Goal: Task Accomplishment & Management: Manage account settings

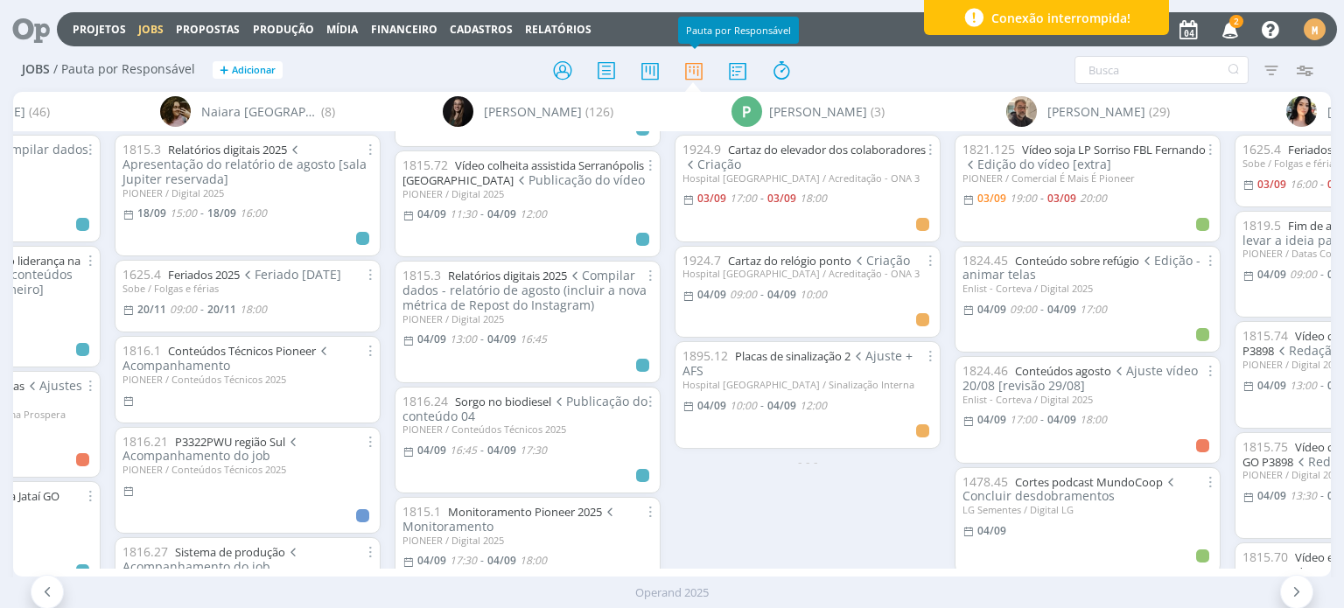
scroll to position [175, 0]
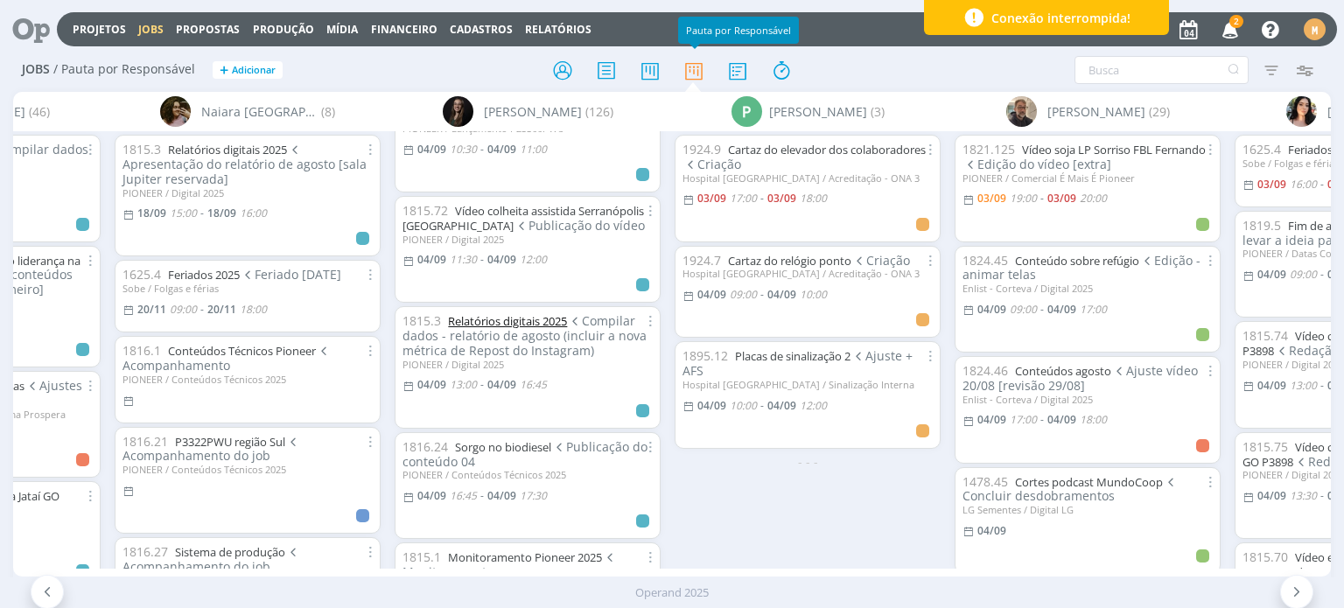
click at [547, 323] on link "Relatórios digitais 2025" at bounding box center [507, 321] width 119 height 16
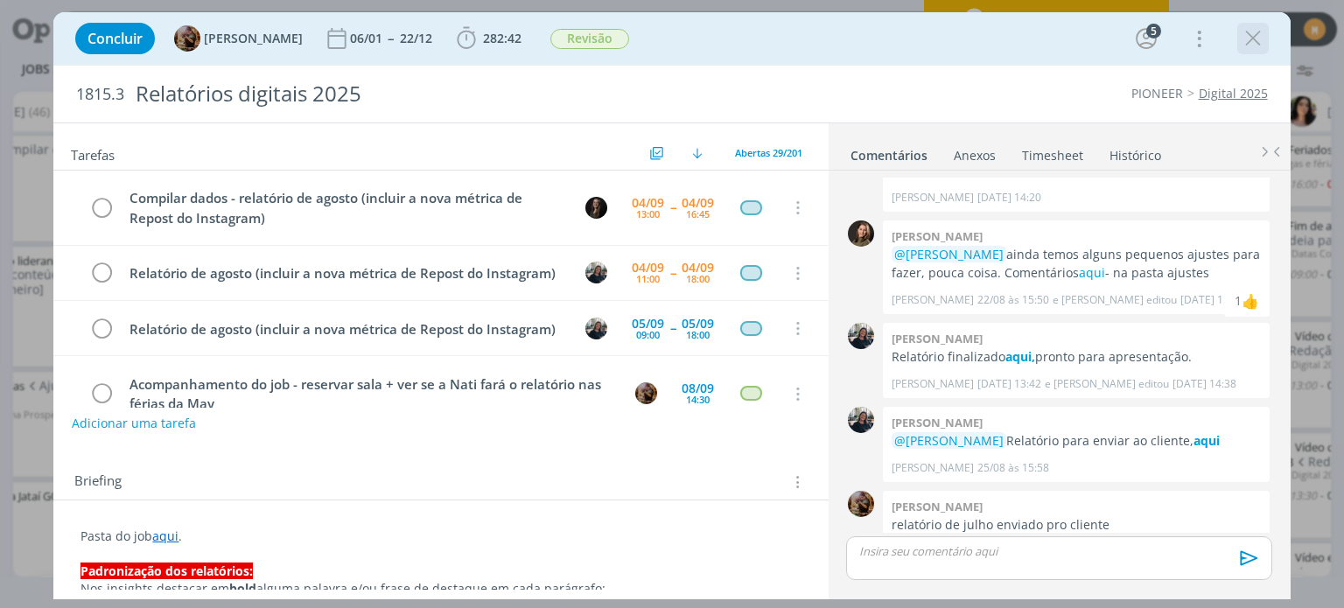
click at [1246, 50] on icon "dialog" at bounding box center [1253, 38] width 26 height 26
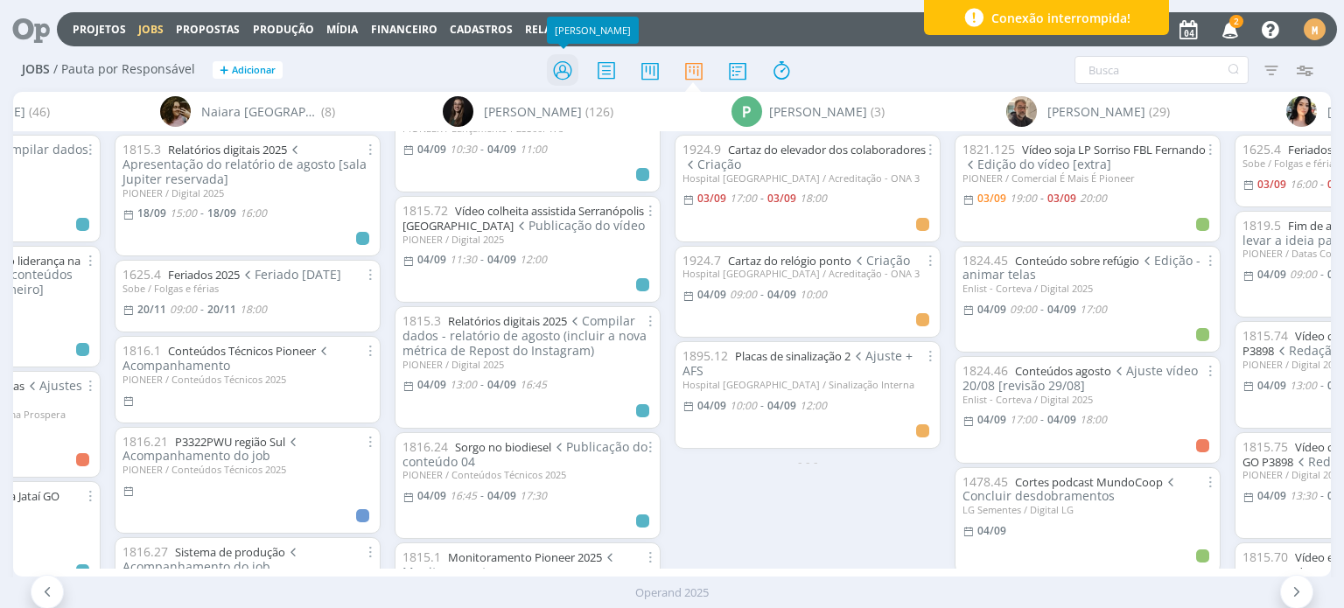
click at [559, 75] on icon at bounding box center [562, 70] width 31 height 34
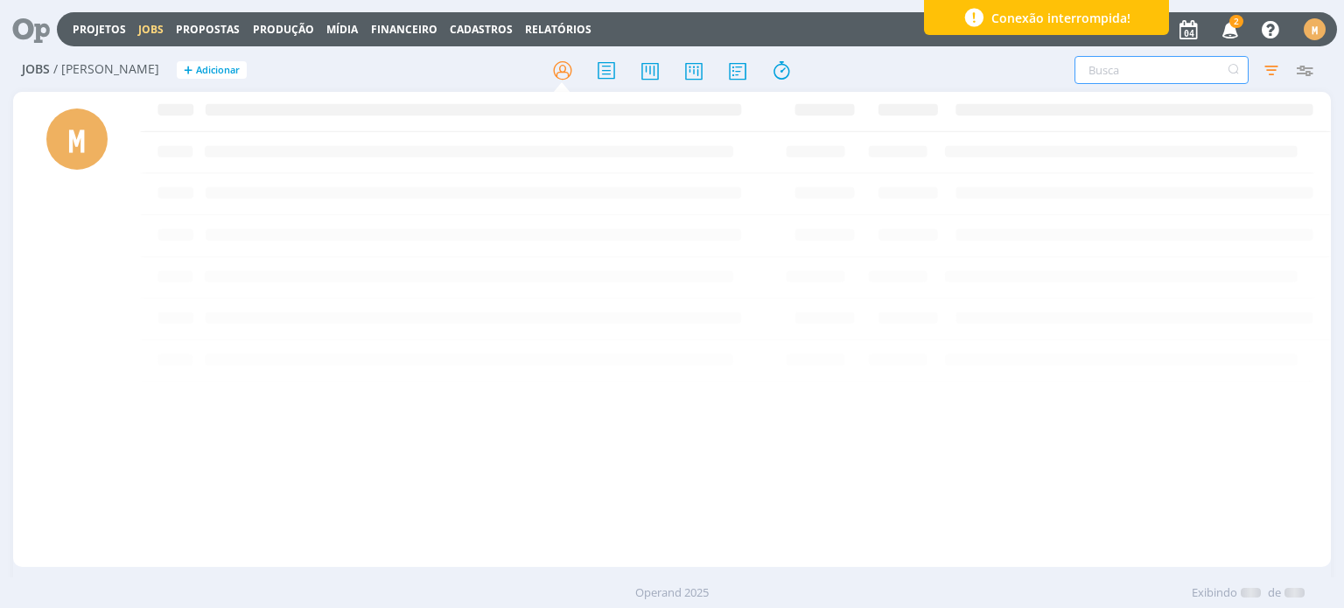
click at [1099, 66] on input "text" at bounding box center [1161, 70] width 174 height 28
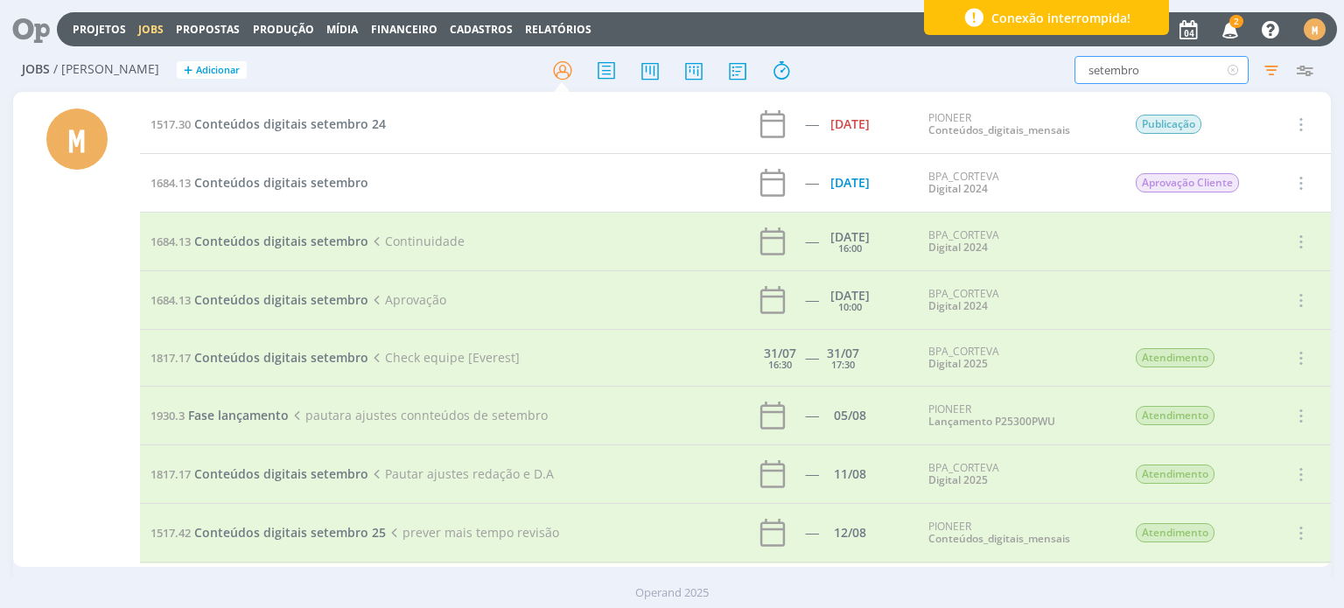
scroll to position [419, 0]
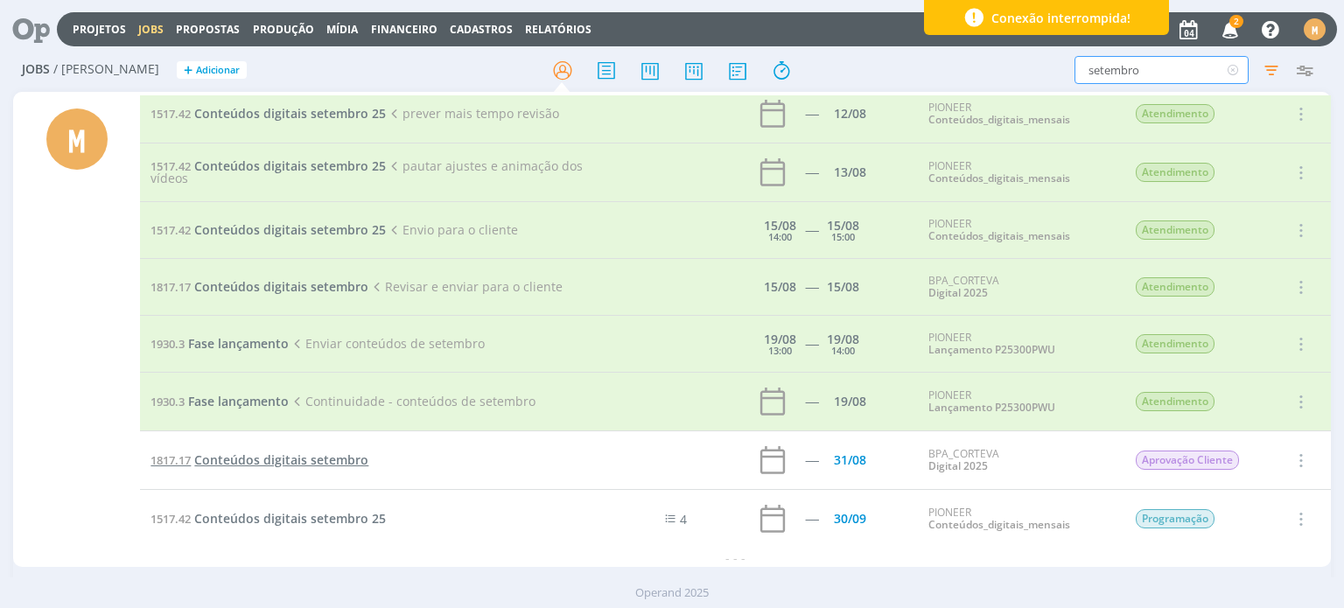
type input "setembro"
click at [332, 460] on span "Conteúdos digitais setembro" at bounding box center [281, 459] width 174 height 17
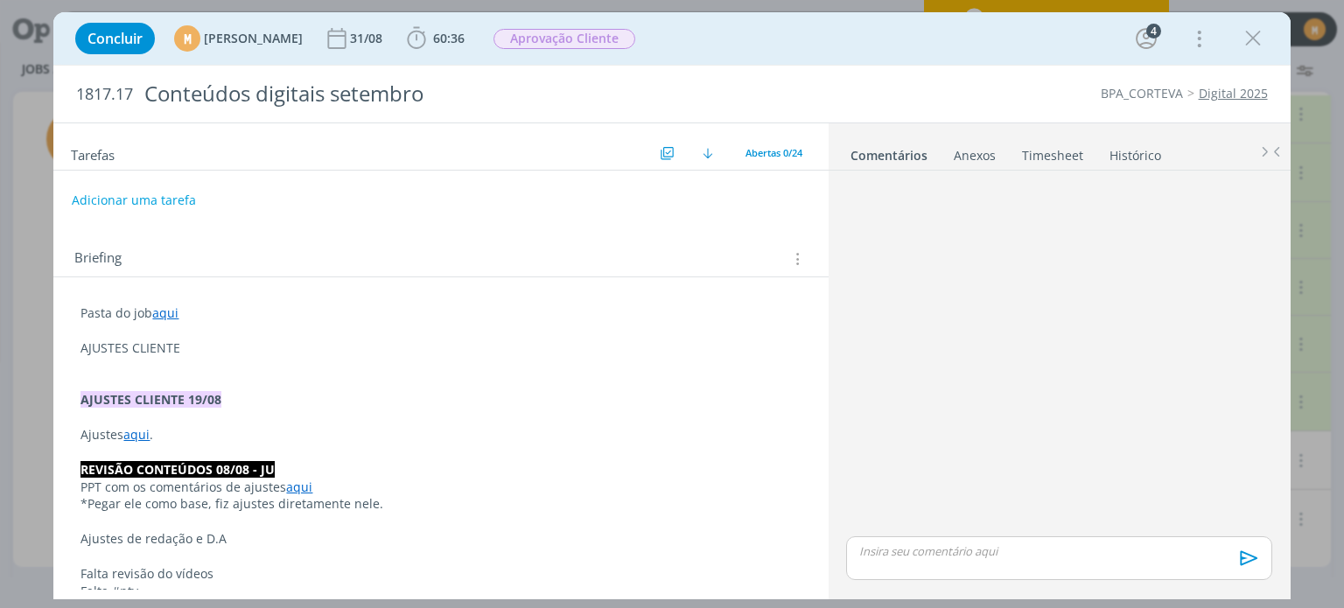
scroll to position [1113, 0]
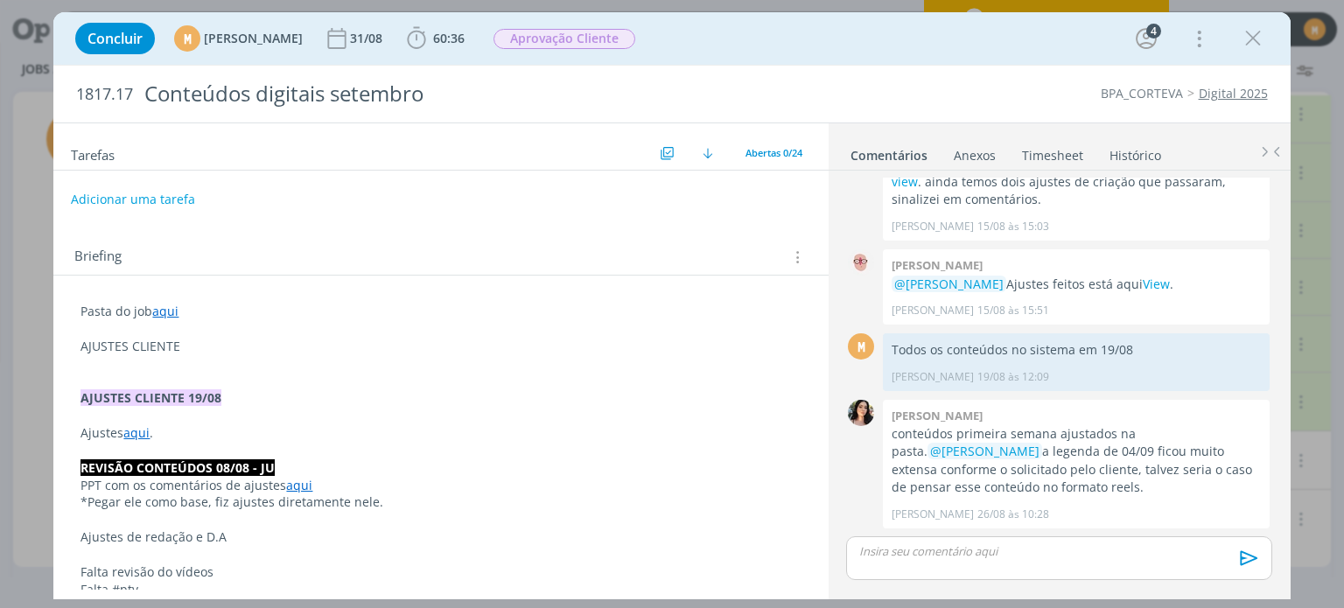
click at [122, 206] on button "Adicionar uma tarefa" at bounding box center [133, 200] width 124 height 30
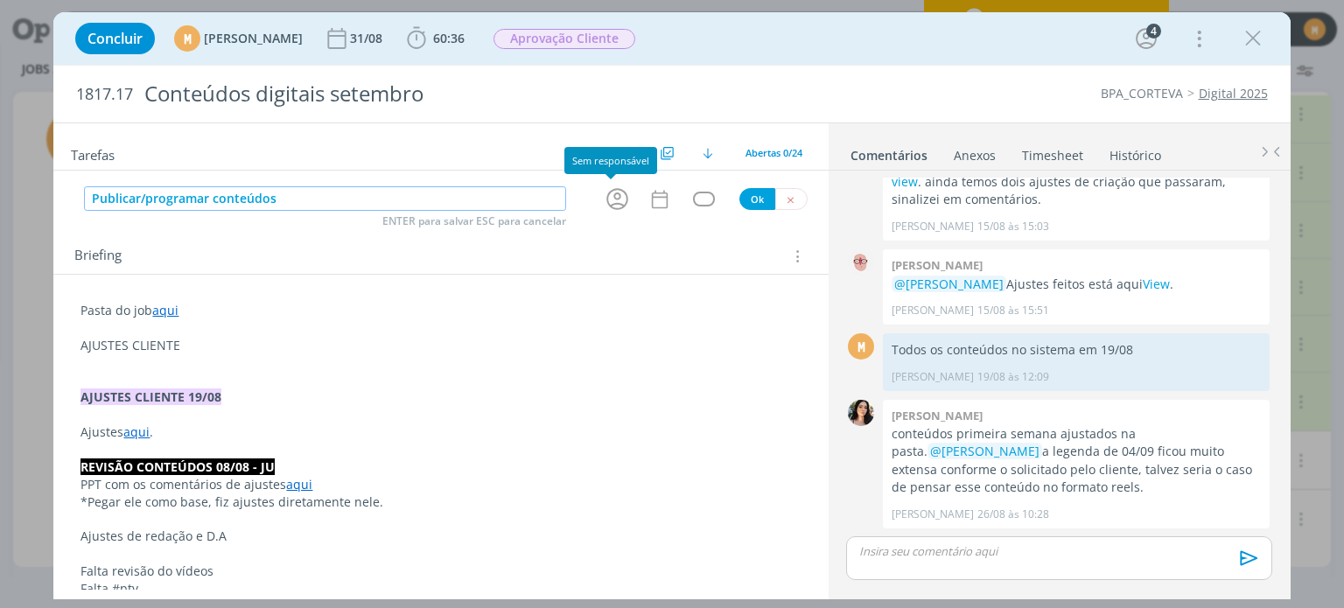
click at [606, 194] on icon "dialog" at bounding box center [617, 199] width 22 height 22
type input "Publicar/programar conteúdos"
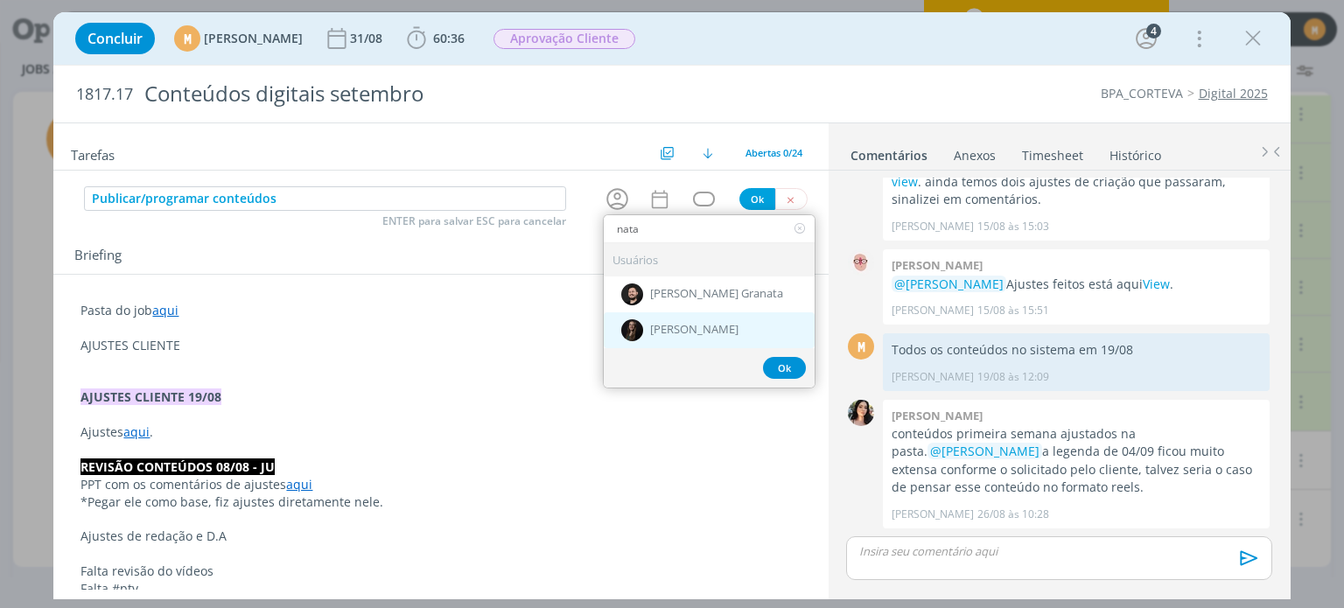
type input "nata"
click at [696, 325] on span "[PERSON_NAME]" at bounding box center [694, 331] width 88 height 14
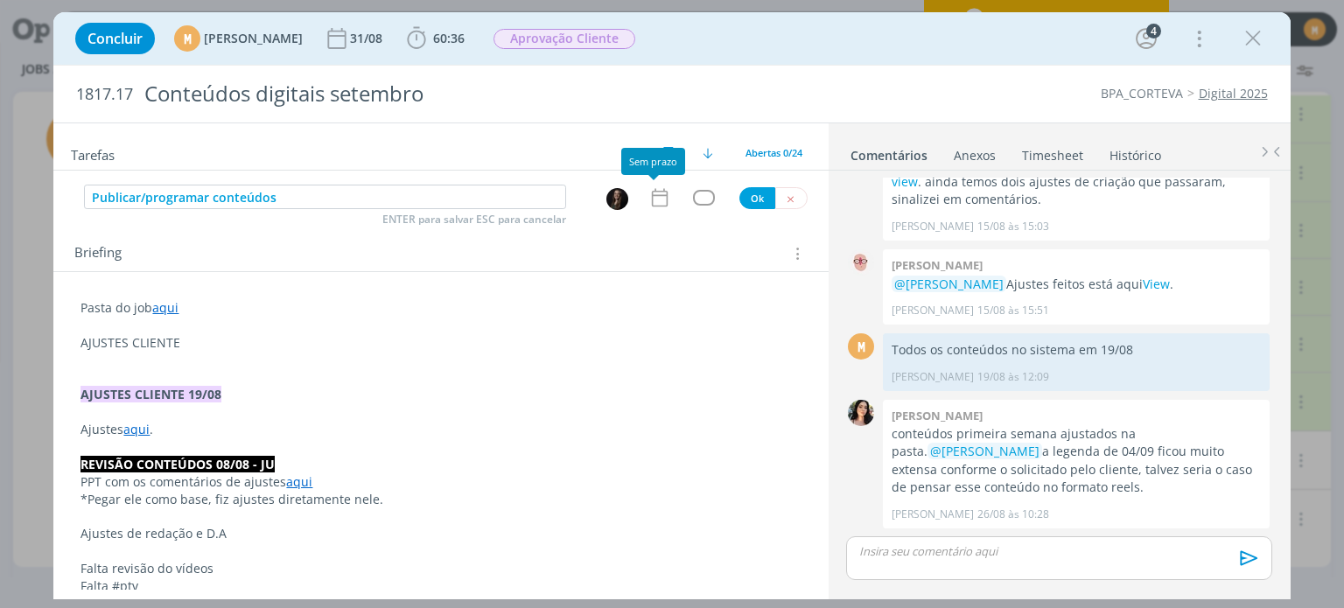
click at [651, 195] on icon "dialog" at bounding box center [659, 198] width 16 height 18
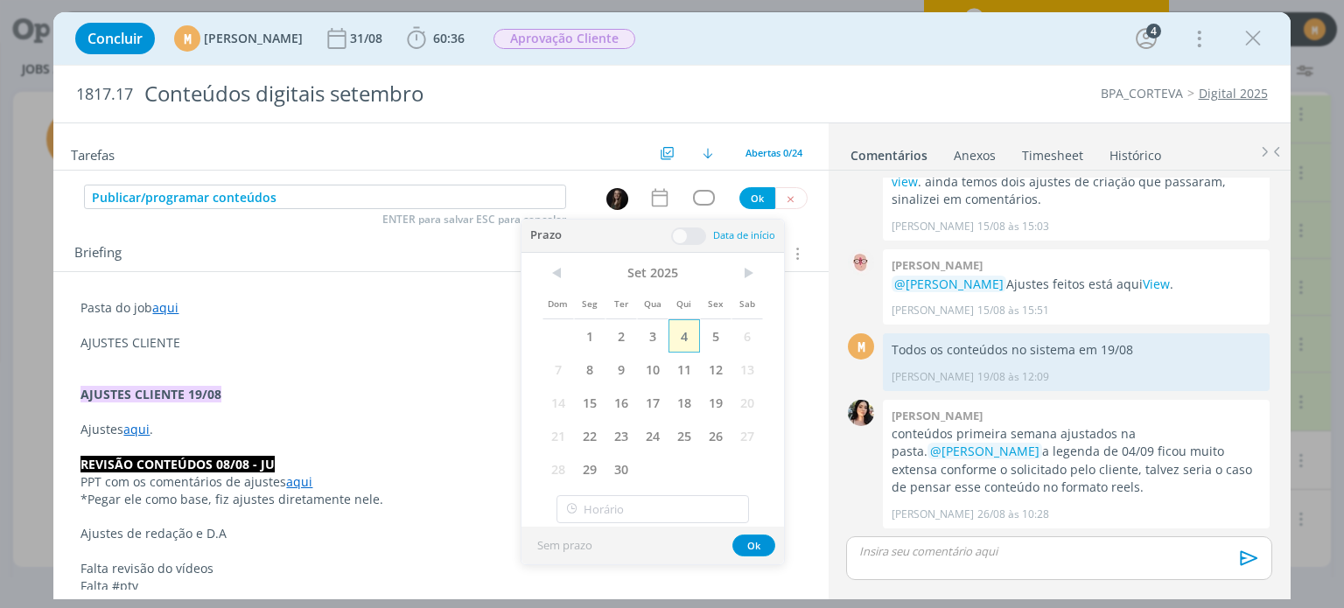
click at [689, 326] on span "4" at bounding box center [683, 335] width 31 height 33
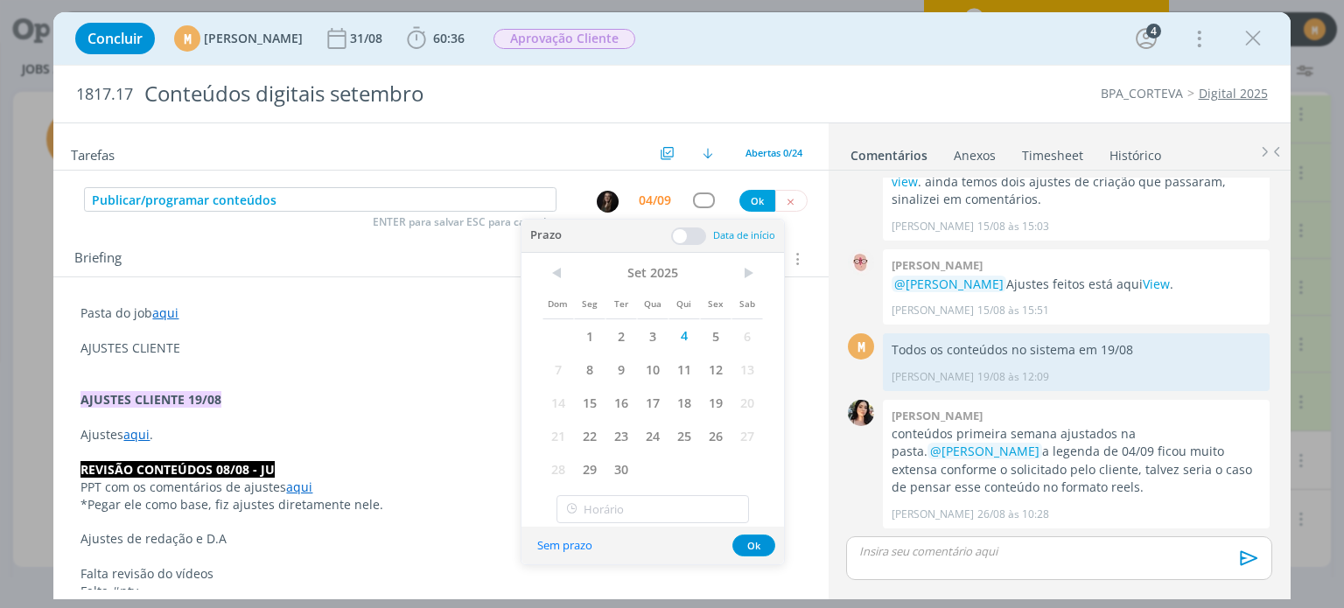
click at [675, 240] on span at bounding box center [688, 235] width 35 height 17
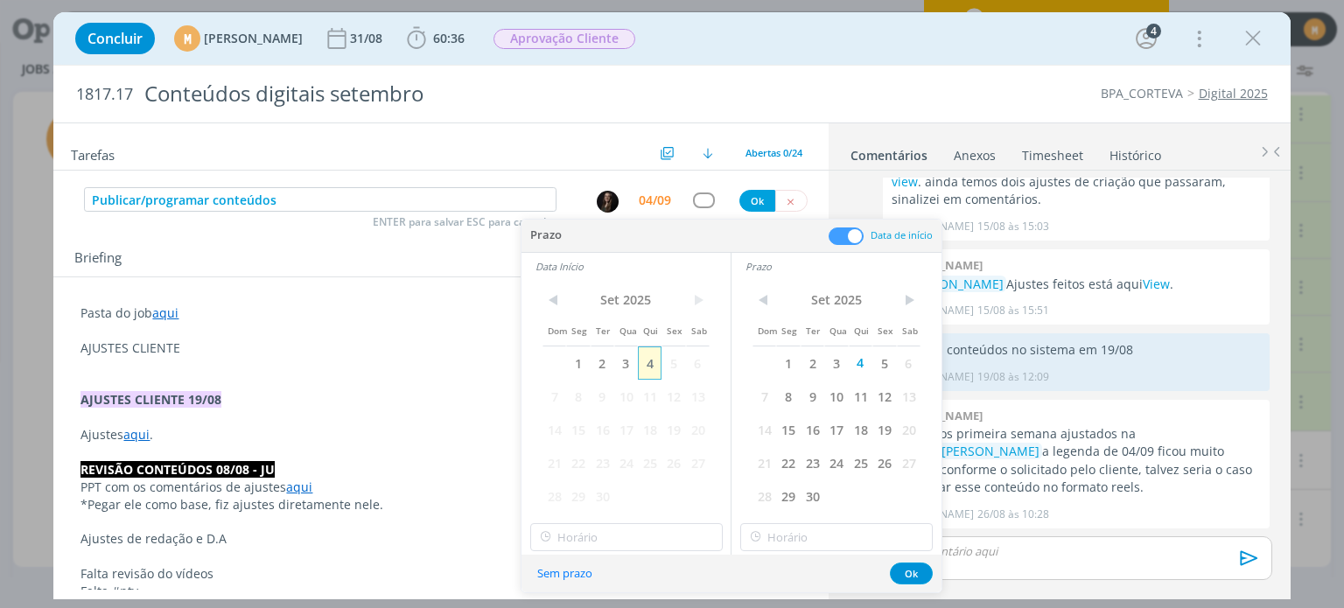
click at [647, 357] on span "4" at bounding box center [650, 362] width 24 height 33
click at [654, 542] on input "10:00" at bounding box center [626, 537] width 192 height 28
click at [592, 426] on div "13:00" at bounding box center [628, 430] width 196 height 31
type input "13:00"
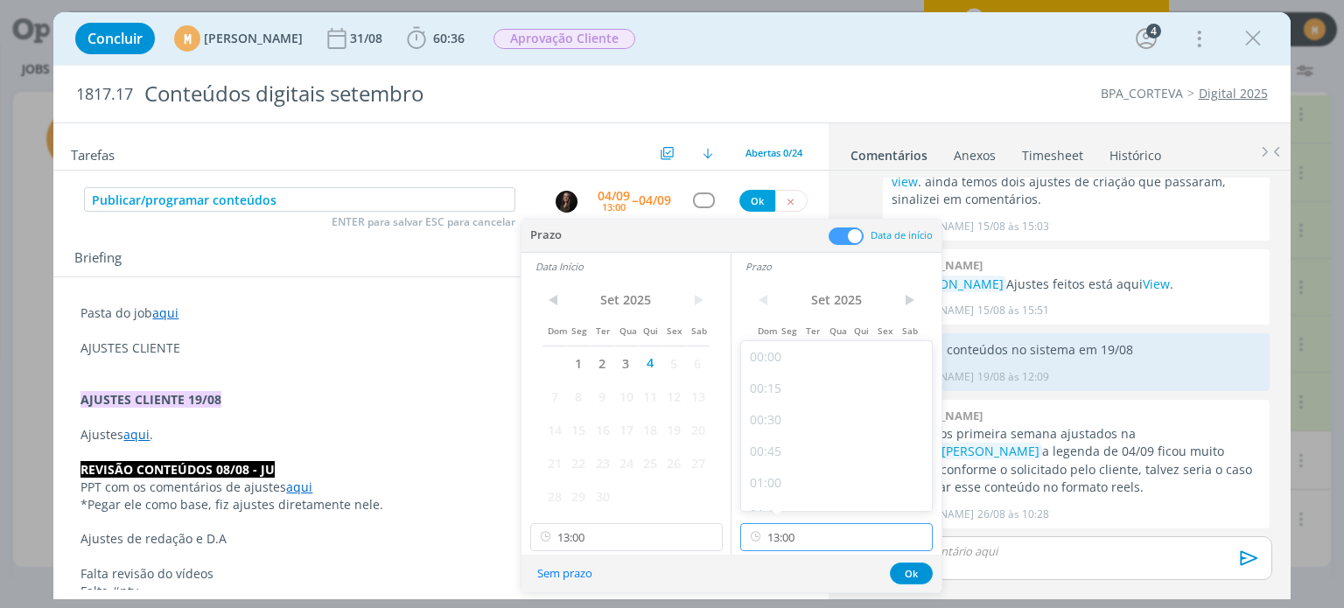
click at [849, 536] on input "13:00" at bounding box center [836, 537] width 192 height 28
click at [785, 440] on div "14:00" at bounding box center [839, 440] width 196 height 31
type input "14:00"
click at [894, 574] on button "Ok" at bounding box center [911, 574] width 43 height 22
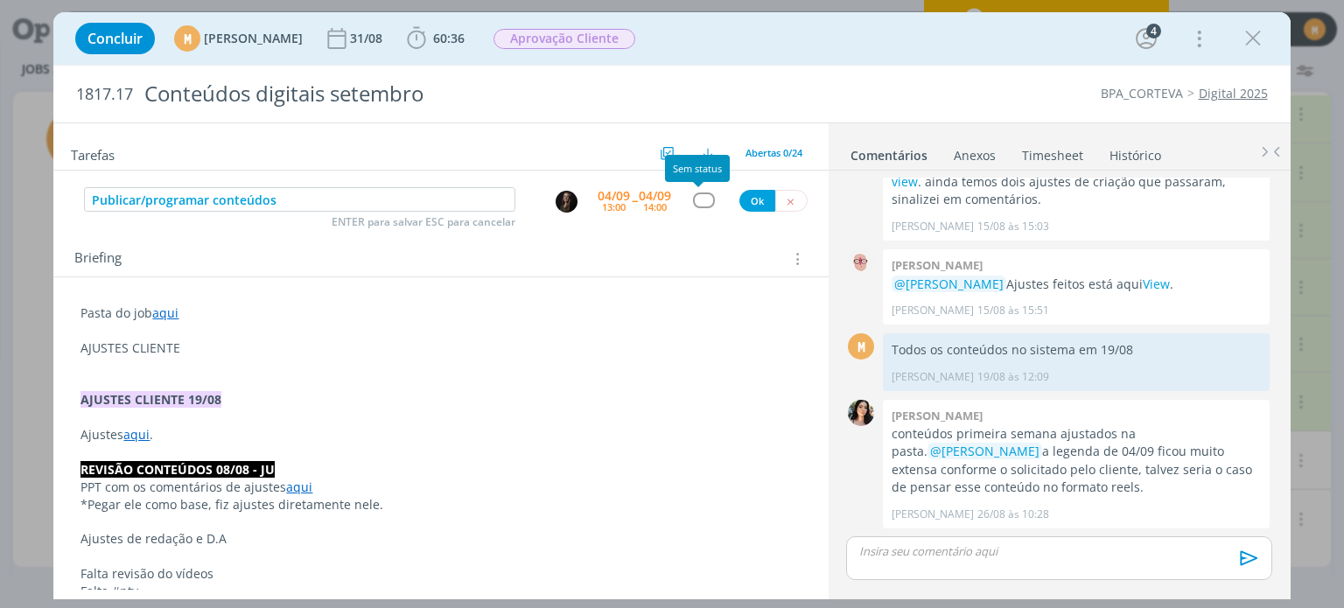
click at [693, 202] on div "dialog" at bounding box center [704, 199] width 22 height 15
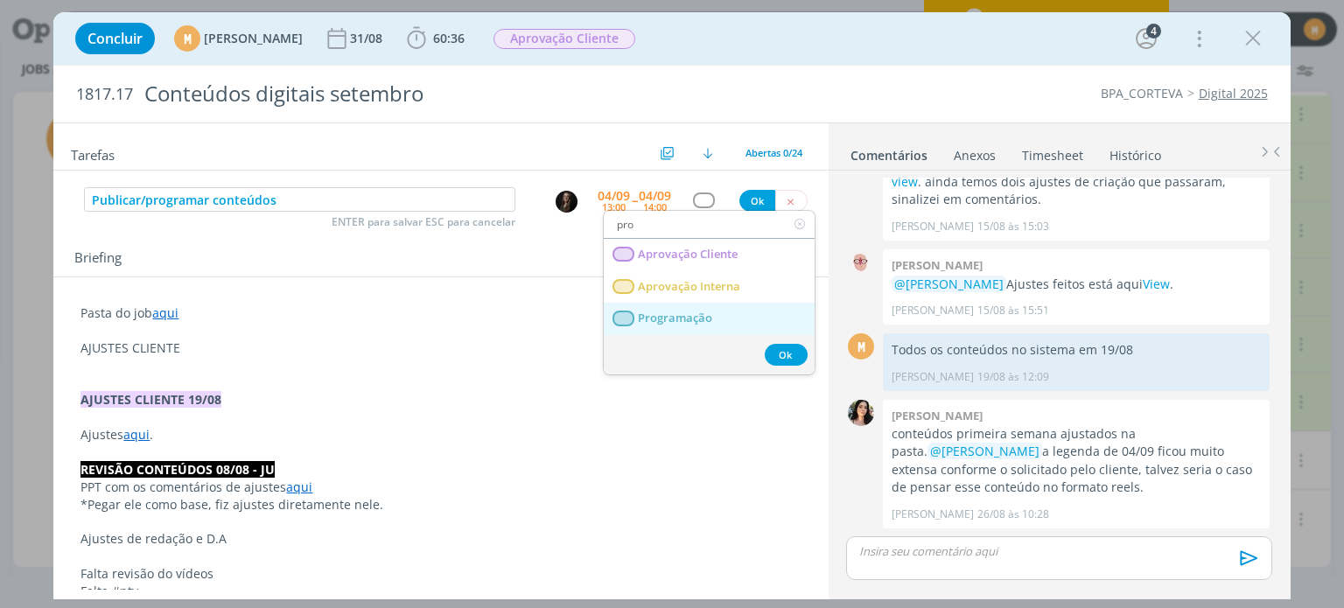
type input "pro"
click at [739, 311] on link "Programação" at bounding box center [709, 319] width 211 height 32
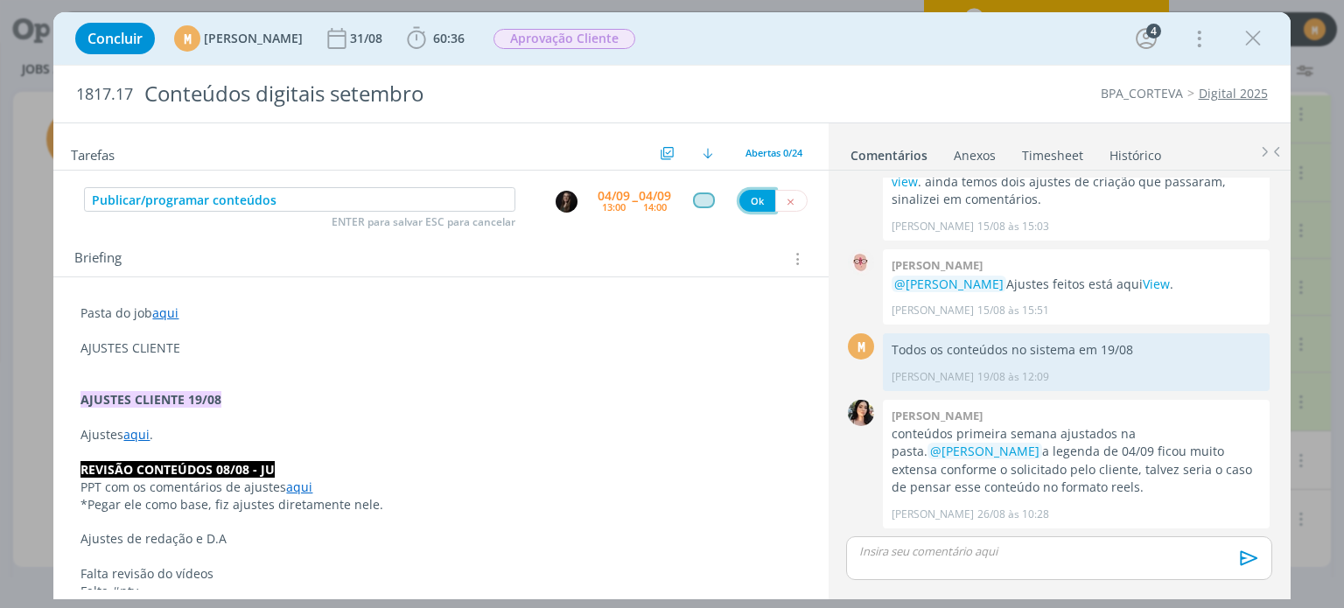
click at [745, 202] on button "Ok" at bounding box center [757, 201] width 36 height 22
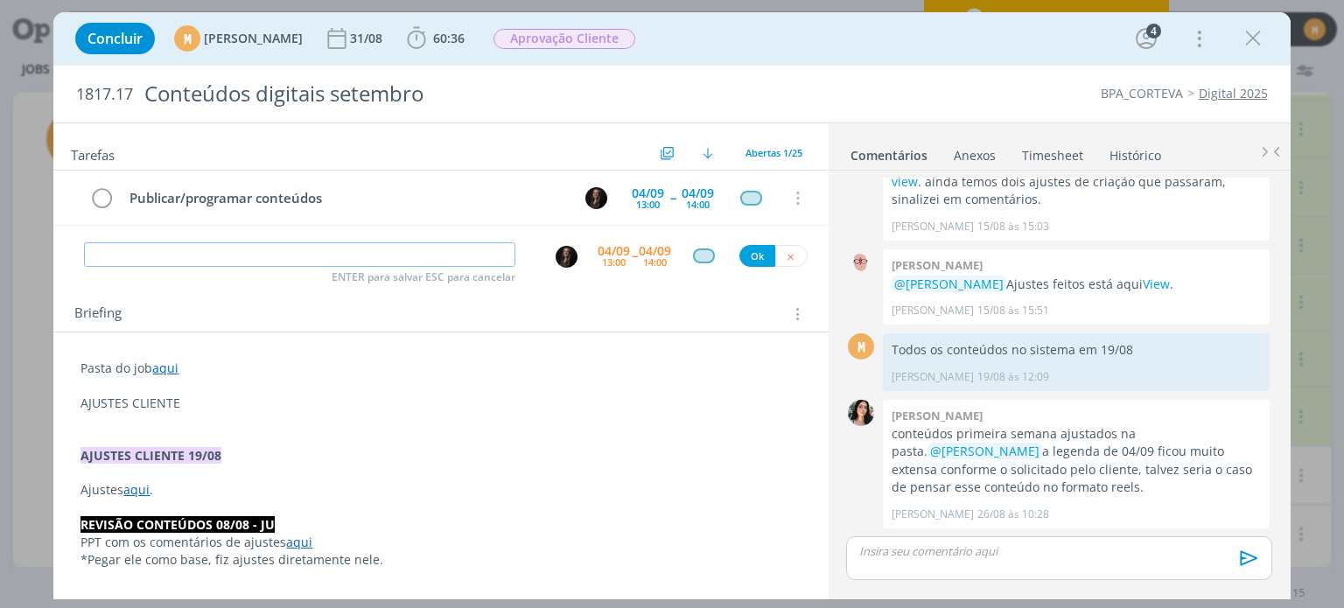
scroll to position [419, 0]
click at [950, 556] on p "dialog" at bounding box center [1058, 551] width 397 height 16
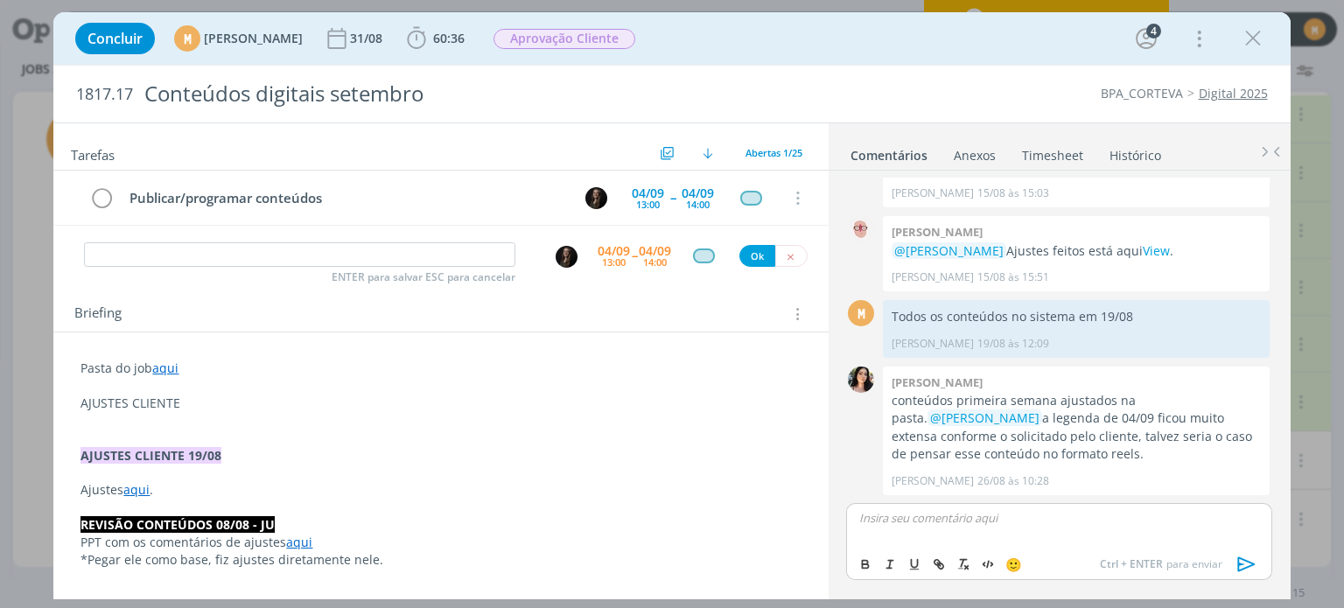
click at [978, 522] on p "dialog" at bounding box center [1058, 518] width 397 height 16
click at [1099, 514] on p "﻿ @ Natalia Gass ﻿ os conteúdos dos dias" at bounding box center [1058, 518] width 397 height 16
click at [168, 367] on link "aqui" at bounding box center [165, 368] width 26 height 17
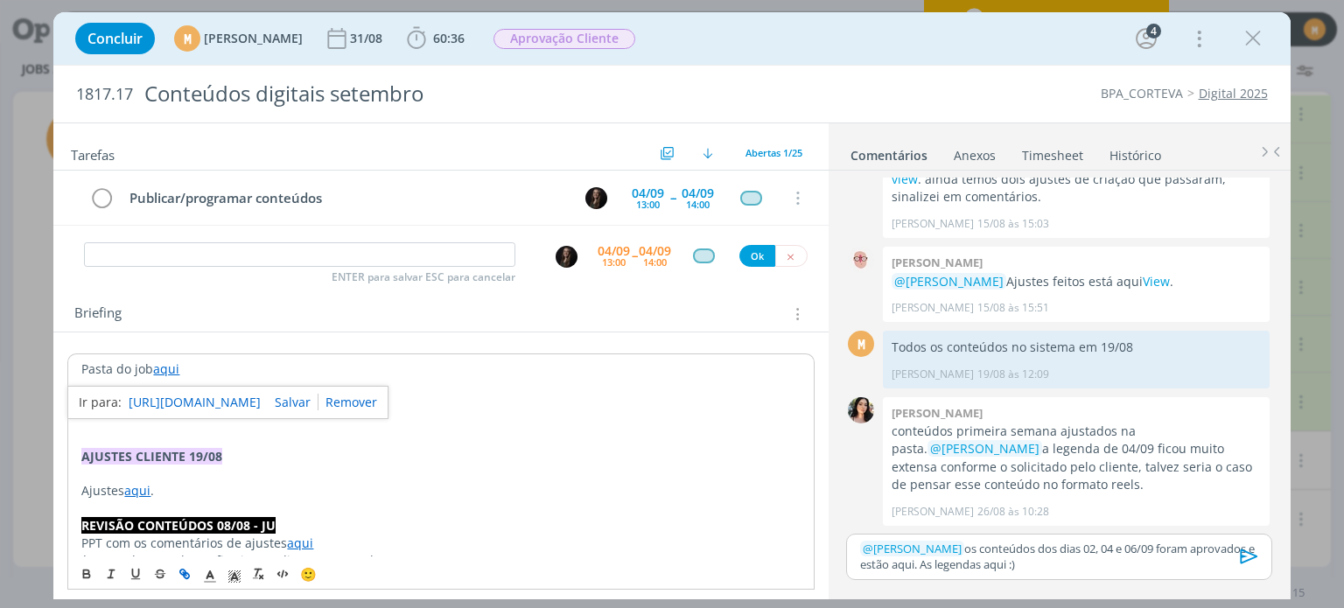
click at [210, 395] on link "https://sobeae.sharepoint.com/:f:/s/SOBEAE/Erde8sEsMBVNlMfhTnBRjMABSWxZ7IZu_Uu0…" at bounding box center [195, 402] width 132 height 23
click at [430, 34] on icon "dialog" at bounding box center [416, 38] width 26 height 26
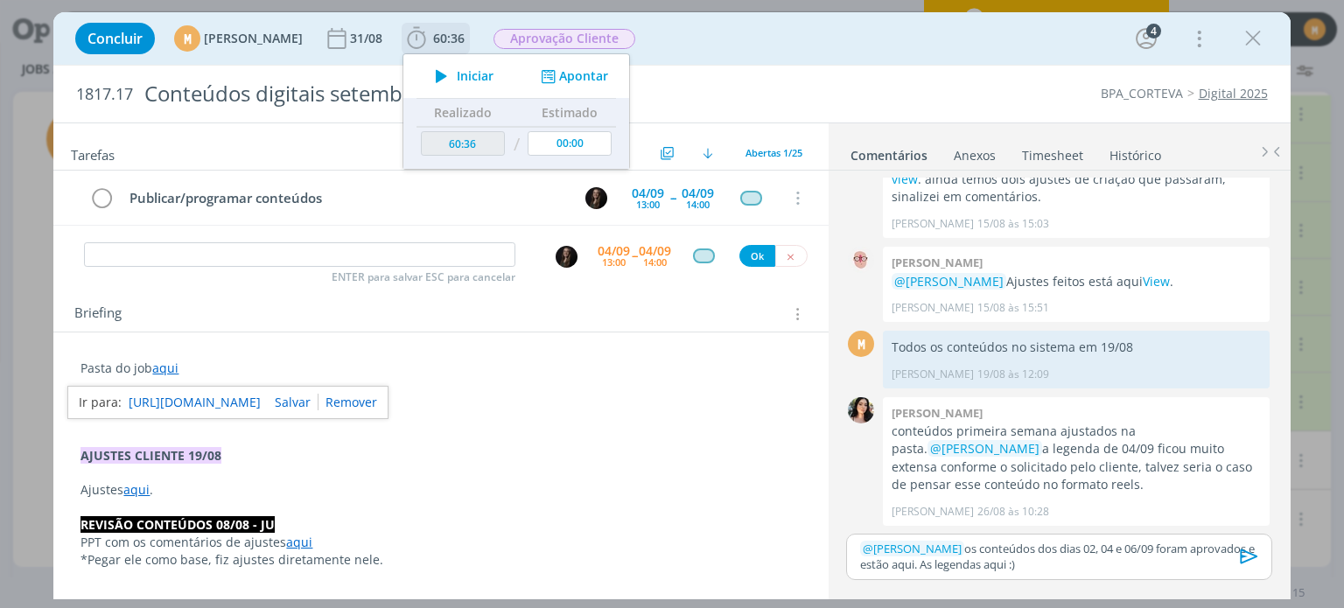
click at [457, 76] on icon "dialog" at bounding box center [441, 76] width 31 height 23
click at [1335, 132] on icon at bounding box center [1327, 131] width 31 height 34
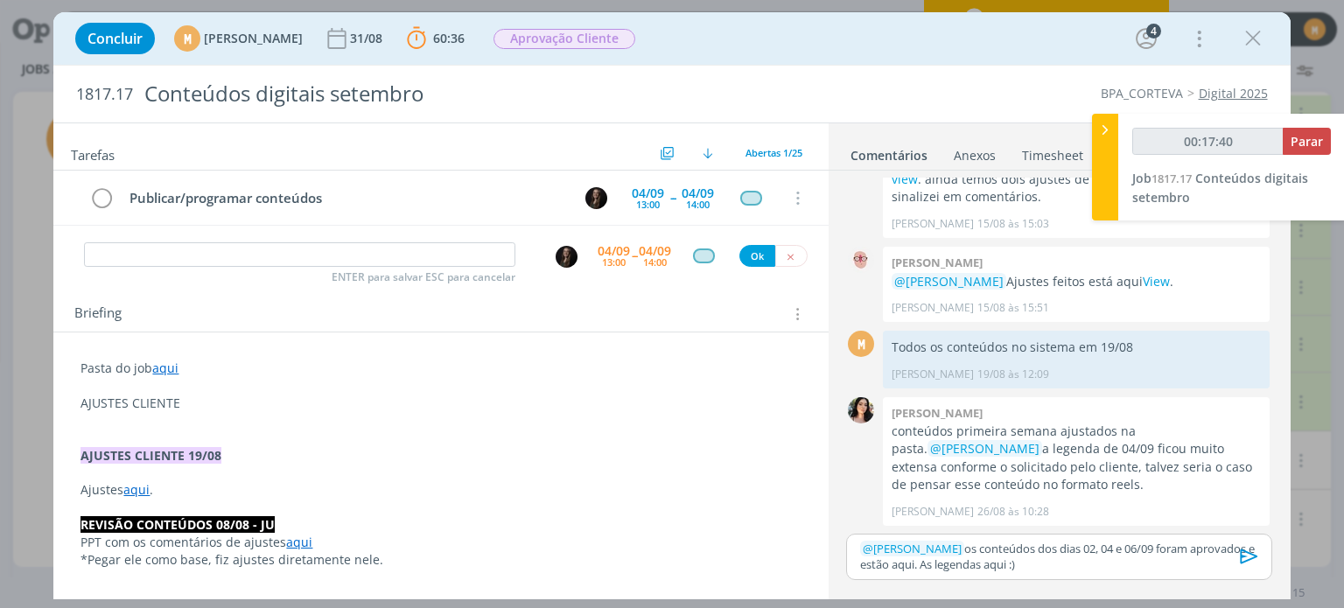
click at [903, 563] on p "﻿ @ Natalia Gass ﻿ os conteúdos dos dias 02, 04 e 06/09 foram aprovados e estão…" at bounding box center [1058, 557] width 397 height 32
click at [0, 0] on button "dialog" at bounding box center [0, 0] width 0 height 0
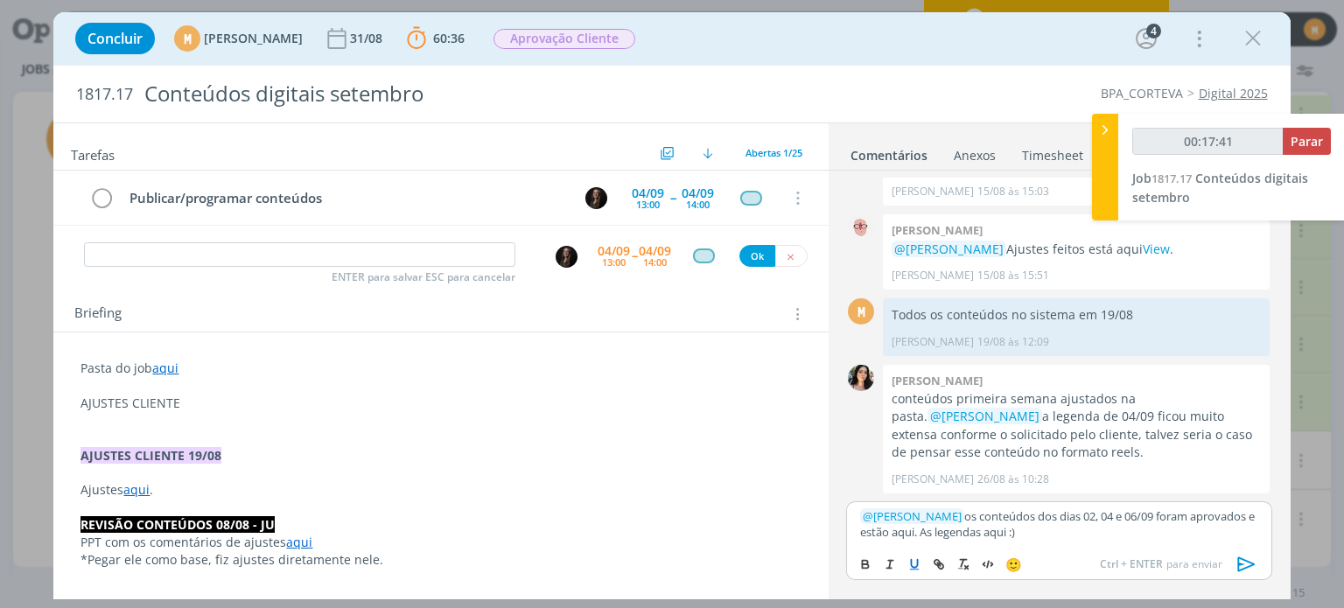
type input "00:17:42"
click at [904, 525] on p "﻿ @ Natalia Gass ﻿ os conteúdos dos dias 02, 04 e 06/09 foram aprovados e estão…" at bounding box center [1058, 524] width 397 height 32
click at [934, 557] on icon "dialog" at bounding box center [939, 564] width 14 height 14
type input "aqui"
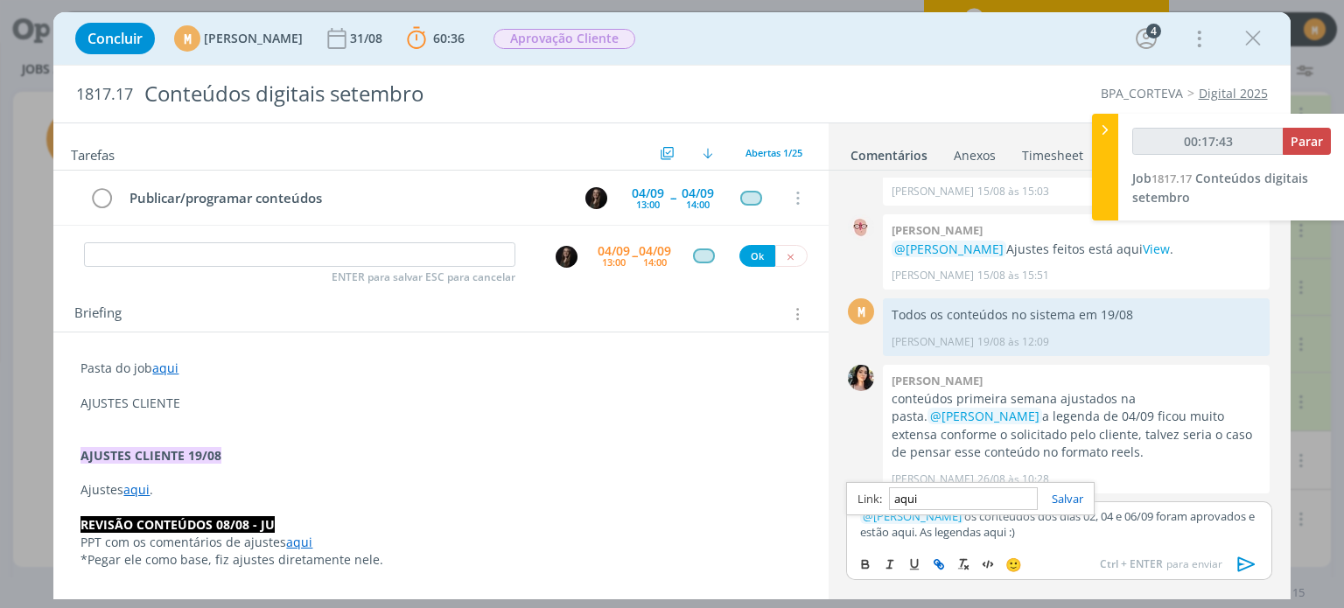
type input "00:17:44"
paste input "https://sobeae.sharepoint.com/:f:/s/SOBEAE/EqX73DSJMYxGiQWrRZ9ygPQB3gXrUJxGDfYD…"
type input "https://sobeae.sharepoint.com/:f:/s/SOBEAE/EqX73DSJMYxGiQWrRZ9ygPQB3gXrUJxGDfYD…"
type input "00:17:45"
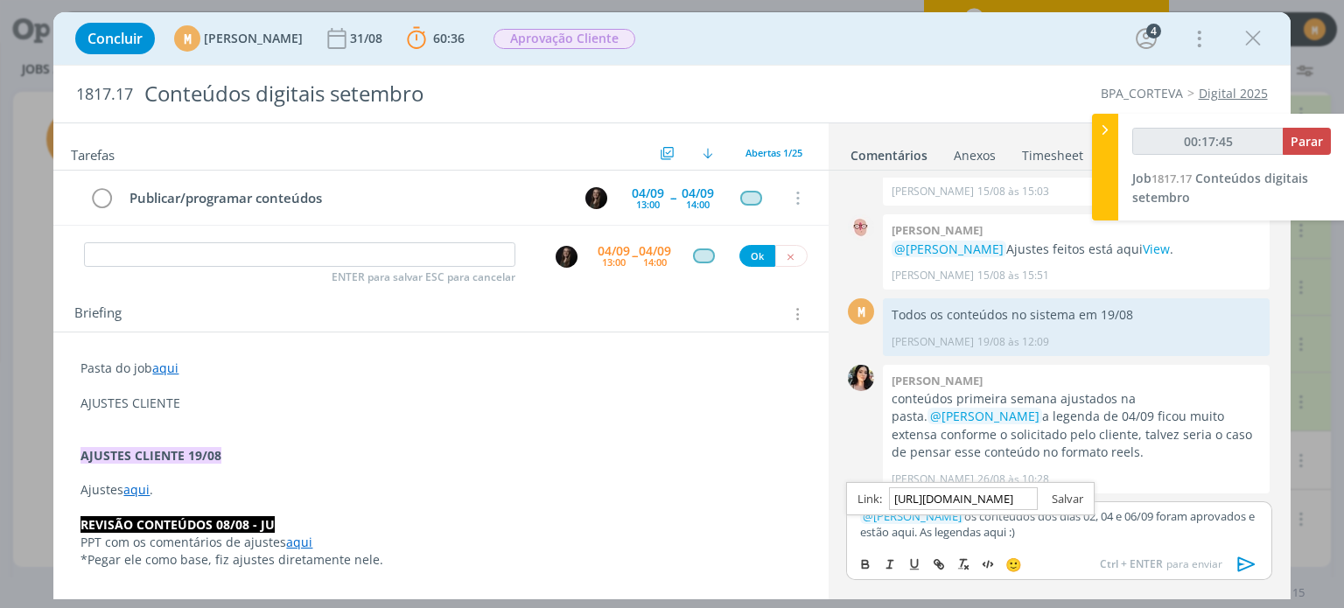
type input "https://sobeae.sharepoint.com/:f:/s/SOBEAE/EqX73DSJMYxGiQWrRZ9ygPQB3gXrUJxGDfYD…"
click at [1066, 500] on link "dialog" at bounding box center [1060, 499] width 45 height 16
click at [992, 529] on p "﻿ @ Natalia Gass ﻿ os conteúdos dos dias 02, 04 e 06/09 foram aprovados e estão…" at bounding box center [1058, 524] width 397 height 32
click at [996, 532] on p "﻿ @ Natalia Gass ﻿ os conteúdos dos dias 02, 04 e 06/09 foram aprovados e estão…" at bounding box center [1058, 524] width 397 height 32
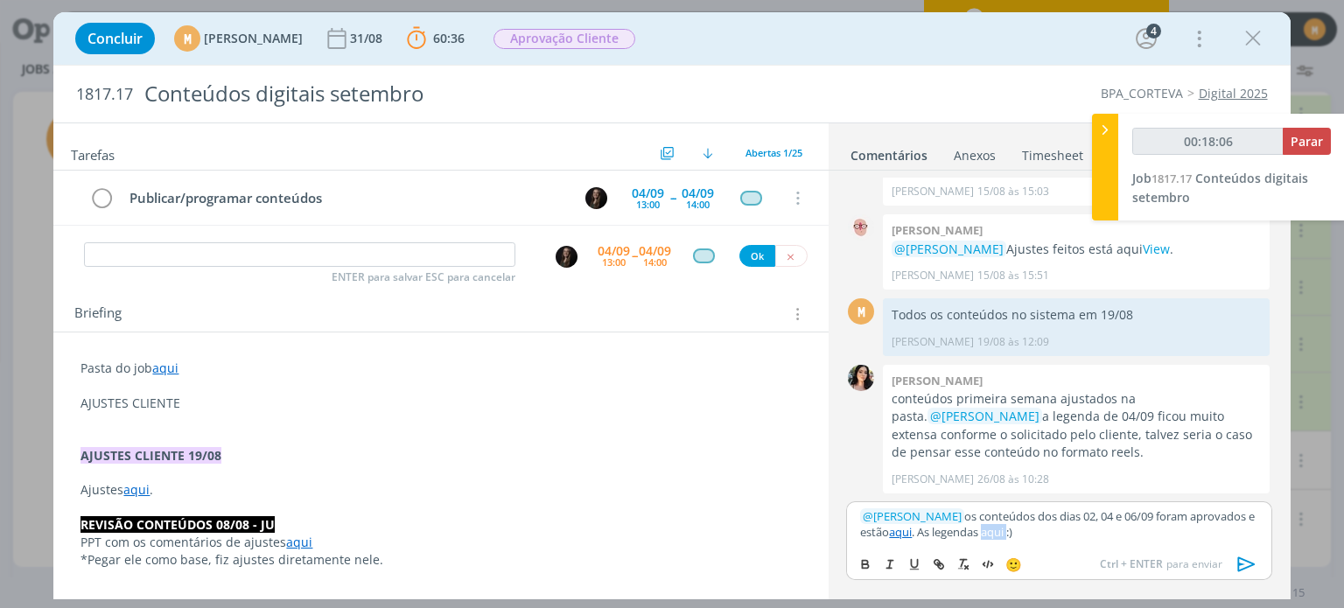
click at [996, 532] on p "﻿ @ Natalia Gass ﻿ os conteúdos dos dias 02, 04 e 06/09 foram aprovados e estão…" at bounding box center [1058, 524] width 397 height 32
type input "00:18:07"
click at [934, 563] on icon "dialog" at bounding box center [936, 561] width 5 height 5
type input "aqui"
type input "00:18:09"
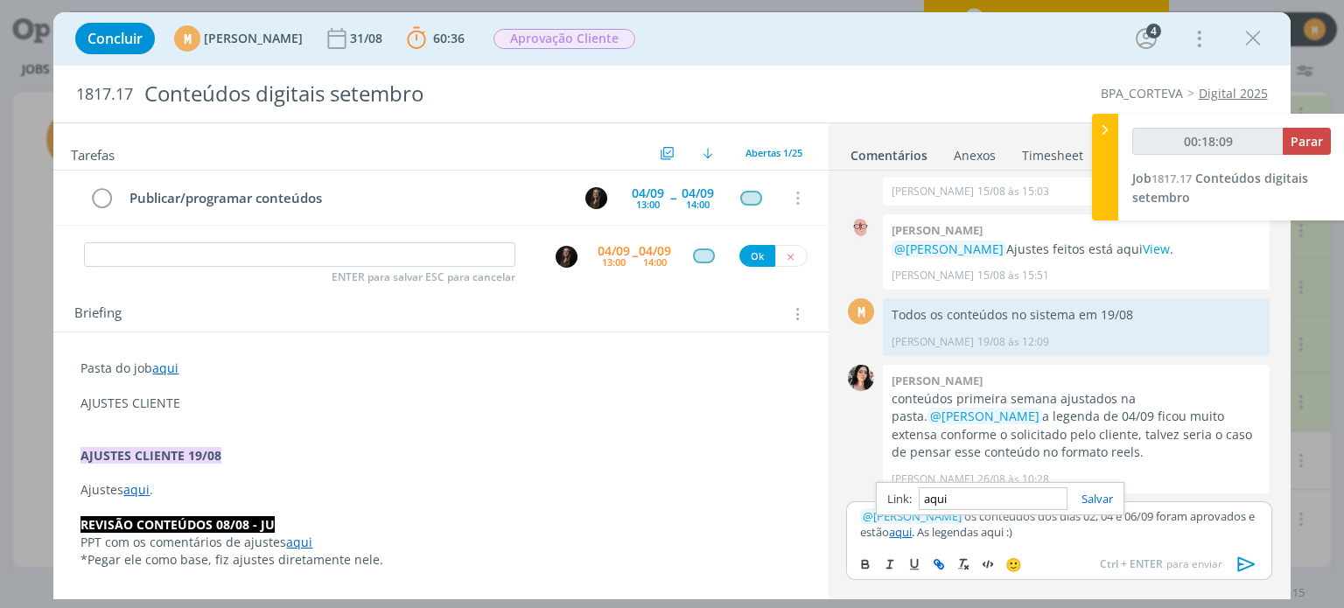
paste input "https://sobeae.sharepoint.com/:p:/s/SOBEAE/Eaq5bgiUGXlBhl2JhpvpyJoBLj8TNbKvFQ5o…"
type input "https://sobeae.sharepoint.com/:p:/s/SOBEAE/Eaq5bgiUGXlBhl2JhpvpyJoBLj8TNbKvFQ5o…"
type input "00:18:10"
type input "https://sobeae.sharepoint.com/:p:/s/SOBEAE/Eaq5bgiUGXlBhl2JhpvpyJoBLj8TNbKvFQ5o…"
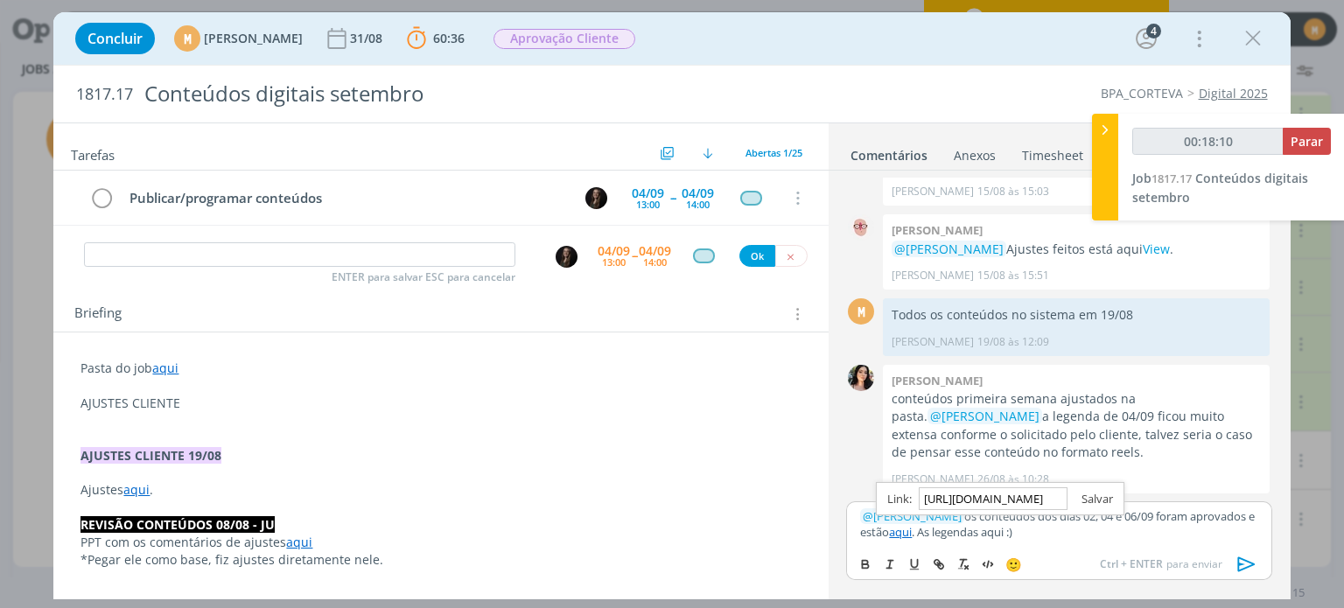
scroll to position [0, 0]
click at [1095, 493] on link "dialog" at bounding box center [1089, 499] width 45 height 16
click at [1071, 539] on p "﻿ @ Natalia Gass ﻿ os conteúdos dos dias 02, 04 e 06/09 foram aprovados e estão…" at bounding box center [1058, 524] width 397 height 32
click at [1242, 556] on icon "dialog" at bounding box center [1247, 564] width 26 height 26
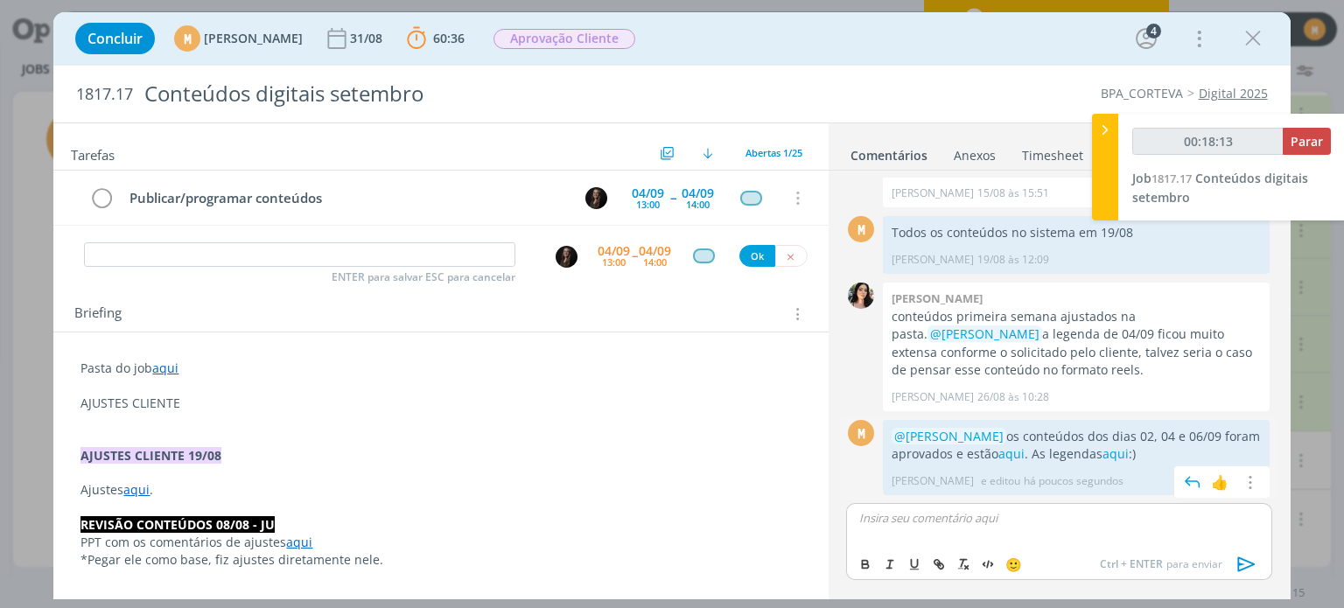
scroll to position [1230, 0]
type input "00:18:15"
click at [1314, 141] on span "Parar" at bounding box center [1306, 141] width 32 height 17
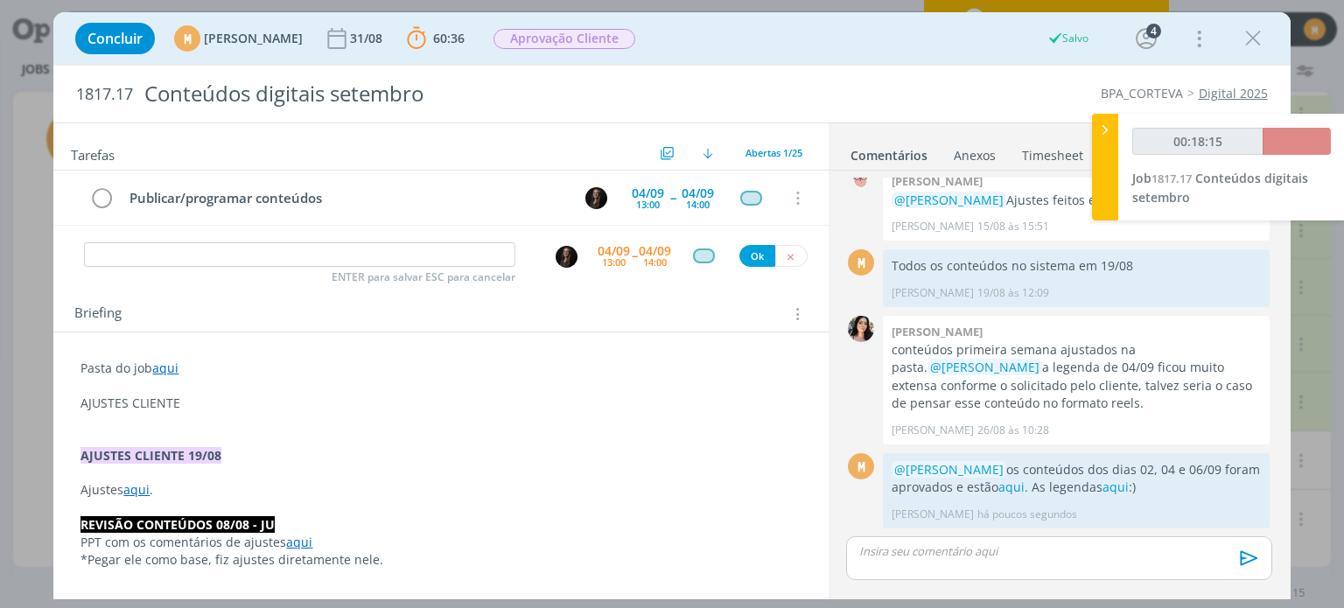
scroll to position [1197, 0]
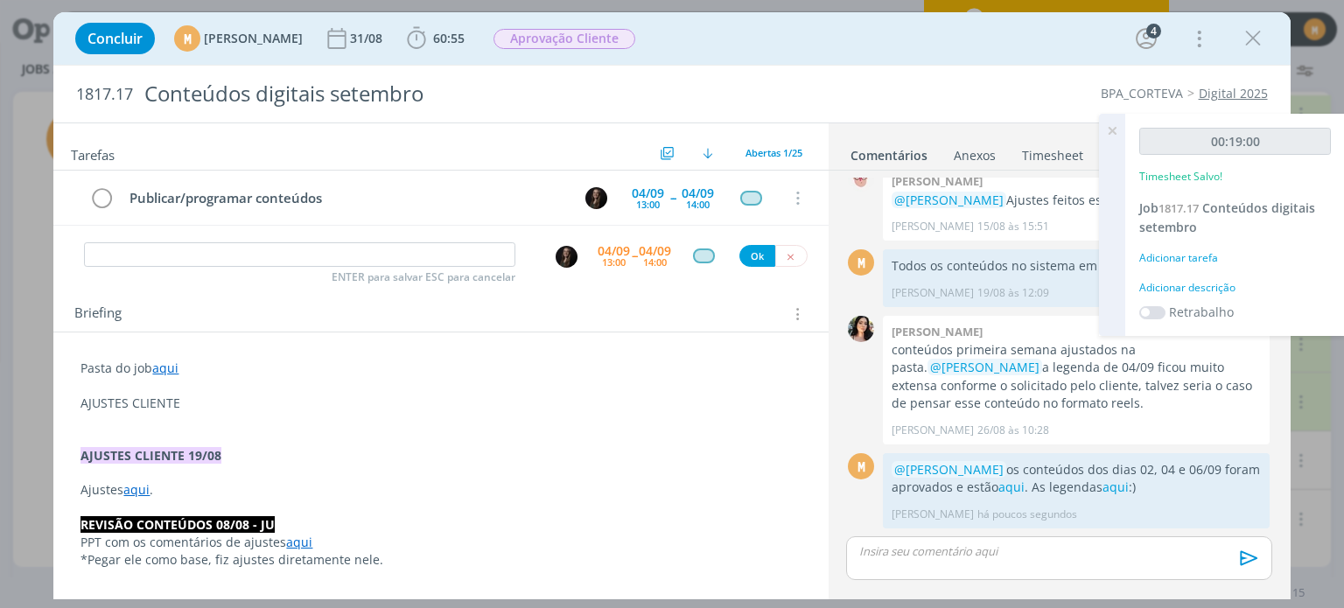
click at [1190, 290] on div "Adicionar descrição" at bounding box center [1235, 288] width 192 height 16
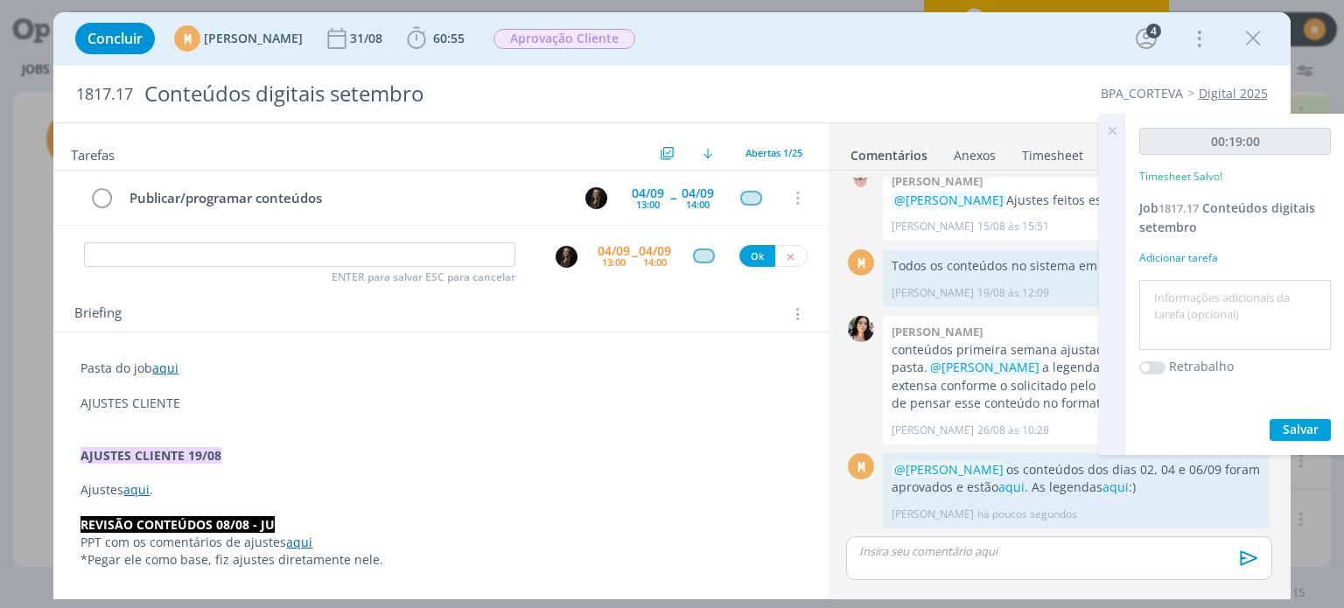
click at [1198, 315] on textarea at bounding box center [1234, 315] width 183 height 62
type textarea "A"
type textarea "Pautando programações"
click at [1297, 426] on span "Salvar" at bounding box center [1301, 429] width 36 height 17
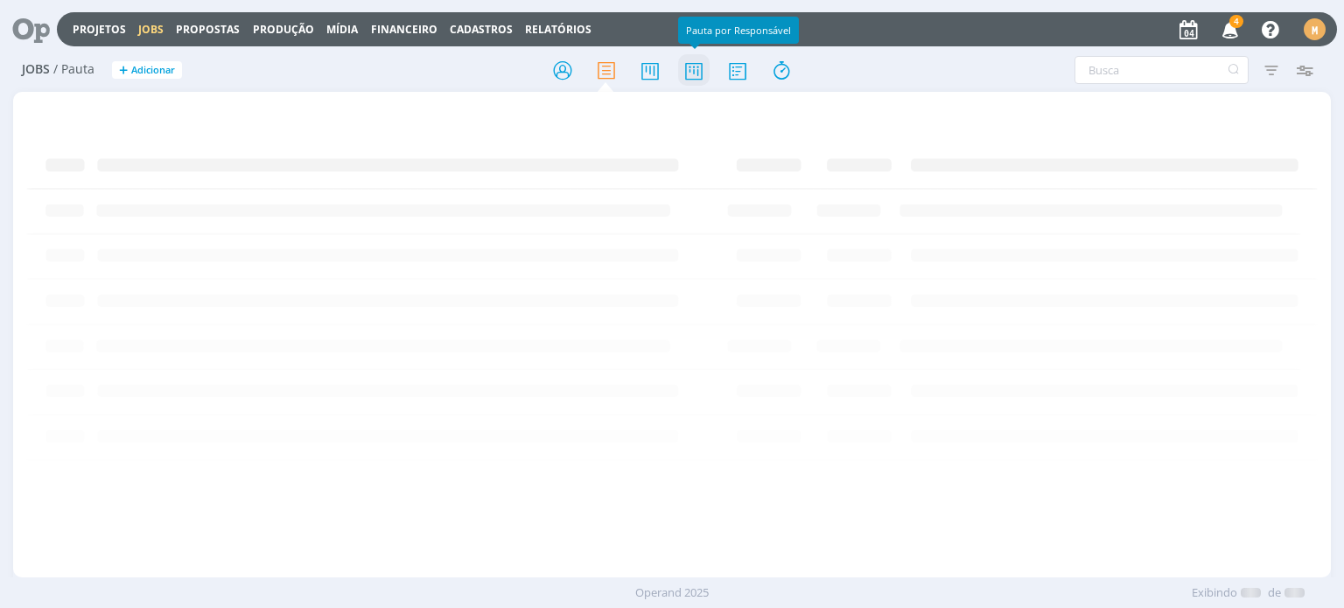
click at [690, 73] on icon at bounding box center [693, 70] width 31 height 34
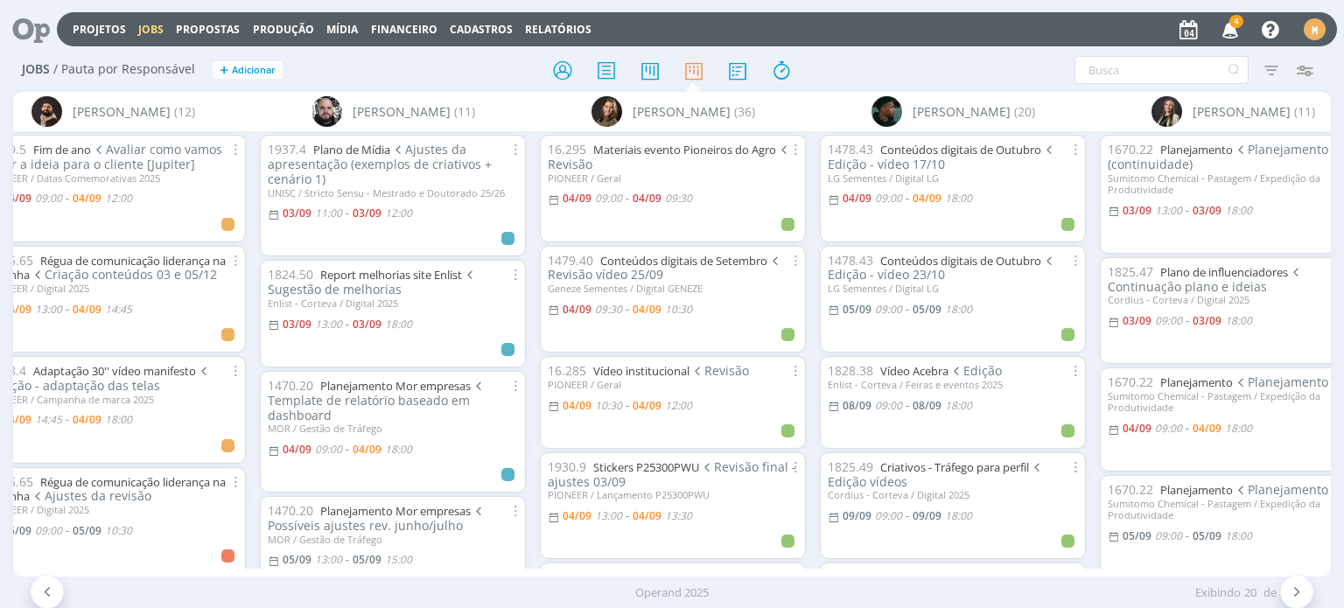
scroll to position [0, 1764]
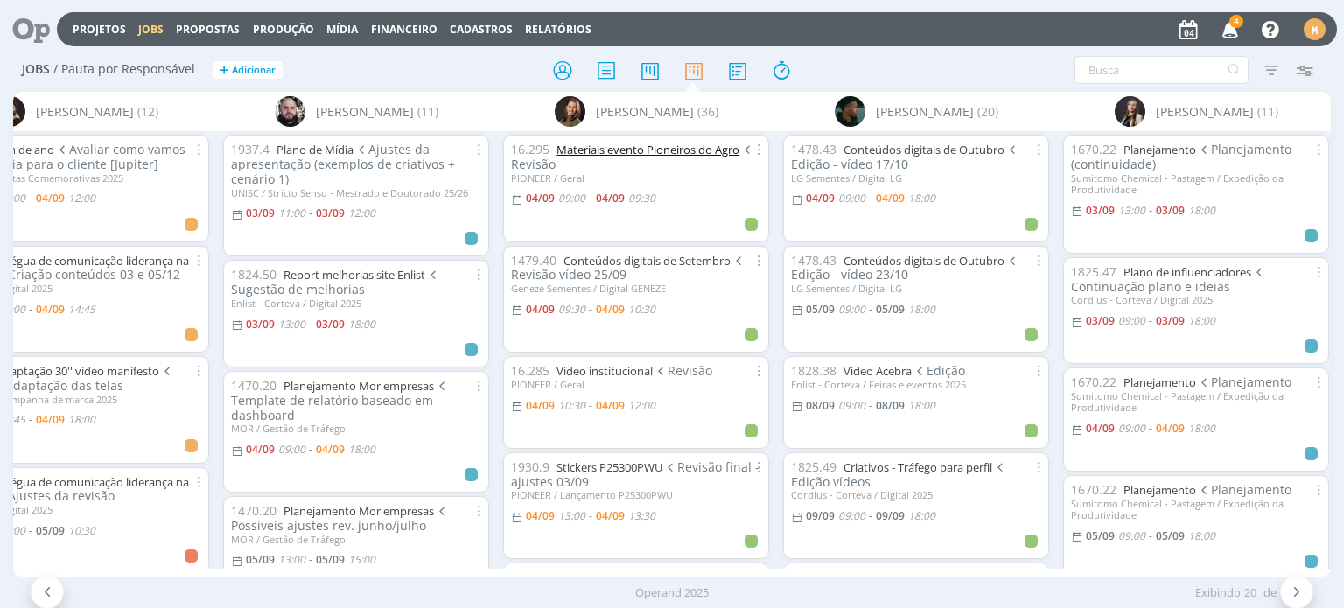
click at [647, 148] on link "Materiais evento Pioneiros do Agro" at bounding box center [647, 150] width 183 height 16
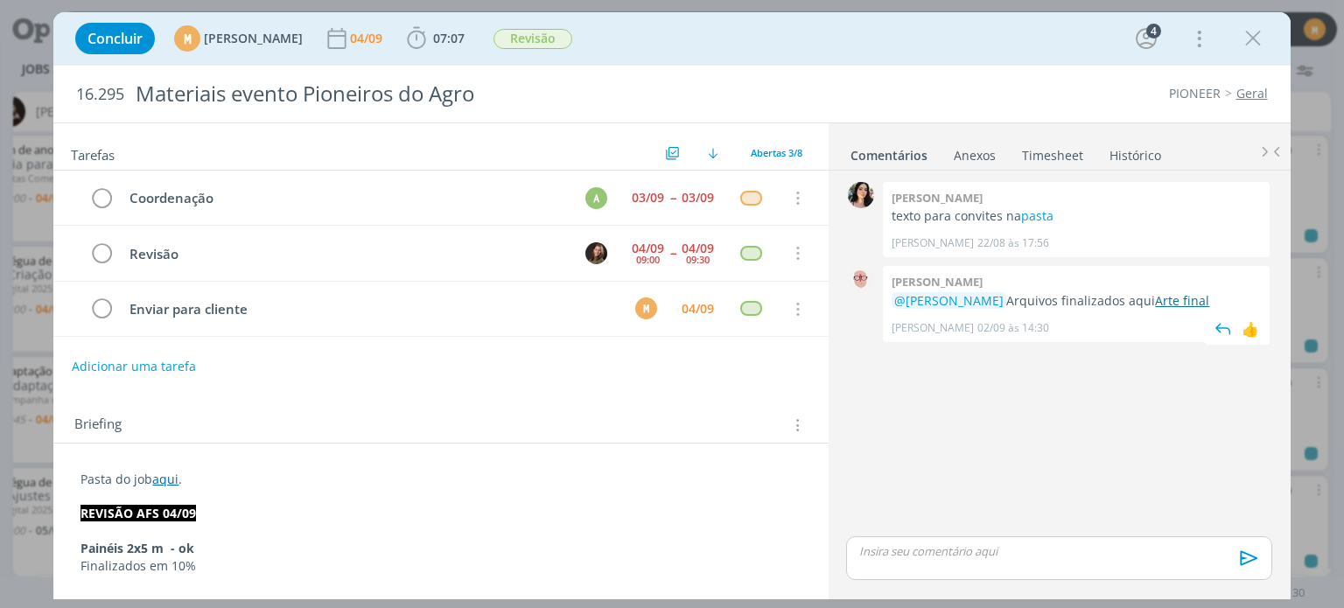
click at [1209, 302] on link "Arte final" at bounding box center [1182, 300] width 54 height 17
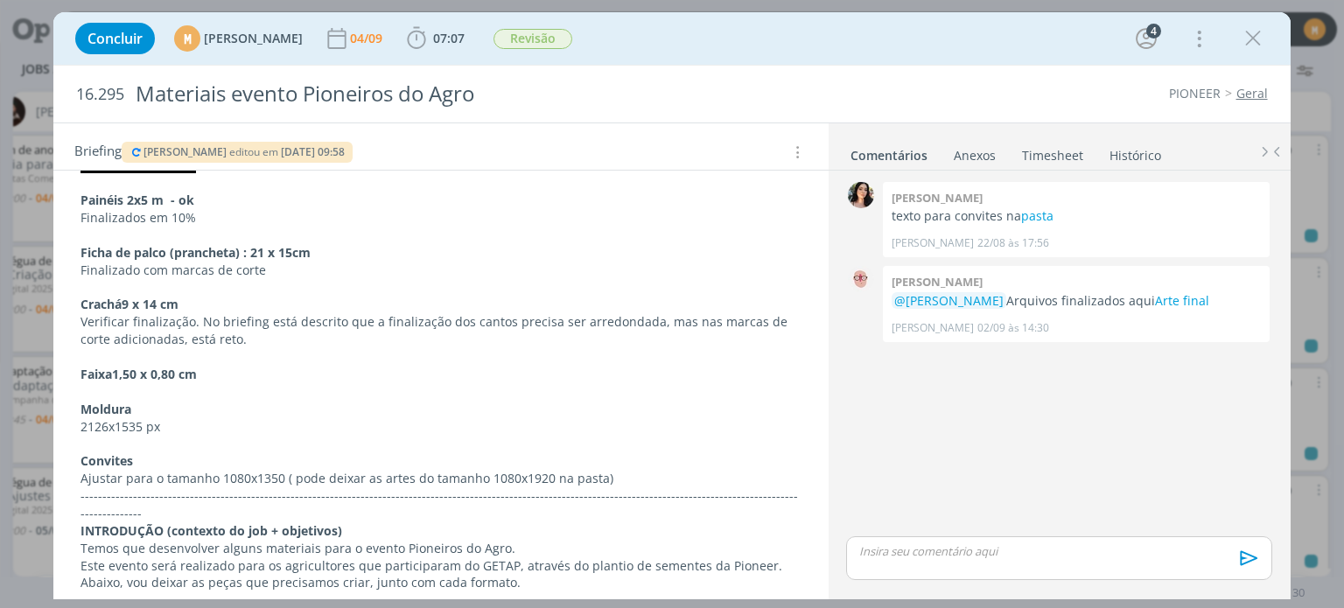
scroll to position [350, 0]
drag, startPoint x: 80, startPoint y: 423, endPoint x: 185, endPoint y: 419, distance: 105.9
click at [185, 419] on div "Pasta do job aqui . REVISÃO AFS 04/09 Painéis 2x5 m - ok Finalizados em 10% Fic…" at bounding box center [440, 608] width 746 height 986
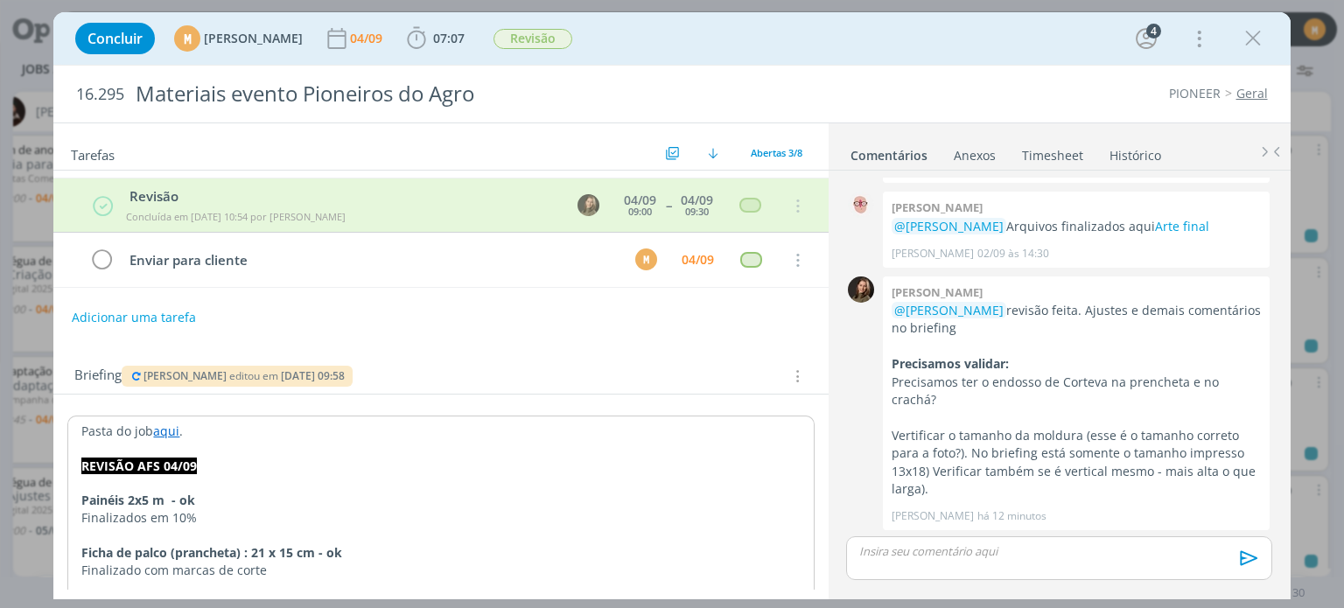
scroll to position [0, 0]
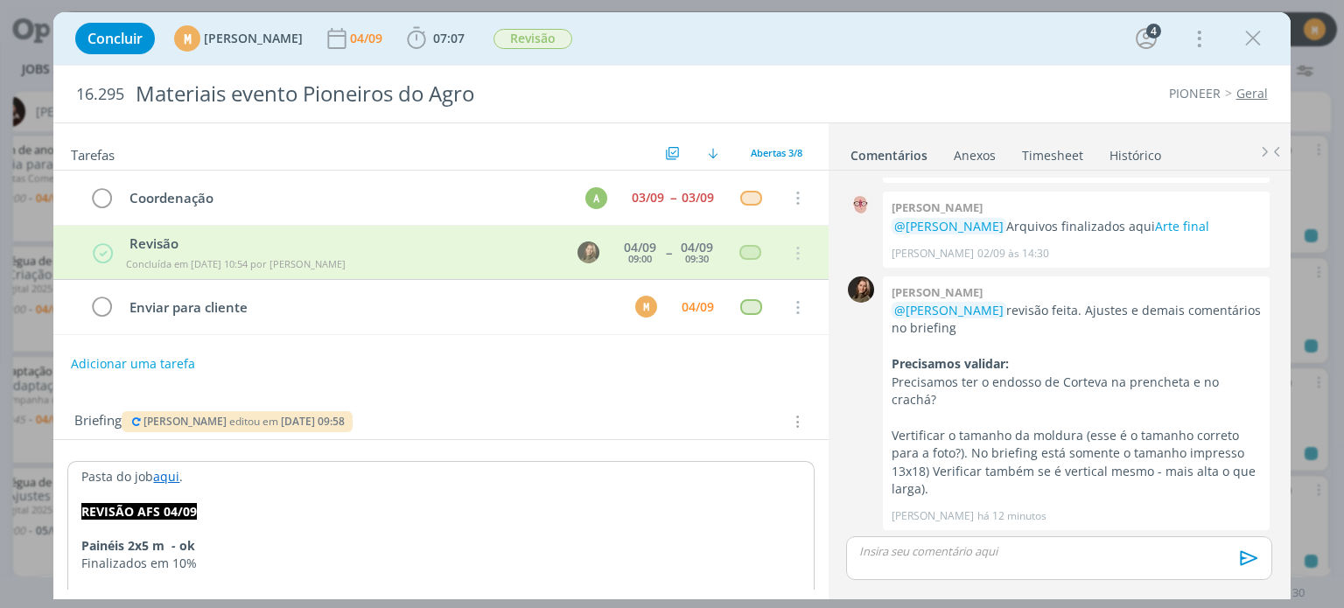
click at [96, 360] on button "Adicionar uma tarefa" at bounding box center [133, 364] width 124 height 30
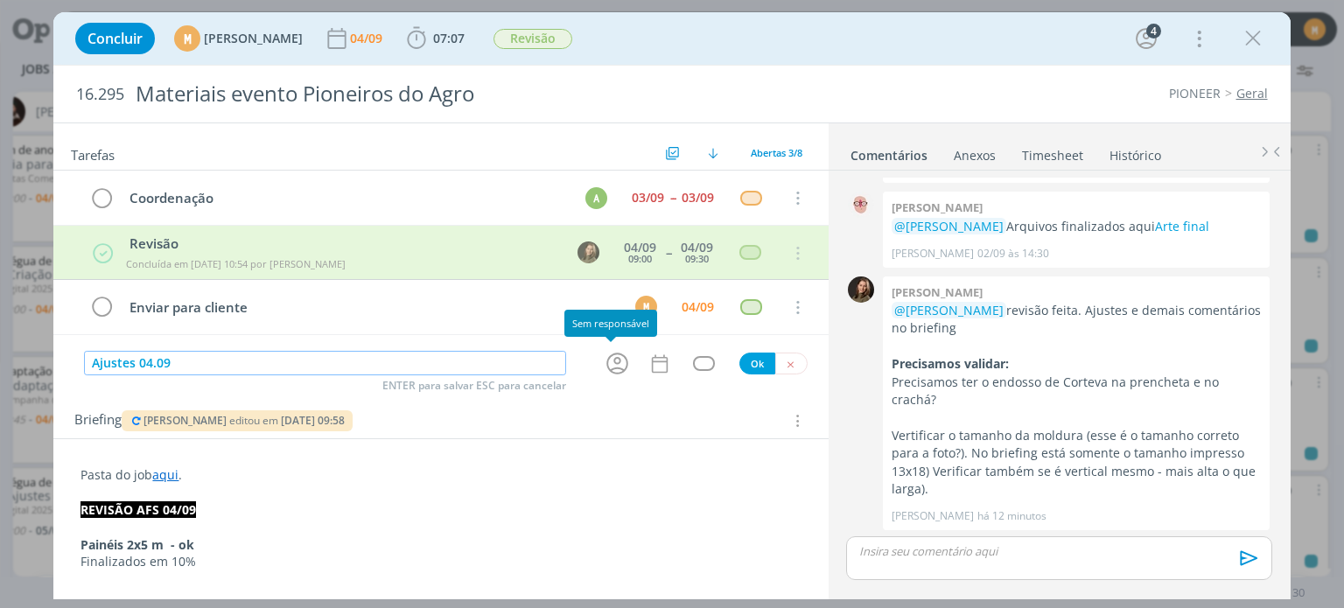
click at [607, 364] on icon "dialog" at bounding box center [617, 363] width 27 height 27
type input "Ajustes 04.09"
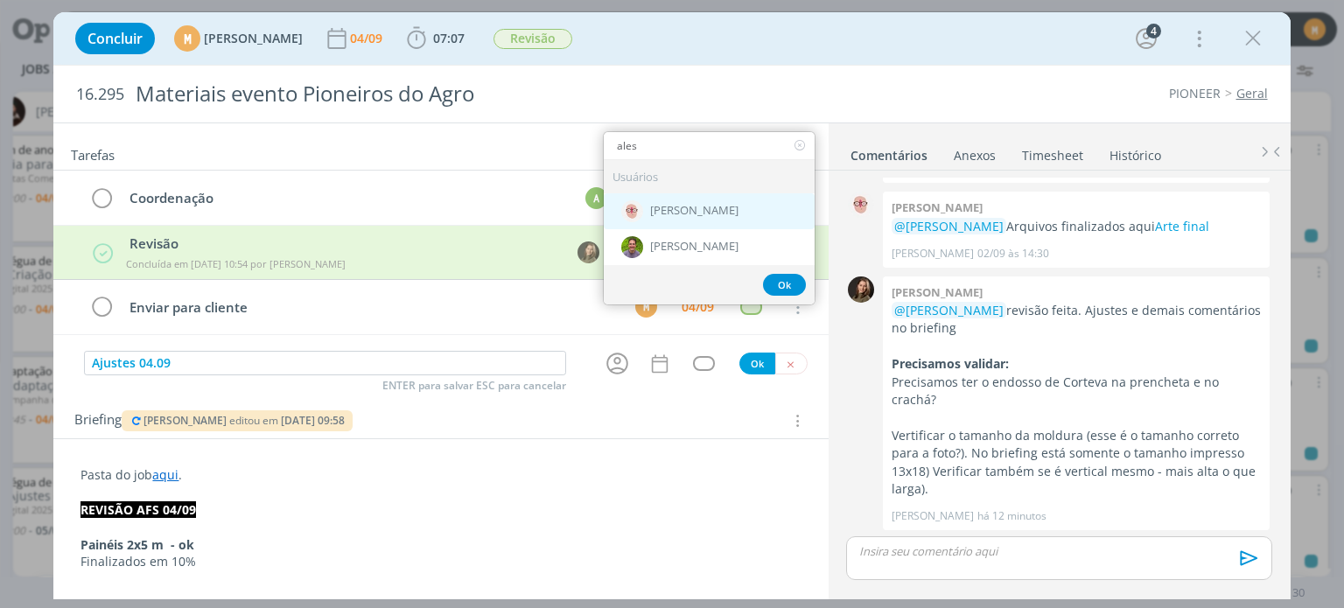
type input "ales"
click at [722, 206] on span "[PERSON_NAME]" at bounding box center [694, 212] width 88 height 14
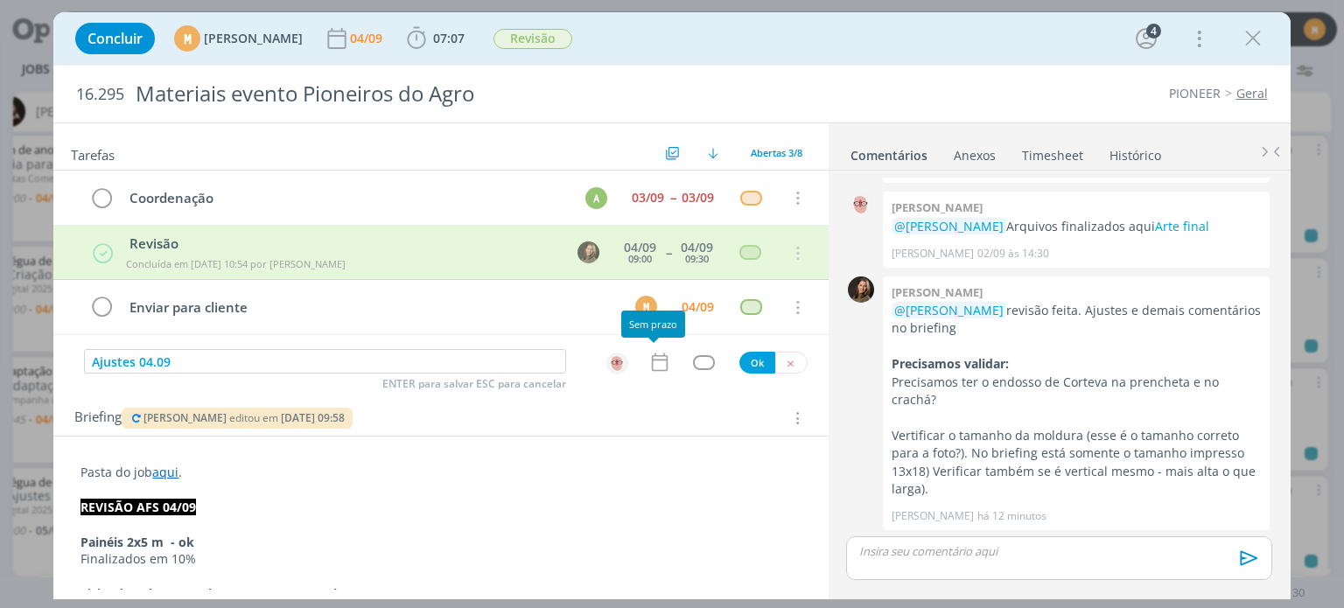
click at [639, 370] on div "dialog" at bounding box center [620, 362] width 56 height 26
click at [648, 365] on icon "dialog" at bounding box center [659, 362] width 23 height 23
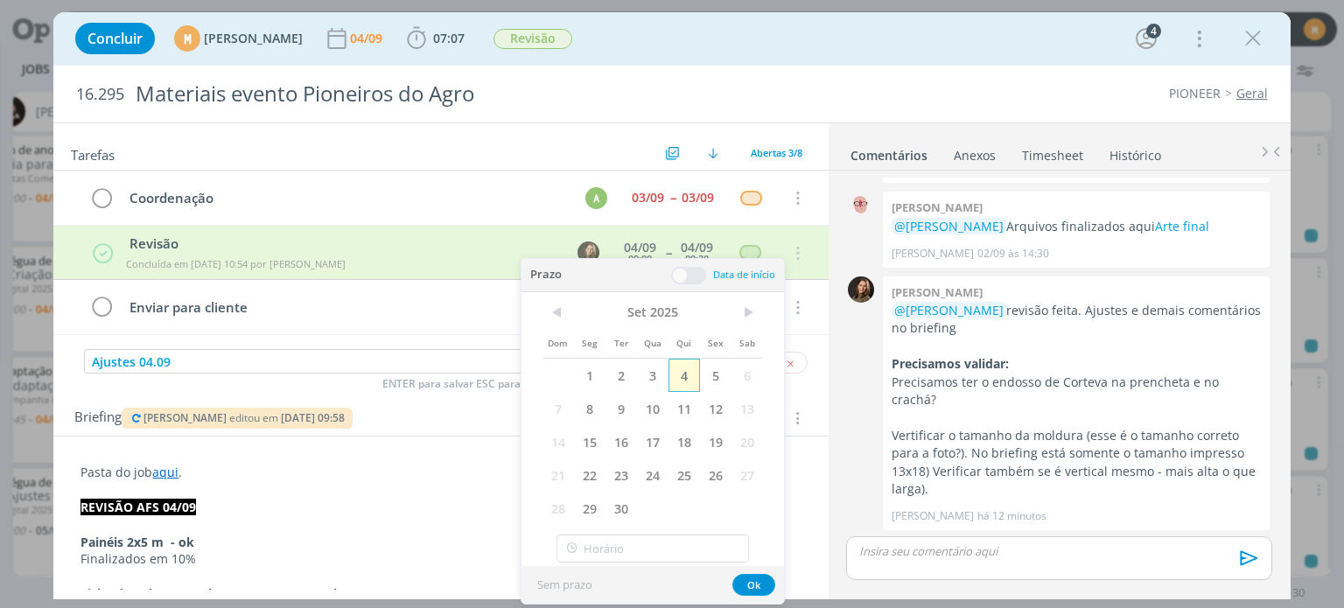
click at [695, 363] on span "4" at bounding box center [683, 375] width 31 height 33
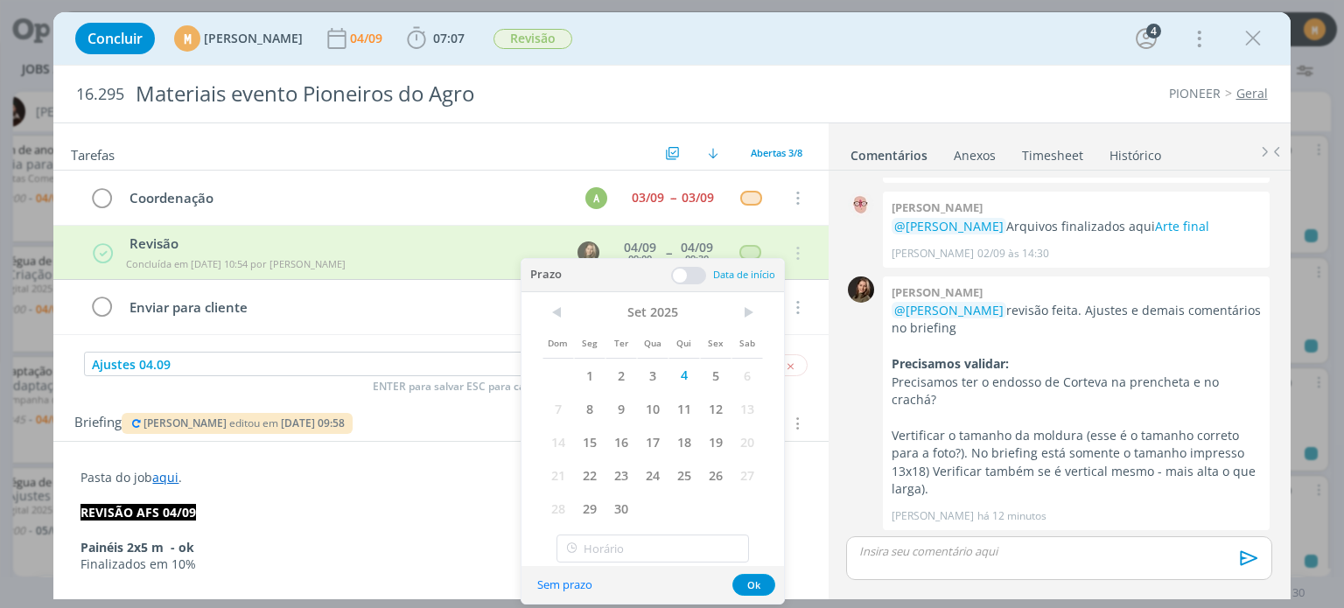
click at [694, 271] on span at bounding box center [688, 275] width 35 height 17
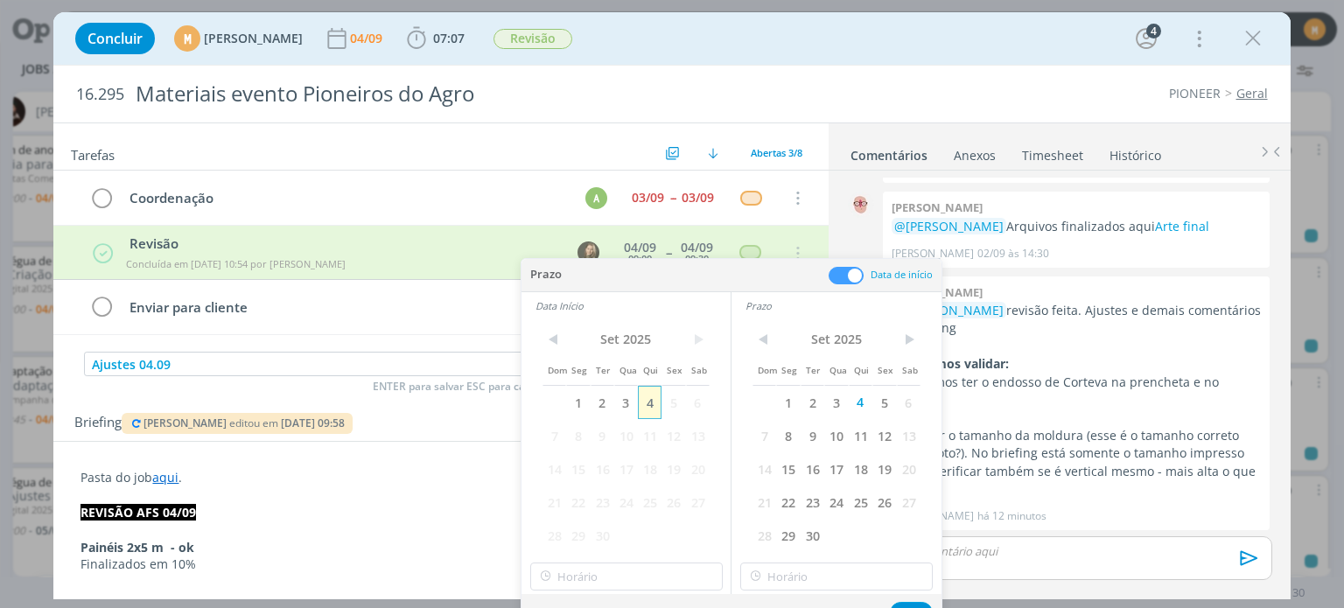
click at [647, 412] on span "4" at bounding box center [650, 402] width 24 height 33
click at [905, 605] on button "Ok" at bounding box center [911, 613] width 43 height 22
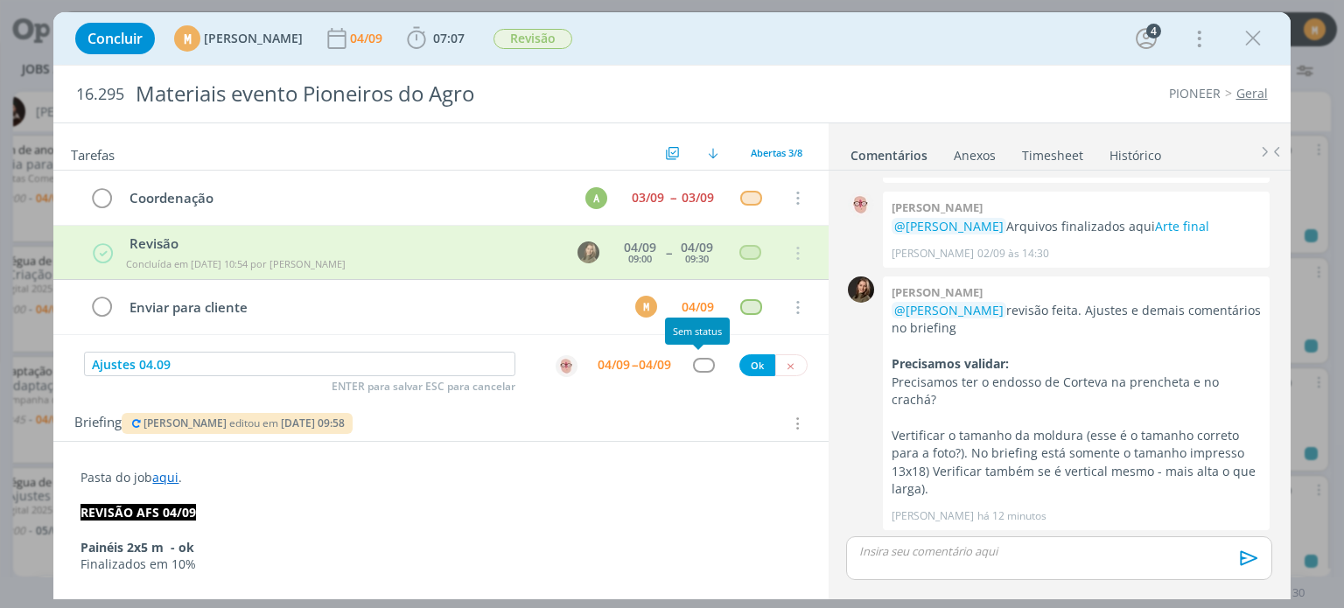
click at [693, 363] on div "dialog" at bounding box center [704, 365] width 22 height 15
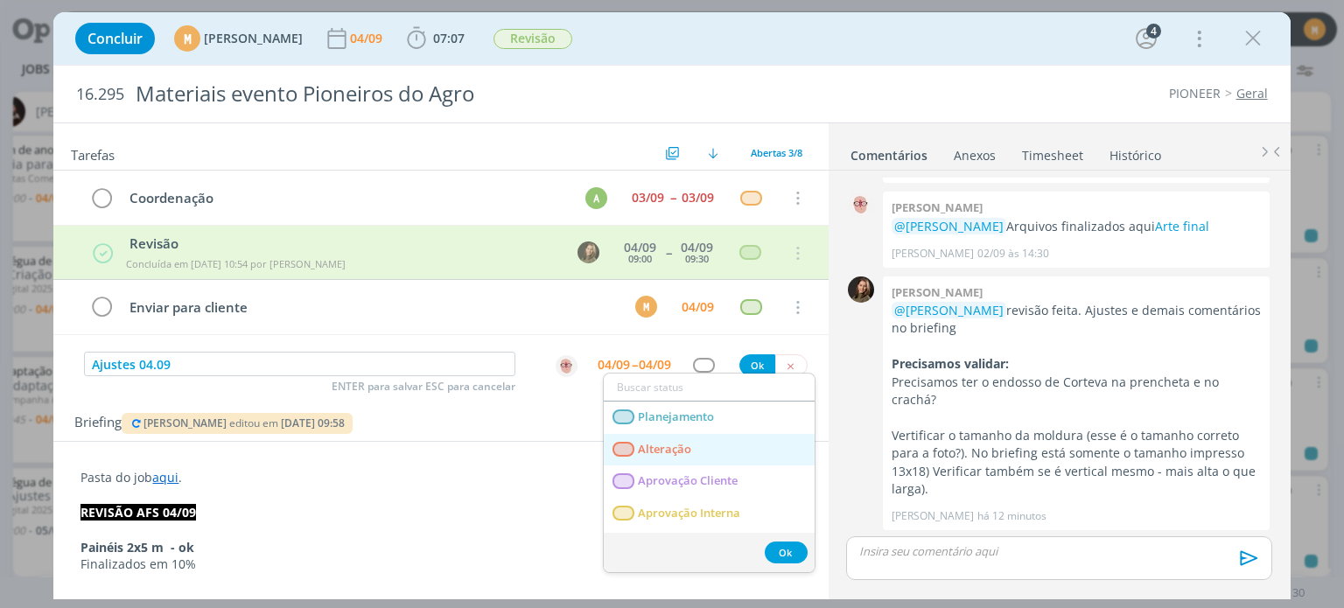
click at [668, 447] on span "Alteração" at bounding box center [665, 450] width 53 height 14
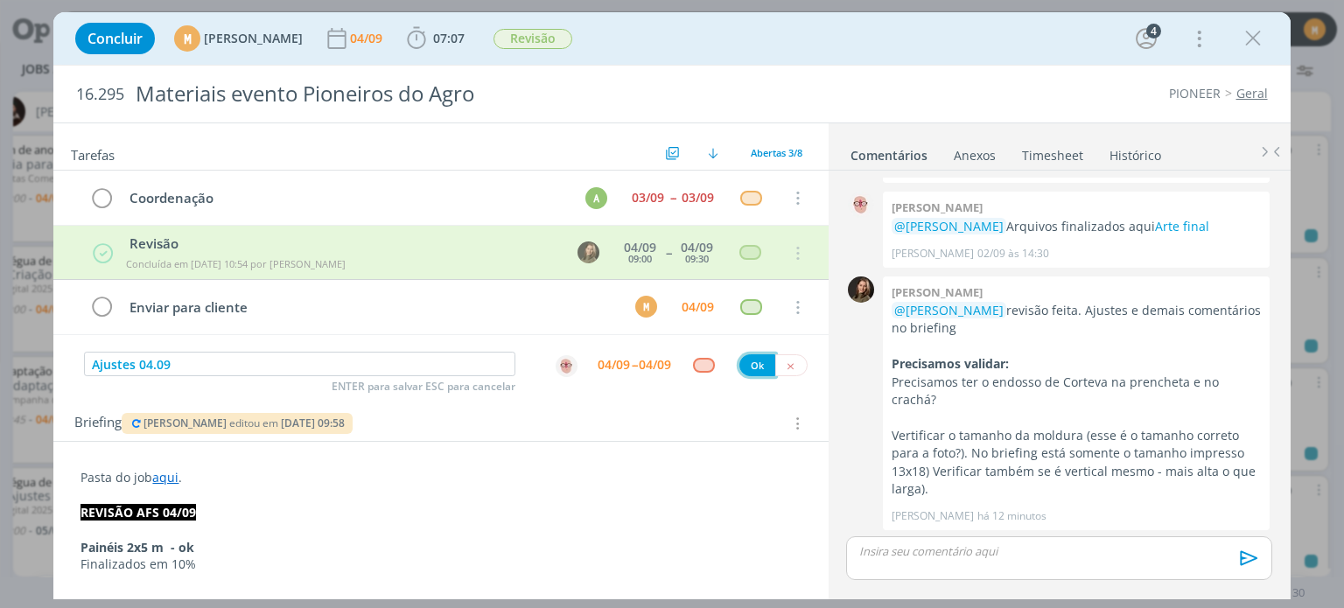
click at [740, 367] on button "Ok" at bounding box center [757, 365] width 36 height 22
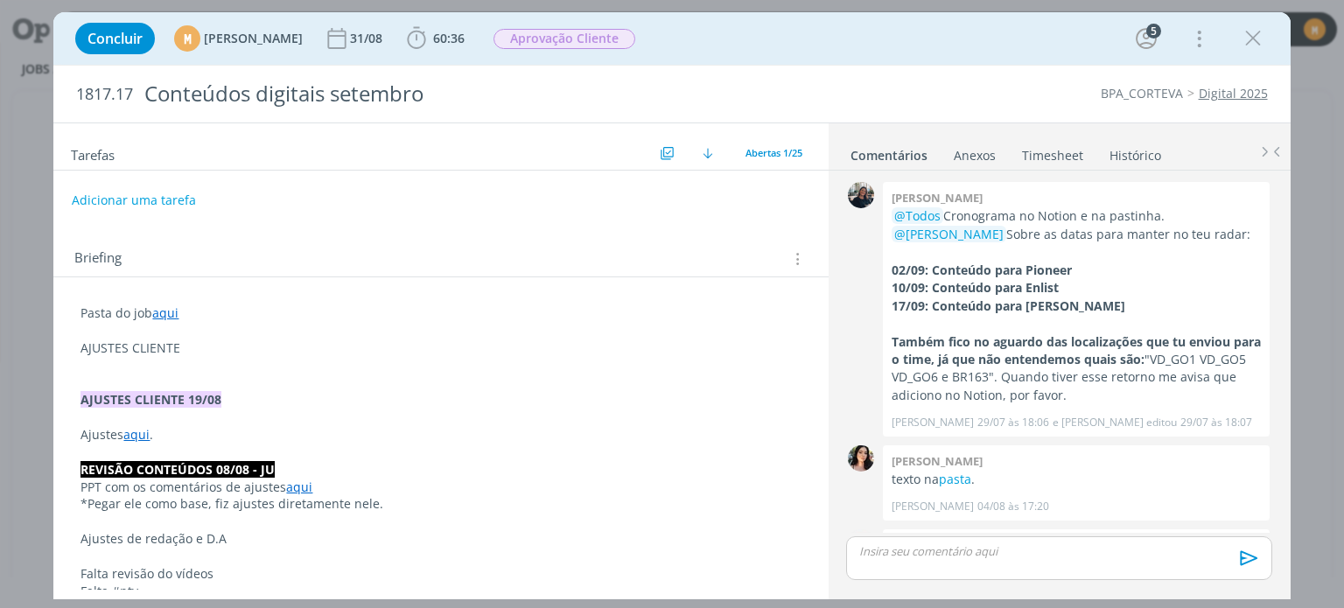
scroll to position [1113, 0]
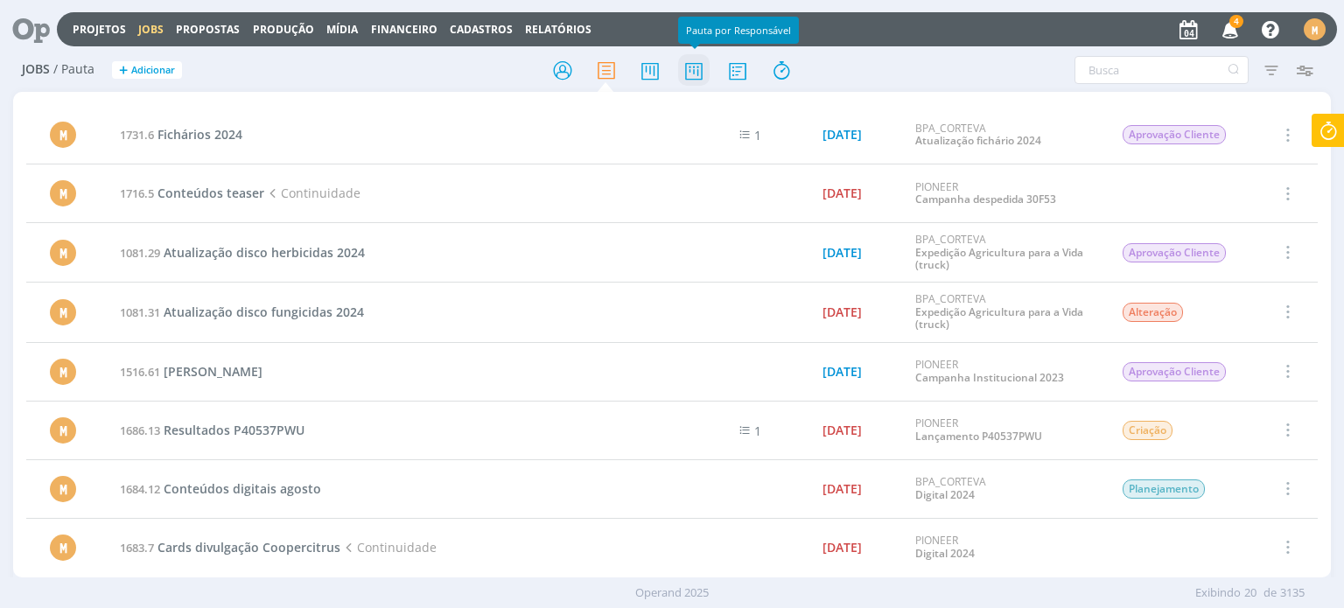
click at [689, 65] on icon at bounding box center [693, 70] width 31 height 34
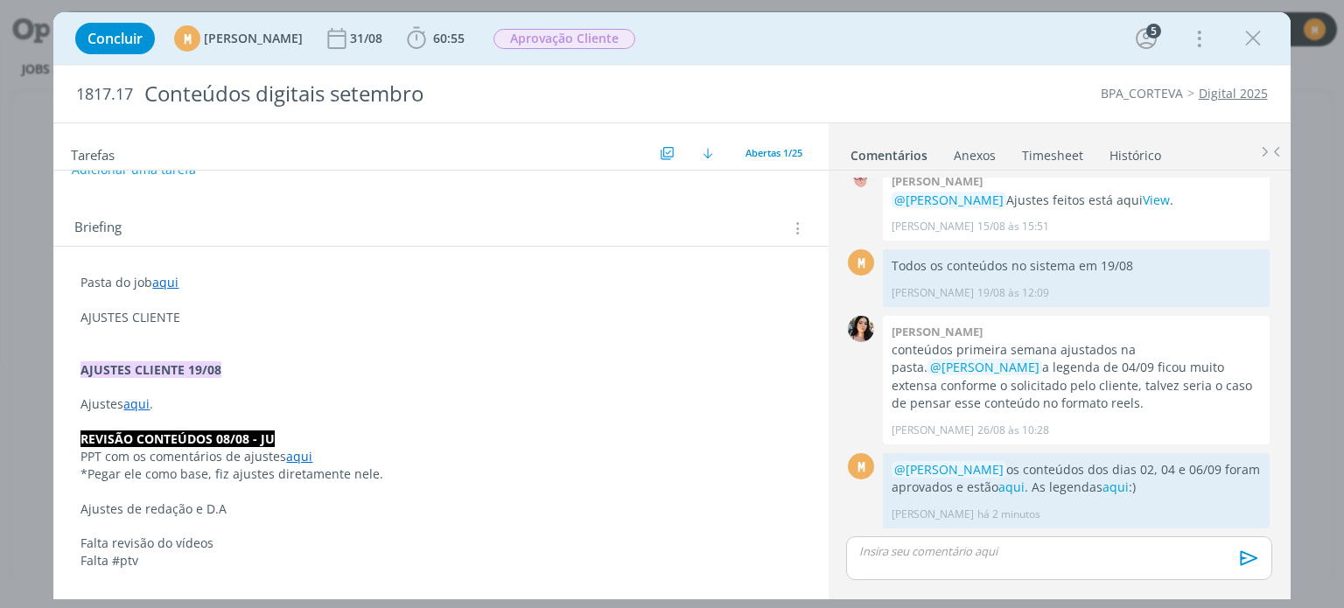
scroll to position [87, 0]
click at [232, 307] on p "AJUSTES CLIENTE" at bounding box center [440, 315] width 720 height 17
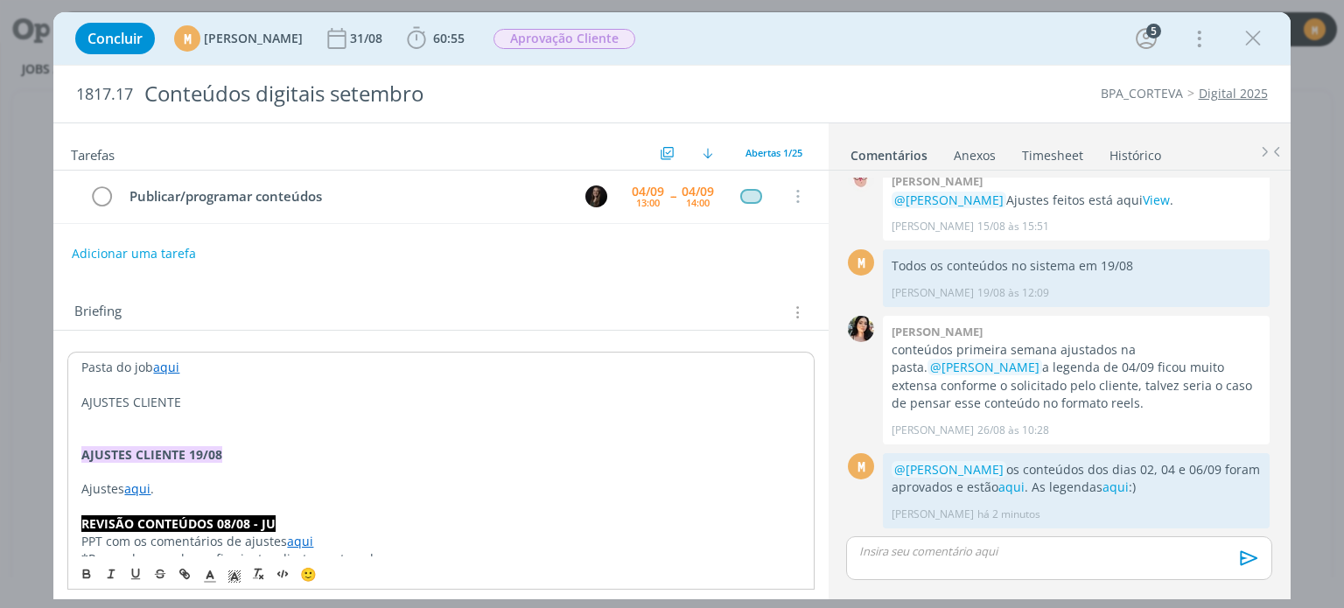
scroll to position [0, 0]
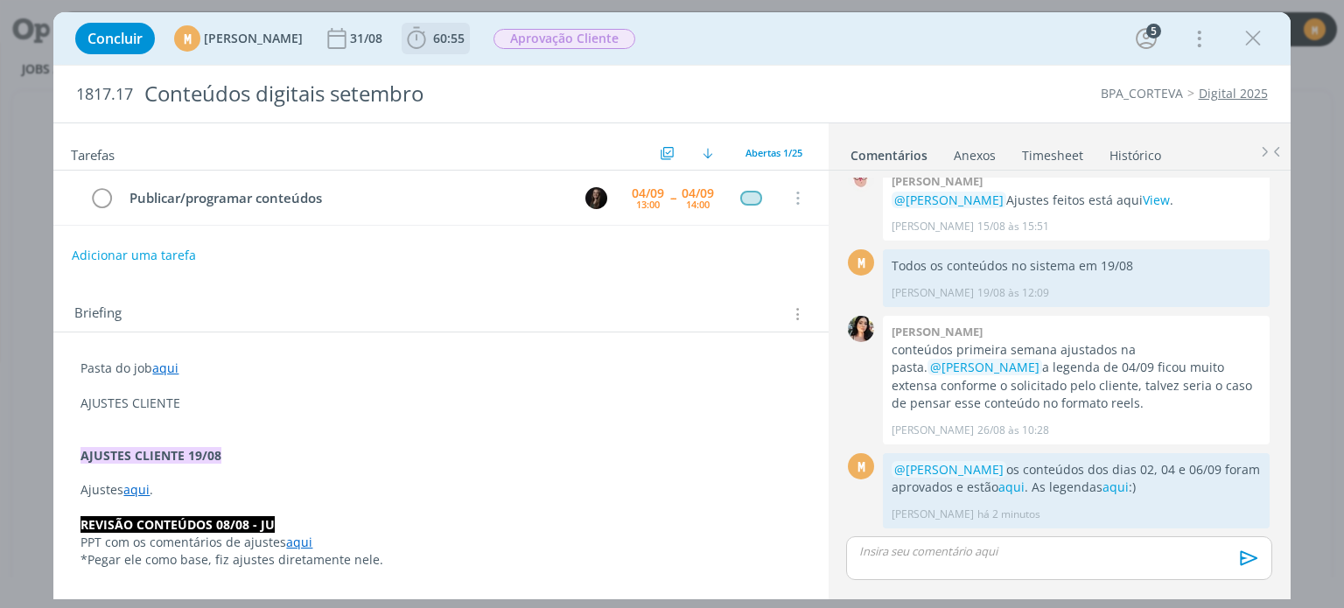
drag, startPoint x: 486, startPoint y: 38, endPoint x: 475, endPoint y: 35, distance: 11.7
click at [465, 38] on span "60:55" at bounding box center [448, 38] width 31 height 17
click at [445, 420] on p "dialog" at bounding box center [440, 420] width 720 height 17
click at [397, 402] on p "AJUSTES CLIENTE" at bounding box center [440, 403] width 718 height 17
click at [309, 395] on p "AJUSTES CLIENTE" at bounding box center [440, 403] width 720 height 17
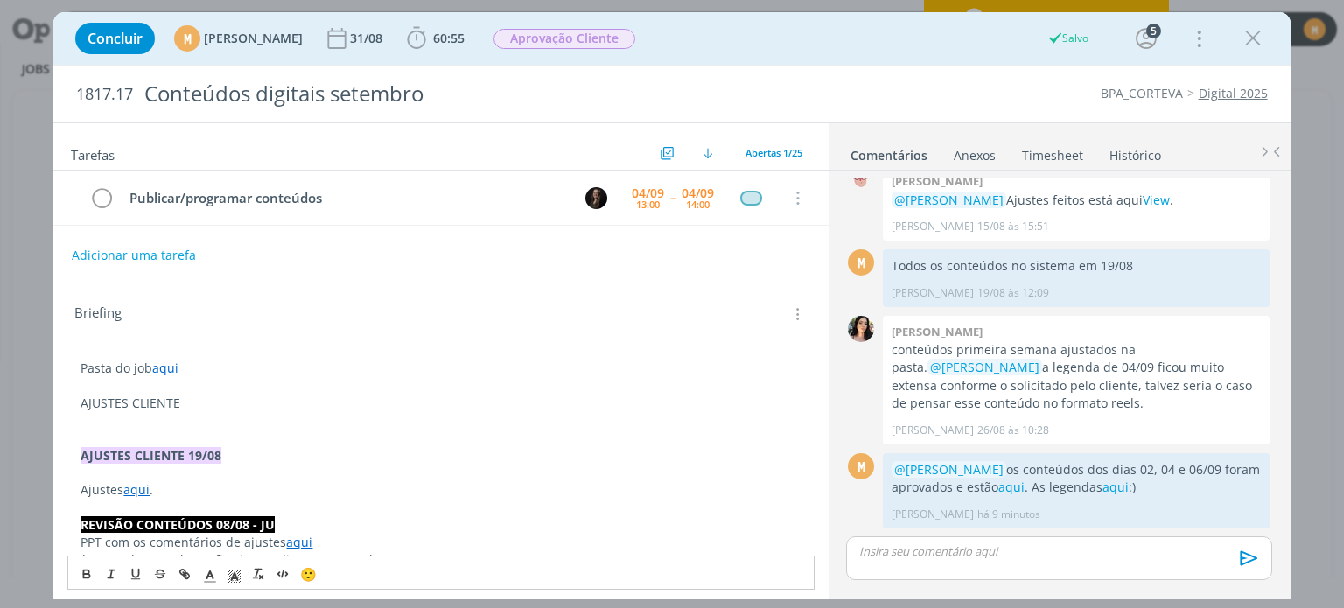
click at [318, 407] on p "AJUSTES CLIENTE" at bounding box center [440, 403] width 720 height 17
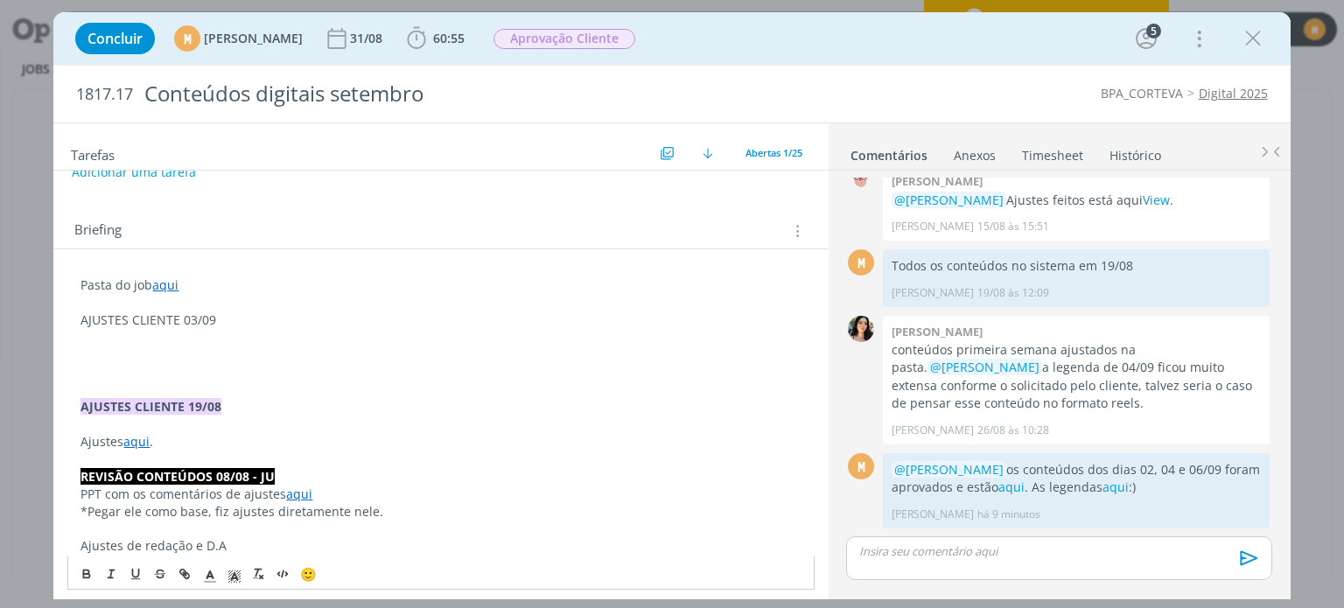
scroll to position [87, 0]
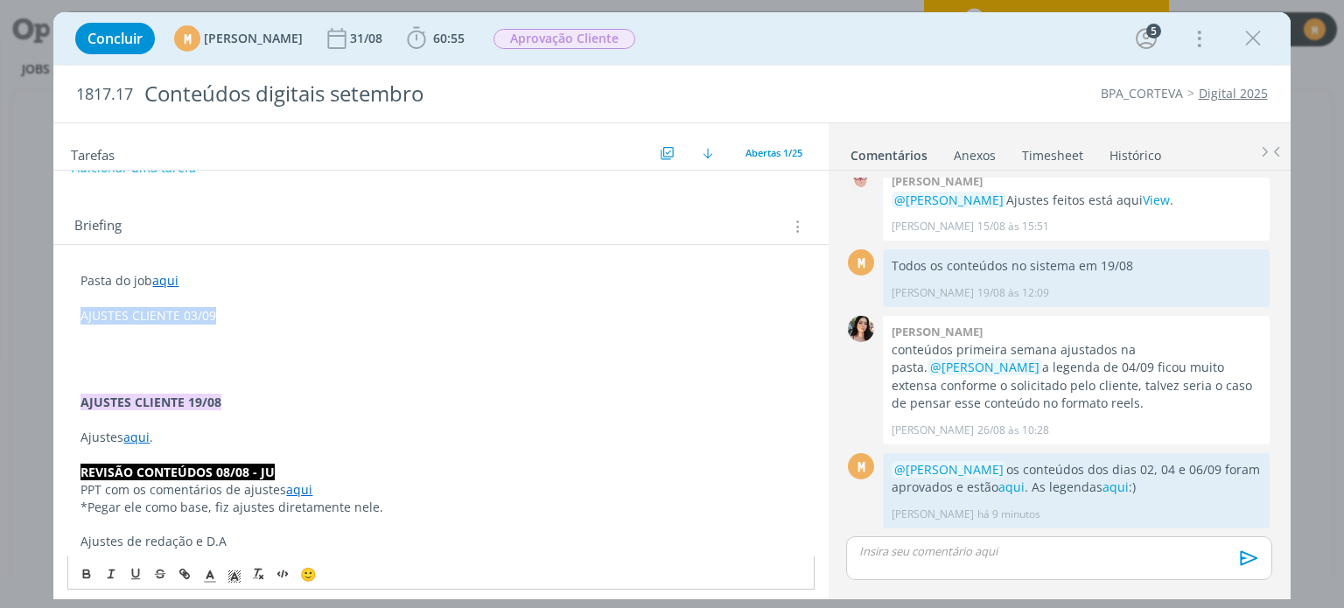
drag, startPoint x: 83, startPoint y: 310, endPoint x: 220, endPoint y: 320, distance: 137.8
click at [220, 320] on p "AJUSTES CLIENTE 03/09" at bounding box center [440, 315] width 720 height 17
click at [82, 576] on icon "dialog" at bounding box center [87, 574] width 14 height 14
click at [234, 573] on polyline "dialog" at bounding box center [235, 576] width 6 height 7
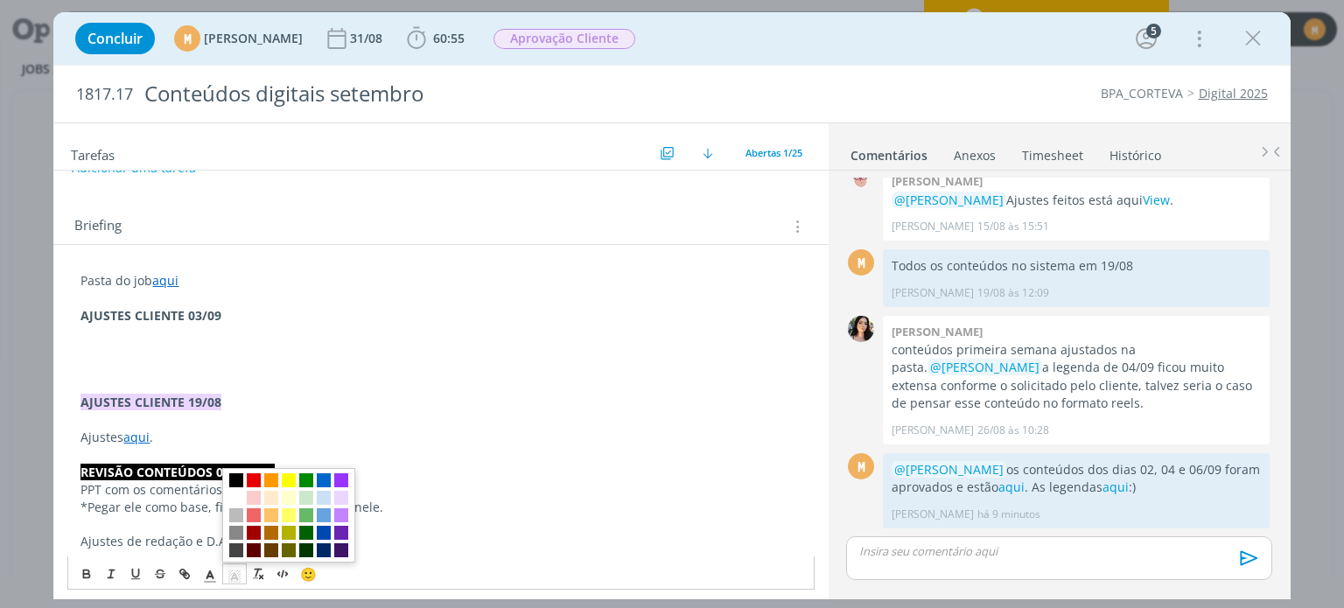
click at [227, 320] on p "AJUSTES CLIENTE 03/09" at bounding box center [440, 315] width 720 height 17
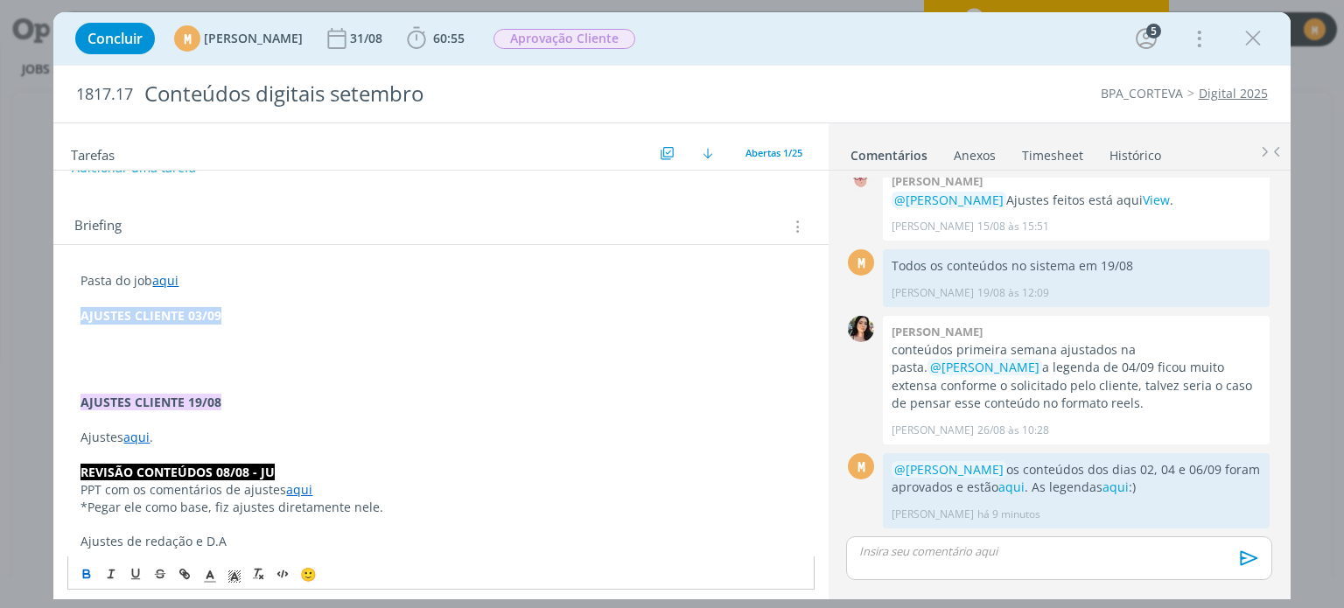
drag, startPoint x: 224, startPoint y: 315, endPoint x: 73, endPoint y: 316, distance: 150.5
click at [235, 577] on polyline "dialog" at bounding box center [235, 576] width 6 height 7
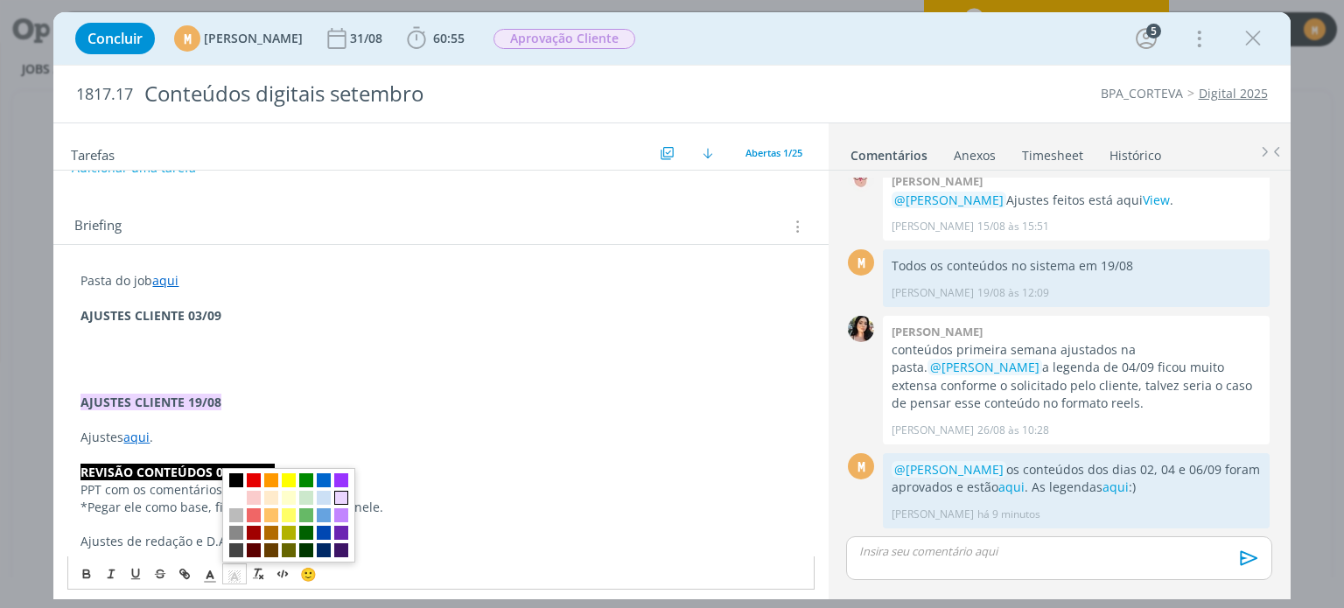
click at [337, 494] on span "dialog" at bounding box center [341, 498] width 14 height 14
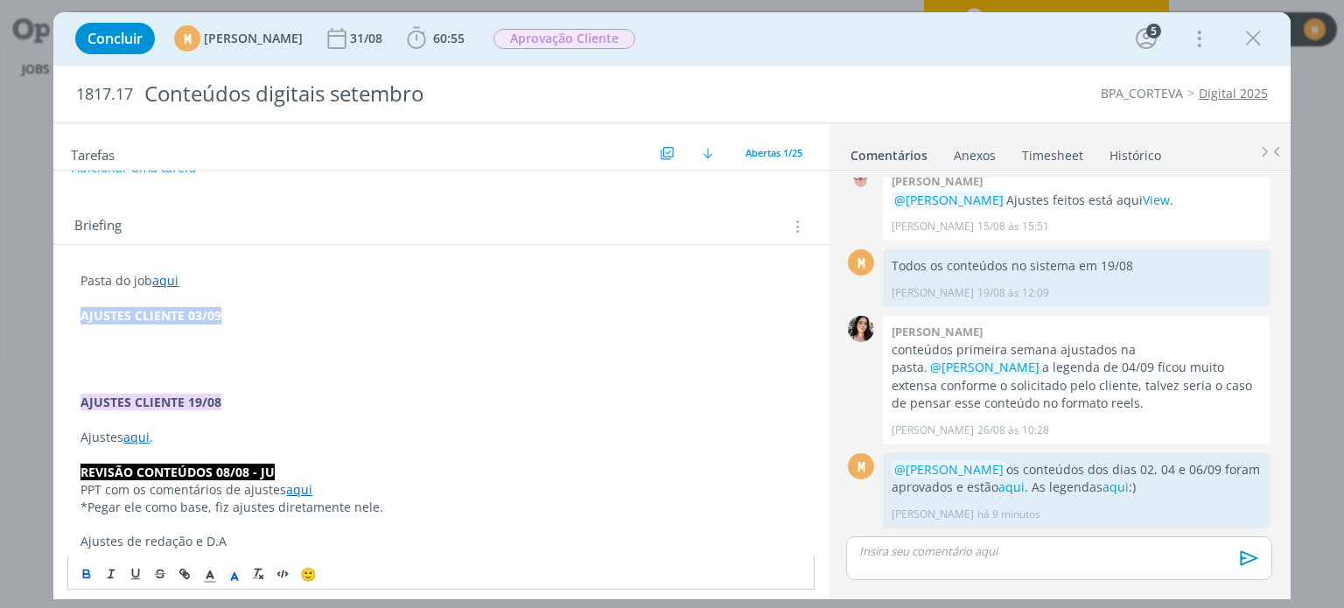
click at [251, 310] on p "AJUSTES CLIENTE 03/09" at bounding box center [440, 315] width 720 height 17
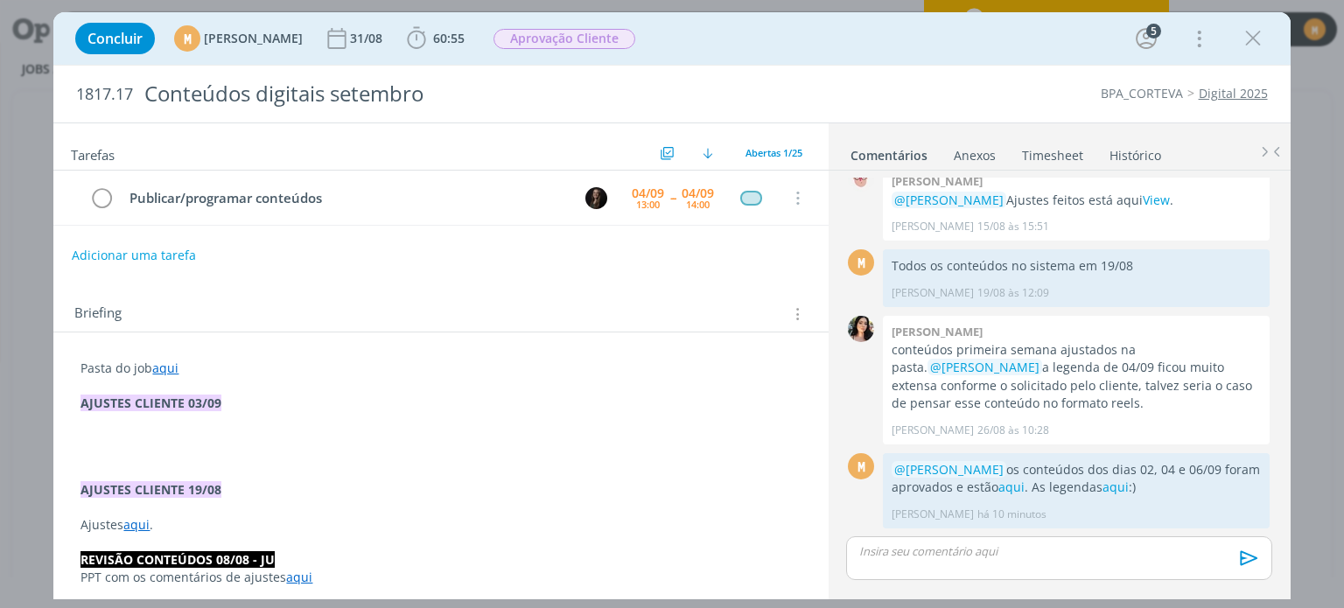
scroll to position [0, 0]
click at [751, 148] on span "Abertas 1/25" at bounding box center [773, 152] width 57 height 13
click at [784, 189] on span "Todas 25" at bounding box center [771, 192] width 46 height 16
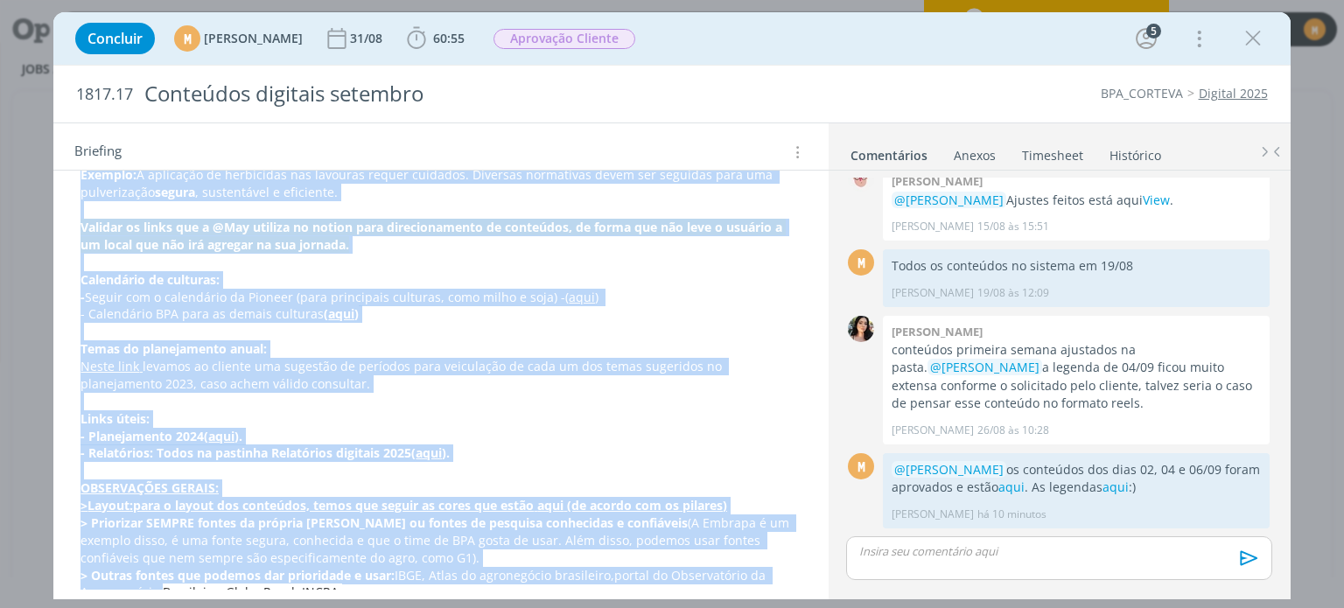
scroll to position [2384, 0]
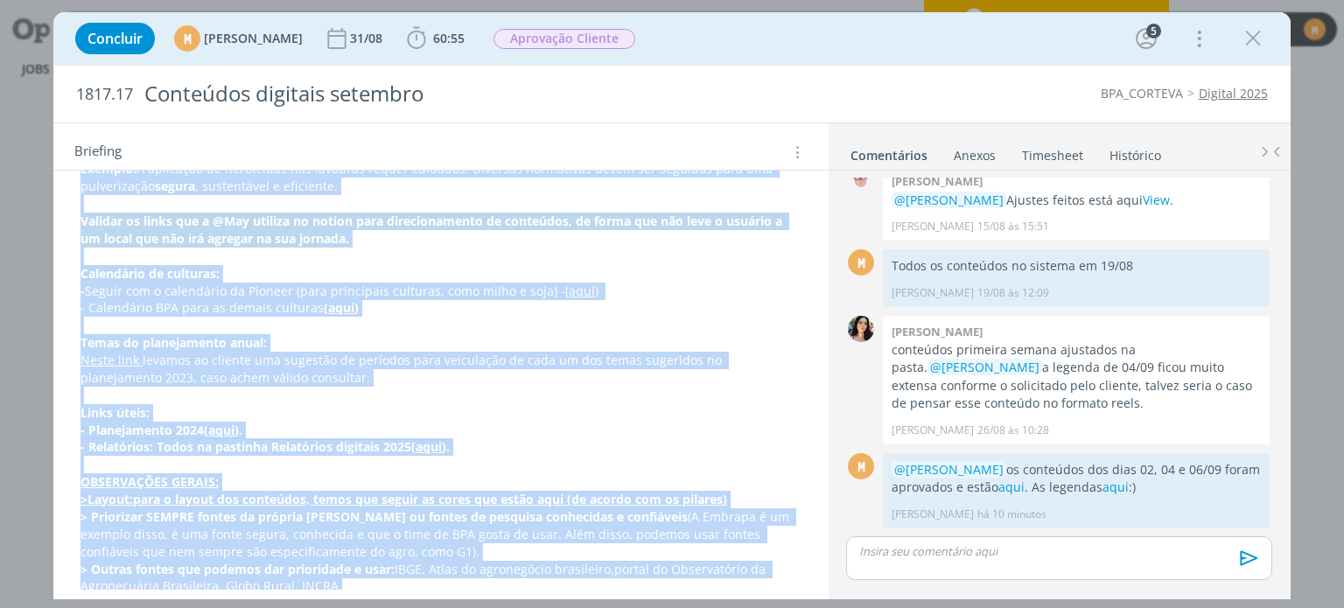
drag, startPoint x: 77, startPoint y: 351, endPoint x: 423, endPoint y: 599, distance: 426.3
click at [423, 599] on div "Concluir M Mariana Kochenborger 31/08 60:55 Iniciar Apontar Data * 04/09/2025 H…" at bounding box center [672, 304] width 1344 height 608
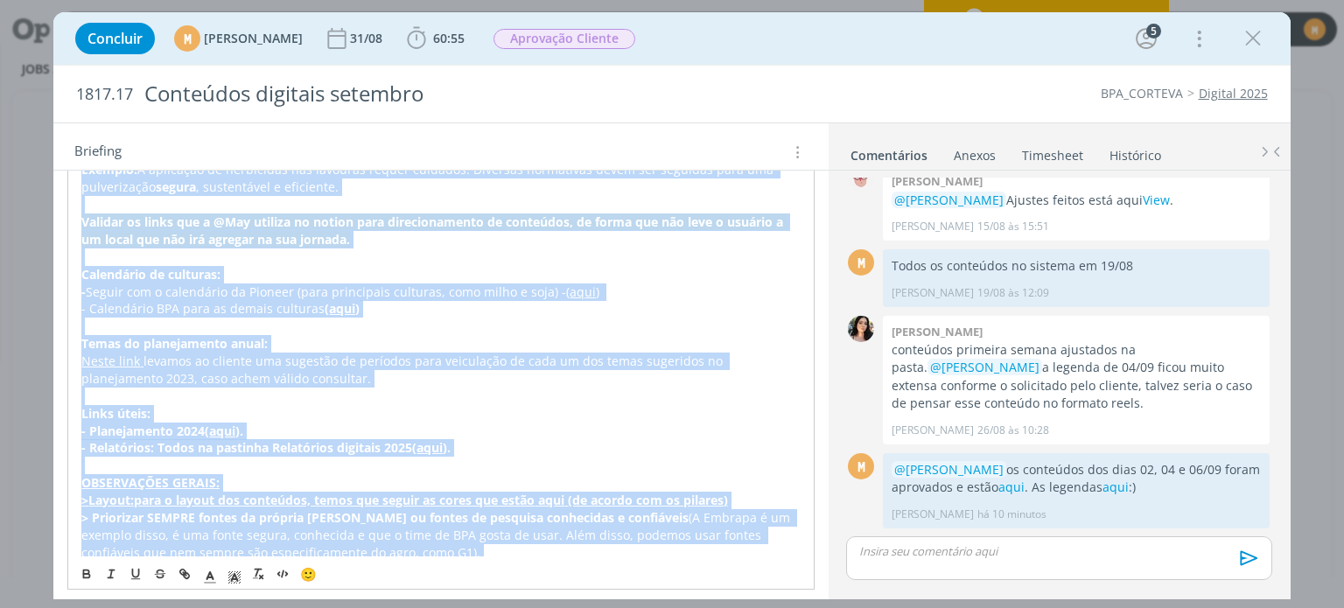
copy div "Planejamento 2025 aprovado aqui Minicampanhas (Miro) aqui Temas apontados pelo …"
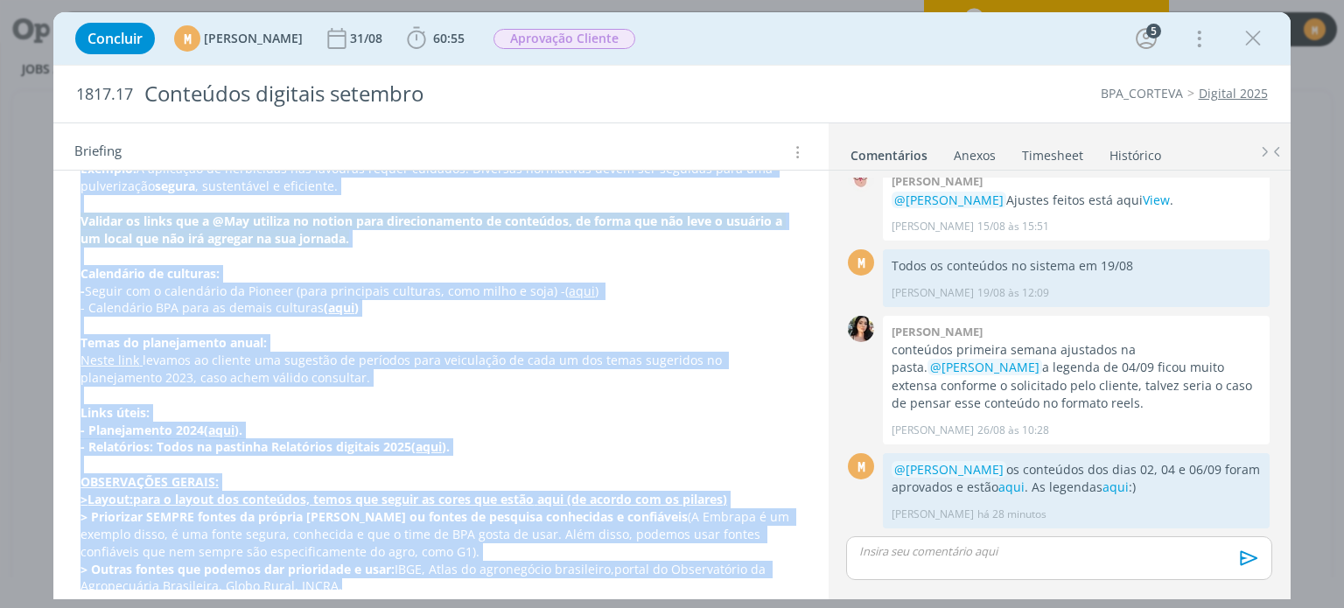
click at [457, 422] on p "- Planejamento 2024 ( aqui )." at bounding box center [440, 430] width 720 height 17
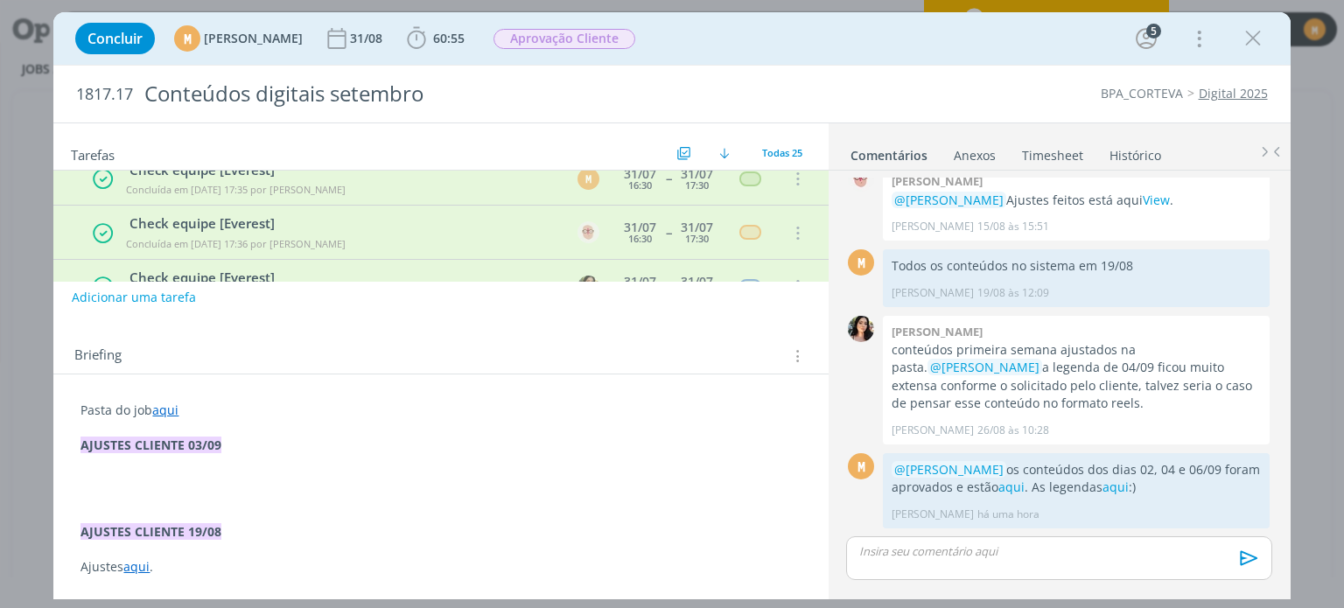
scroll to position [175, 0]
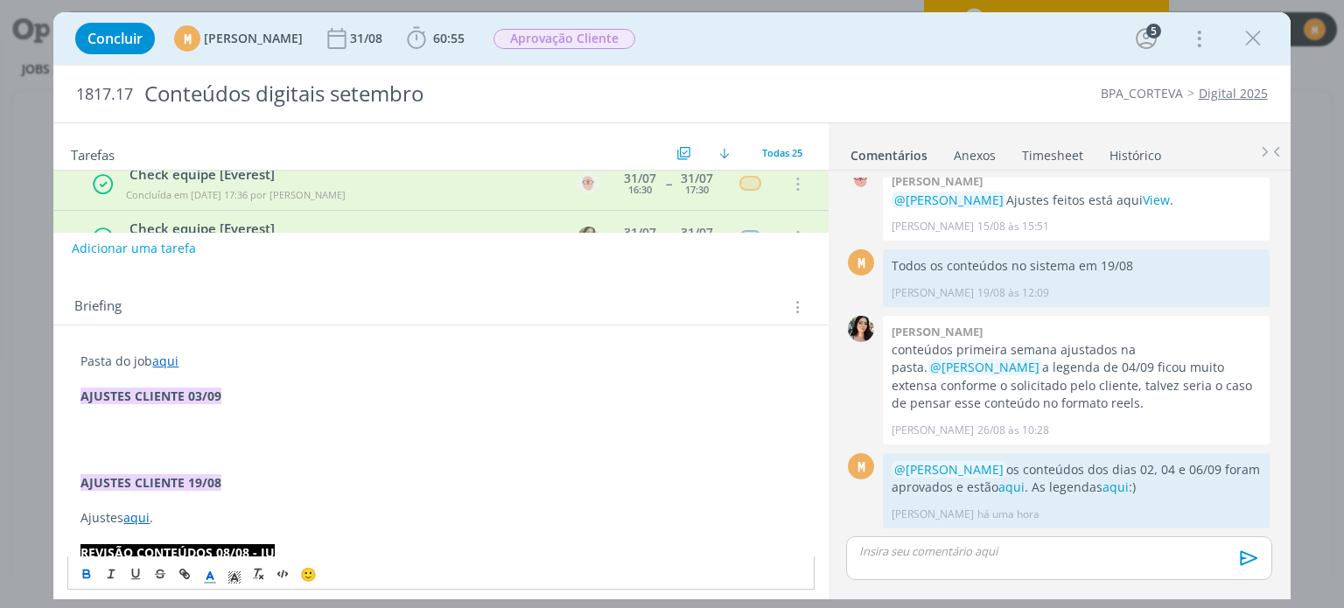
click at [295, 398] on p "AJUSTES CLIENTE 03/09" at bounding box center [440, 396] width 720 height 17
click at [230, 415] on p "dialog" at bounding box center [440, 413] width 720 height 17
click at [215, 423] on p "dialog" at bounding box center [440, 430] width 720 height 17
click at [208, 411] on p "dialog" at bounding box center [440, 413] width 720 height 17
click at [169, 430] on p "dialog" at bounding box center [440, 430] width 720 height 17
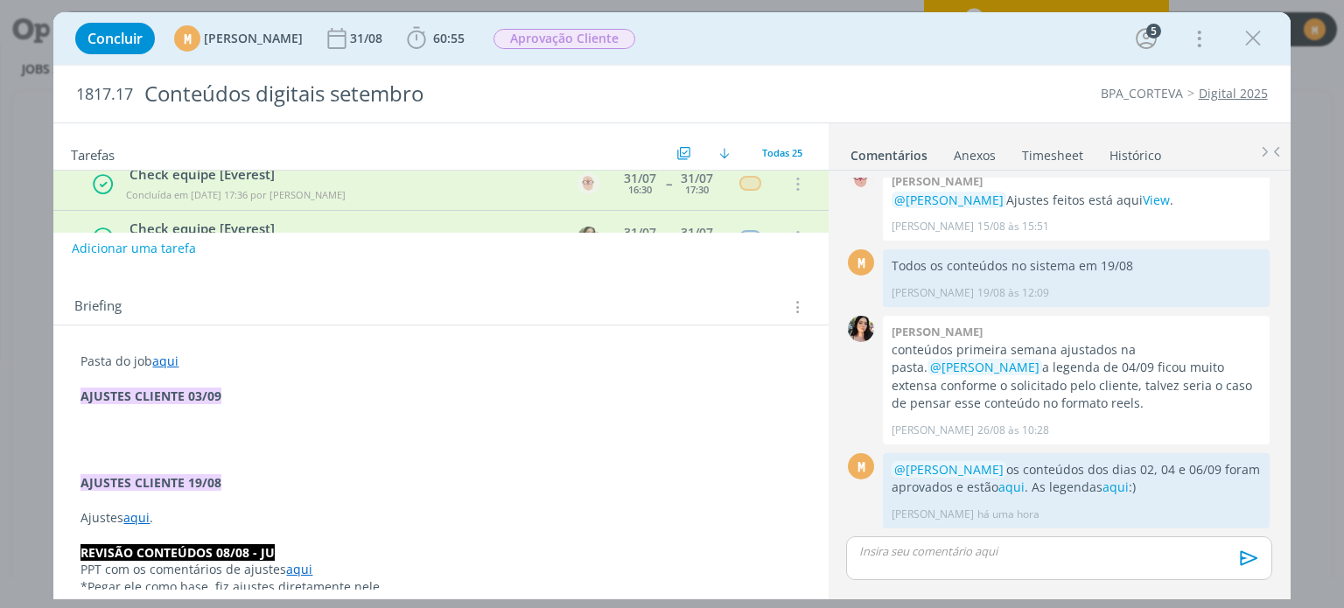
click at [186, 428] on p "dialog" at bounding box center [440, 430] width 720 height 17
click at [266, 430] on p "dialog" at bounding box center [440, 430] width 720 height 17
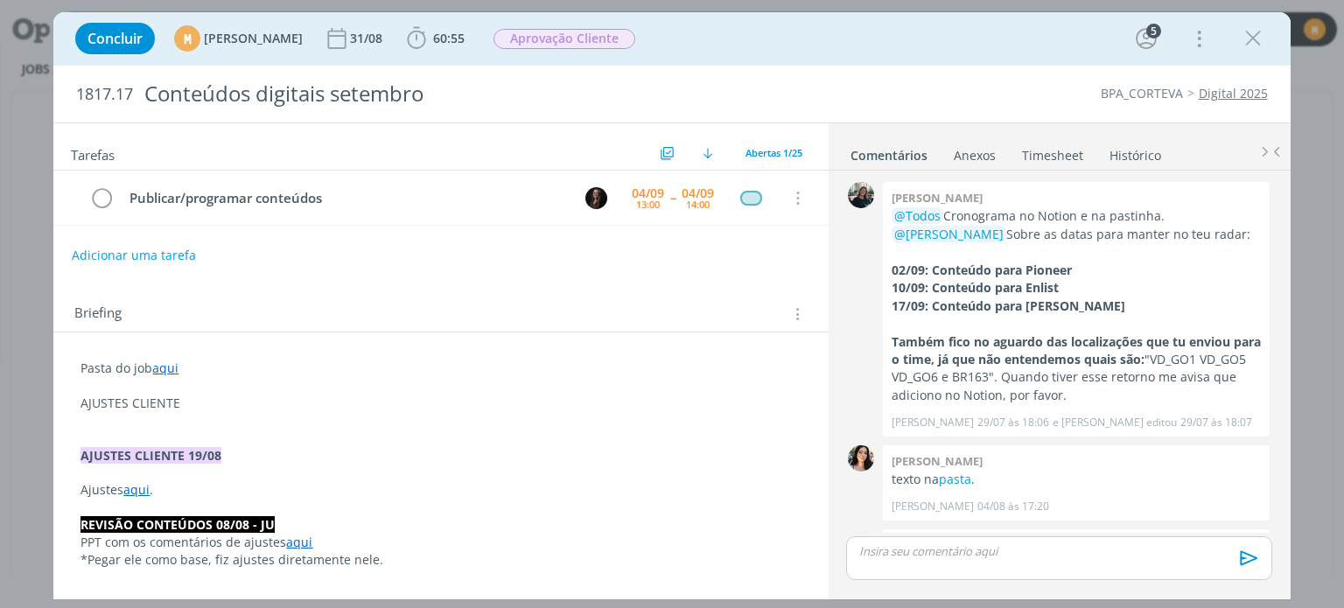
scroll to position [1197, 0]
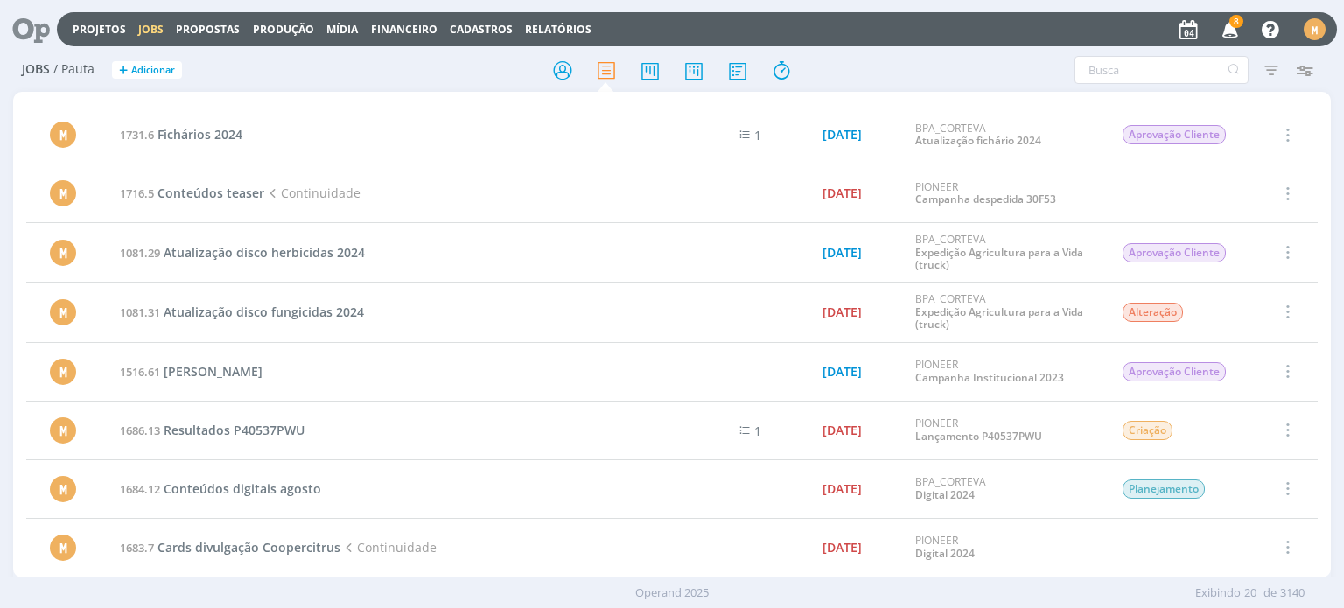
click at [131, 66] on span "Adicionar" at bounding box center [153, 70] width 44 height 11
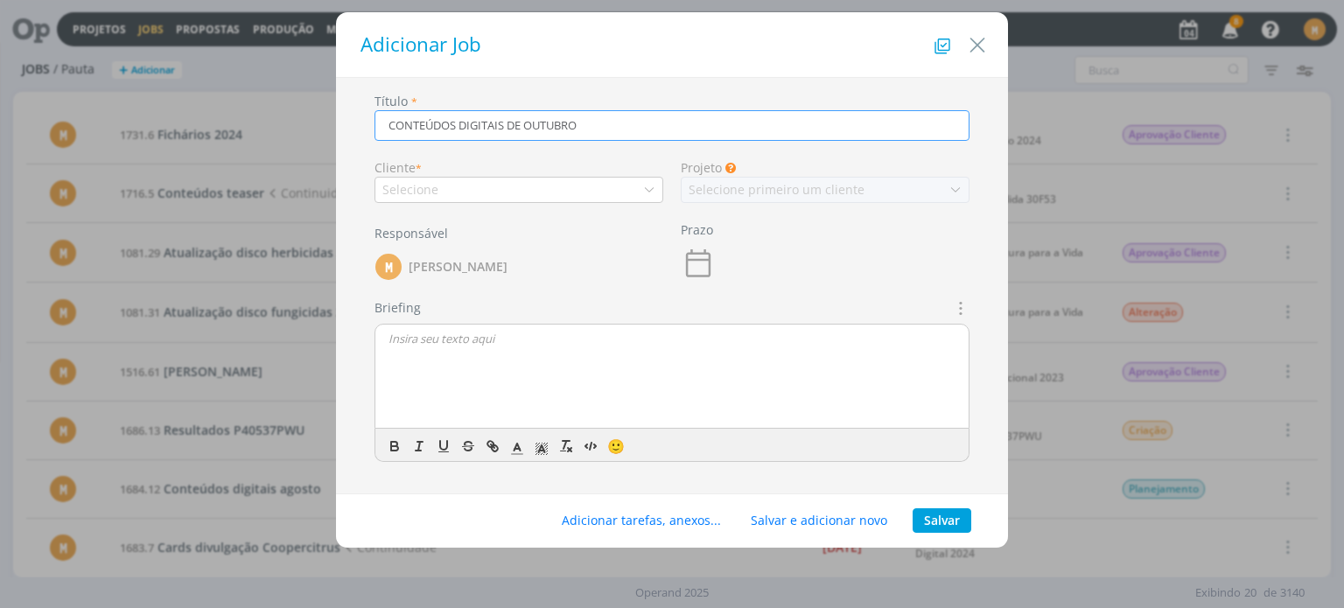
type input "CONTEÚDOS DIGITAIS DE OUTUBRO"
click at [536, 188] on div "Selecione" at bounding box center [518, 190] width 289 height 26
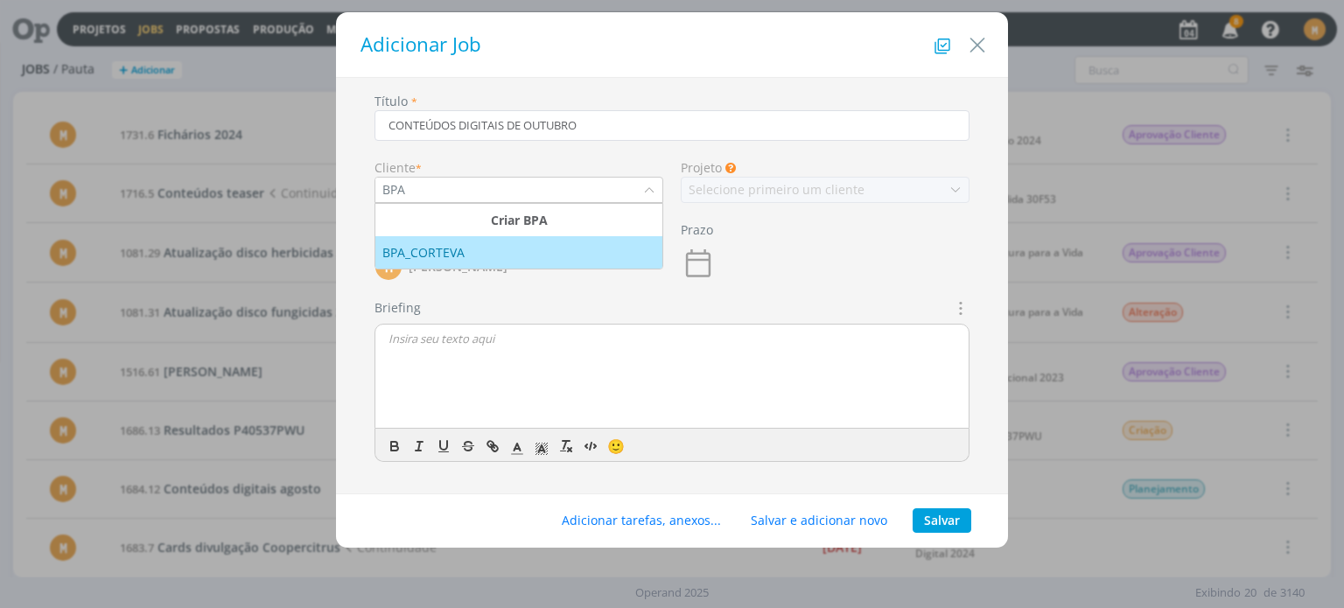
type input "BPA"
click at [514, 243] on div "BPA_CORTEVA" at bounding box center [518, 252] width 273 height 18
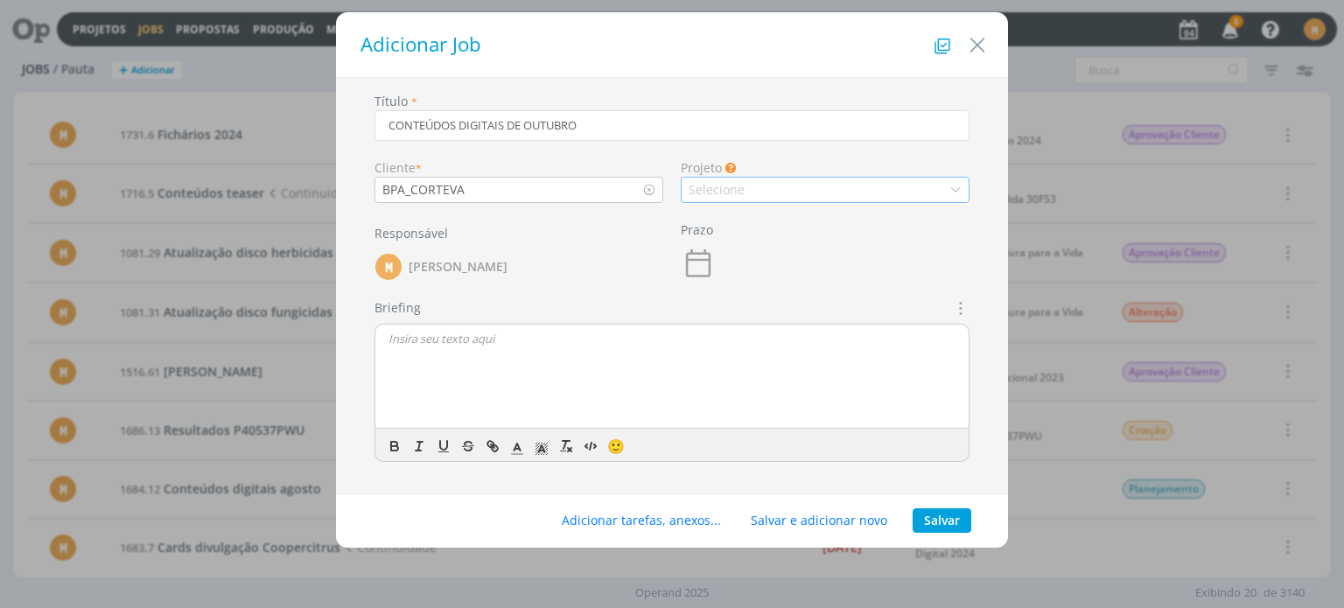
click at [771, 182] on div "Selecione" at bounding box center [825, 190] width 289 height 26
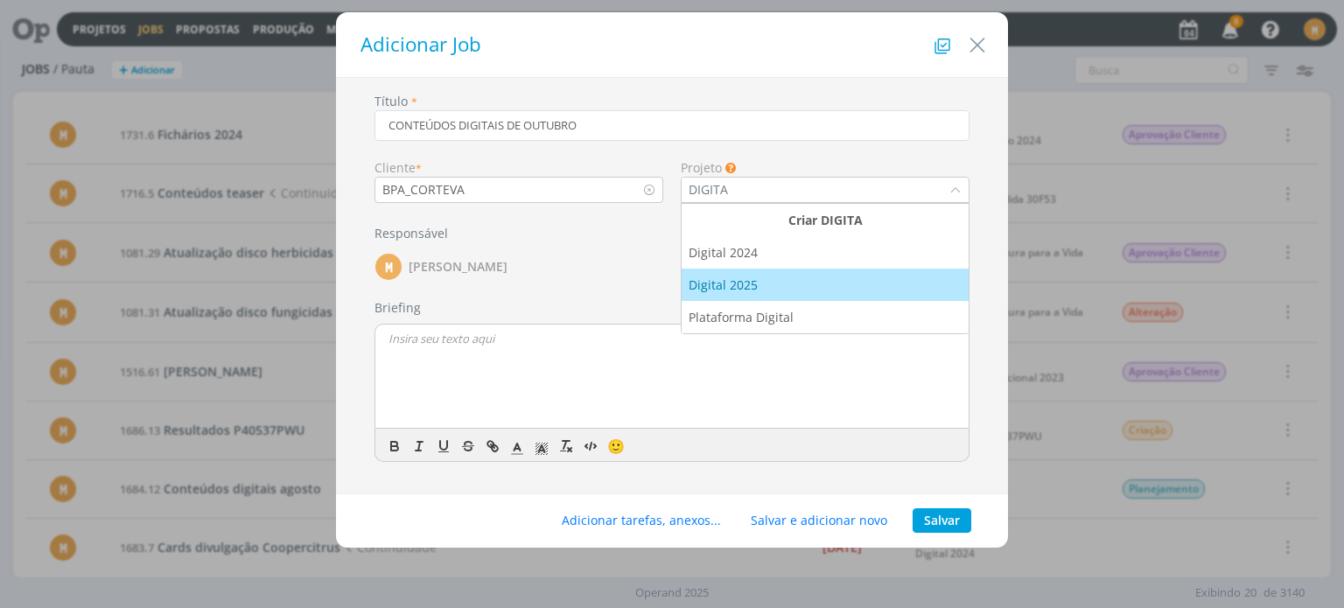
type input "DIGITA"
click at [797, 286] on div "Digital 2025" at bounding box center [825, 285] width 273 height 18
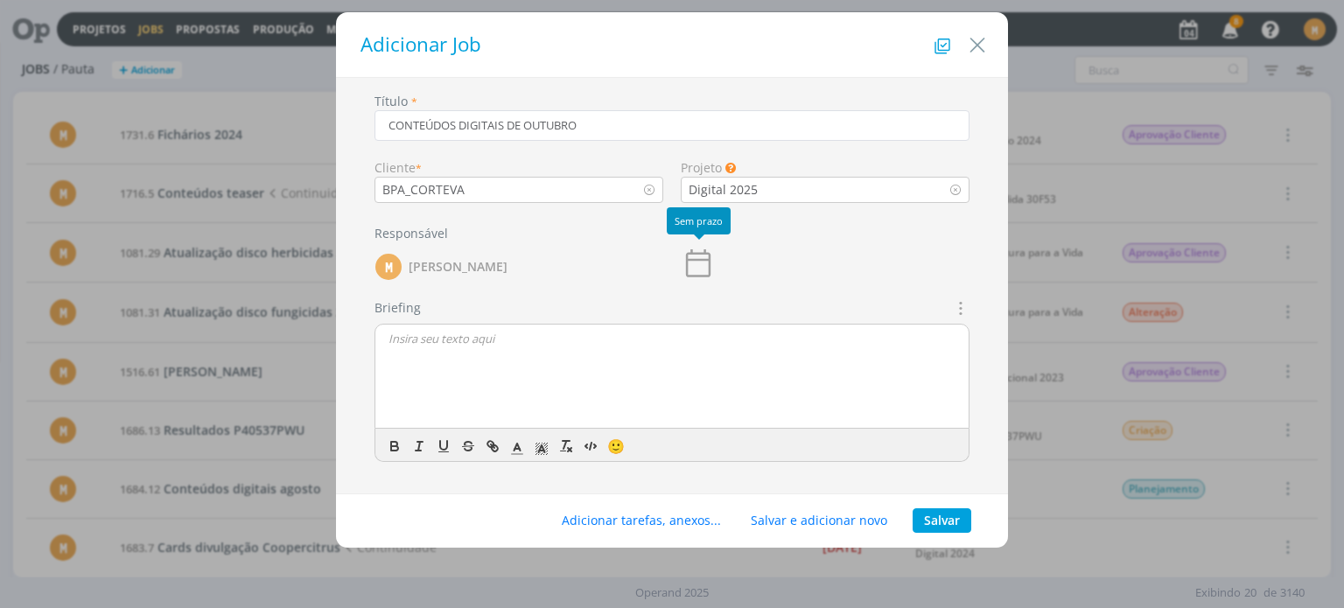
click at [706, 262] on icon "dialog" at bounding box center [698, 263] width 35 height 35
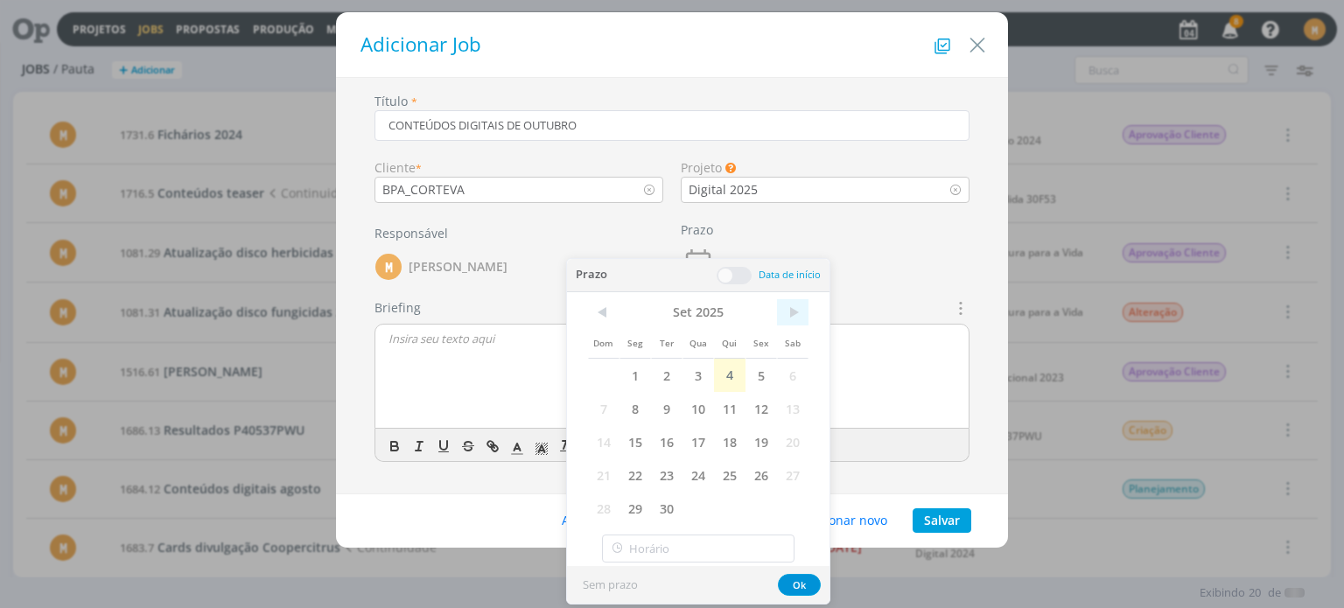
click at [801, 306] on span ">" at bounding box center [792, 312] width 31 height 26
click at [605, 315] on span "<" at bounding box center [603, 312] width 31 height 26
click at [698, 435] on span "17" at bounding box center [697, 441] width 31 height 33
click at [801, 578] on button "Ok" at bounding box center [799, 585] width 43 height 22
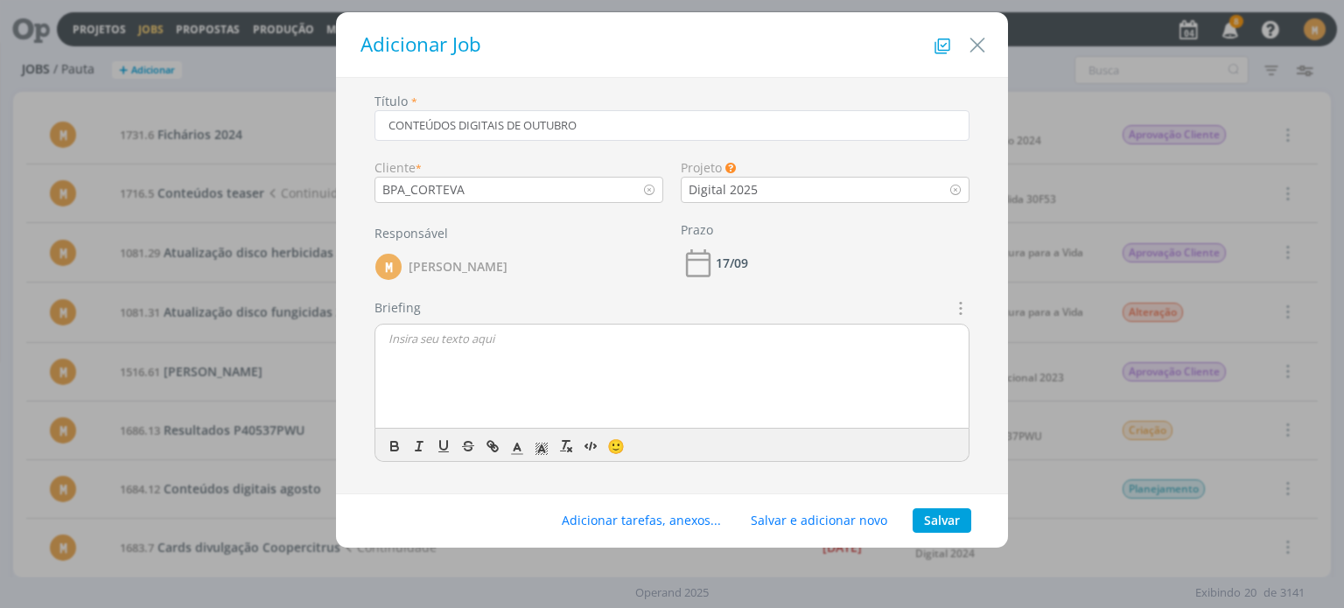
click at [626, 352] on div "dialog" at bounding box center [671, 377] width 593 height 105
click at [934, 521] on button "Salvar" at bounding box center [941, 520] width 59 height 24
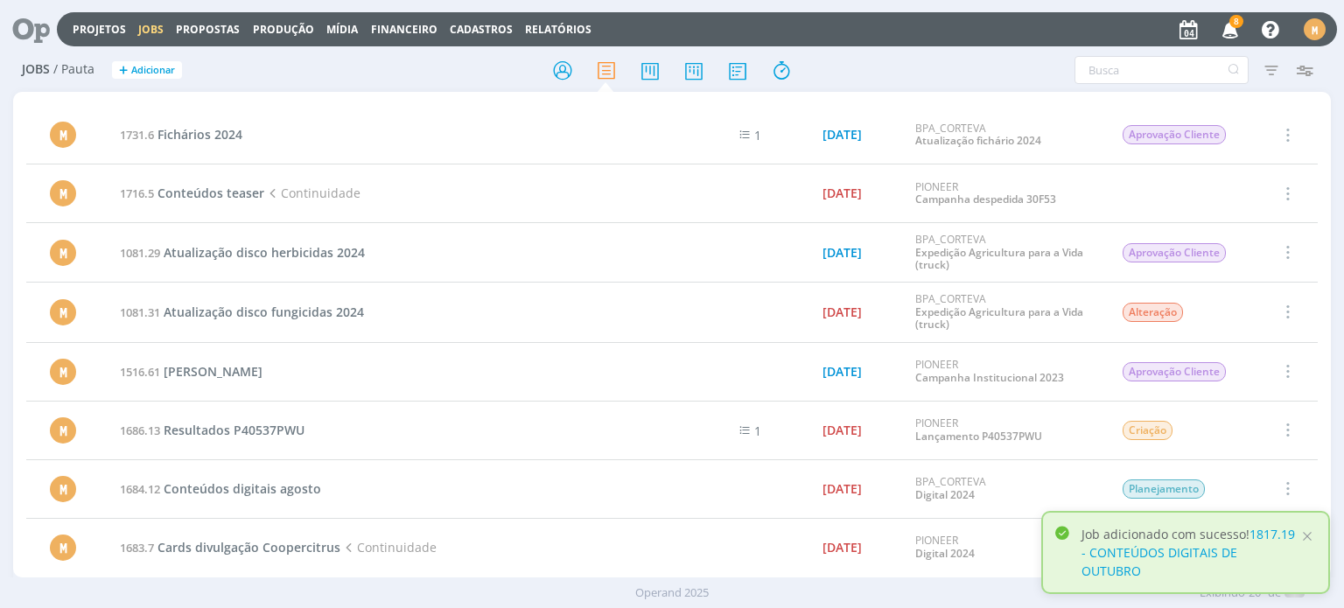
click at [1272, 562] on p "Job adicionado com sucesso! 1817.19 - CONTEÚDOS DIGITAIS DE OUTUBRO" at bounding box center [1189, 552] width 217 height 55
click at [1263, 552] on link "1817.19 - CONTEÚDOS DIGITAIS DE OUTUBRO" at bounding box center [1187, 552] width 213 height 53
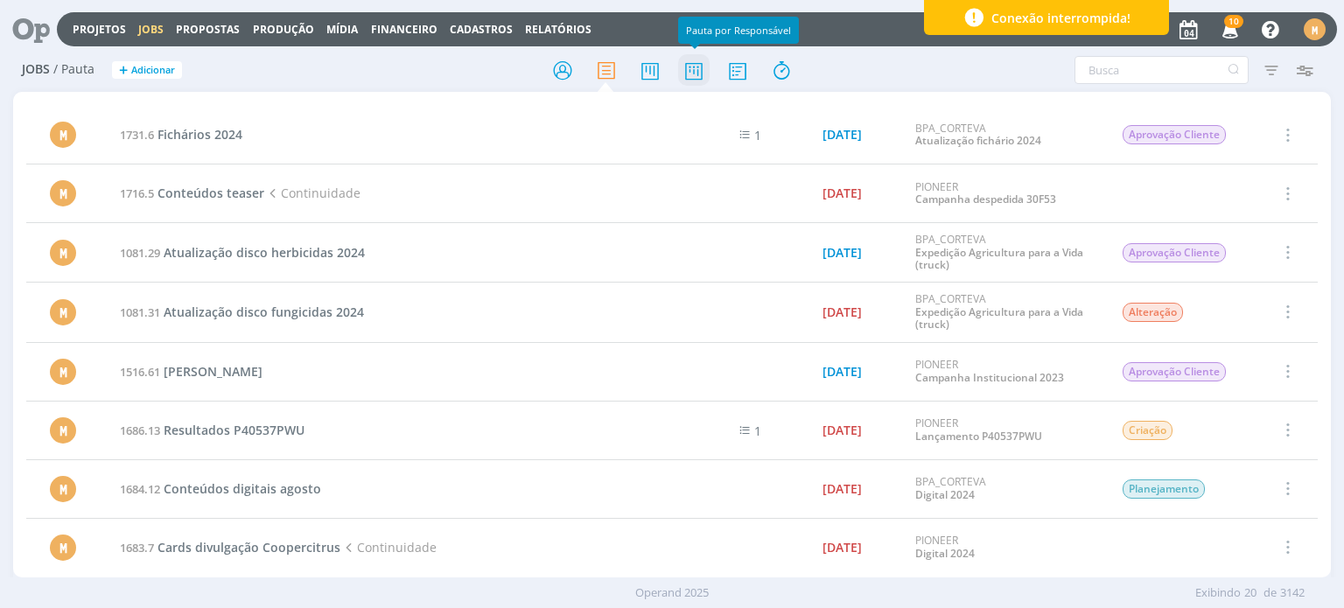
click at [687, 80] on icon at bounding box center [693, 70] width 31 height 34
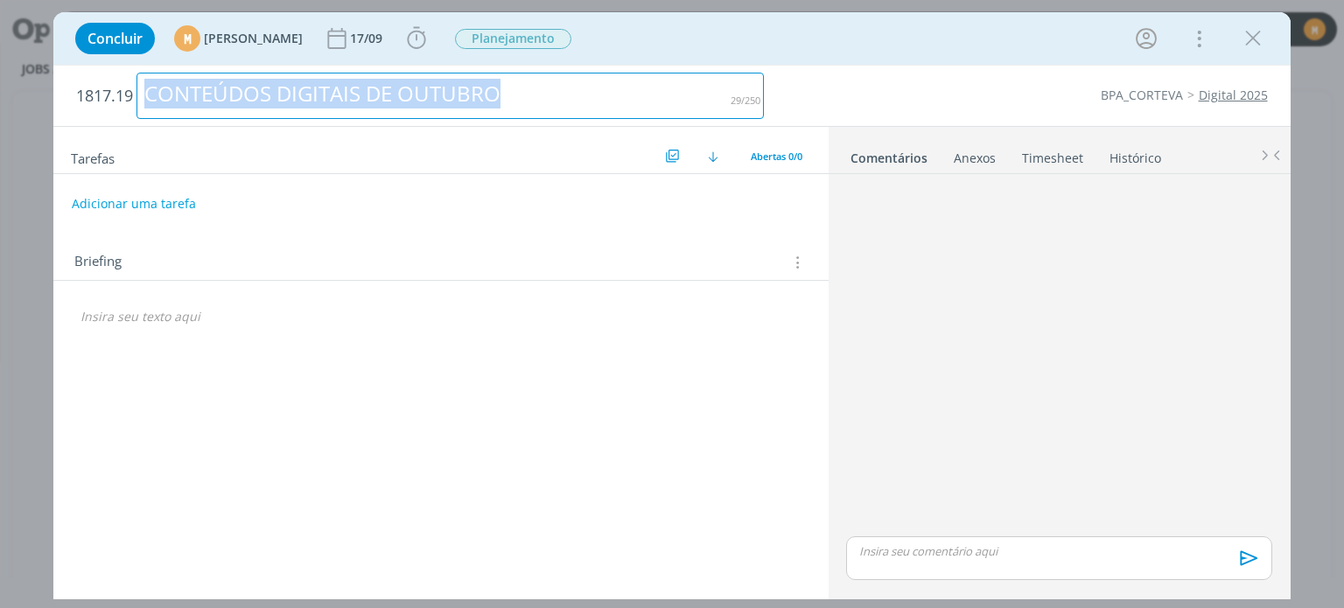
drag, startPoint x: 531, startPoint y: 94, endPoint x: 213, endPoint y: 109, distance: 318.0
click at [124, 76] on h2 "1817.19 CONTEÚDOS DIGITAIS DE OUTUBRO" at bounding box center [420, 96] width 688 height 60
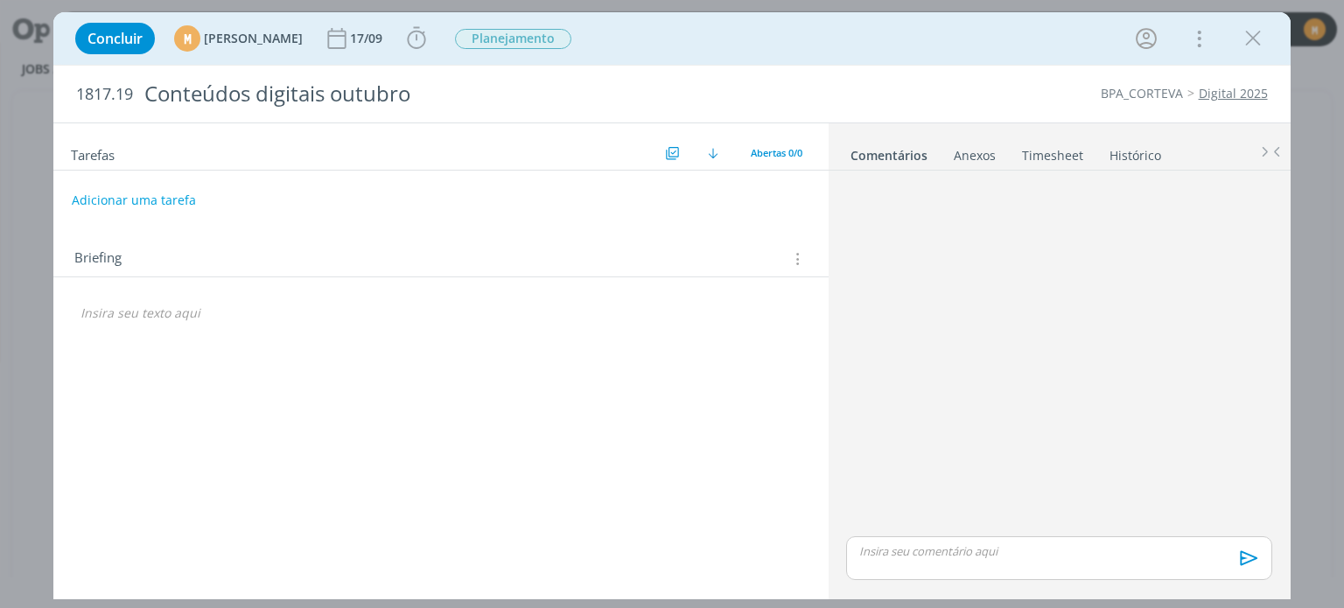
click at [563, 386] on div "Tarefas Usar Job de template Criar template a partir deste job Visualizar Templ…" at bounding box center [440, 356] width 774 height 466
click at [342, 315] on p "dialog" at bounding box center [440, 312] width 720 height 17
click at [801, 249] on icon "dialog" at bounding box center [795, 258] width 17 height 19
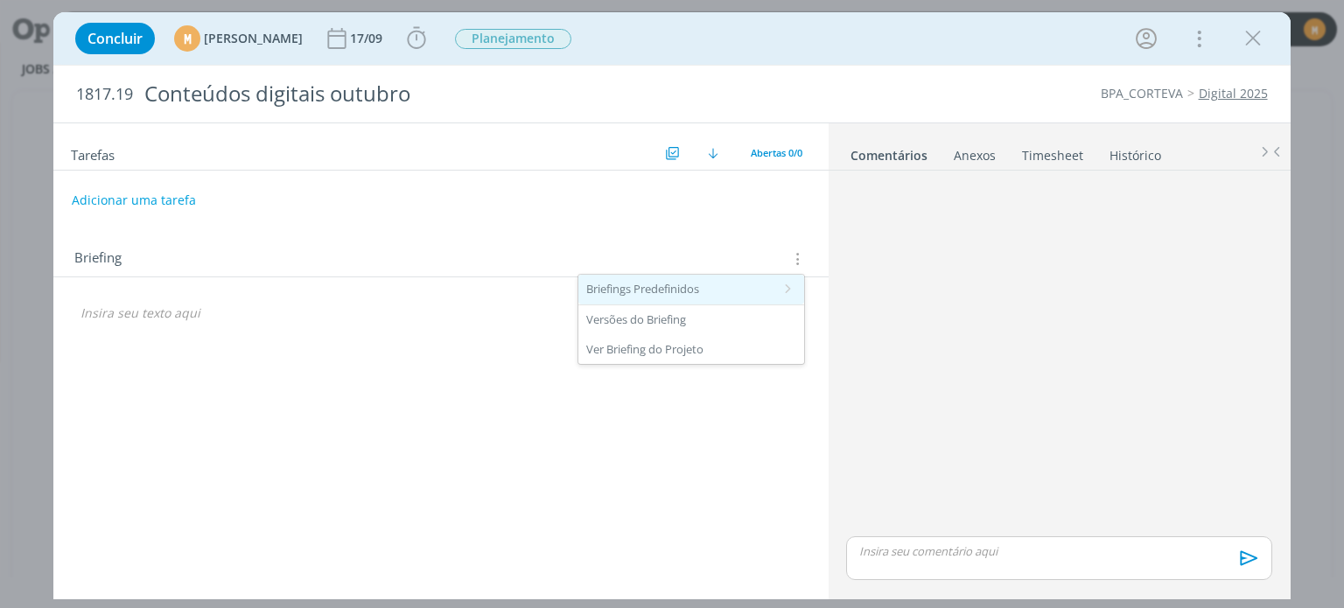
click at [779, 288] on div "Briefings Predefinidos" at bounding box center [691, 290] width 226 height 30
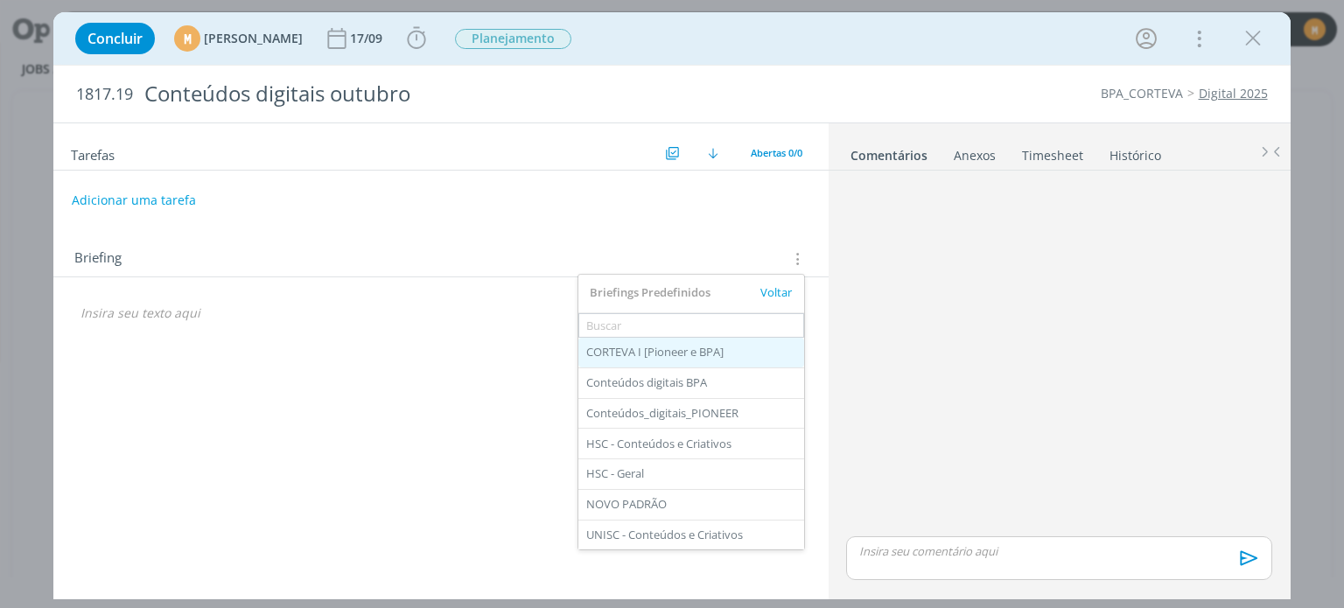
click at [724, 349] on div "CORTEVA I [Pioneer e BPA]" at bounding box center [691, 353] width 226 height 30
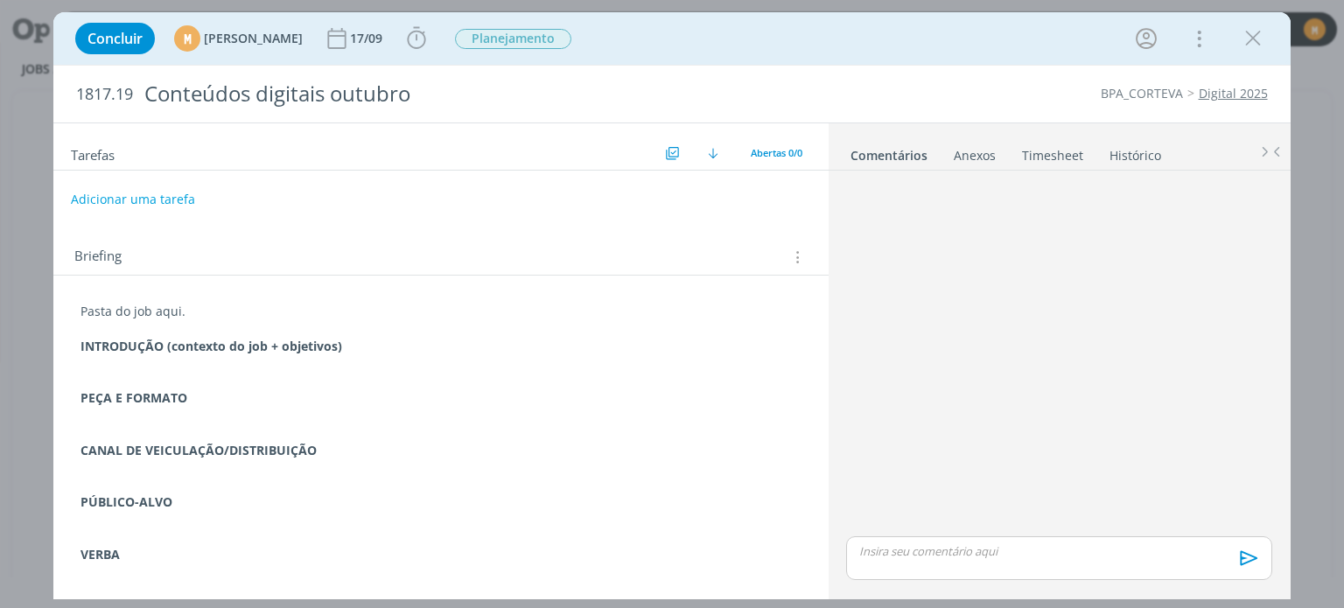
click at [136, 194] on button "Adicionar uma tarefa" at bounding box center [133, 200] width 124 height 30
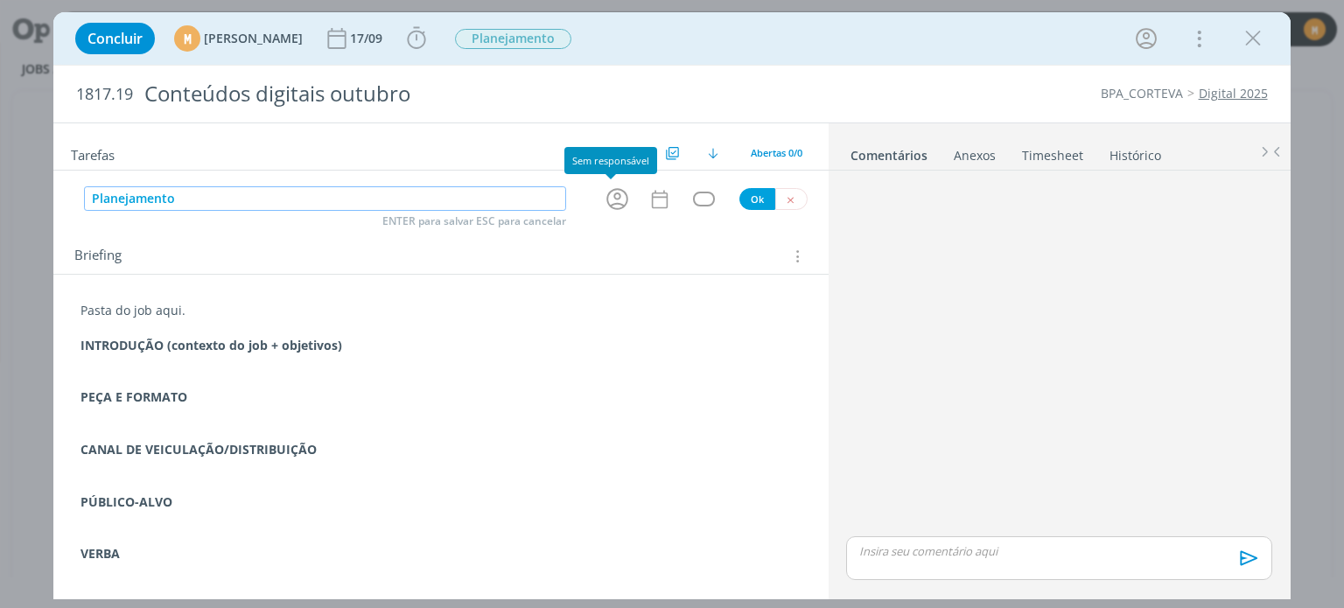
click at [612, 199] on icon "dialog" at bounding box center [617, 198] width 27 height 27
click at [402, 190] on input "Planejamento" at bounding box center [325, 198] width 482 height 24
click at [333, 195] on input "Planejamento" at bounding box center [325, 198] width 482 height 24
click at [606, 190] on icon "dialog" at bounding box center [617, 199] width 22 height 22
type input "Planejamento cronograma"
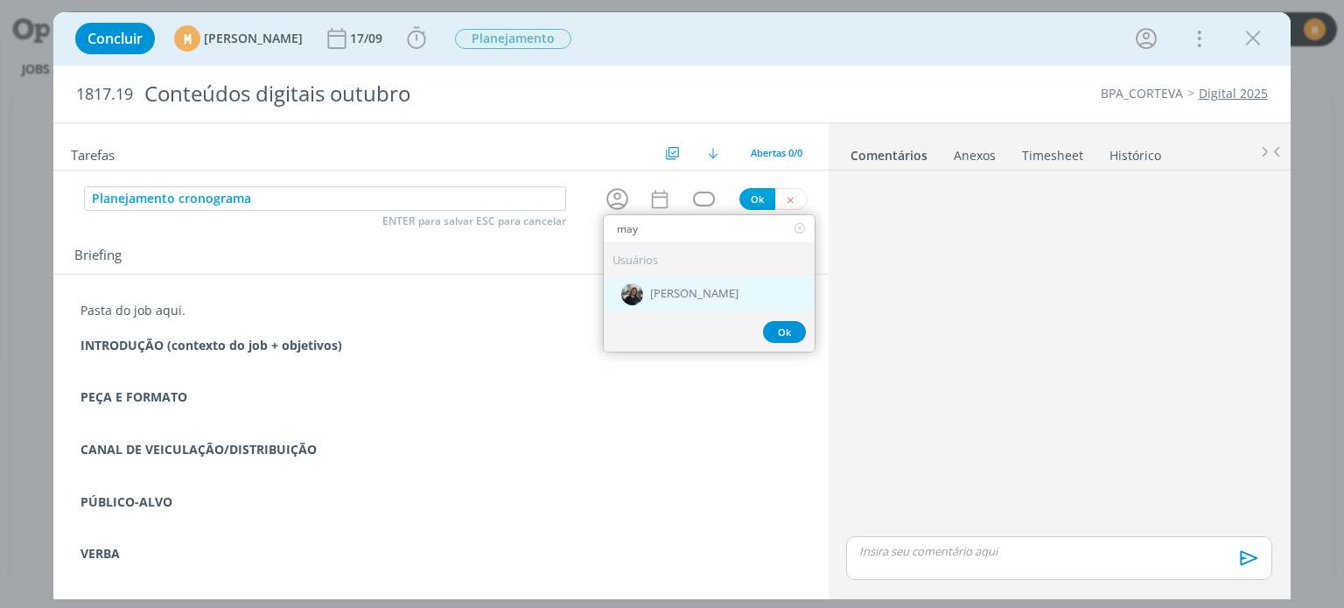
type input "may"
click at [684, 288] on span "[PERSON_NAME]" at bounding box center [694, 295] width 88 height 14
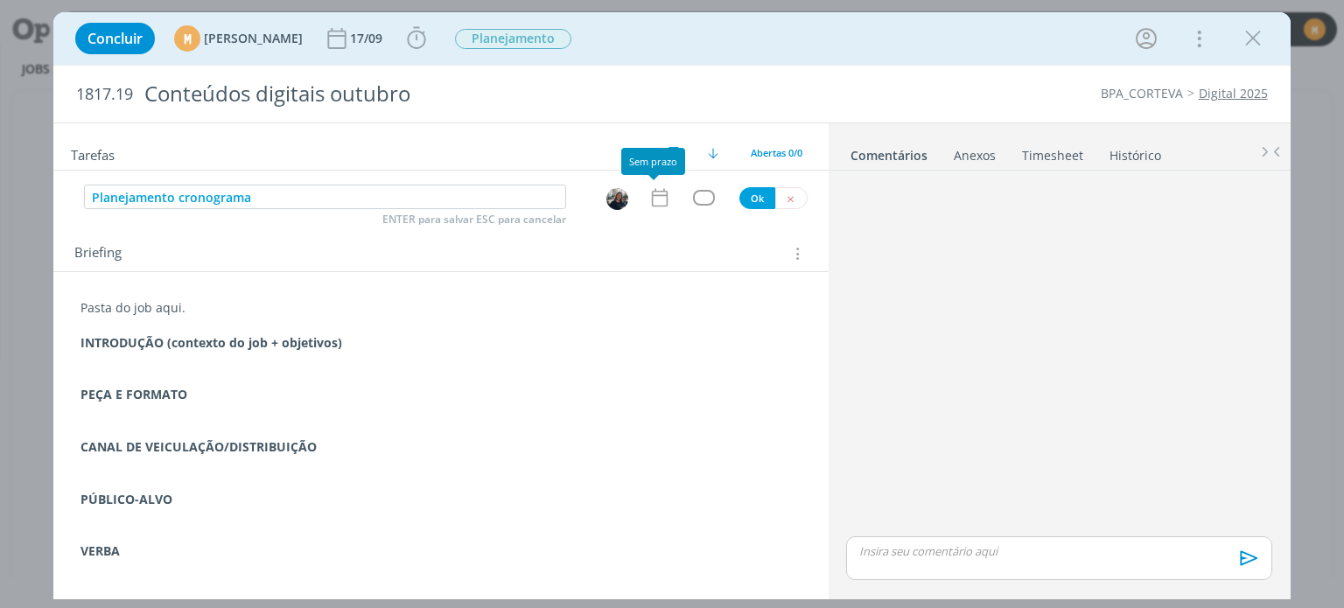
click at [665, 186] on div "dialog" at bounding box center [663, 197] width 30 height 23
click at [661, 194] on icon "dialog" at bounding box center [659, 197] width 23 height 23
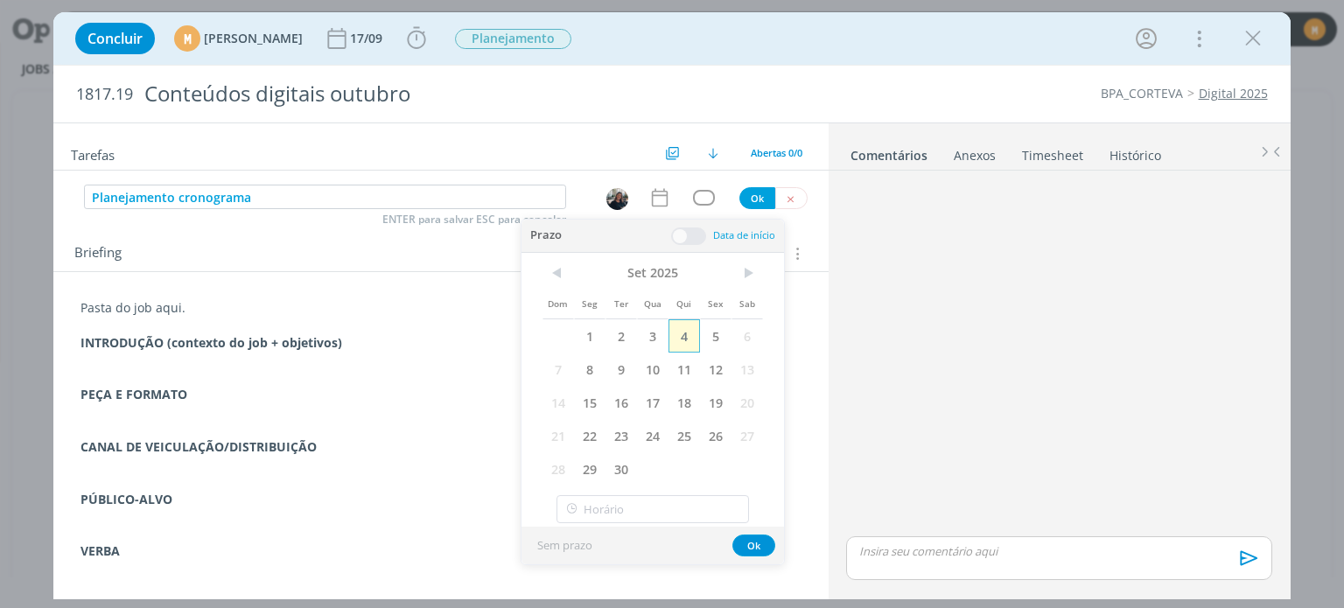
click at [682, 341] on span "4" at bounding box center [683, 335] width 31 height 33
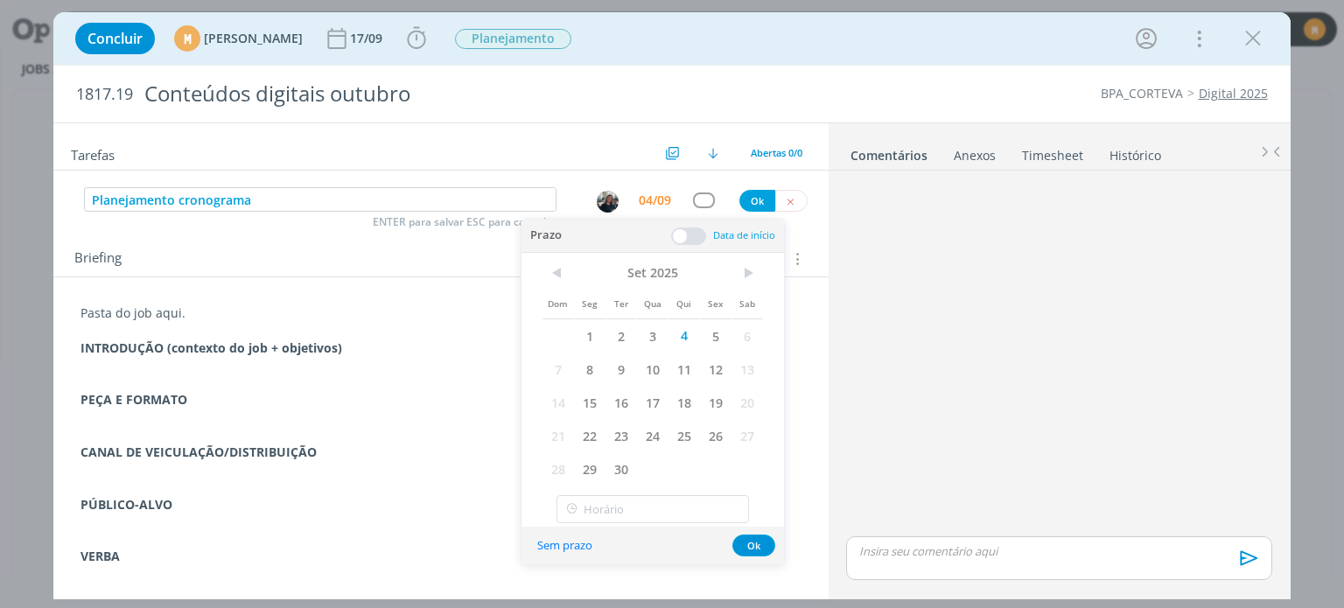
click at [681, 229] on span at bounding box center [688, 235] width 35 height 17
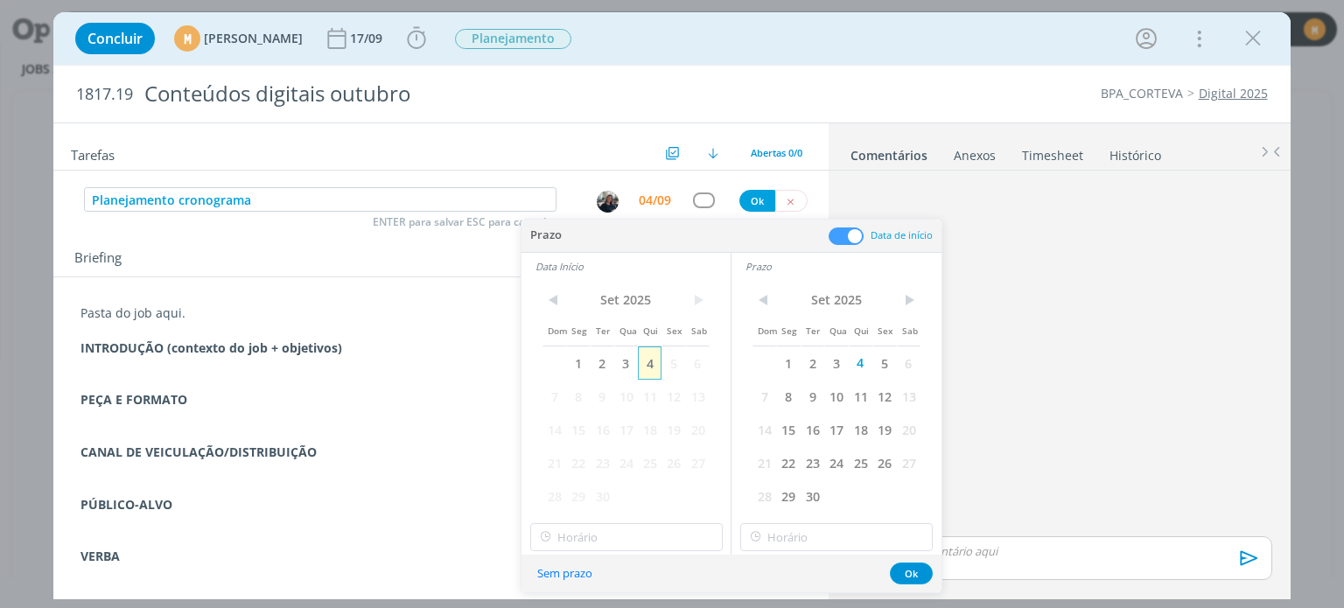
click at [652, 360] on span "4" at bounding box center [650, 362] width 24 height 33
type input "11:00"
click at [631, 539] on input "11:00" at bounding box center [626, 537] width 192 height 28
click at [613, 493] on div "11:00" at bounding box center [628, 489] width 196 height 31
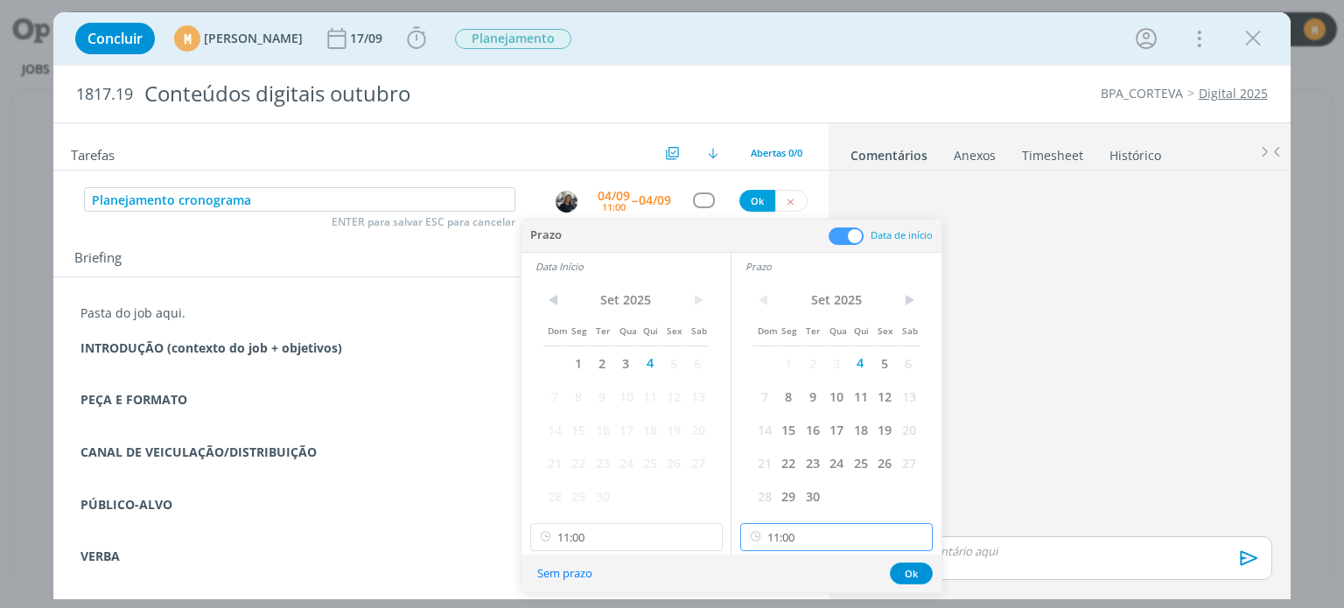
click at [854, 538] on input "11:00" at bounding box center [836, 537] width 192 height 28
click at [779, 489] on div "18:00" at bounding box center [839, 496] width 196 height 31
type input "18:00"
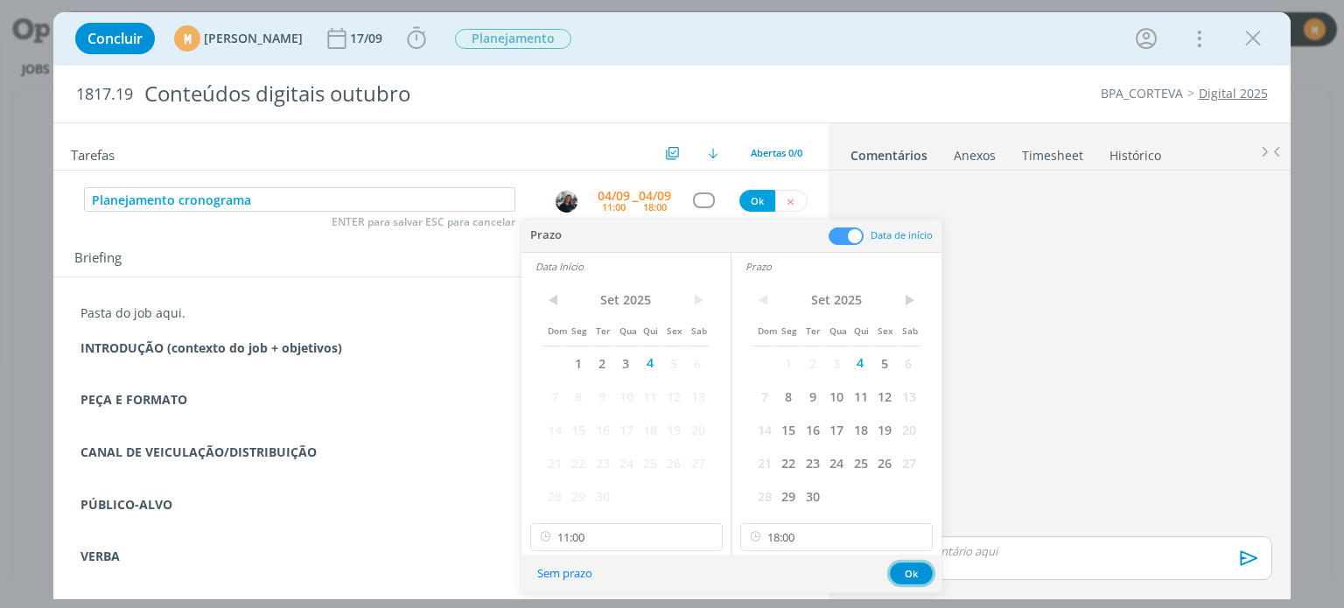
drag, startPoint x: 912, startPoint y: 566, endPoint x: 878, endPoint y: 556, distance: 35.7
click at [913, 566] on button "Ok" at bounding box center [911, 574] width 43 height 22
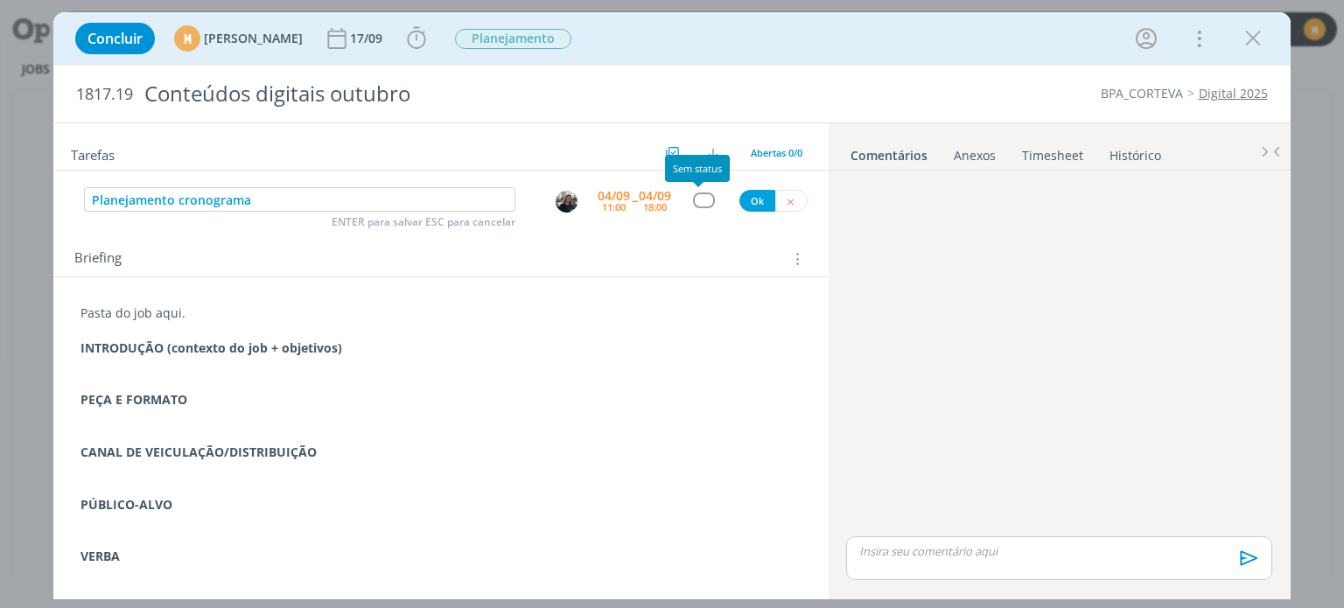
click at [700, 195] on div "dialog" at bounding box center [704, 199] width 22 height 15
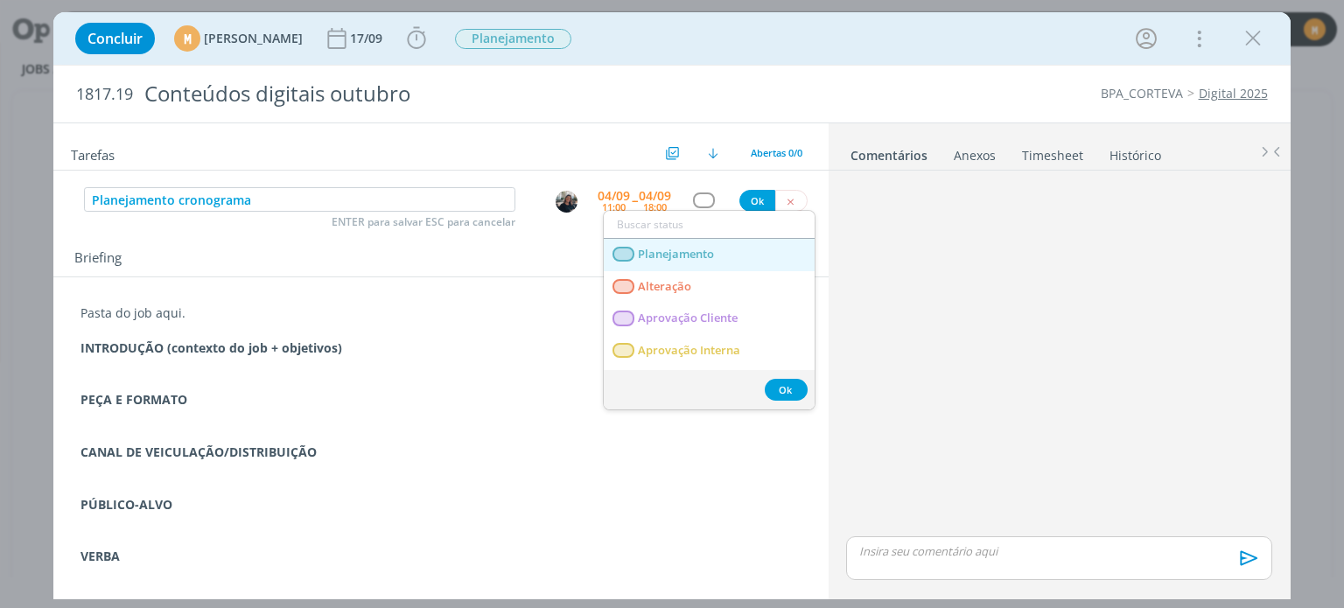
click at [686, 251] on span "Planejamento" at bounding box center [677, 255] width 76 height 14
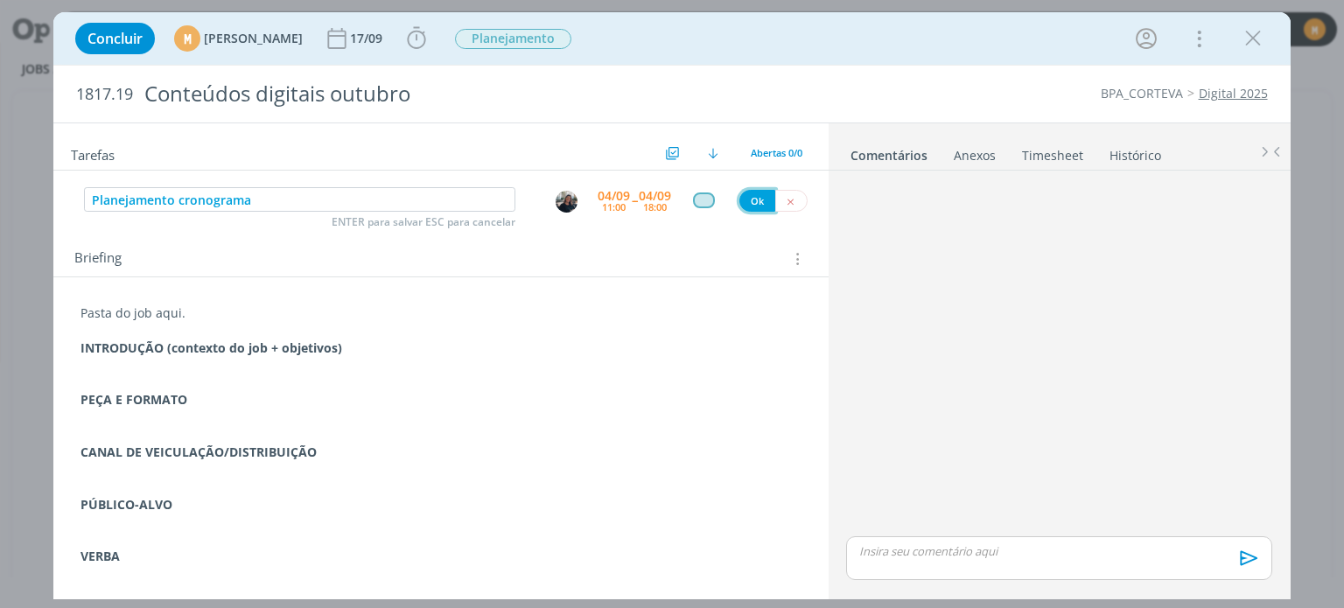
click at [751, 204] on button "Ok" at bounding box center [757, 201] width 36 height 22
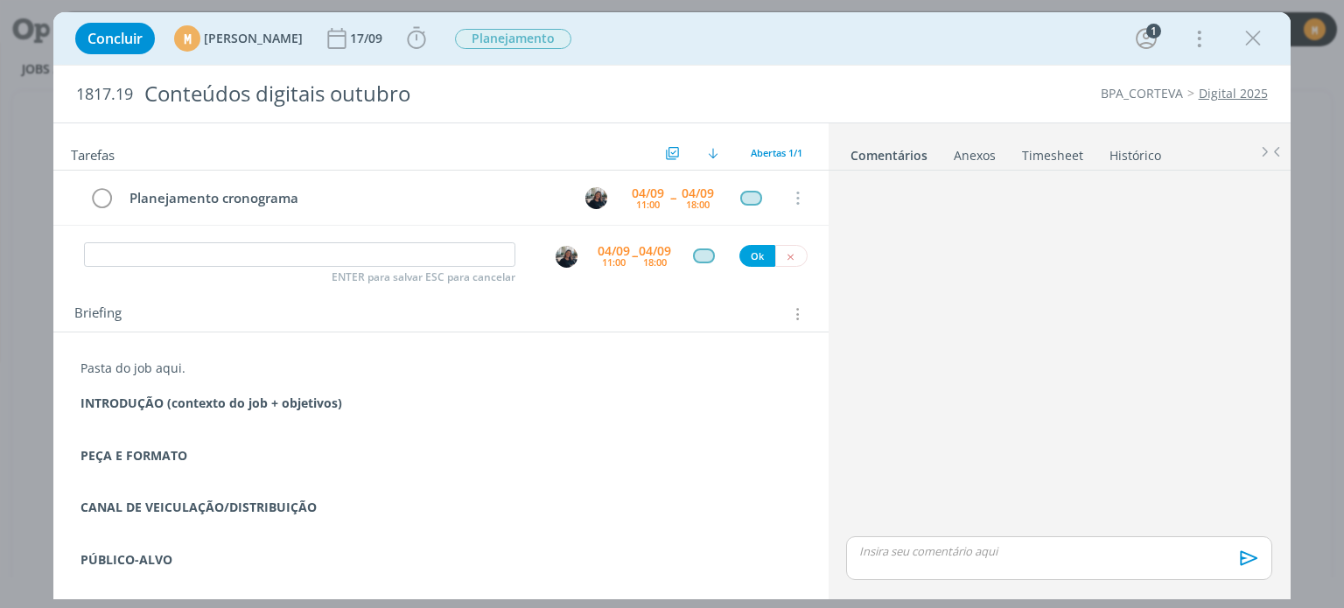
click at [232, 373] on p "Pasta do job aqui." at bounding box center [440, 368] width 720 height 17
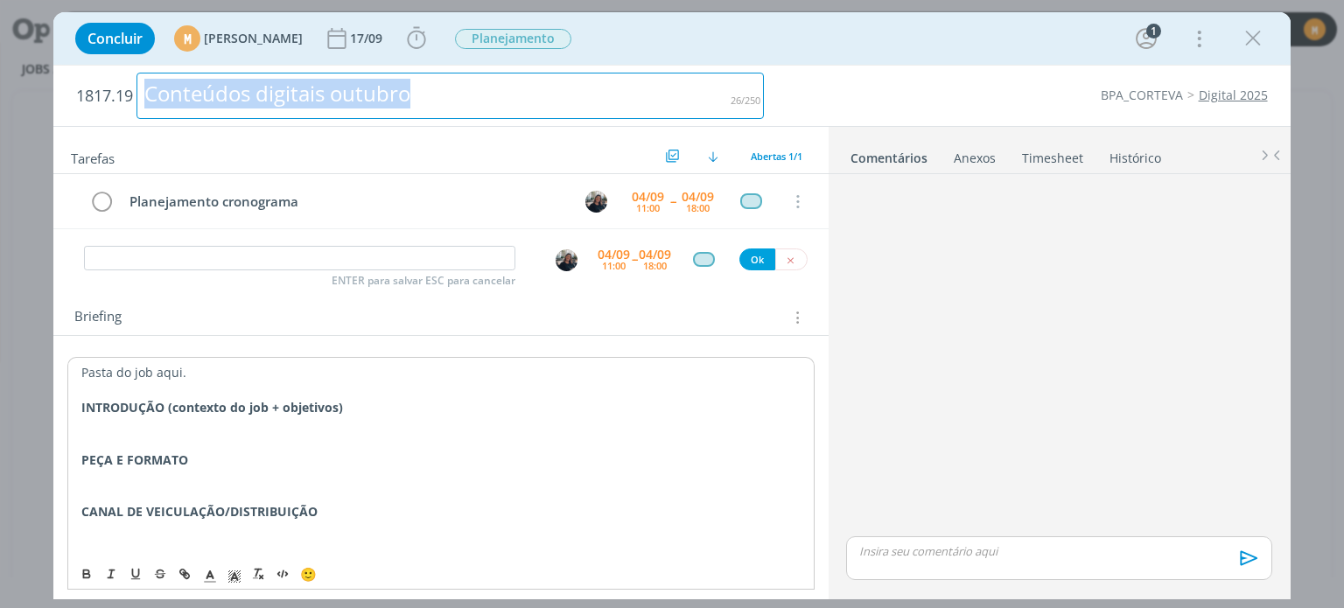
drag, startPoint x: 438, startPoint y: 101, endPoint x: 140, endPoint y: 108, distance: 298.4
click at [140, 108] on div "Conteúdos digitais outubro" at bounding box center [449, 96] width 627 height 46
copy div "Conteúdos digitais outubro"
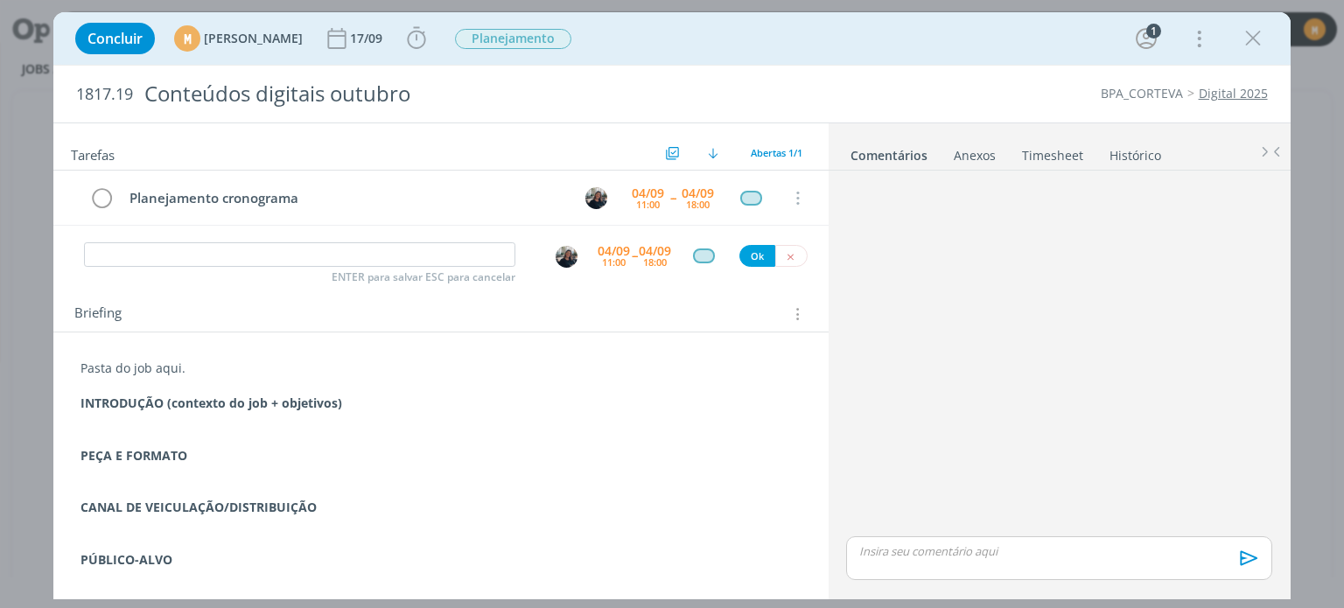
click at [164, 372] on p "Pasta do job aqui." at bounding box center [440, 368] width 720 height 17
click at [164, 373] on p "Pasta do job aqui." at bounding box center [440, 368] width 720 height 17
click at [184, 573] on line "dialog" at bounding box center [185, 573] width 3 height 3
paste input "https://sobeae.sharepoint.com/:f:/s/SOBEAE/EghjuXFkQWxJrNAwmXE3cGMBSvOjKwnroZM5…"
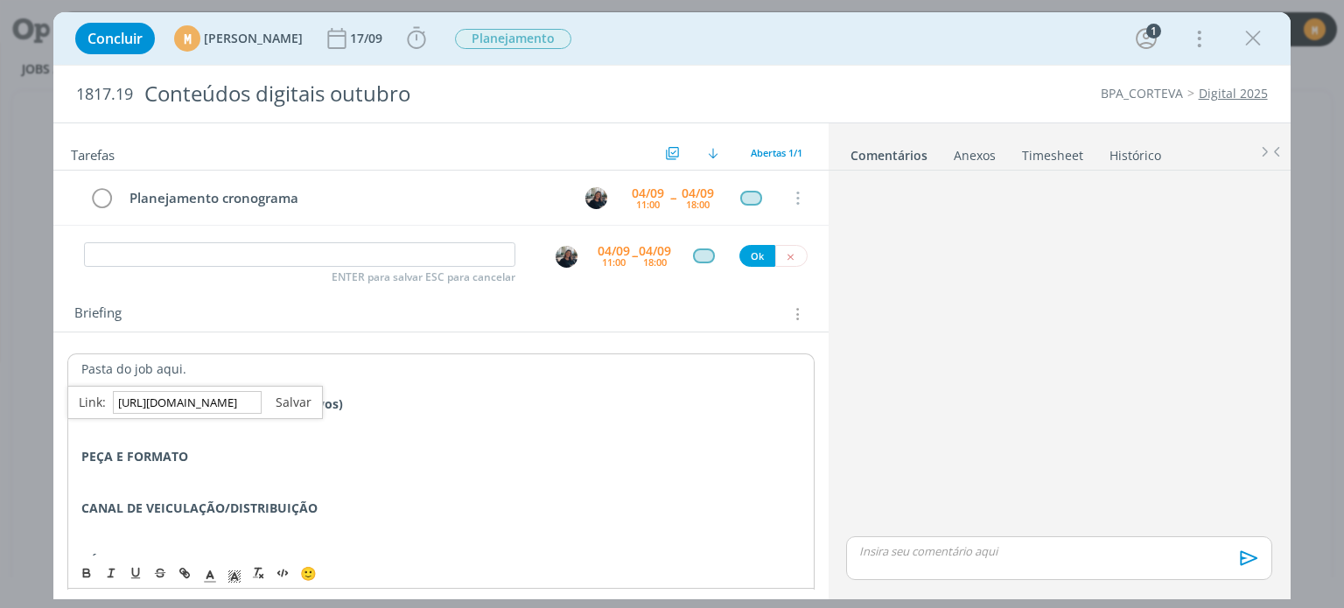
type input "https://sobeae.sharepoint.com/:f:/s/SOBEAE/EghjuXFkQWxJrNAwmXE3cGMBSvOjKwnroZM5…"
click at [300, 398] on link "dialog" at bounding box center [287, 402] width 50 height 17
click at [304, 360] on p "Pasta do job aqui ." at bounding box center [440, 368] width 718 height 17
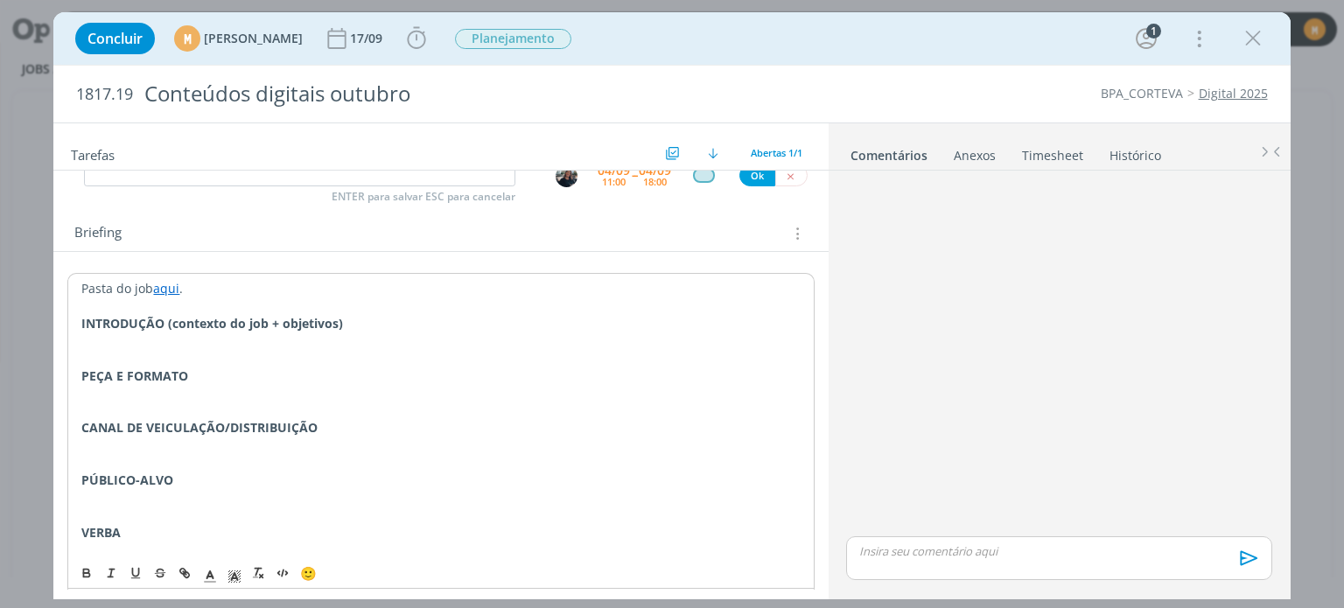
scroll to position [87, 0]
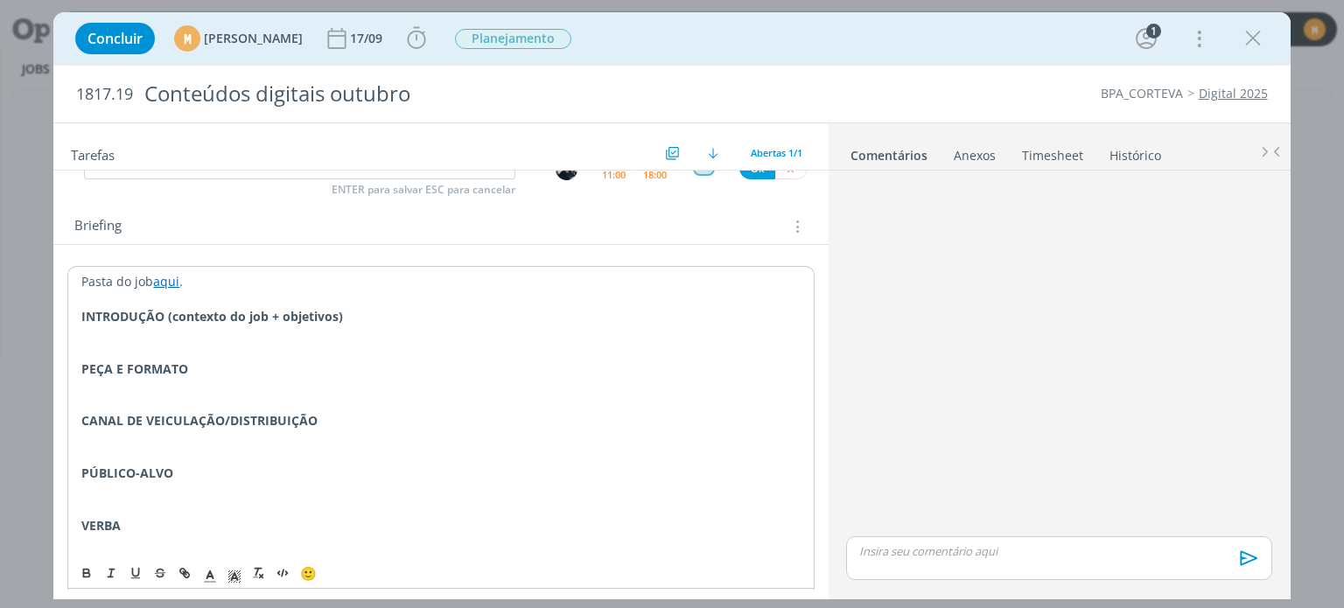
click at [294, 335] on p "dialog" at bounding box center [440, 333] width 718 height 17
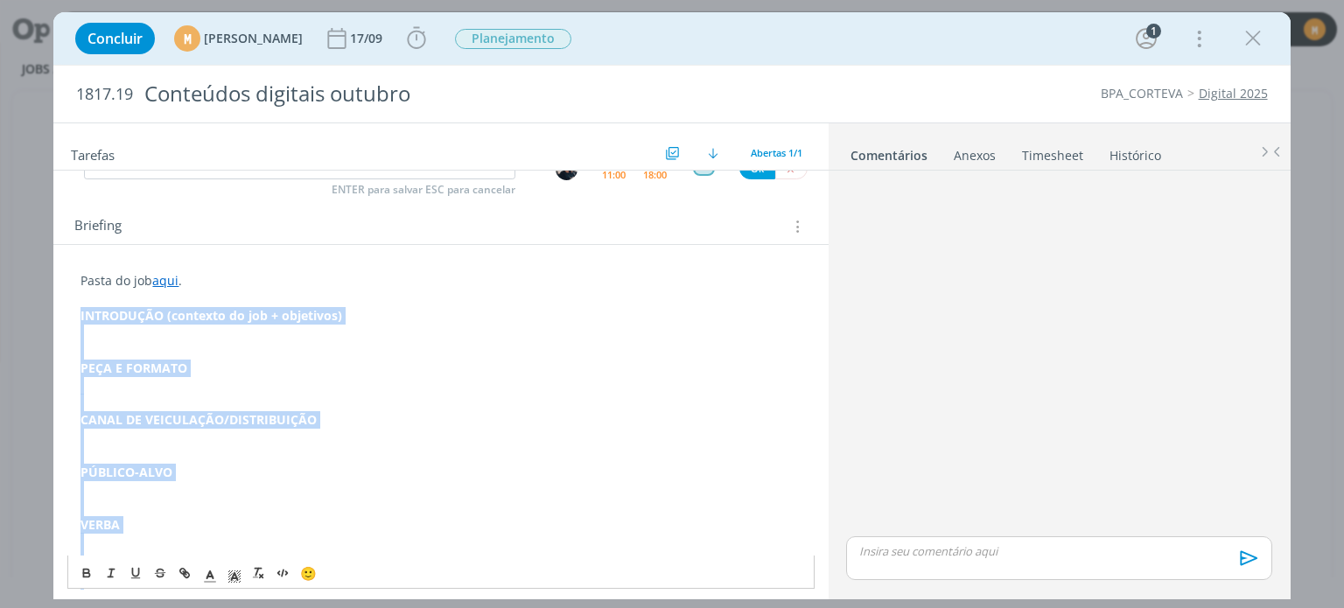
scroll to position [232, 0]
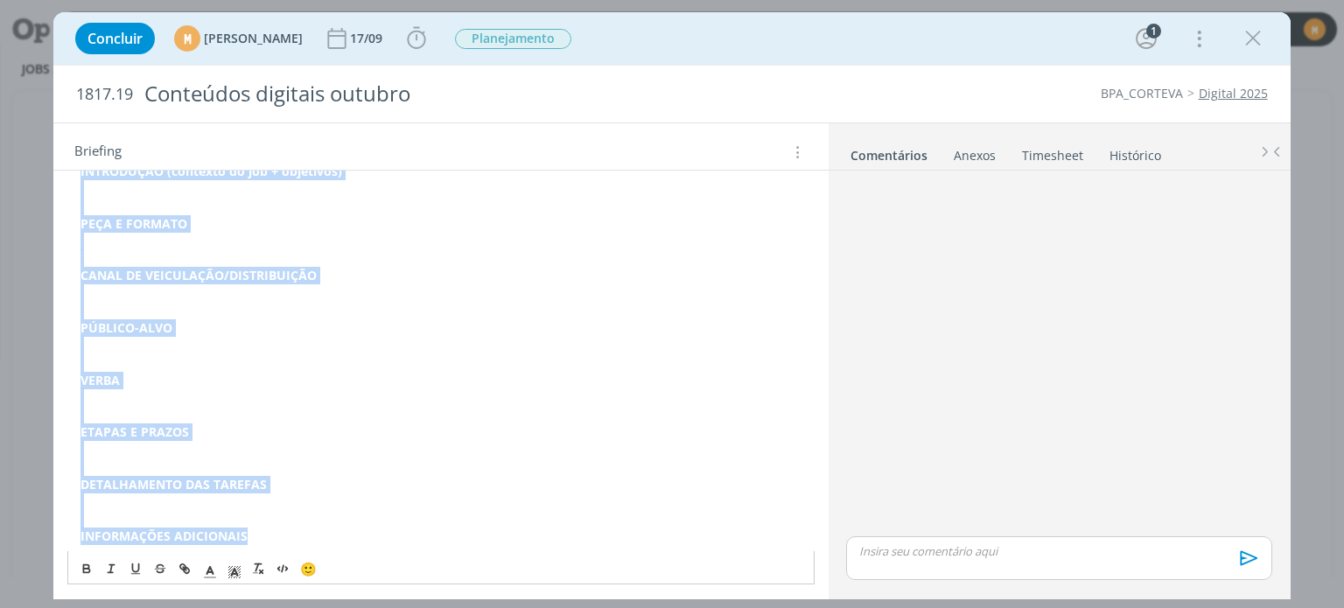
drag, startPoint x: 80, startPoint y: 314, endPoint x: 346, endPoint y: 542, distance: 350.6
click at [346, 542] on div "Pasta do job aqui . INTRODUÇÃO (contexto do job + objetivos) PEÇA E FORMATO CAN…" at bounding box center [440, 337] width 746 height 430
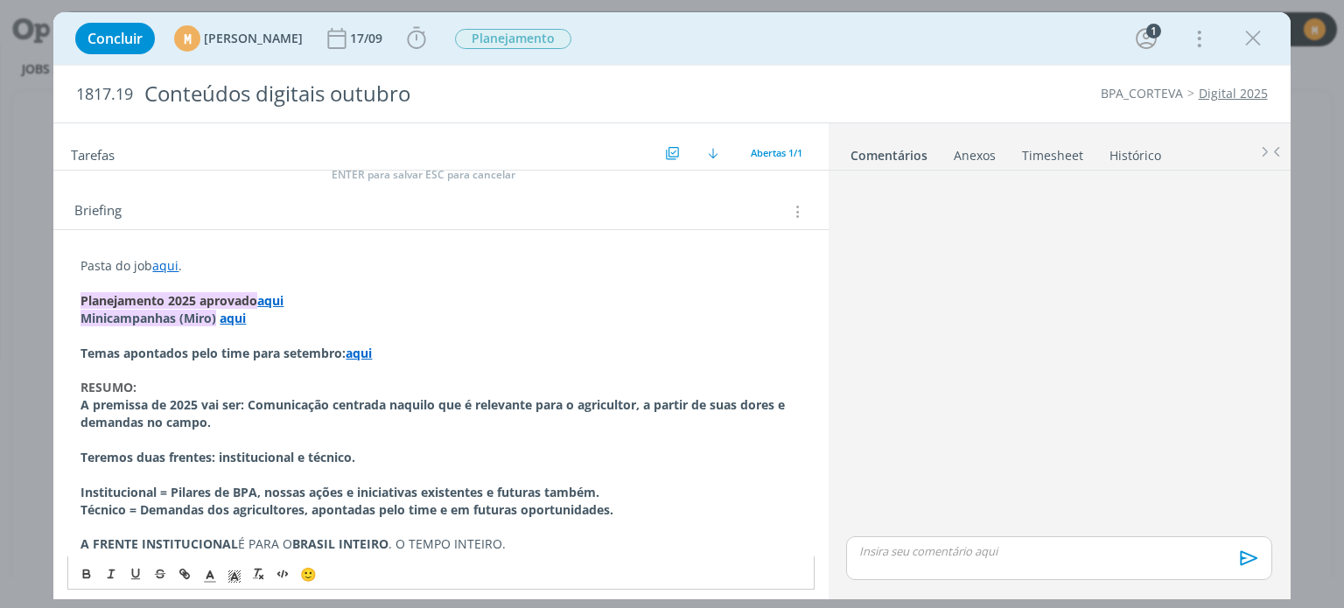
scroll to position [104, 0]
click at [319, 313] on p "Minicampanhas (Miro) aqui" at bounding box center [440, 316] width 720 height 17
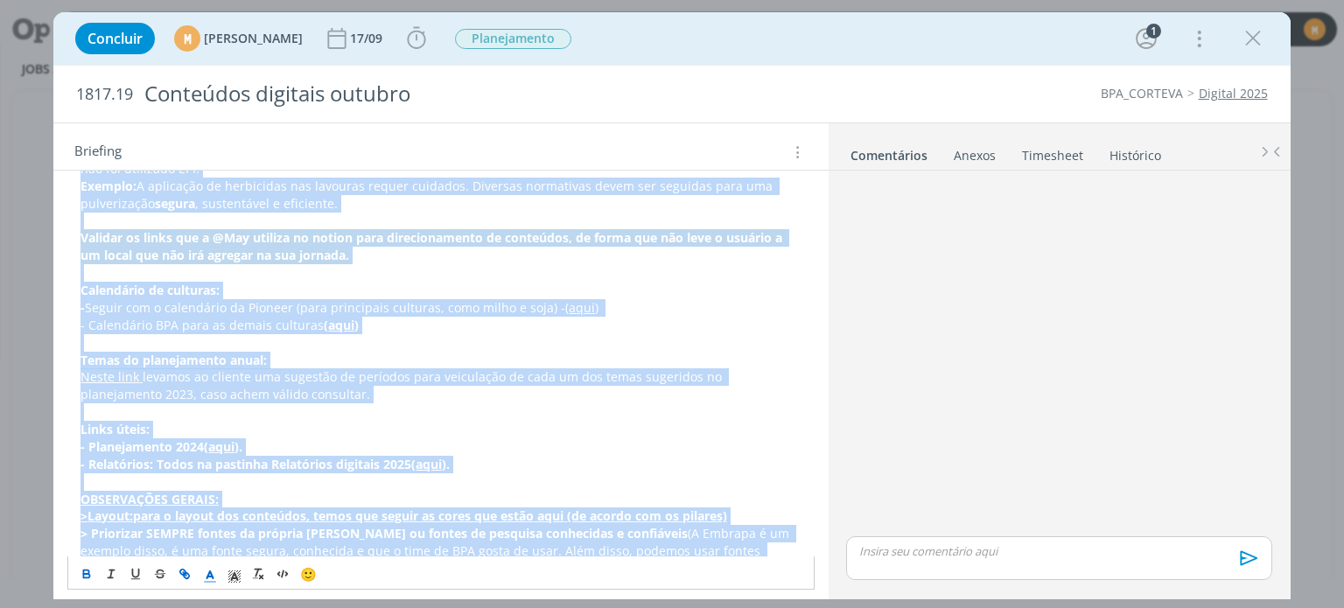
scroll to position [1154, 0]
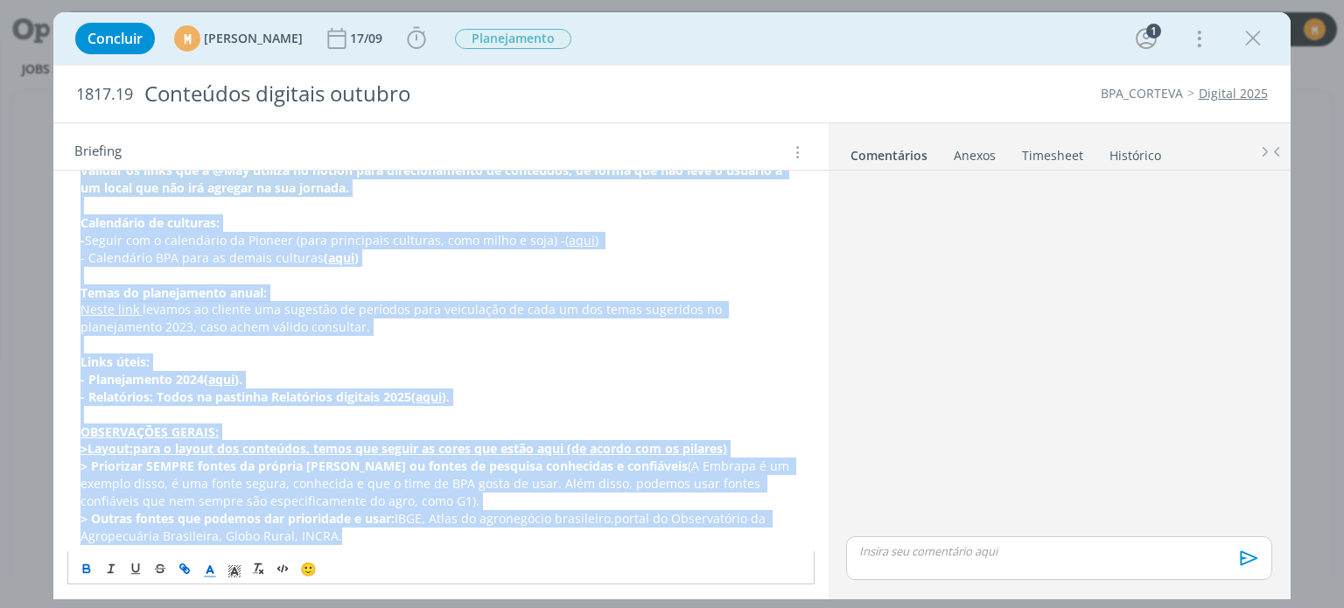
drag, startPoint x: 80, startPoint y: 296, endPoint x: 446, endPoint y: 521, distance: 430.5
click at [584, 363] on p "Links úteis:" at bounding box center [440, 361] width 720 height 17
click at [508, 388] on p "- Relatórios: Todos na pastinha Relatórios digitais 2025 ( aqui ) ." at bounding box center [440, 396] width 720 height 17
click at [507, 388] on p "- Relatórios: Todos na pastinha Relatórios digitais 2025 ( aqui ) ." at bounding box center [440, 396] width 720 height 17
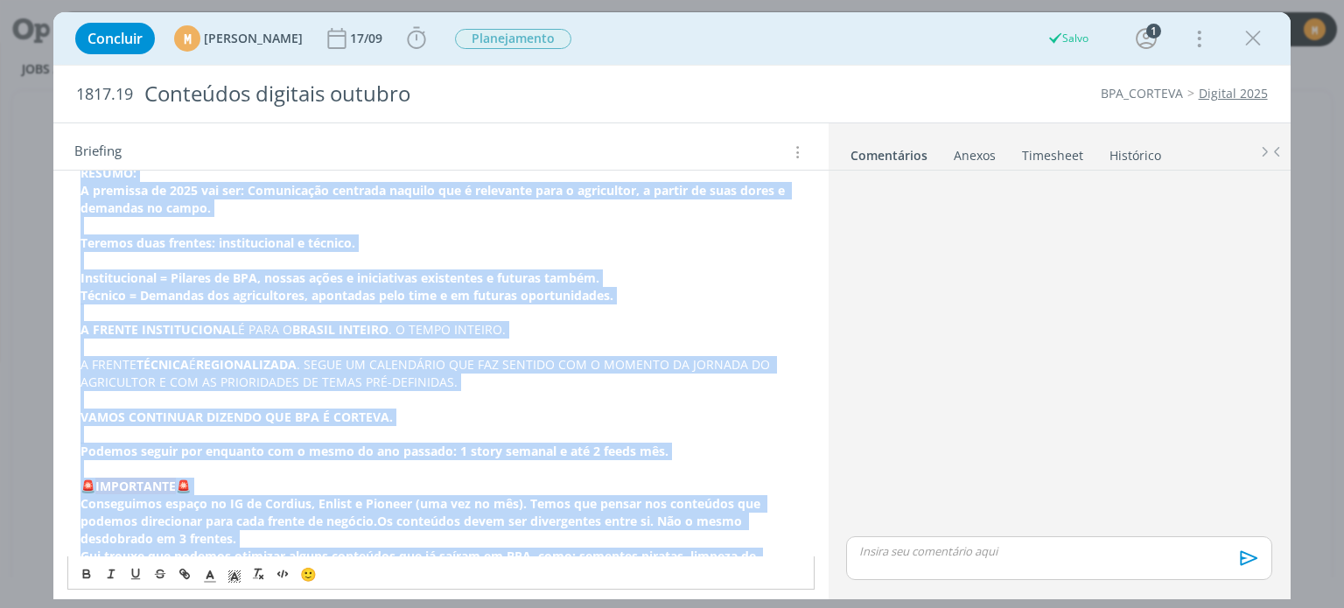
scroll to position [279, 0]
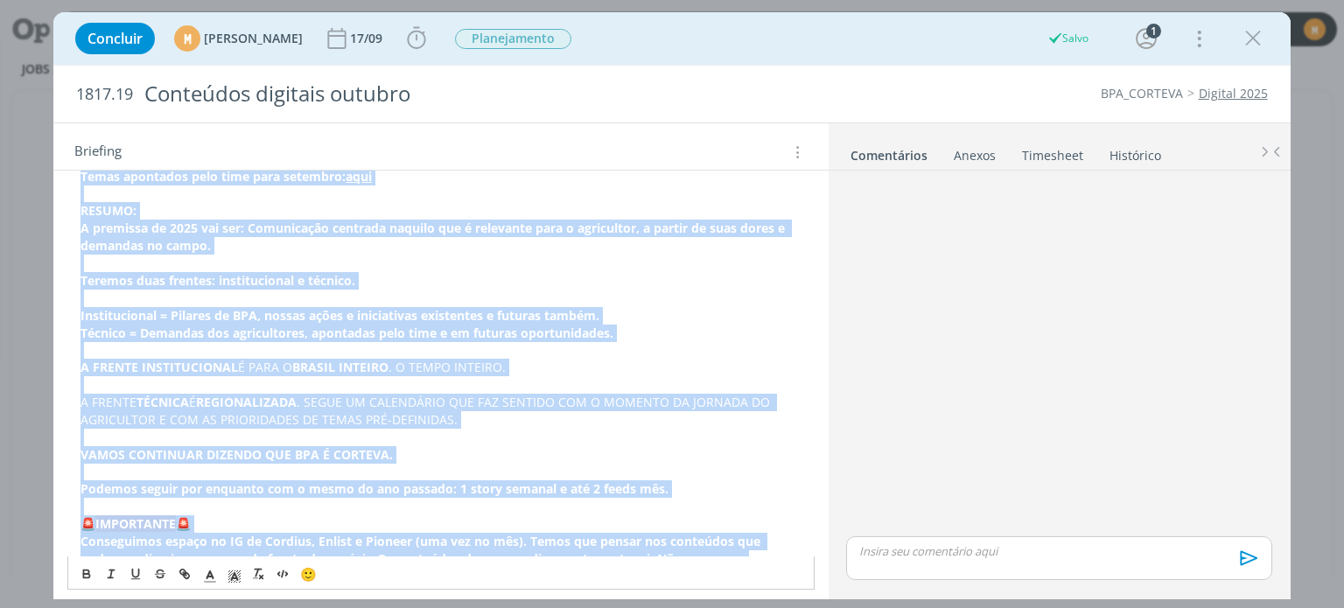
click at [596, 283] on p "Teremos duas frentes: institucional e técnico." at bounding box center [440, 280] width 720 height 17
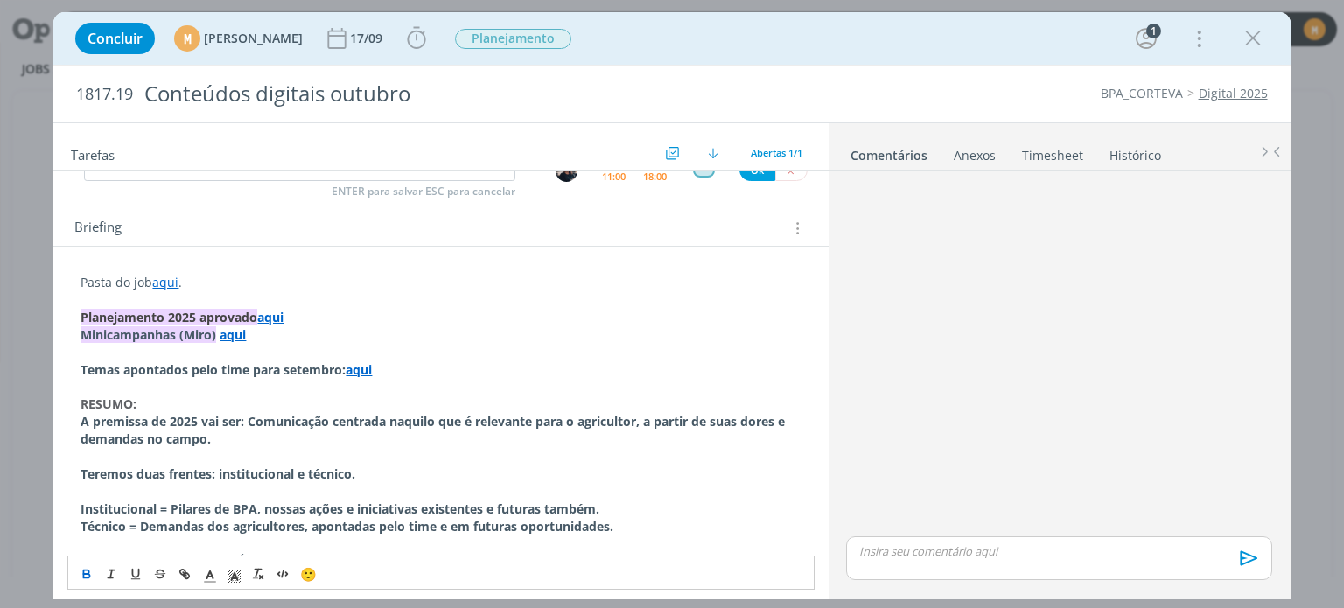
scroll to position [87, 0]
click at [80, 367] on strong "Temas apontados pelo time para setembro:" at bounding box center [212, 368] width 265 height 17
drag, startPoint x: 286, startPoint y: 371, endPoint x: 343, endPoint y: 374, distance: 56.9
click at [343, 374] on strong "Temas apontados pelo time para setembro:" at bounding box center [212, 368] width 265 height 17
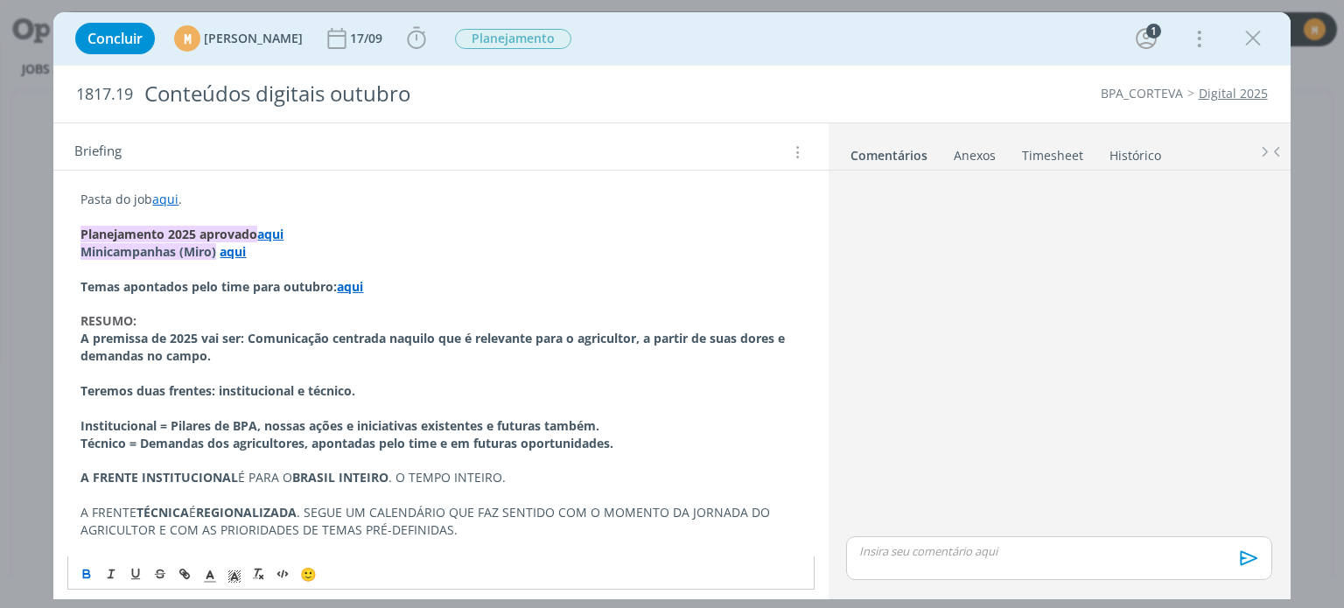
scroll to position [175, 0]
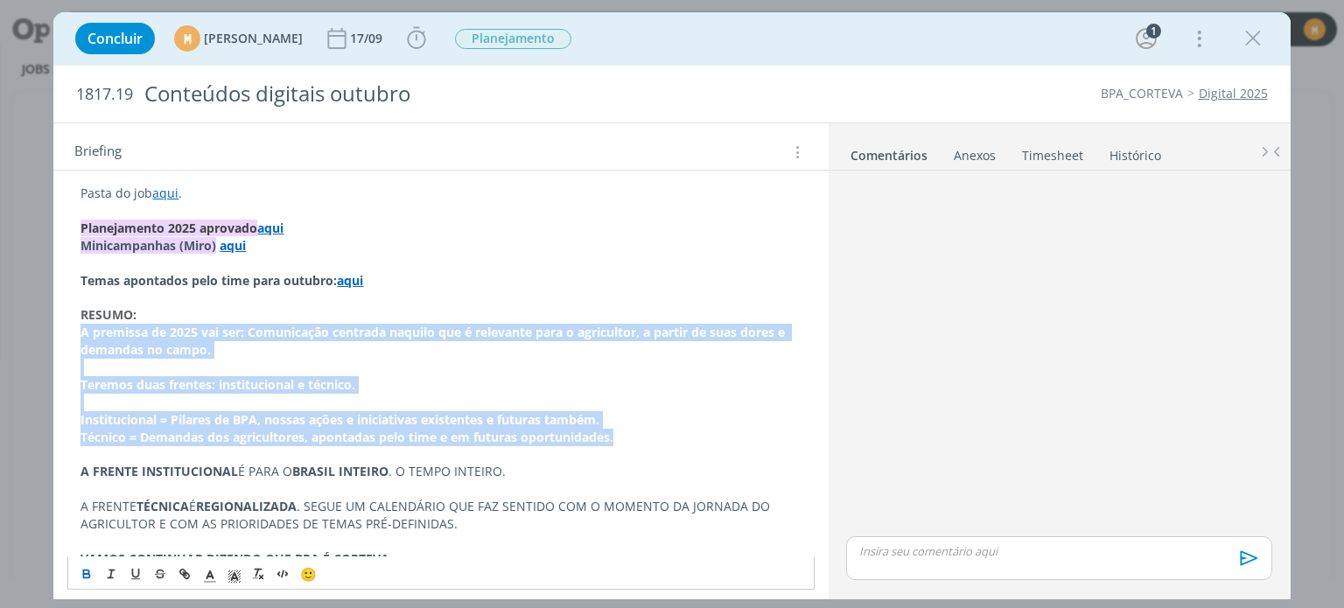
drag, startPoint x: 80, startPoint y: 325, endPoint x: 628, endPoint y: 432, distance: 558.8
click at [87, 577] on icon "dialog" at bounding box center [87, 574] width 14 height 14
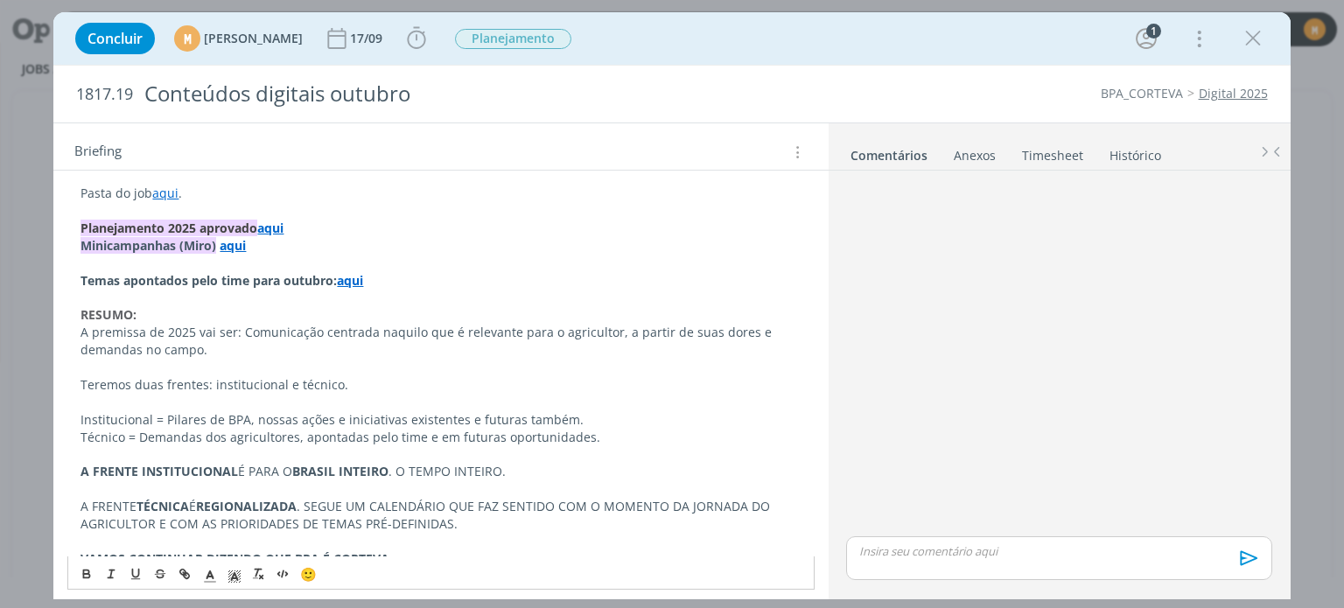
click at [605, 458] on p "dialog" at bounding box center [440, 453] width 720 height 17
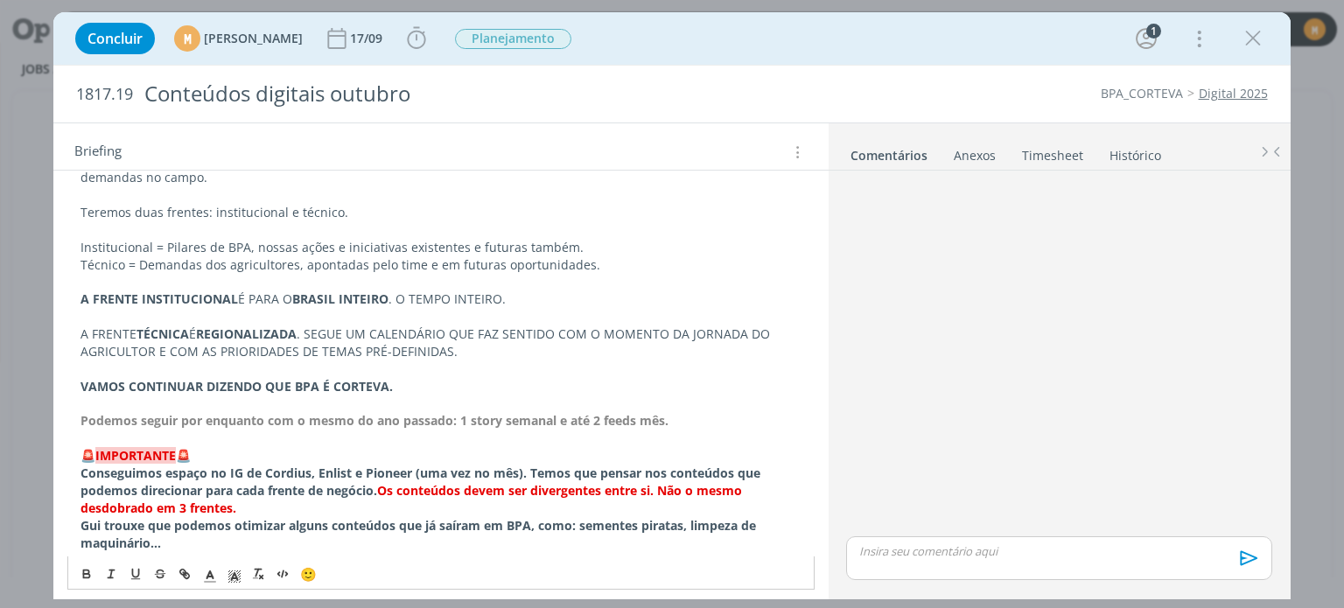
scroll to position [350, 0]
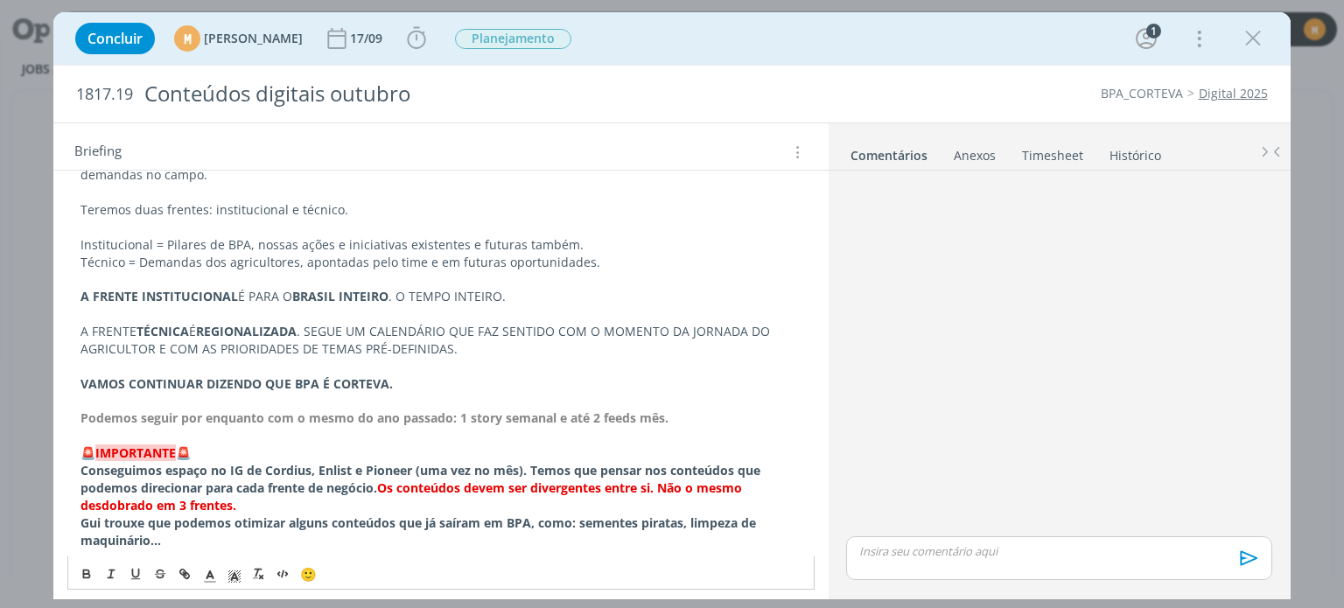
click at [534, 291] on p "A FRENTE INSTITUCIONAL É PARA O BRASIL INTEIRO . O TEMPO INTEIRO." at bounding box center [440, 296] width 720 height 17
drag, startPoint x: 420, startPoint y: 381, endPoint x: 426, endPoint y: 390, distance: 10.7
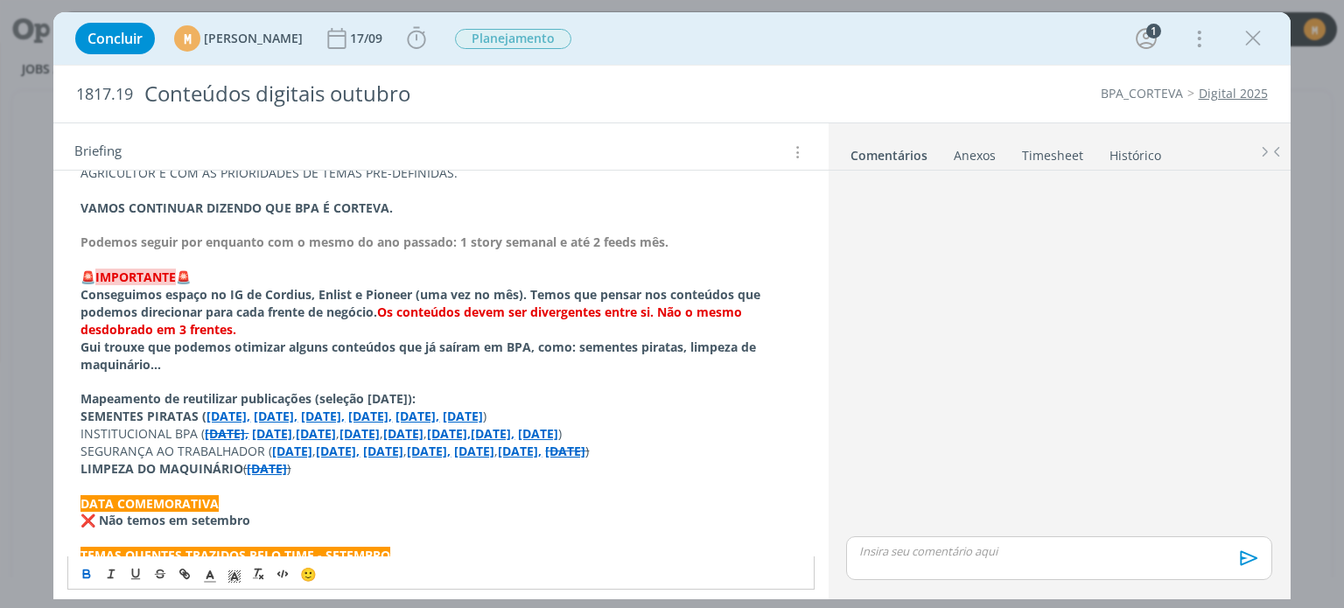
scroll to position [525, 0]
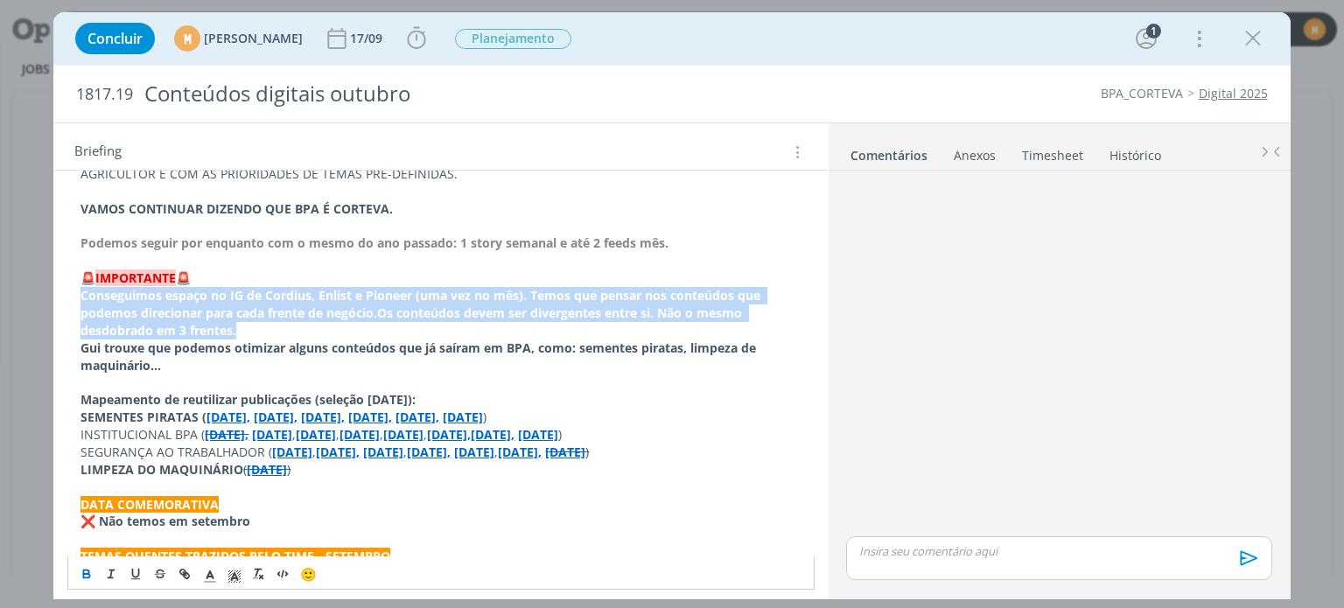
drag, startPoint x: 80, startPoint y: 295, endPoint x: 461, endPoint y: 327, distance: 381.9
click at [461, 327] on p "Conseguimos espaço no IG de Cordius, Enlist e Pioneer (uma vez no mês). Temos q…" at bounding box center [440, 313] width 720 height 52
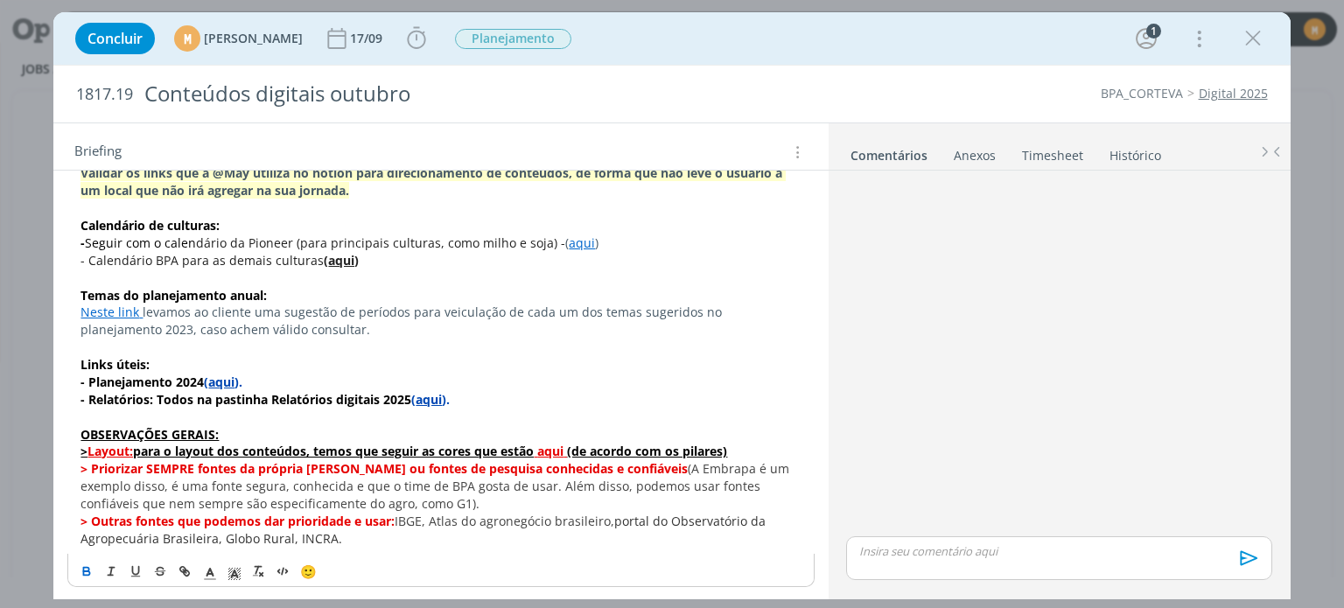
scroll to position [1154, 0]
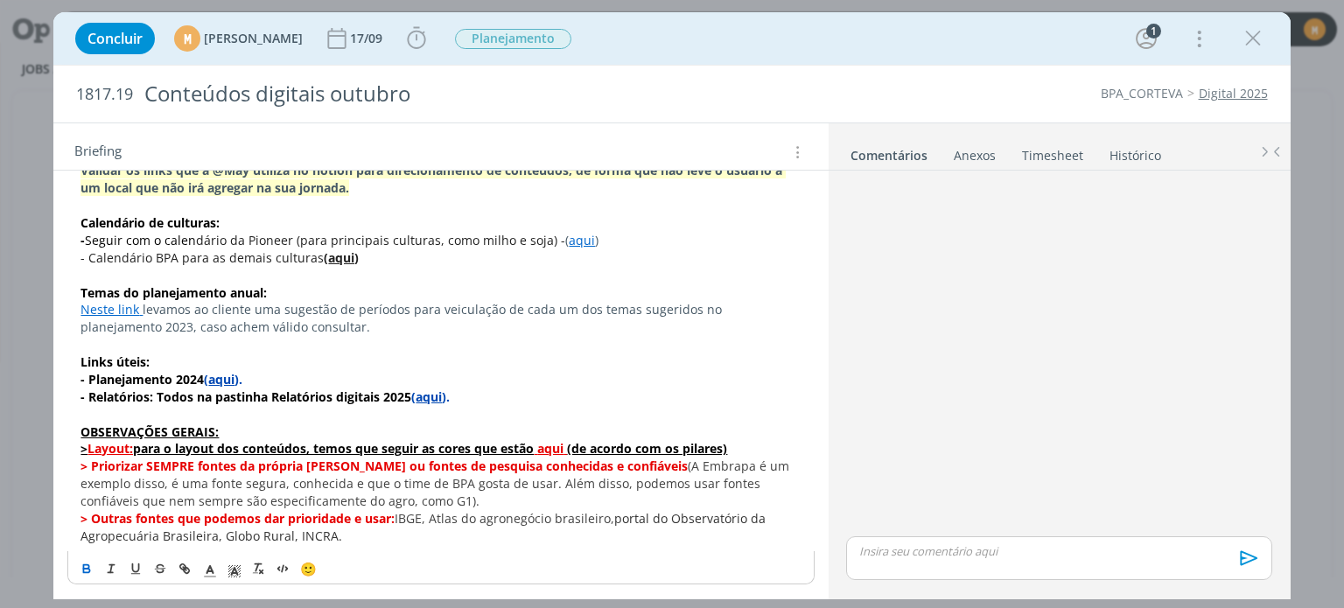
drag, startPoint x: 84, startPoint y: 569, endPoint x: 89, endPoint y: 550, distance: 19.1
click at [84, 567] on icon "dialog" at bounding box center [87, 569] width 14 height 14
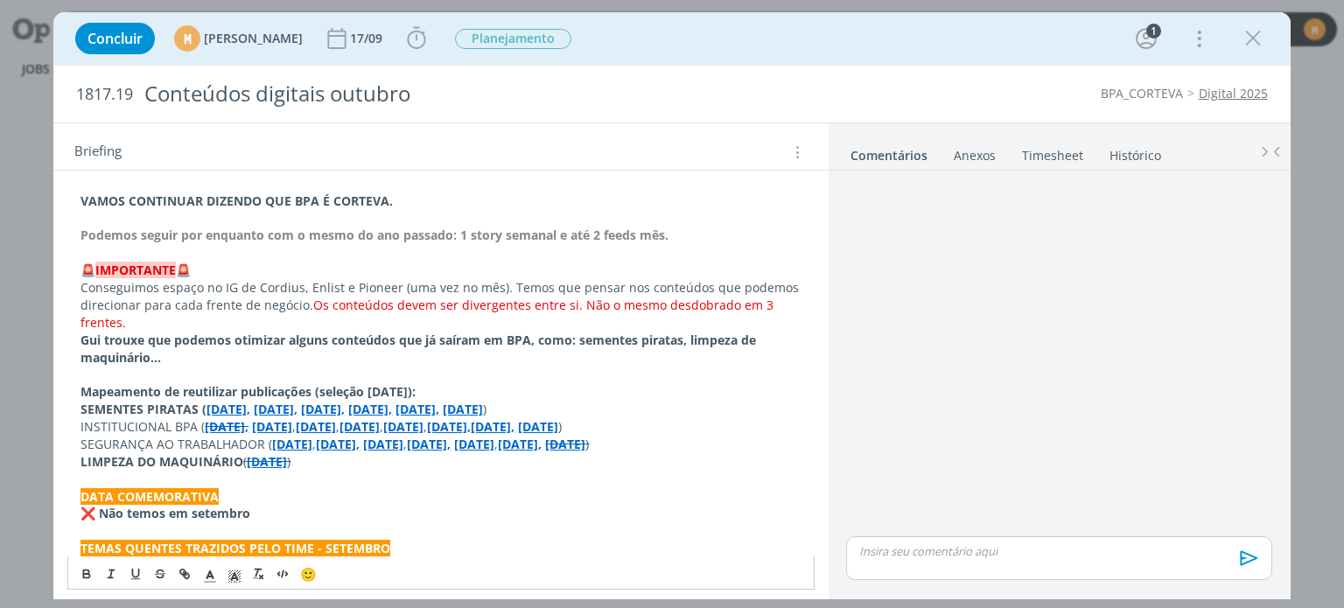
scroll to position [513, 0]
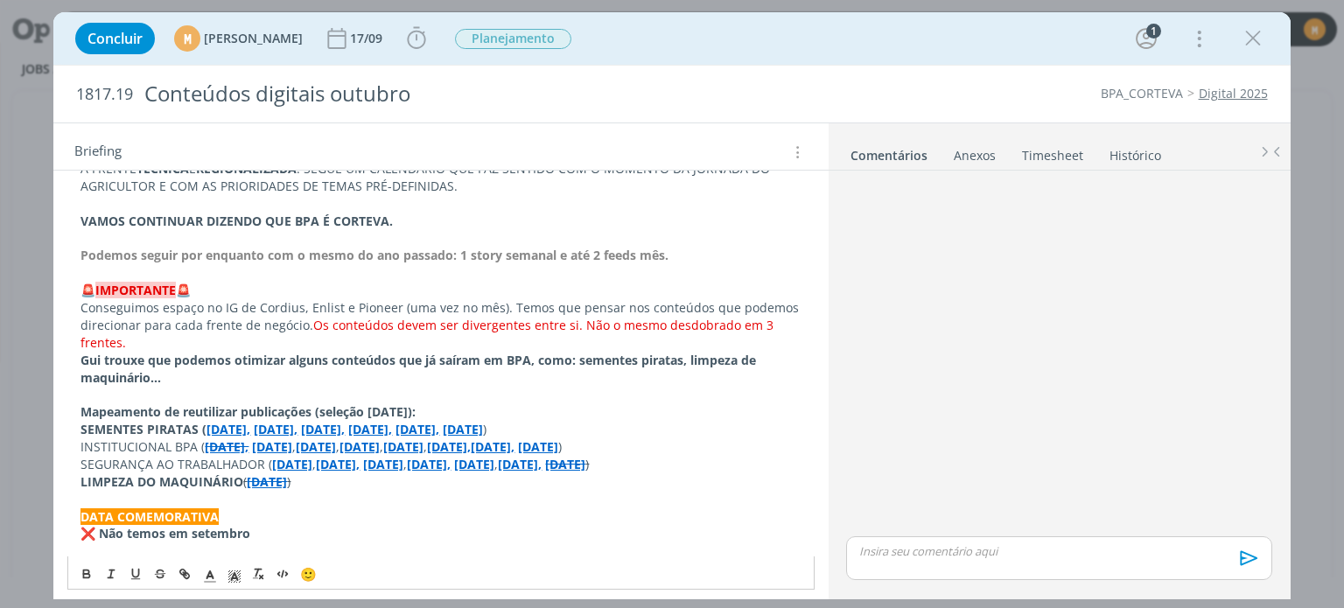
click at [189, 340] on p "Conseguimos espaço no IG de Cordius, Enlist e Pioneer (uma vez no mês). Temos q…" at bounding box center [440, 325] width 720 height 52
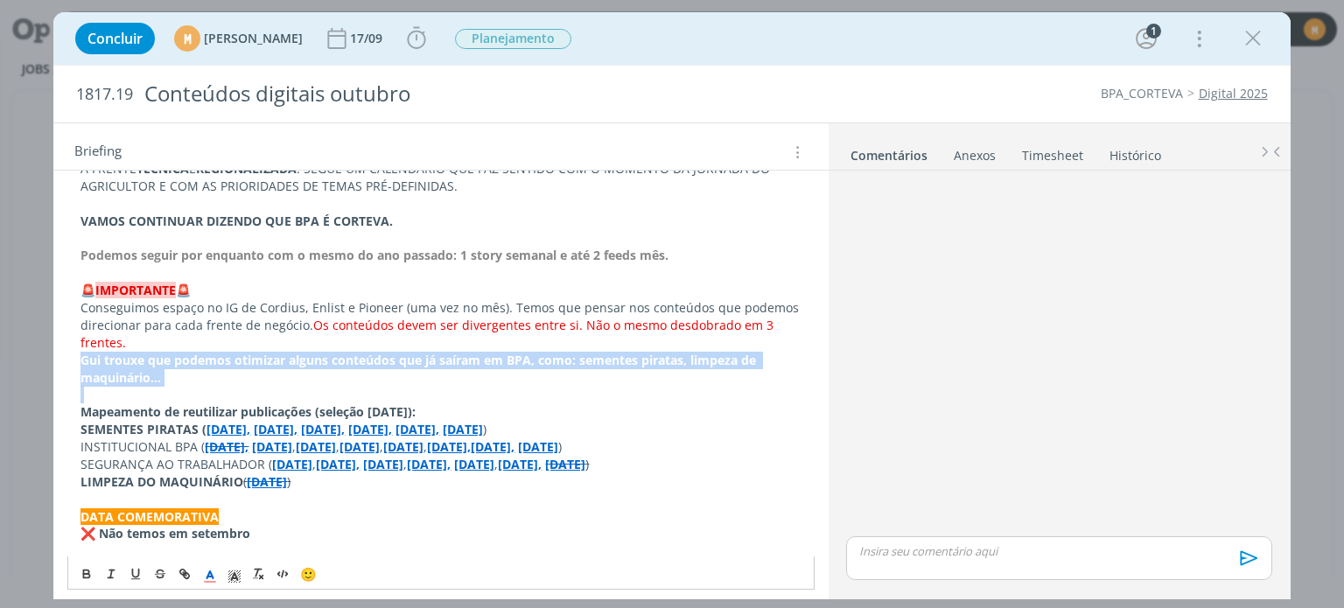
drag, startPoint x: 80, startPoint y: 356, endPoint x: 205, endPoint y: 391, distance: 129.1
click at [205, 391] on div "Pasta do job aqui . Planejamento 2025 aprovado aqui Minicampanhas (Miro) aqui T…" at bounding box center [440, 516] width 746 height 1351
drag, startPoint x: 105, startPoint y: 570, endPoint x: 87, endPoint y: 570, distance: 17.5
click at [87, 571] on div "🙂" at bounding box center [440, 572] width 745 height 32
click at [87, 570] on icon "dialog" at bounding box center [86, 571] width 5 height 3
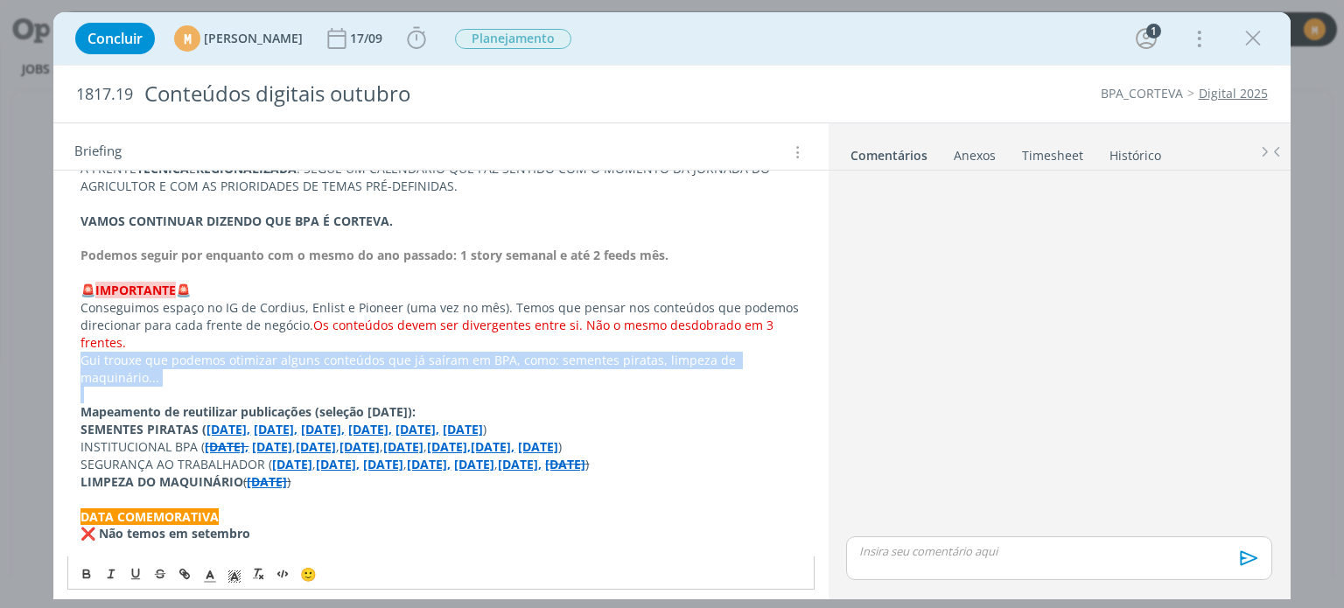
click at [216, 381] on p "Gui trouxe que podemos otimizar alguns conteúdos que já saíram em BPA, como: se…" at bounding box center [440, 369] width 720 height 35
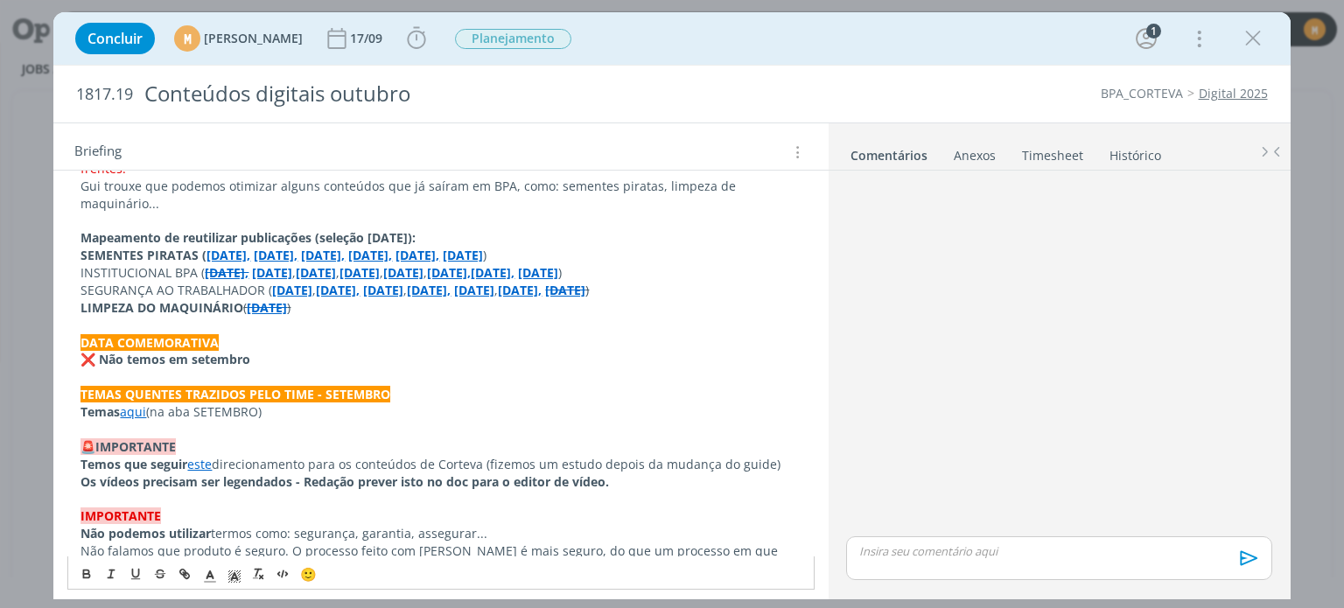
scroll to position [688, 0]
click at [276, 354] on p "❌ Não temos em setembro" at bounding box center [440, 358] width 720 height 17
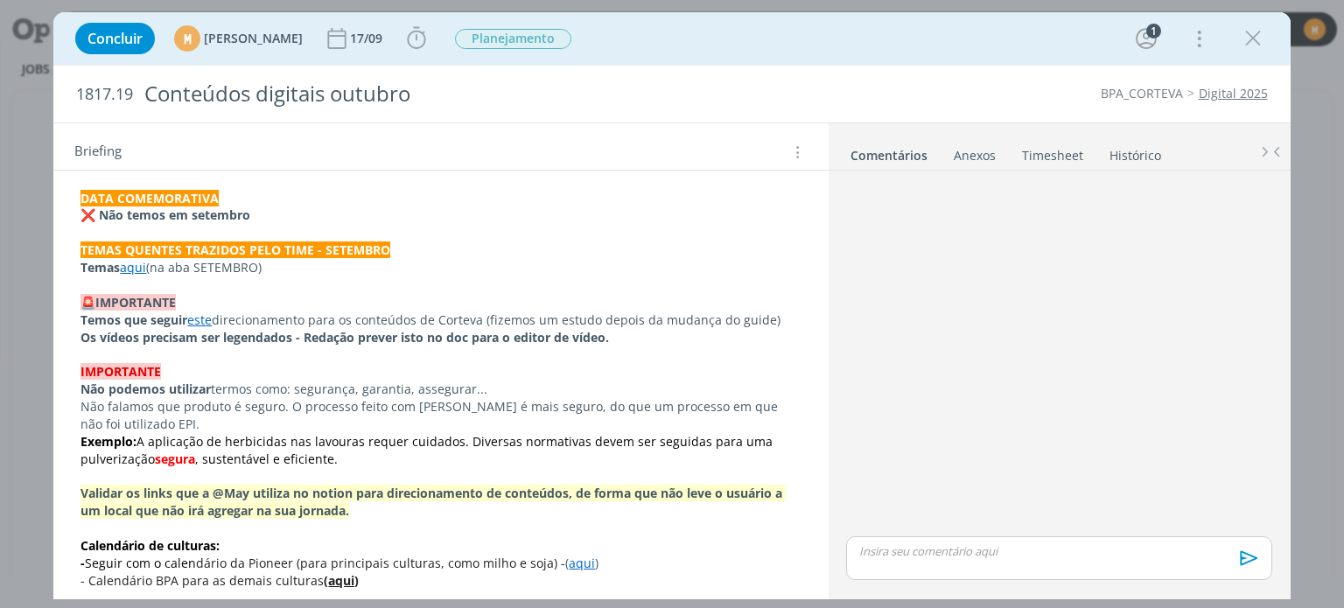
scroll to position [863, 0]
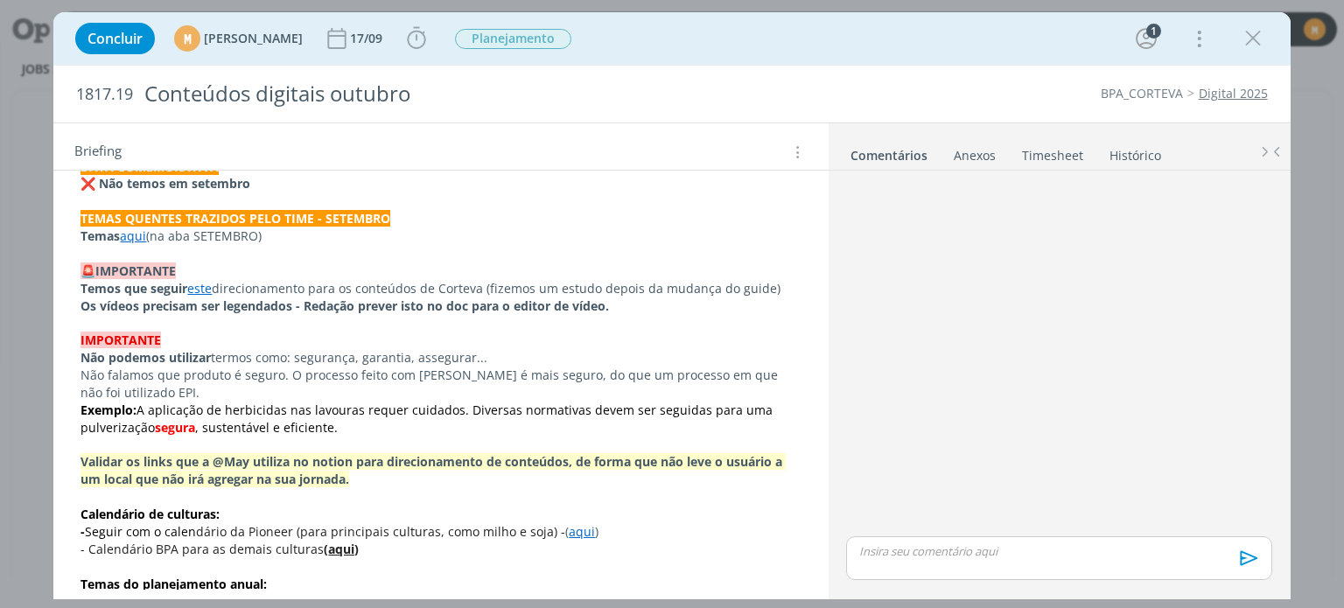
click at [214, 235] on p "Temas aqui (na aba SETEMBRO)" at bounding box center [440, 235] width 720 height 17
click at [449, 211] on p "TEMAS QUENTES TRAZIDOS PELO TIME - SETEMBRO" at bounding box center [440, 218] width 720 height 17
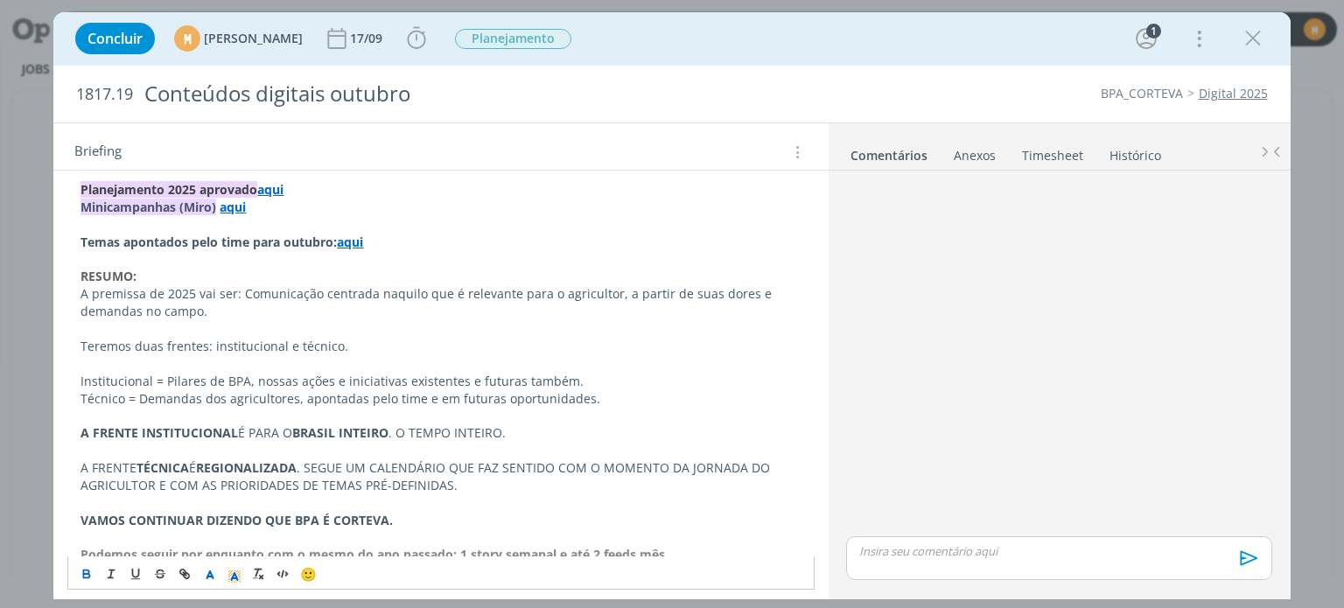
scroll to position [262, 0]
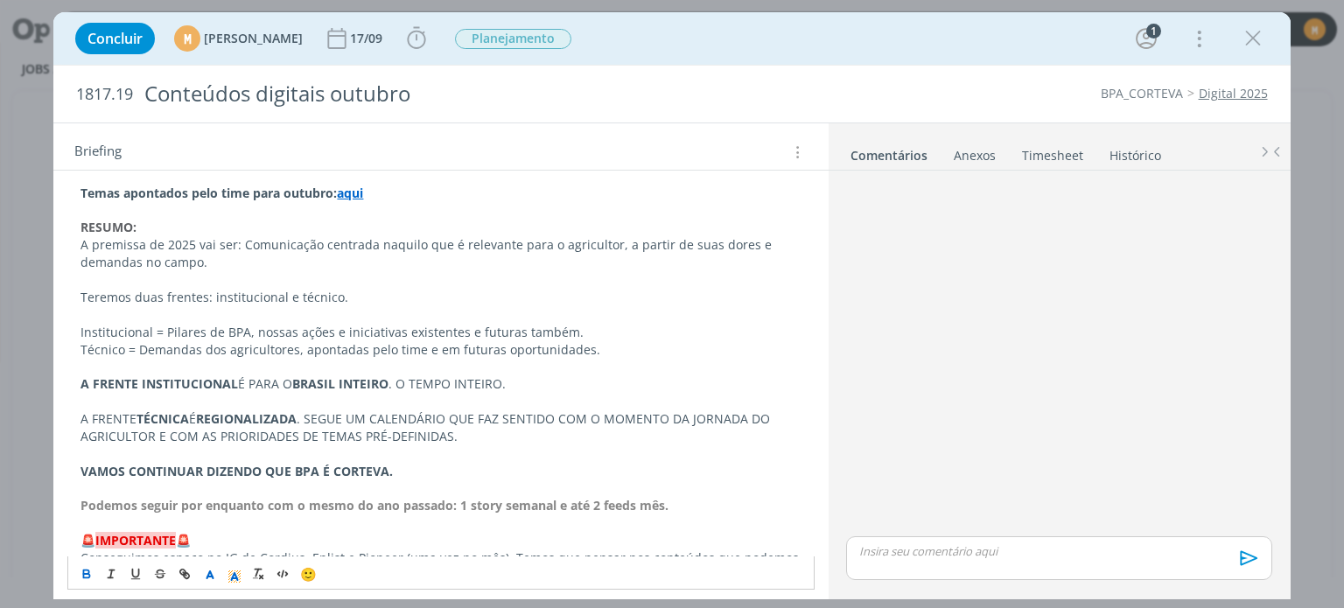
click at [402, 197] on p "Temas apontados pelo time para outubro: aqui" at bounding box center [440, 193] width 720 height 17
click at [427, 262] on p "A premissa de 2025 vai ser: Comunicação centrada naquilo que é relevante para o…" at bounding box center [440, 253] width 720 height 35
click at [414, 285] on p "dialog" at bounding box center [440, 279] width 720 height 17
click at [229, 260] on p "A premissa de 2025 vai ser: Comunicação centrada naquilo que é relevante para o…" at bounding box center [440, 253] width 720 height 35
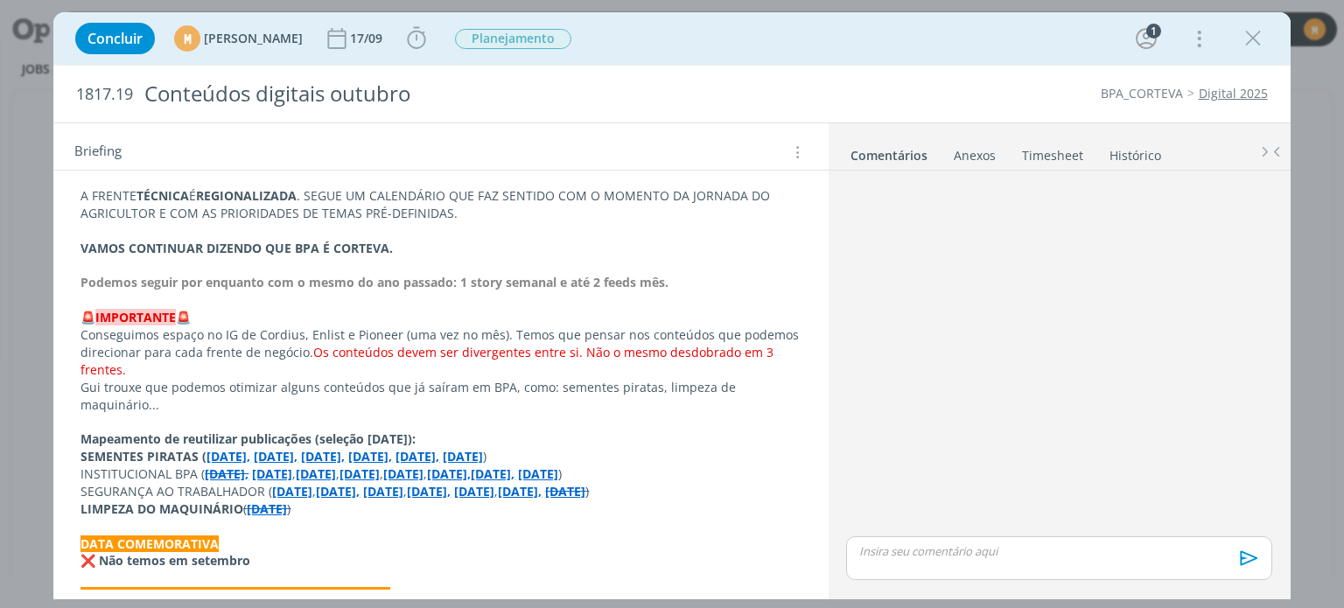
scroll to position [612, 0]
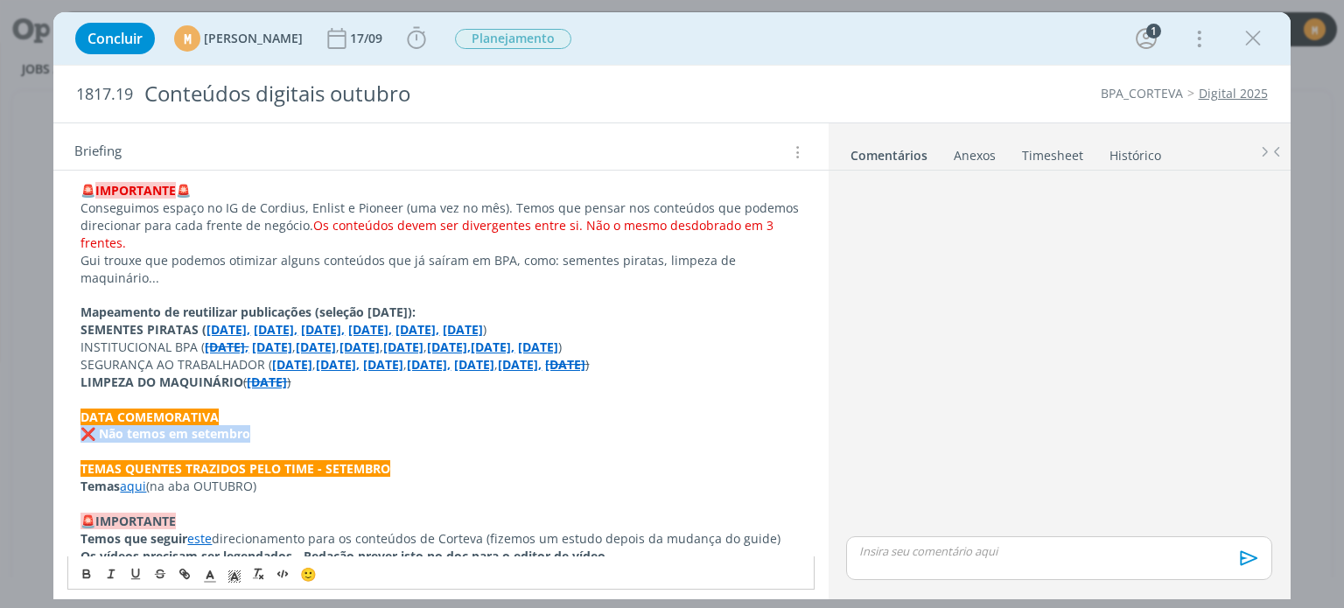
drag, startPoint x: 256, startPoint y: 438, endPoint x: 80, endPoint y: 437, distance: 176.7
click at [80, 437] on div "Pasta do job aqui . Planejamento 2025 aprovado aqui Minicampanhas (Miro) aqui T…" at bounding box center [440, 416] width 746 height 1351
click at [102, 437] on strong "❌ Não temos em setembro" at bounding box center [165, 433] width 170 height 17
drag, startPoint x: 227, startPoint y: 433, endPoint x: 80, endPoint y: 429, distance: 147.0
click at [80, 429] on strong "Não temos em setembro" at bounding box center [155, 433] width 151 height 17
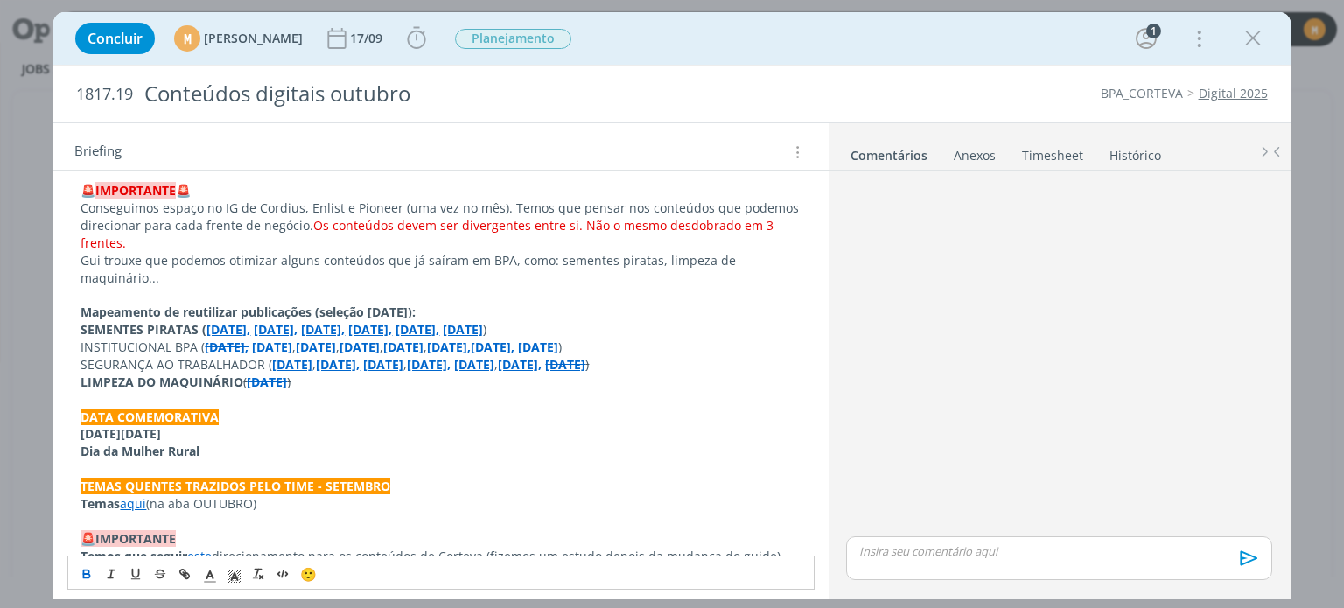
click at [80, 430] on strong "Dia do Engenheiro Agrônomo" at bounding box center [120, 433] width 80 height 17
click at [76, 451] on div "Pasta do job aqui . Planejamento 2025 aprovado aqui Minicampanhas (Miro) aqui T…" at bounding box center [440, 425] width 746 height 1368
click at [70, 453] on div "Pasta do job aqui . Planejamento 2025 aprovado aqui Minicampanhas (Miro) aqui T…" at bounding box center [440, 425] width 746 height 1368
drag, startPoint x: 229, startPoint y: 445, endPoint x: 127, endPoint y: 450, distance: 102.5
click at [127, 450] on p "15/10 - Dia da Mulher Rural" at bounding box center [440, 451] width 720 height 17
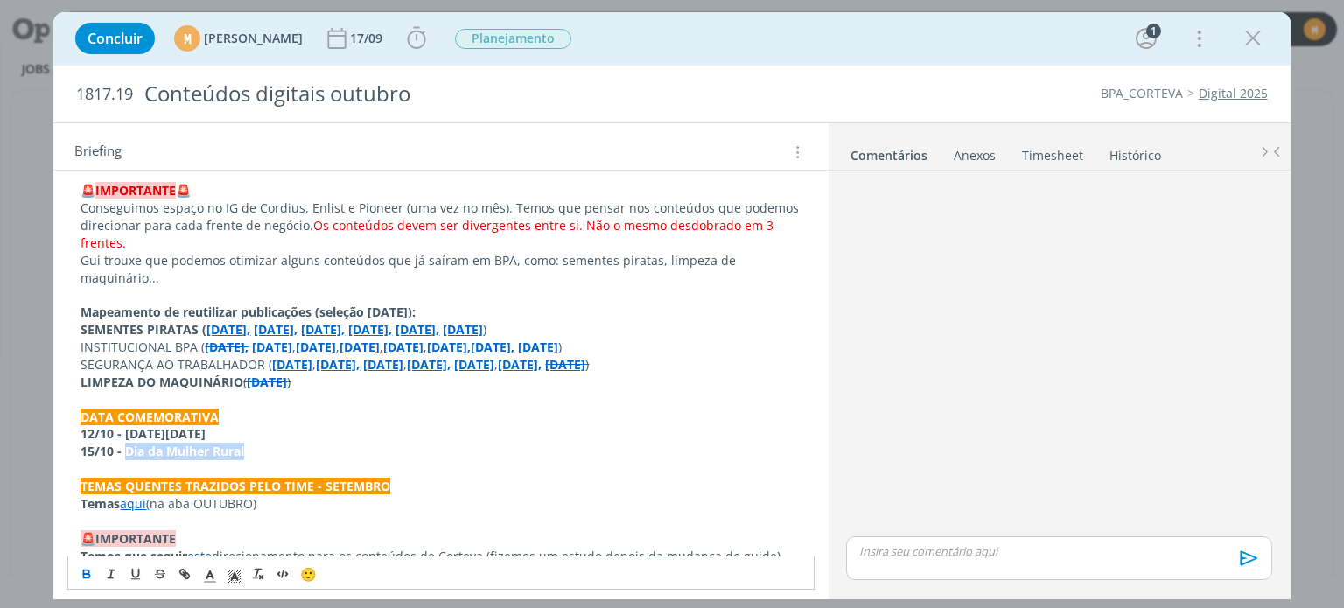
click at [81, 573] on icon "dialog" at bounding box center [87, 574] width 14 height 14
drag, startPoint x: 310, startPoint y: 436, endPoint x: 128, endPoint y: 439, distance: 182.0
click at [128, 439] on p "12/10 - Dia do Engenheiro Agrônomo" at bounding box center [440, 433] width 720 height 17
click at [79, 576] on button "dialog" at bounding box center [87, 573] width 24 height 21
click at [404, 444] on p "15/10 - Dia da Mulher Rural" at bounding box center [440, 451] width 720 height 17
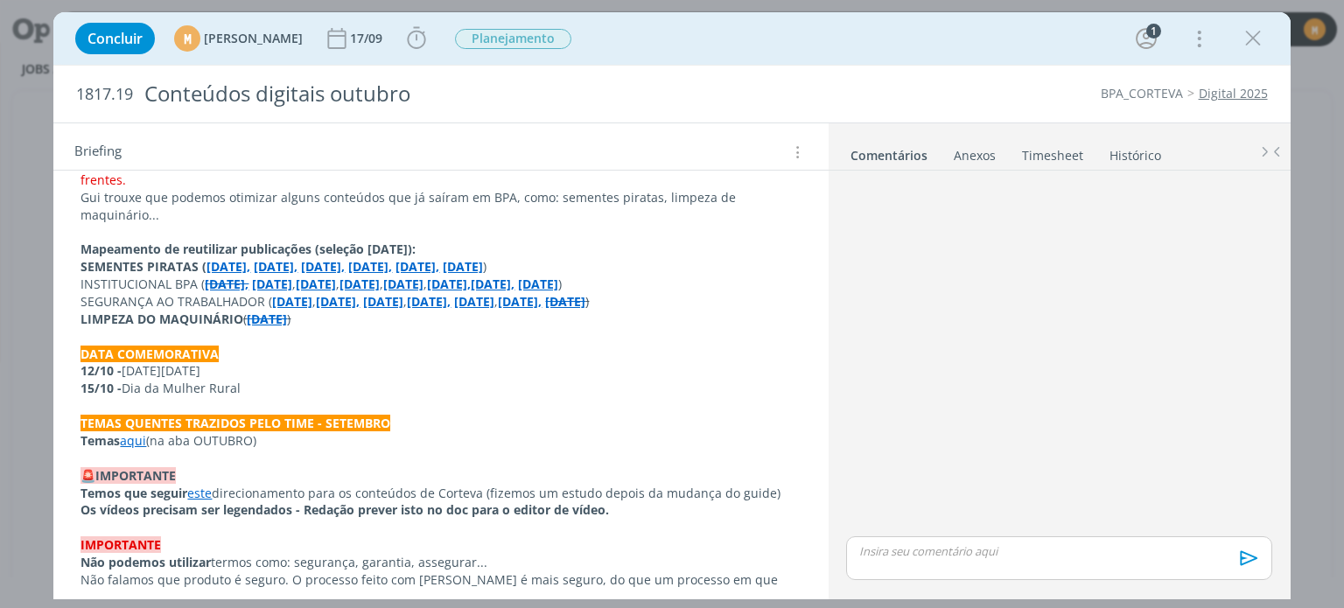
scroll to position [700, 0]
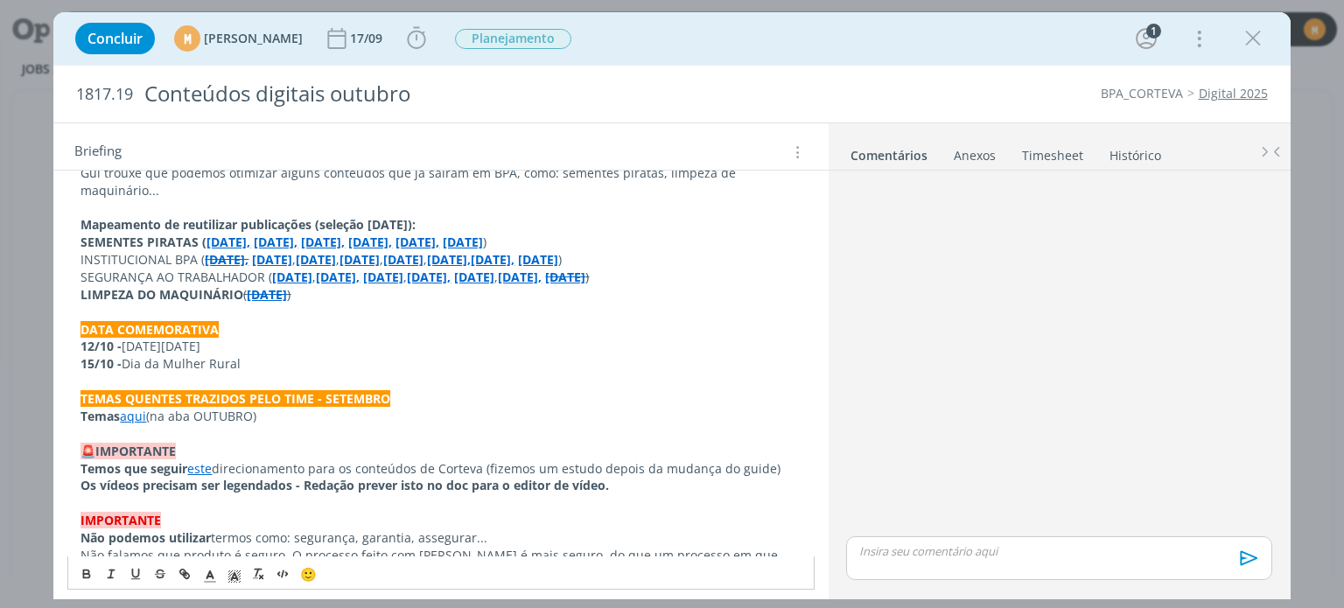
click at [130, 411] on link "aqui" at bounding box center [133, 416] width 26 height 17
click at [150, 450] on link "https://sobeae.sharepoint.com/:x:/s/SOBEAE/EfRP6Z_3yshPjSrikjKLwzwB0GRQpZCrgGyJ…" at bounding box center [195, 449] width 132 height 23
click at [388, 359] on p "15/10 - Dia da Mulher Rural" at bounding box center [440, 363] width 720 height 17
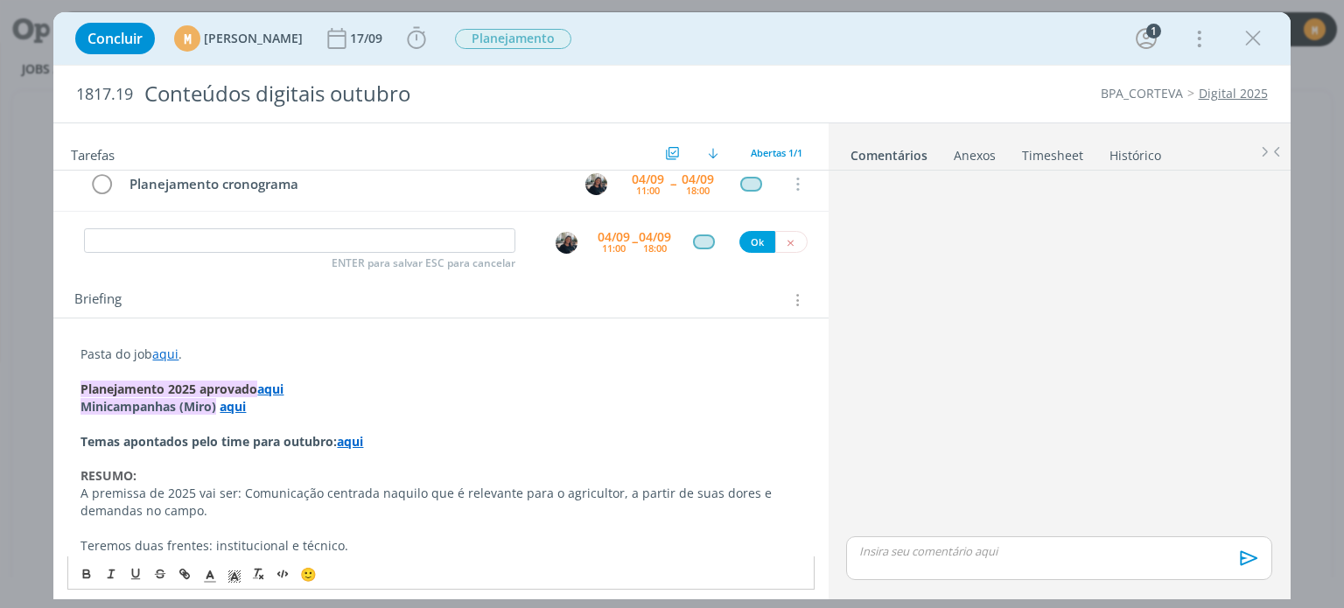
scroll to position [0, 0]
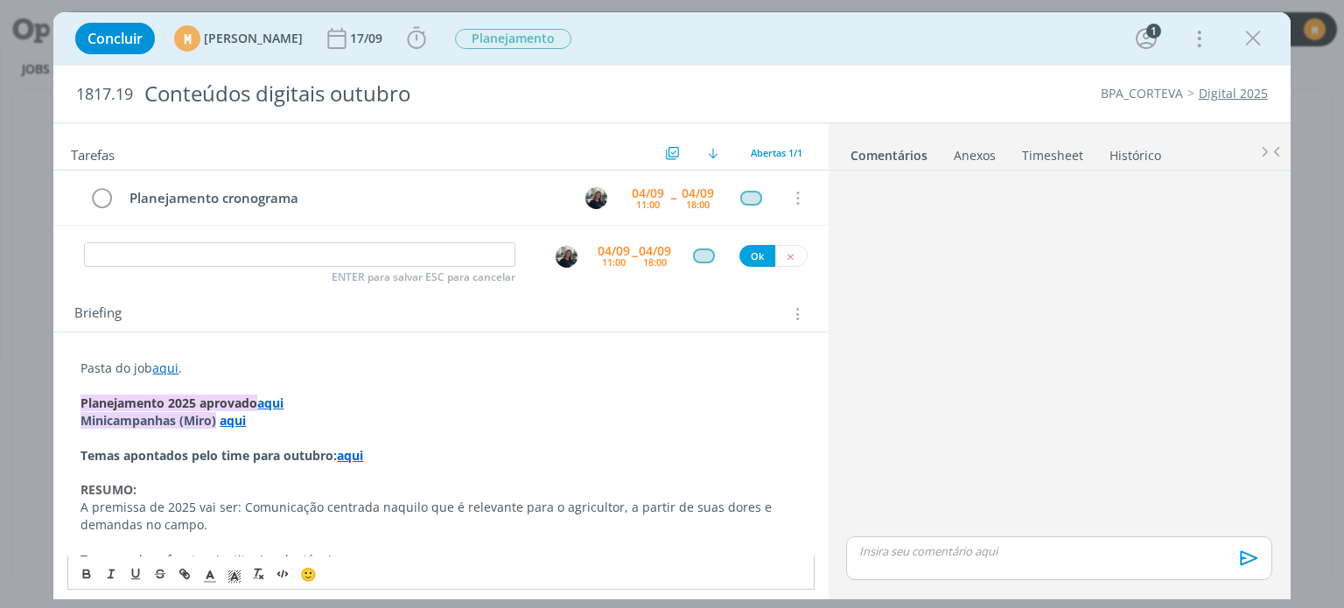
click at [360, 456] on strong "aqui" at bounding box center [350, 455] width 26 height 17
click at [355, 490] on link "https://sobeae.sharepoint.com/:x:/s/SOBEAE/EfRP6Z_3yshPjSrikjKLwzwB0GRQpZCrgGyJ…" at bounding box center [301, 489] width 132 height 23
click at [784, 261] on button "dialog" at bounding box center [791, 256] width 32 height 22
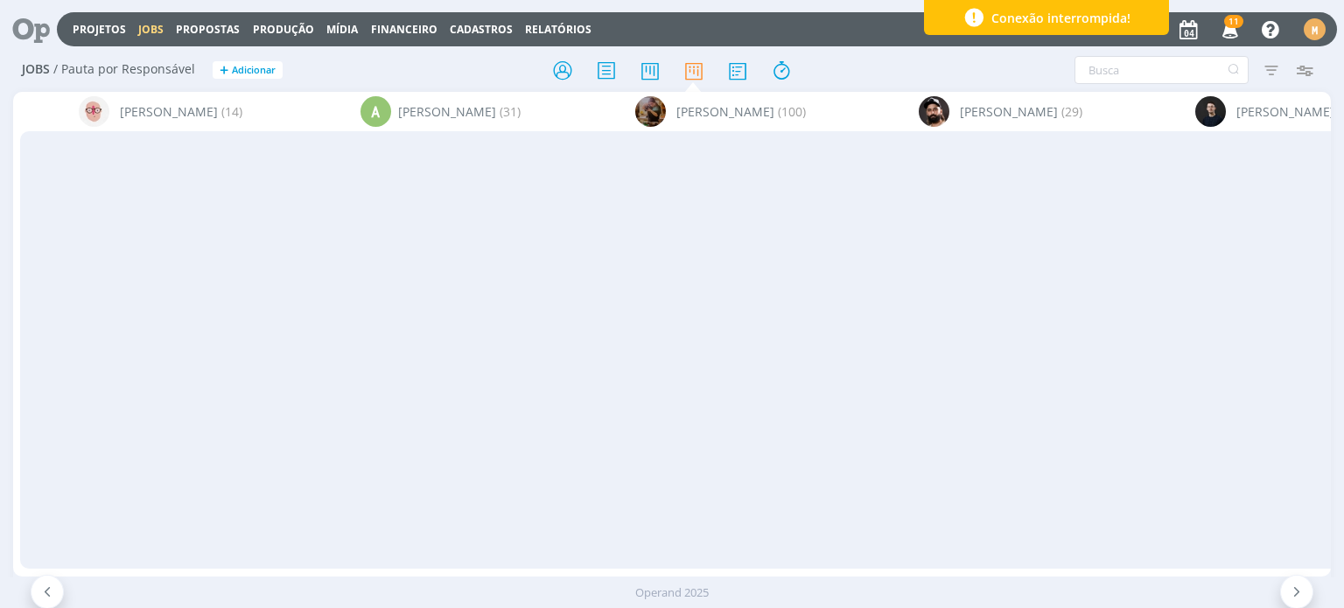
scroll to position [0, 3087]
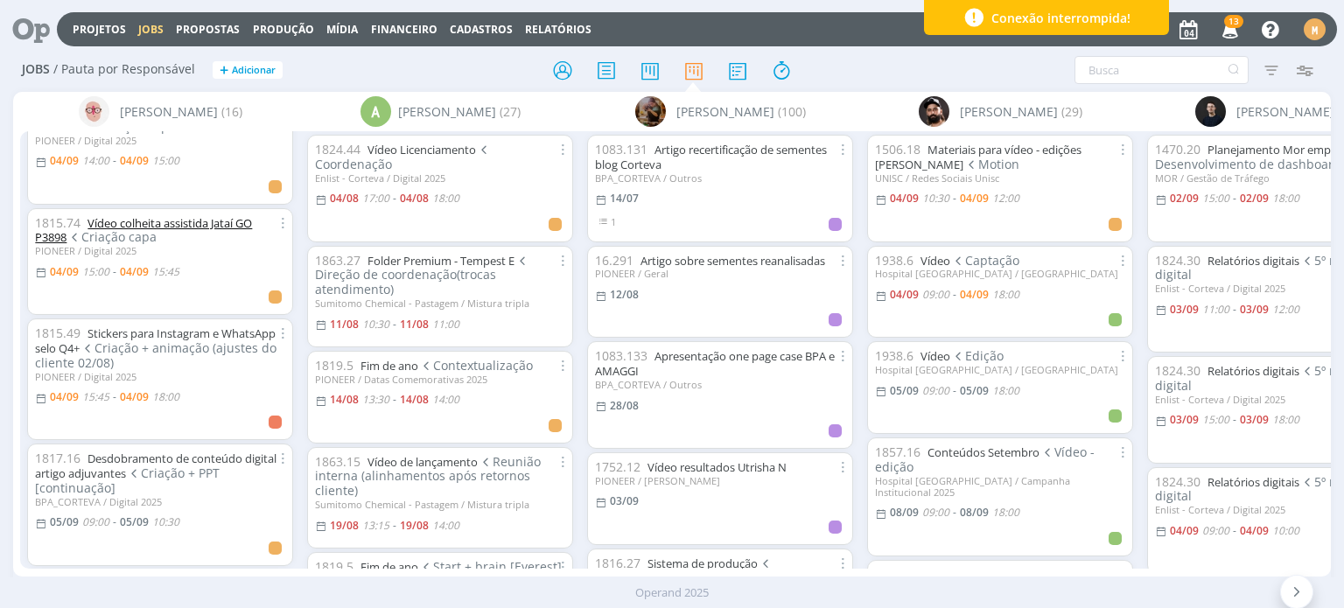
scroll to position [262, 0]
click at [45, 595] on div "Operand 2025" at bounding box center [672, 592] width 1344 height 17
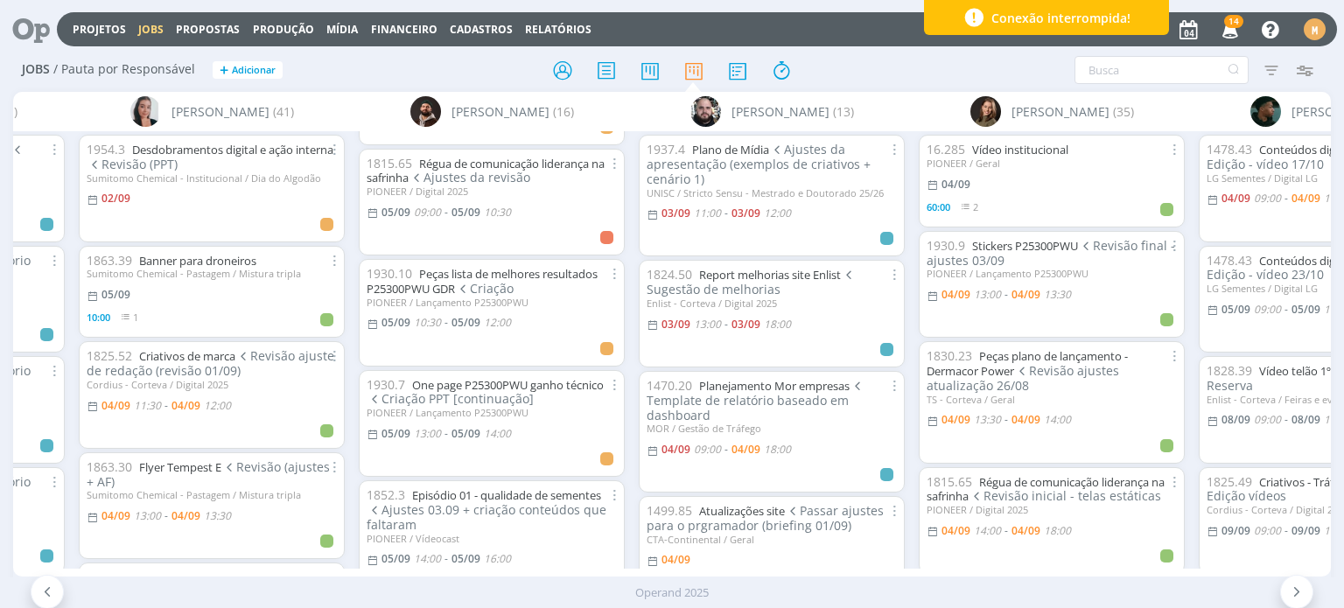
scroll to position [350, 0]
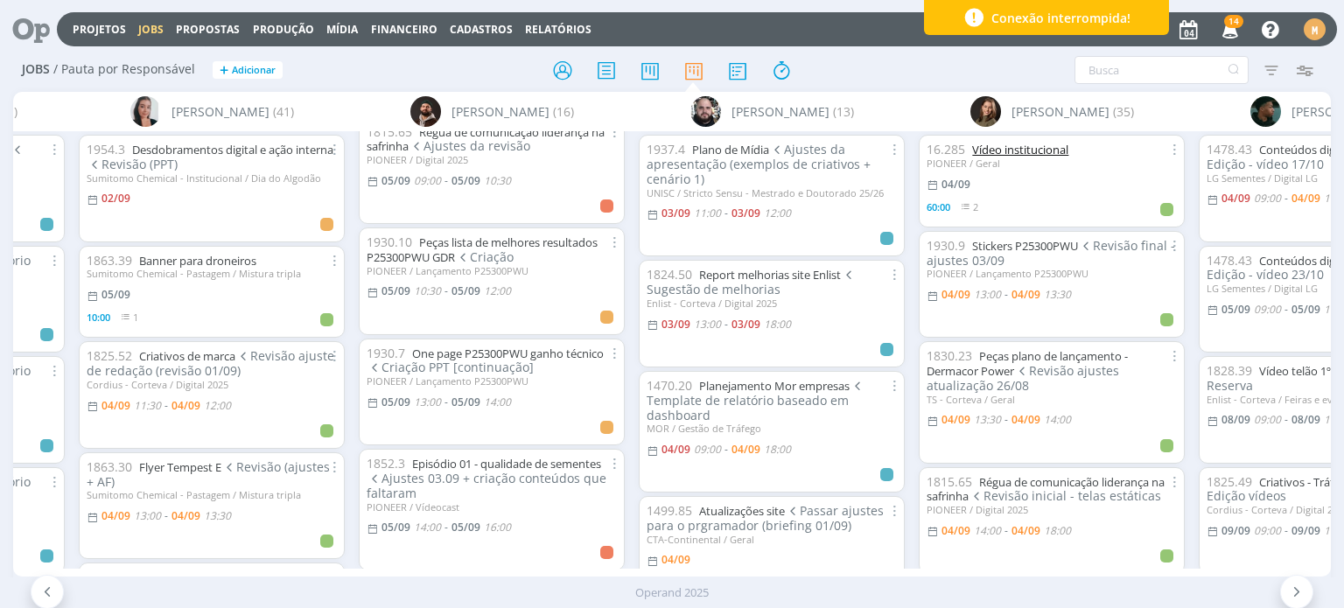
click at [1031, 143] on link "Vídeo institucional" at bounding box center [1020, 150] width 96 height 16
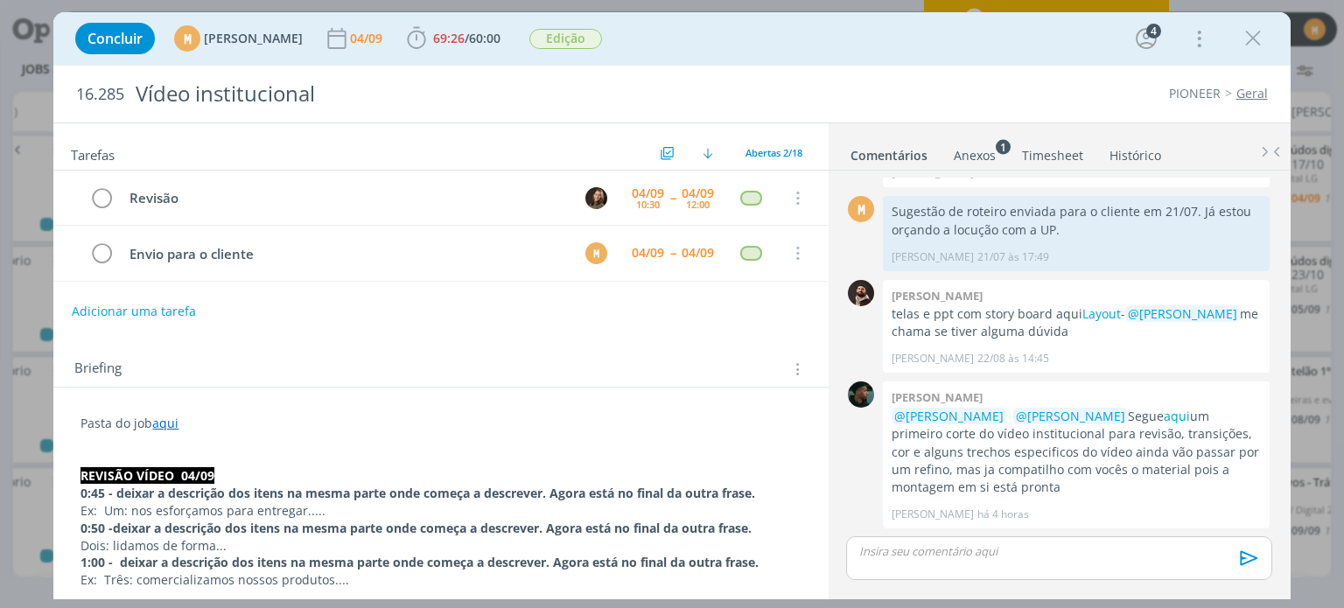
click at [156, 423] on link "aqui" at bounding box center [165, 423] width 26 height 17
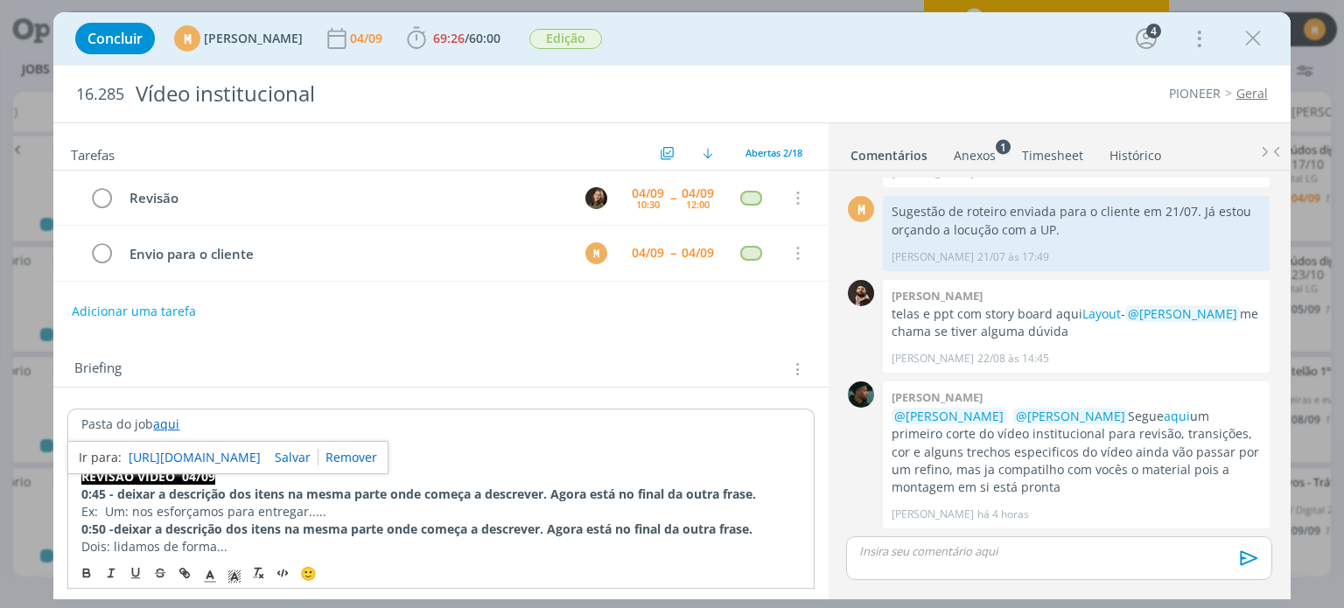
click at [179, 447] on link "https://sobeae.sharepoint.com/:f:/s/SOBEAE/Ejo_tsBl-cFCm-Lw4Kx7nVgB3fXNhiio8Bwp…" at bounding box center [195, 457] width 132 height 23
click at [1174, 410] on link "aqui" at bounding box center [1177, 416] width 26 height 17
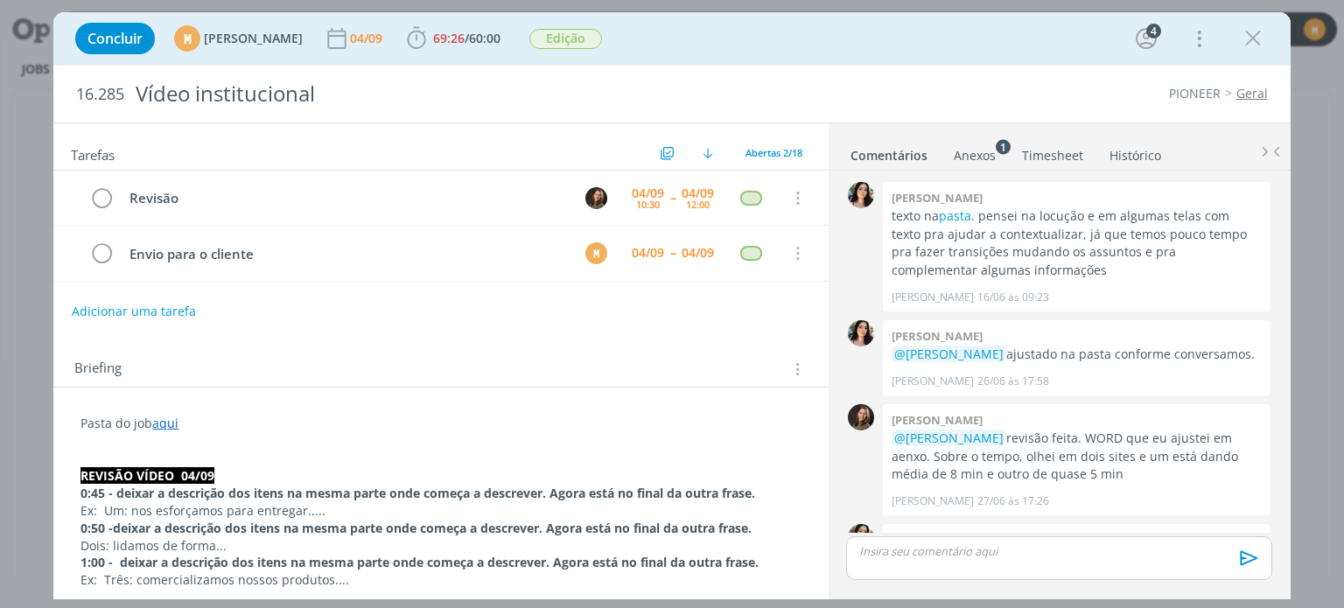
scroll to position [626, 0]
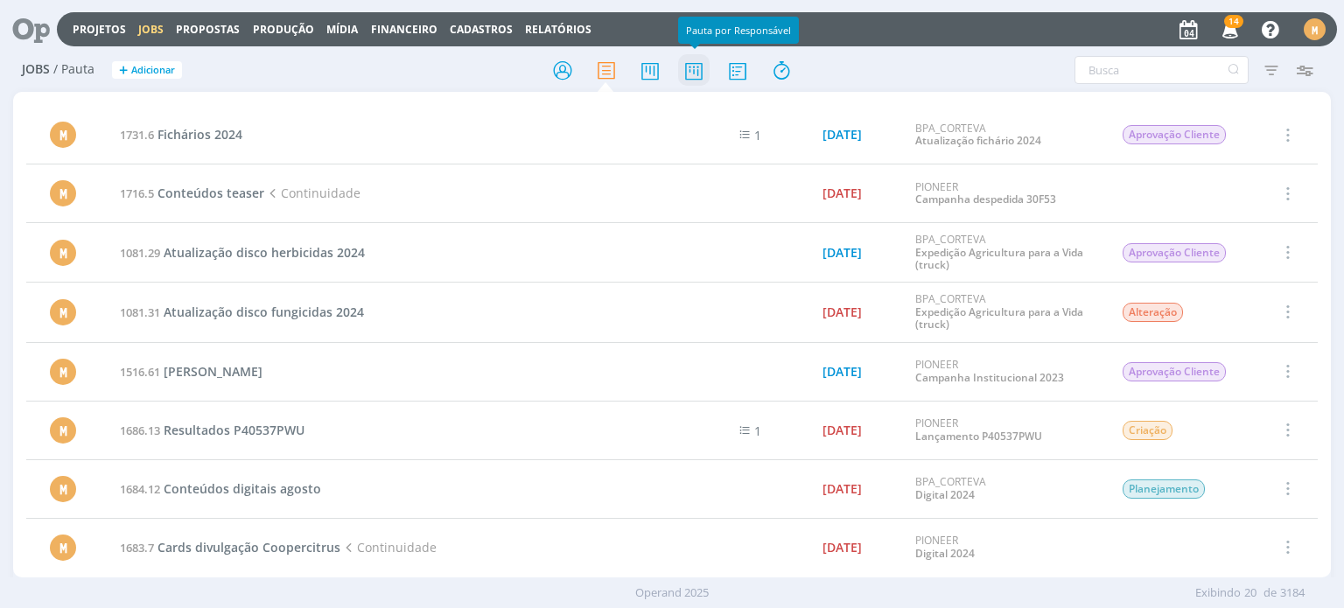
click at [684, 69] on icon at bounding box center [693, 70] width 31 height 34
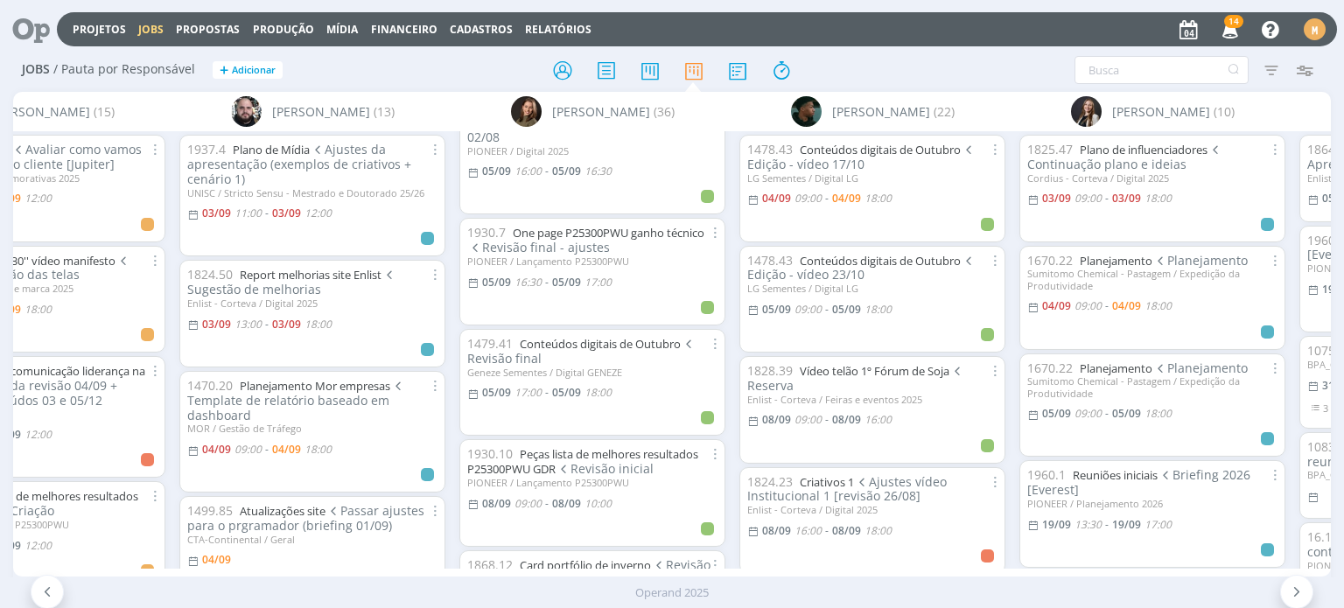
scroll to position [962, 0]
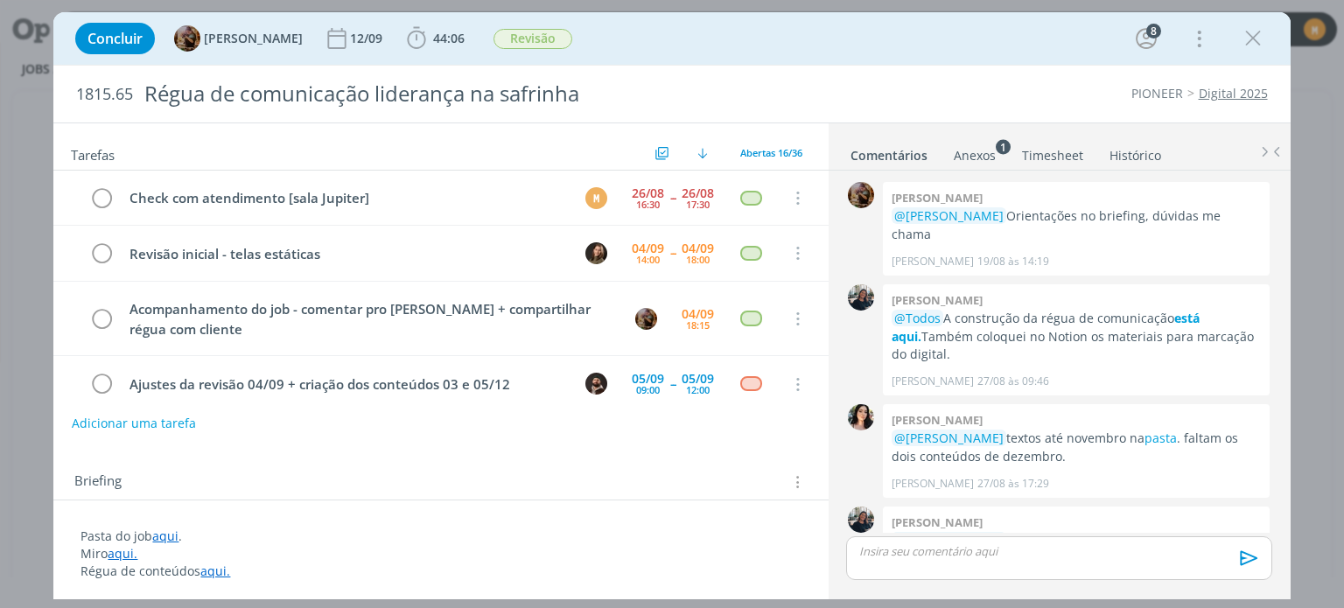
scroll to position [1601, 0]
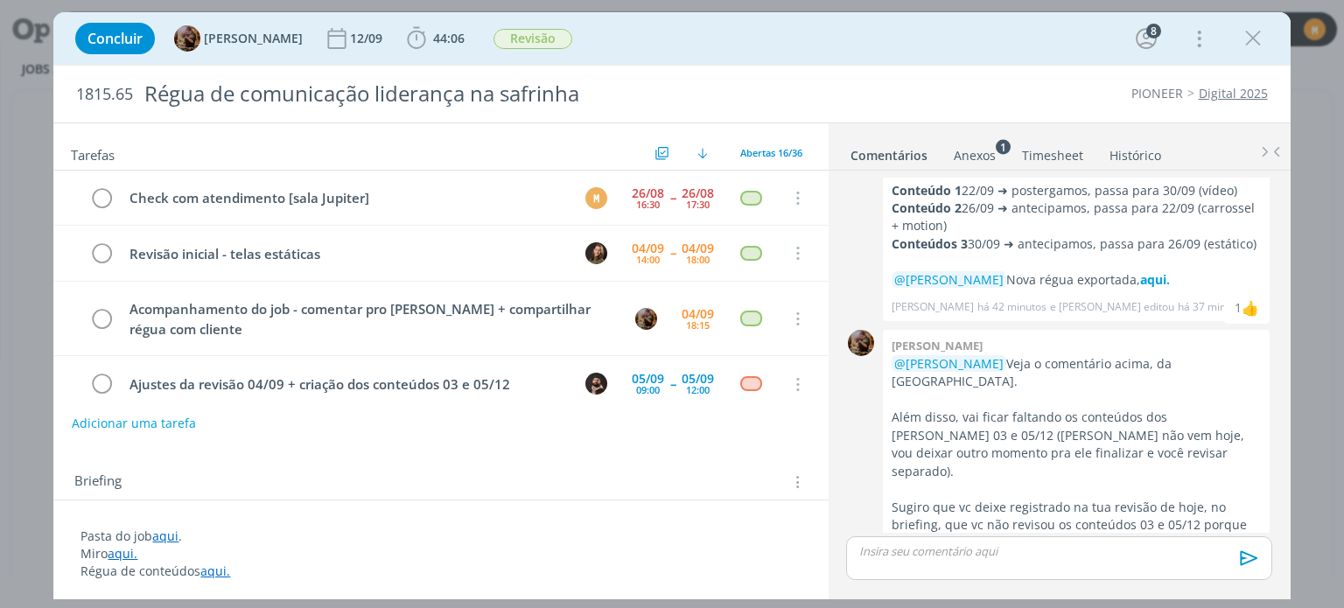
click at [1045, 153] on link "Timesheet" at bounding box center [1052, 151] width 63 height 25
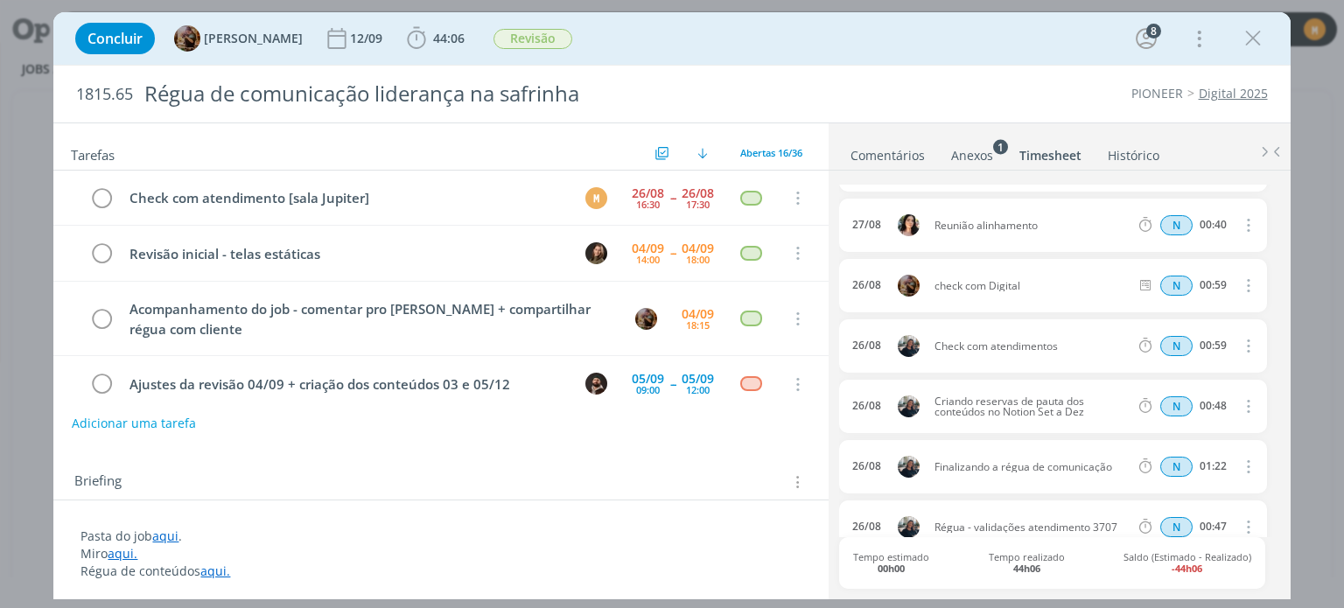
scroll to position [1187, 0]
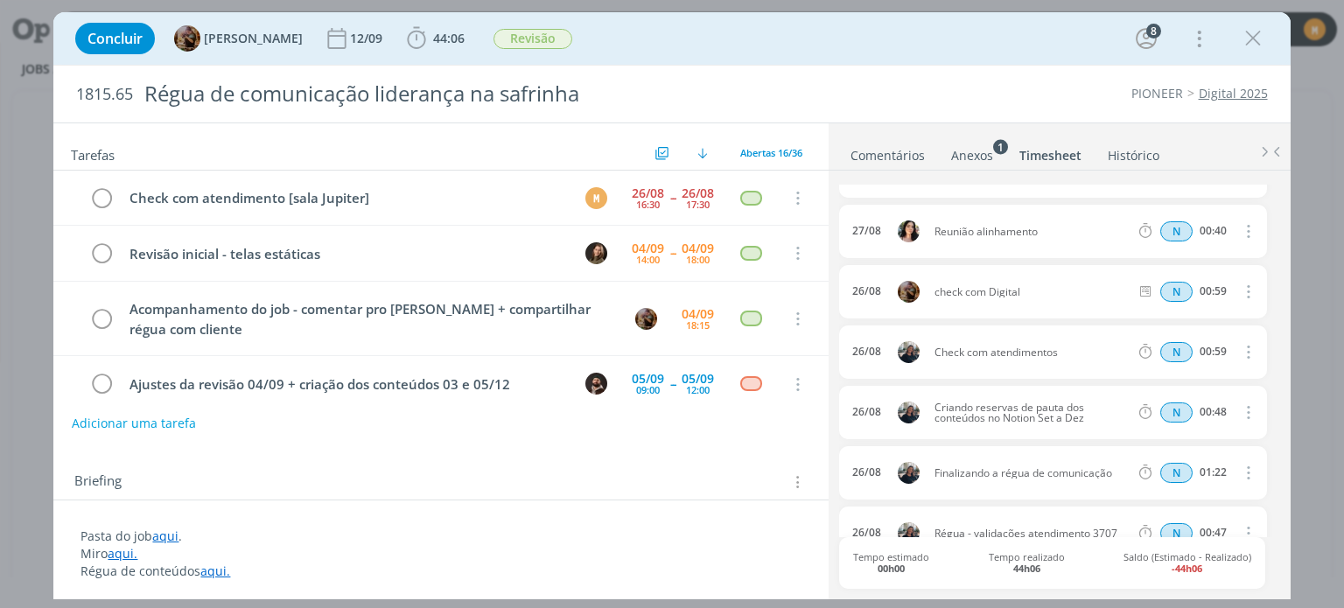
drag, startPoint x: 1014, startPoint y: 290, endPoint x: 927, endPoint y: 283, distance: 87.0
click at [927, 283] on div "26/08 check com Digital N 00:59 Excluir Editar" at bounding box center [1052, 291] width 427 height 53
click at [1083, 299] on div "26/08 check com Digital N 00:59 Excluir Editar" at bounding box center [1052, 291] width 427 height 53
drag, startPoint x: 1025, startPoint y: 288, endPoint x: 931, endPoint y: 281, distance: 94.7
click at [931, 281] on div "26/08 check com Digital N 00:59 Excluir Editar" at bounding box center [1052, 291] width 427 height 53
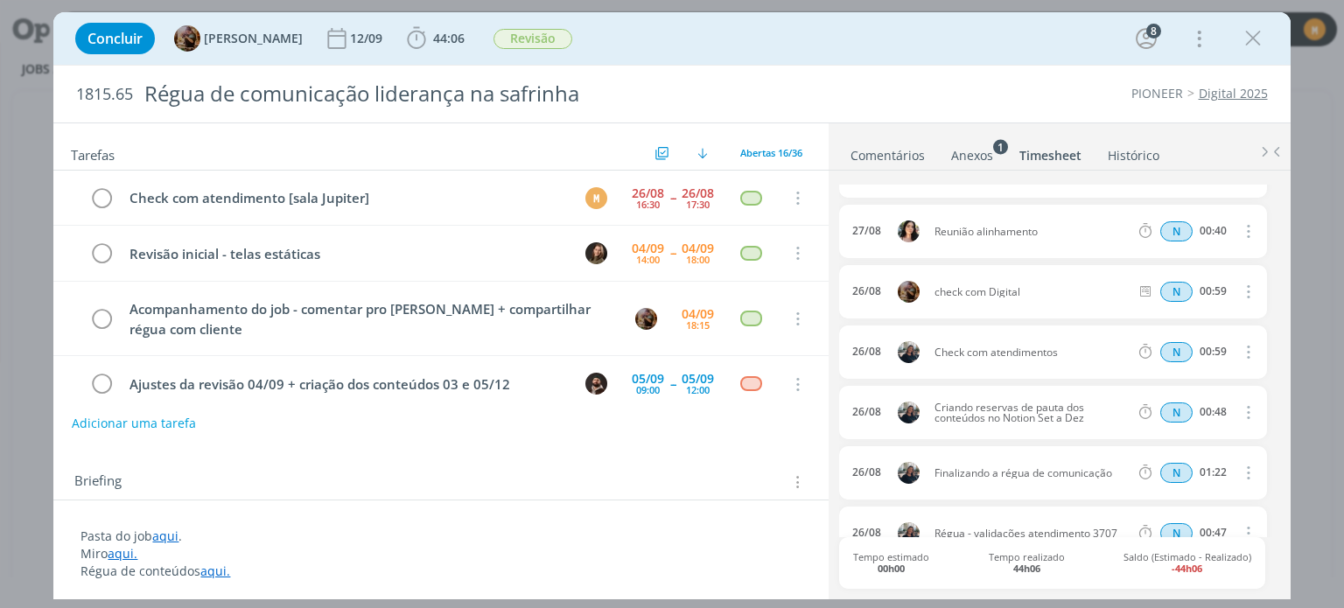
copy span "check com Digital"
click at [109, 201] on icon "dialog" at bounding box center [101, 198] width 24 height 26
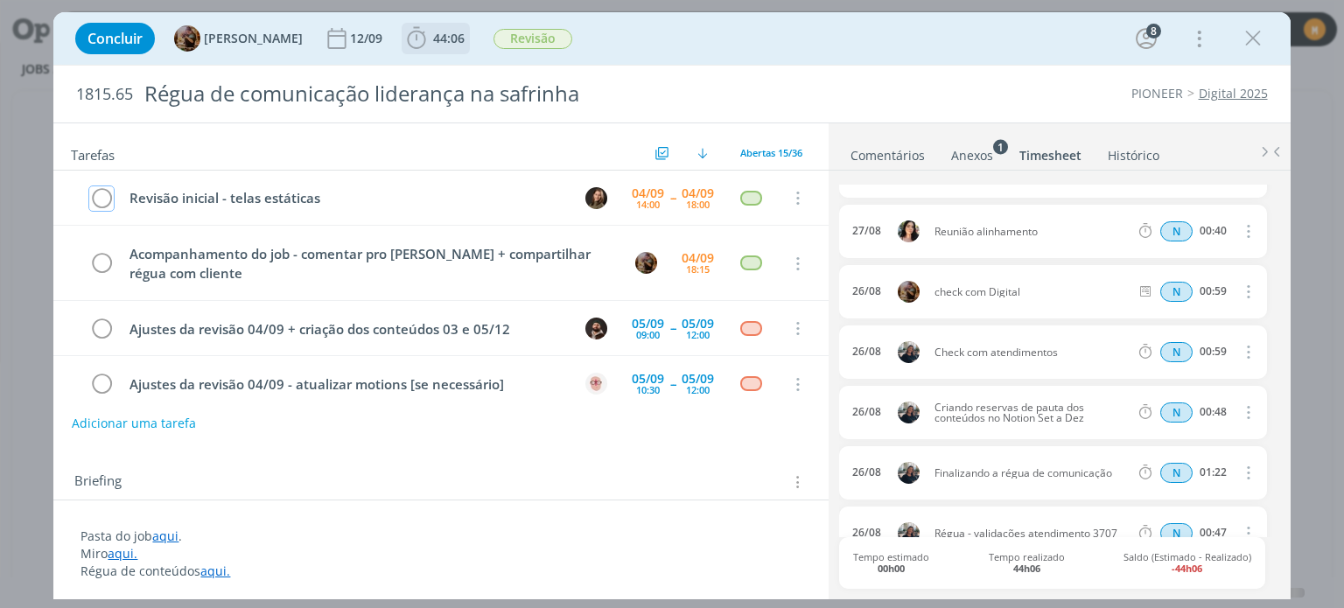
click at [460, 38] on span "44:06" at bounding box center [448, 38] width 31 height 17
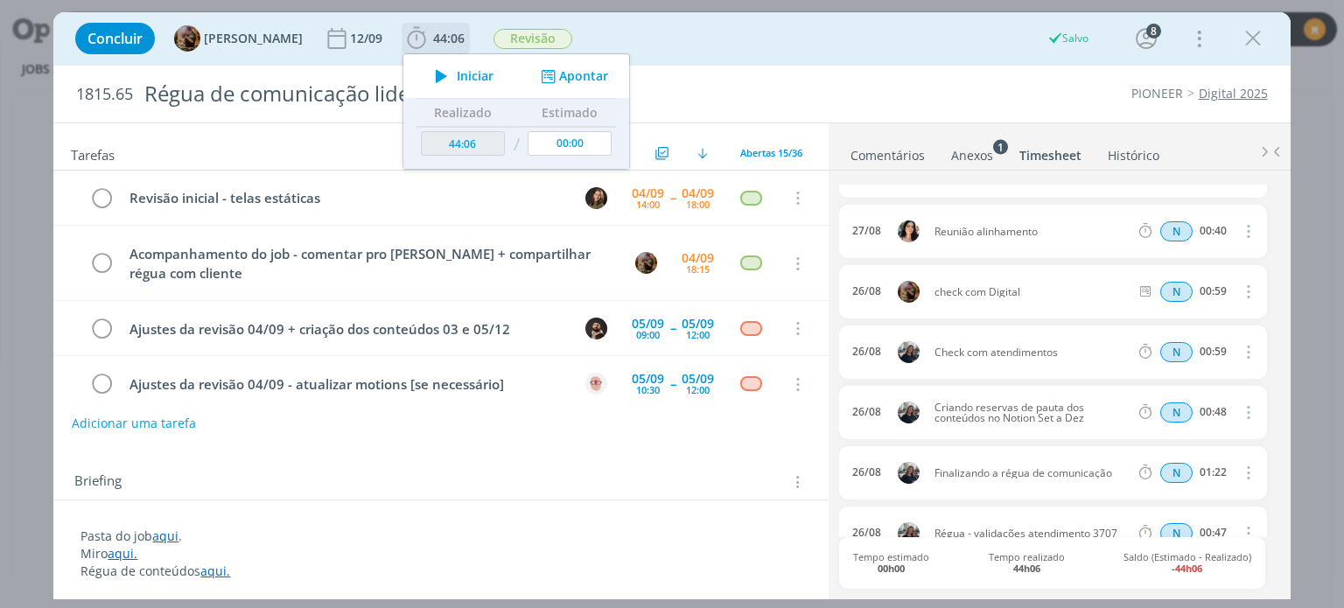
click at [584, 78] on button "Apontar" at bounding box center [572, 76] width 73 height 18
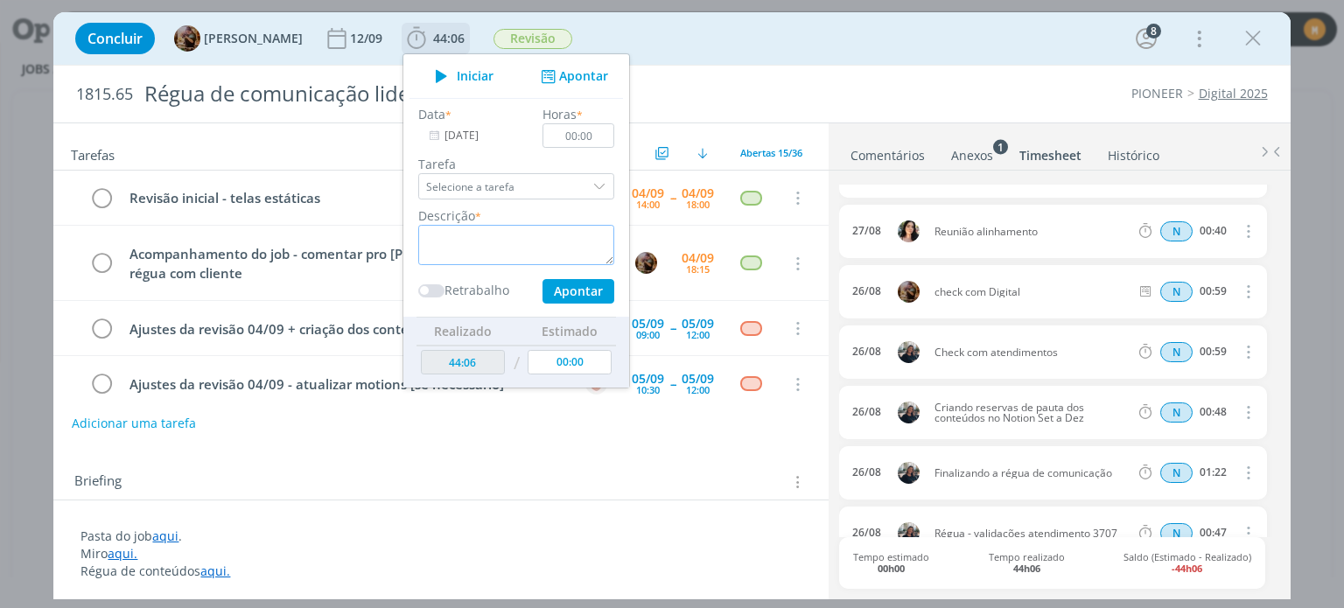
click at [508, 241] on textarea "dialog" at bounding box center [516, 245] width 196 height 40
paste textarea "check com Digital"
type textarea "check com Digital"
click at [476, 131] on input "04/09/2025" at bounding box center [472, 135] width 109 height 24
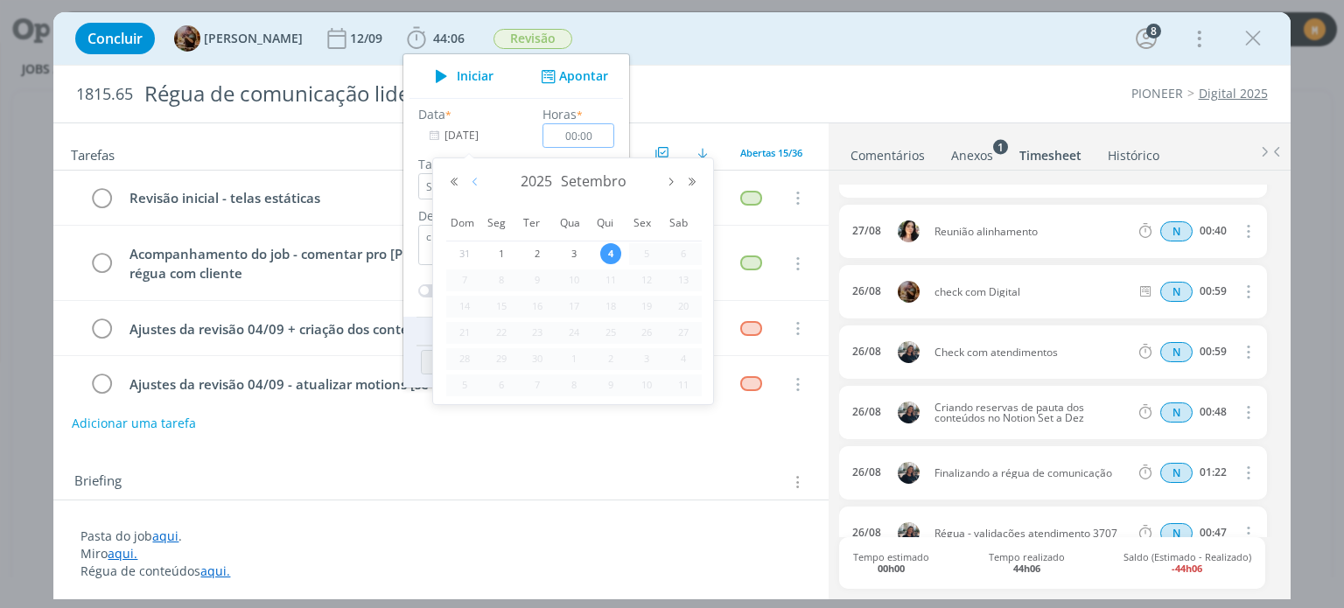
click at [472, 179] on button "Mês anterior" at bounding box center [475, 182] width 21 height 12
click at [534, 357] on span "26" at bounding box center [537, 358] width 21 height 21
type input "26/08/2025"
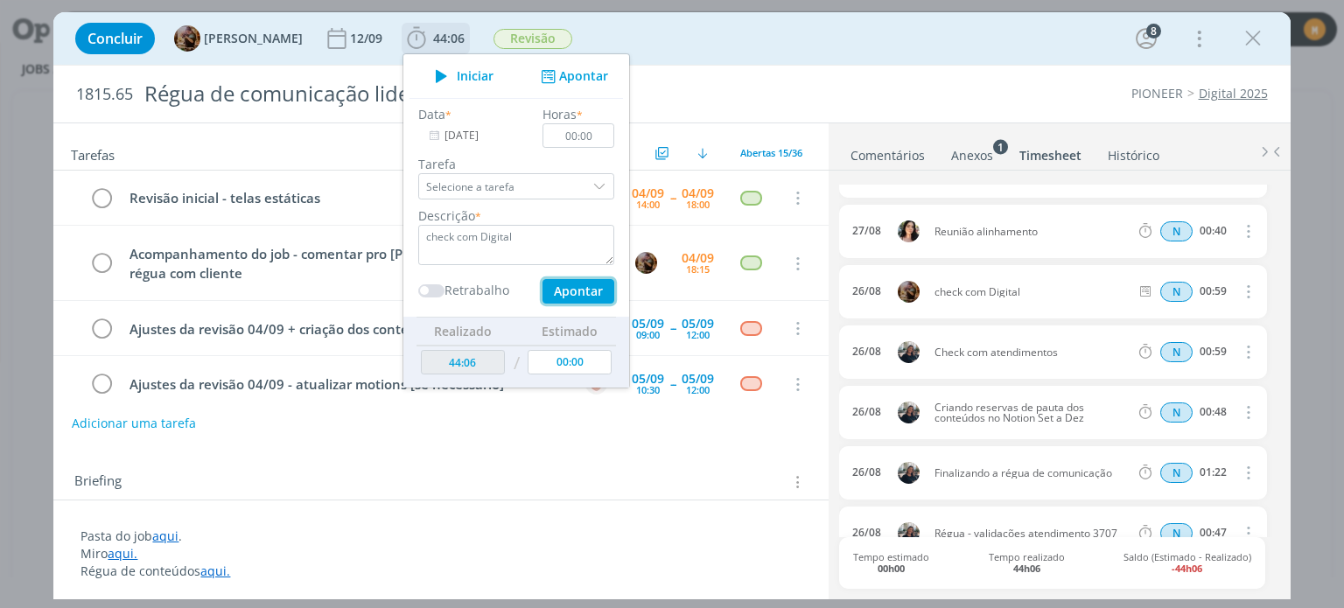
click at [609, 294] on button "Apontar" at bounding box center [578, 291] width 72 height 24
click at [612, 144] on input "00:00" at bounding box center [579, 135] width 72 height 24
type input "00:59"
click at [614, 289] on button "Apontar" at bounding box center [578, 291] width 72 height 24
type input "45:05"
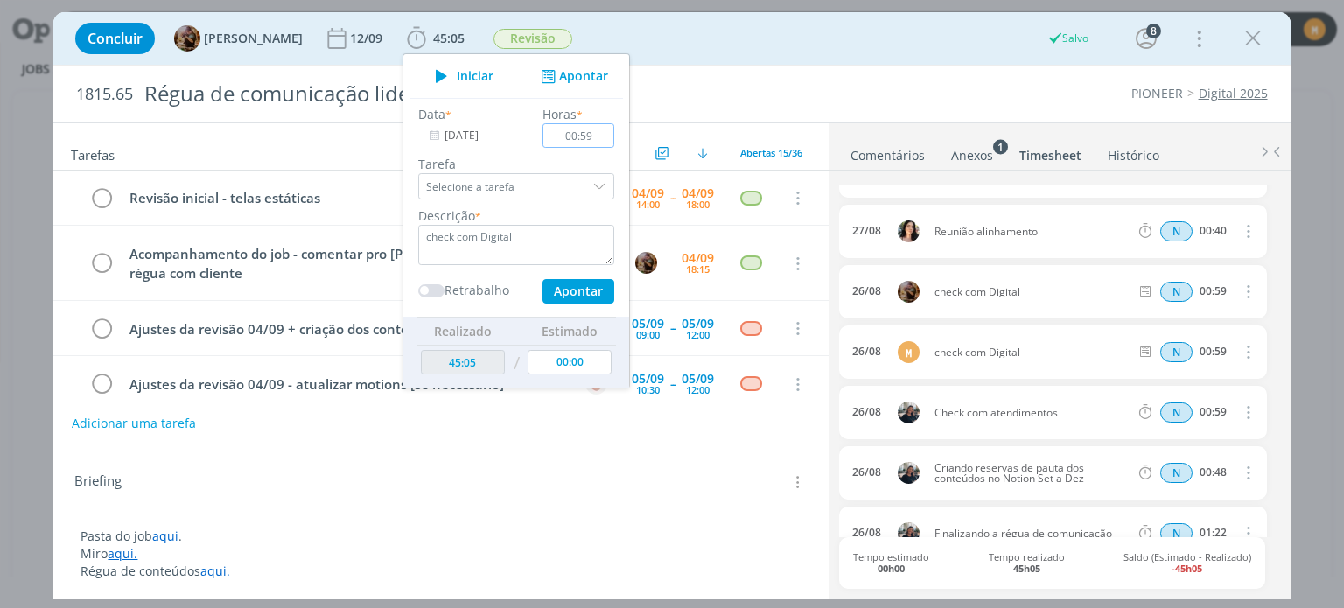
type input "04/09/2025"
type input "00:00"
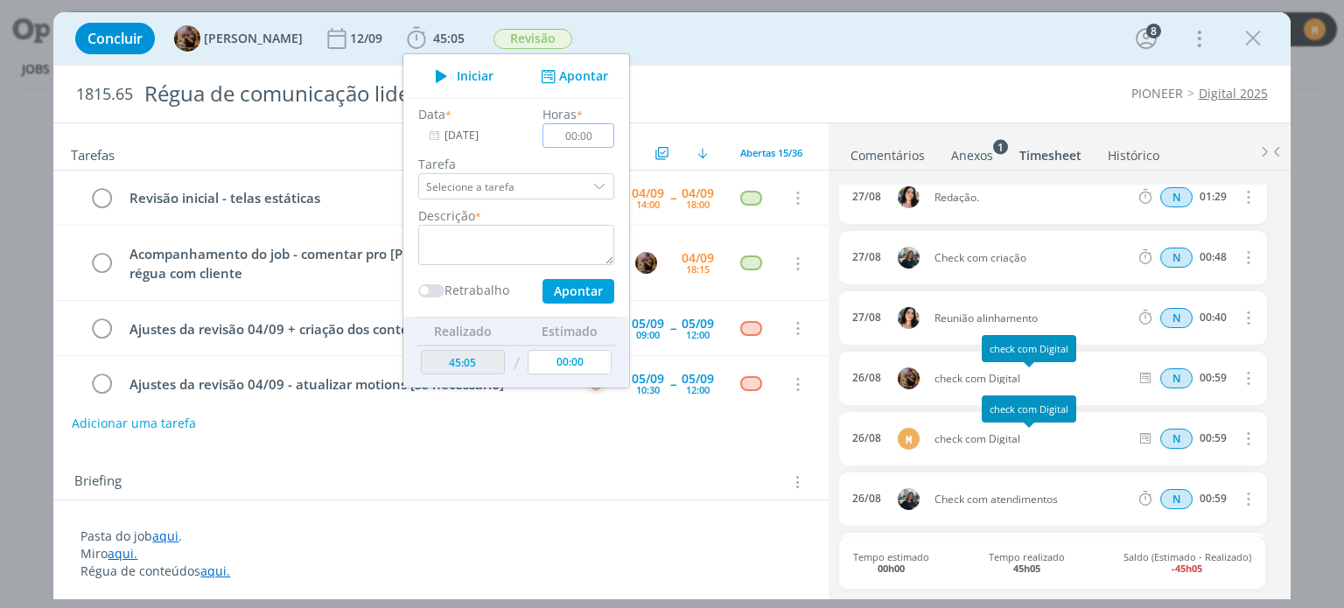
scroll to position [1100, 0]
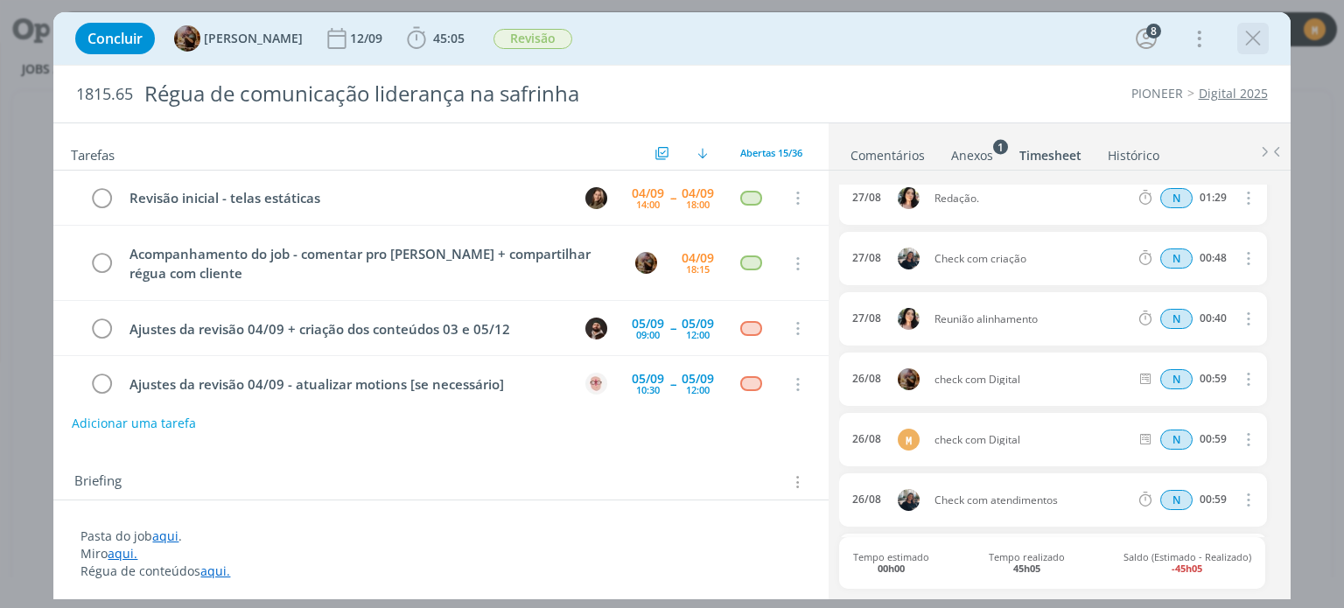
click at [1241, 38] on icon "dialog" at bounding box center [1253, 38] width 26 height 26
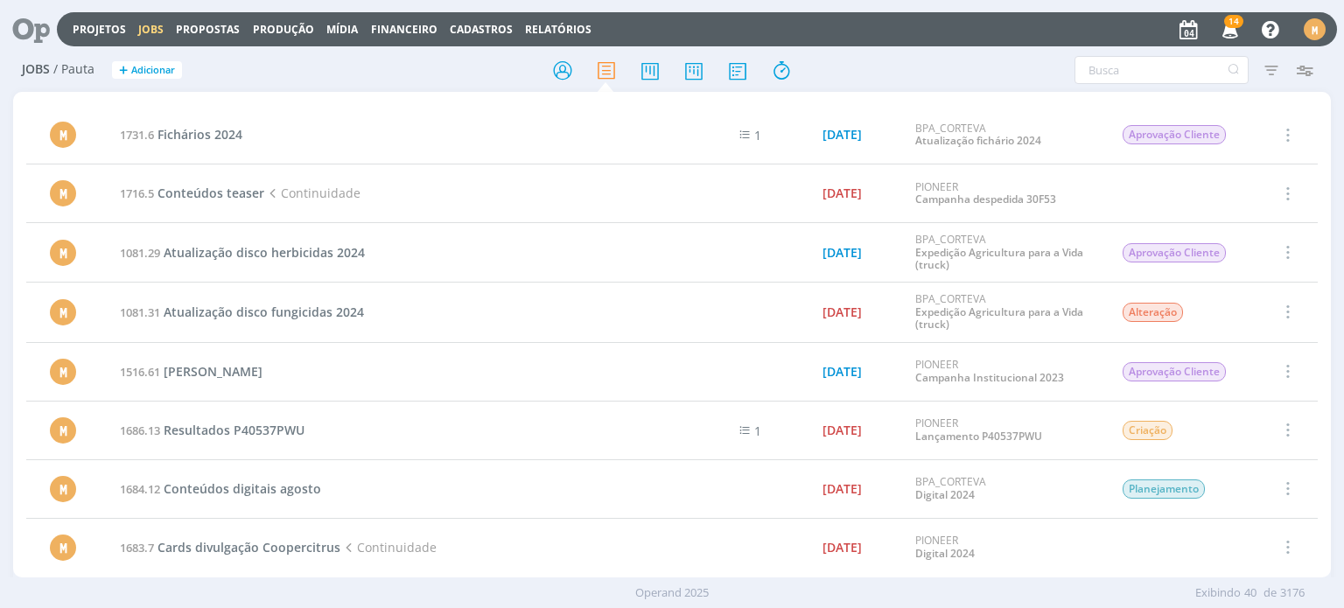
click at [31, 23] on icon at bounding box center [25, 29] width 36 height 34
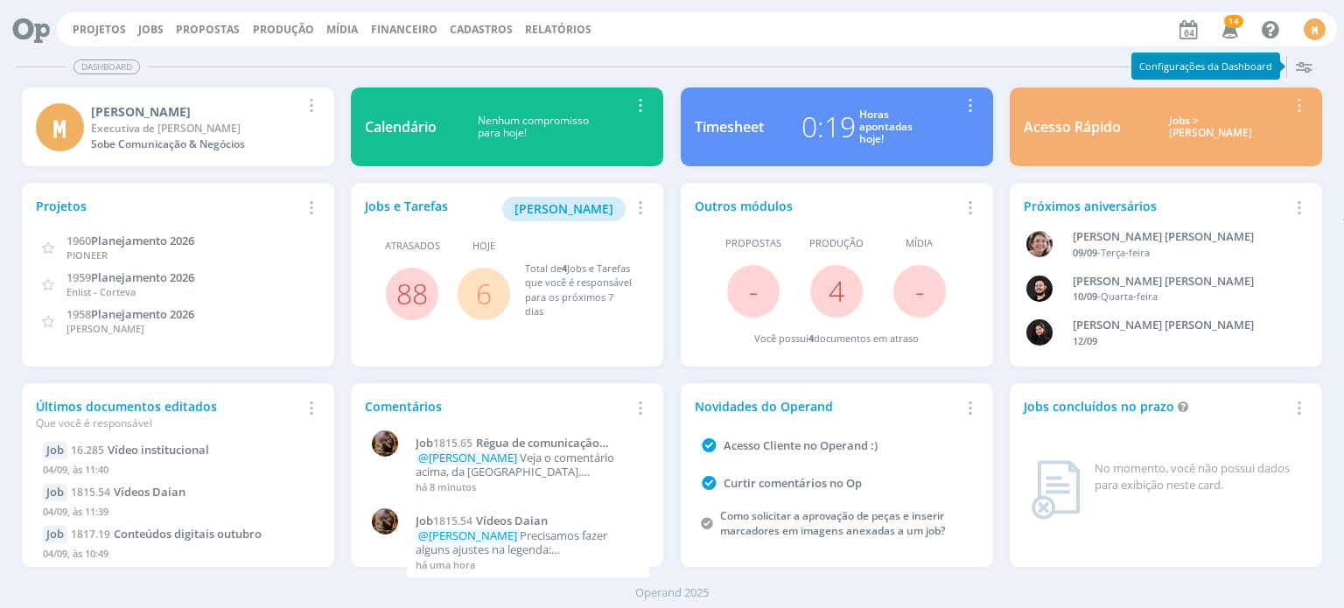
click at [876, 110] on div "Horas apontadas hoje!" at bounding box center [885, 127] width 53 height 38
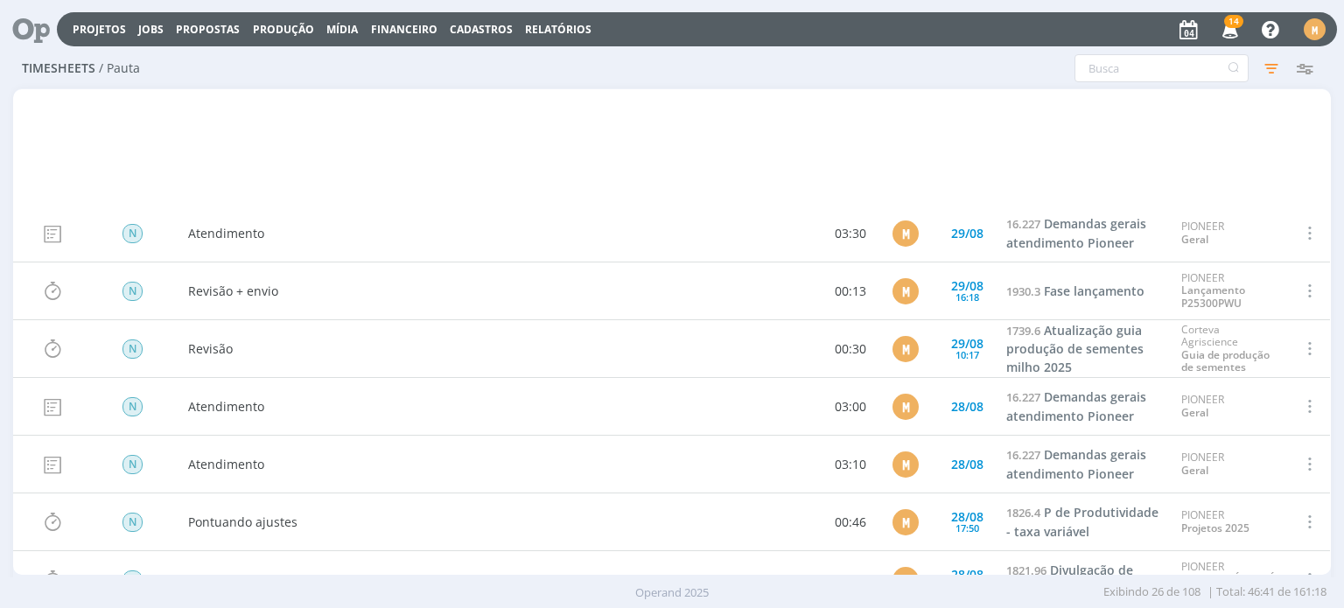
scroll to position [525, 0]
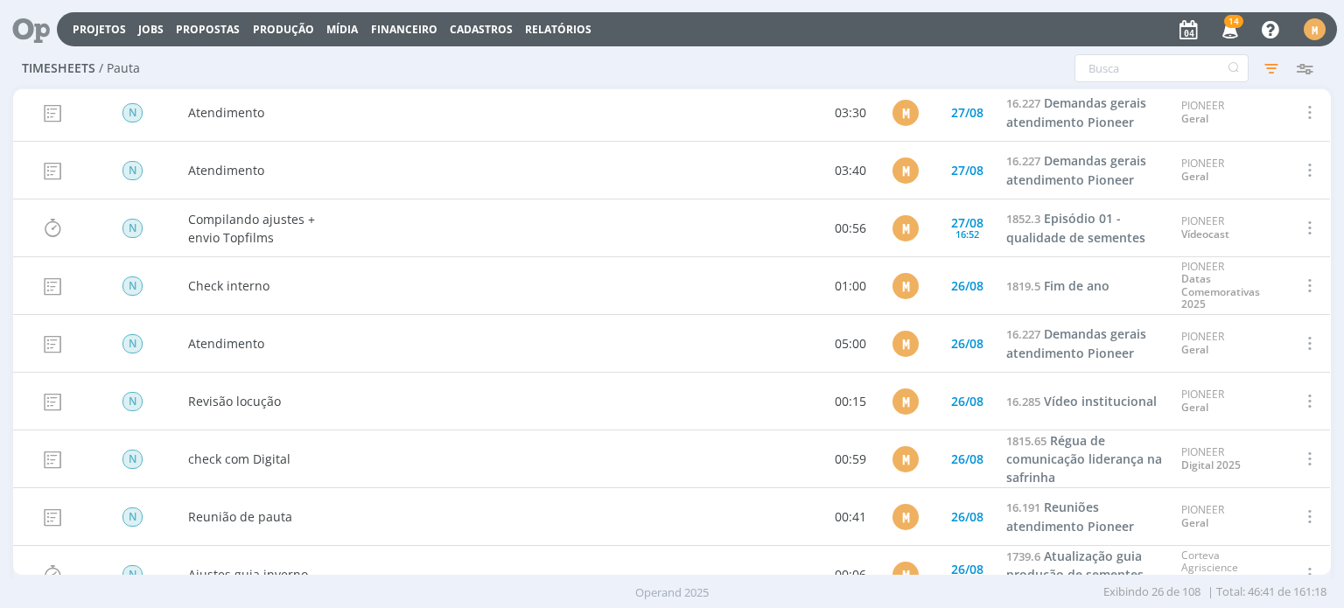
click at [1309, 341] on span at bounding box center [1308, 344] width 19 height 24
click at [1234, 289] on div "Editar" at bounding box center [1251, 282] width 173 height 25
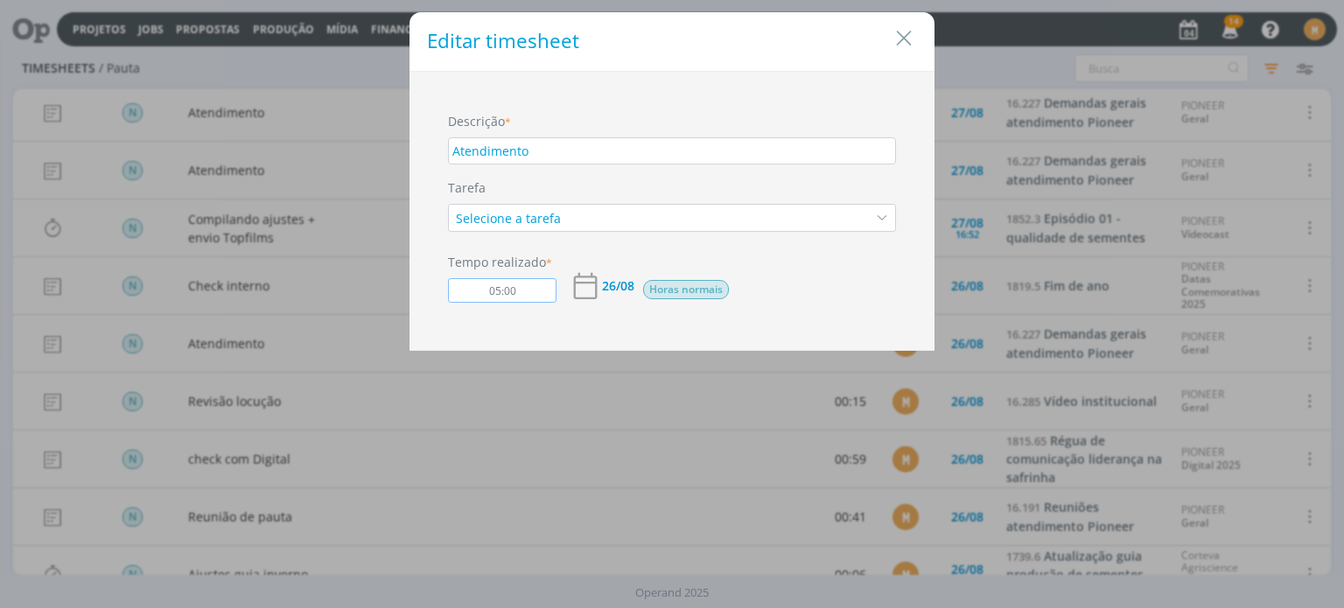
click at [499, 286] on input "05:00" at bounding box center [502, 290] width 108 height 24
type input "04:00"
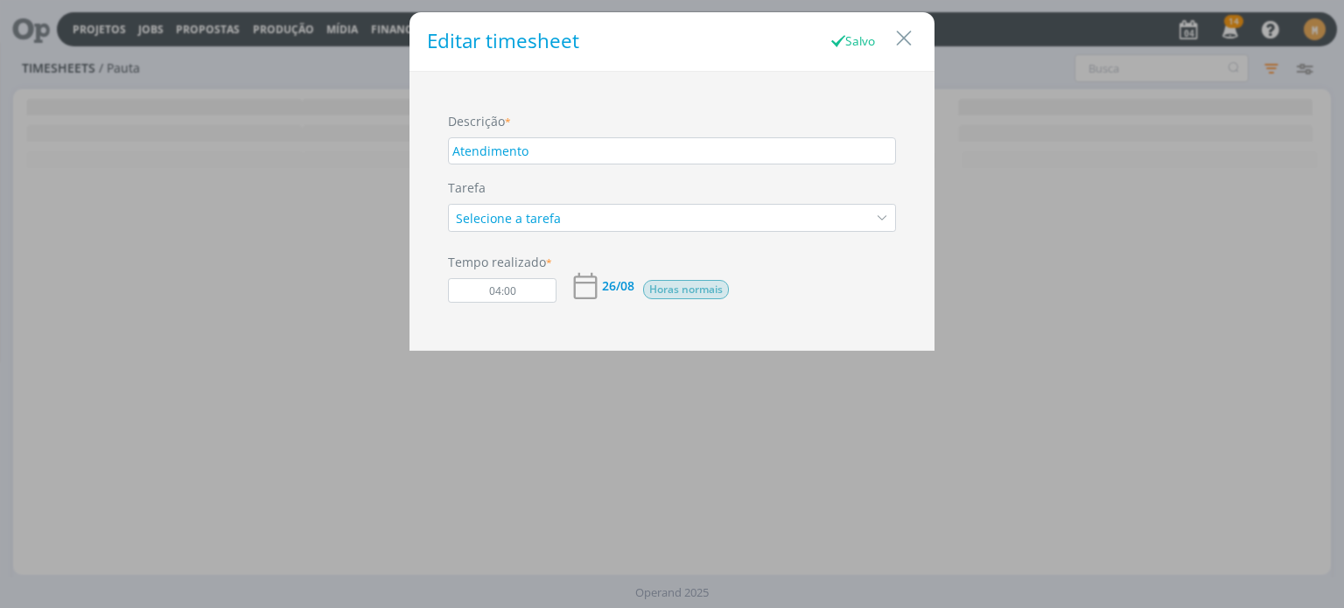
scroll to position [0, 0]
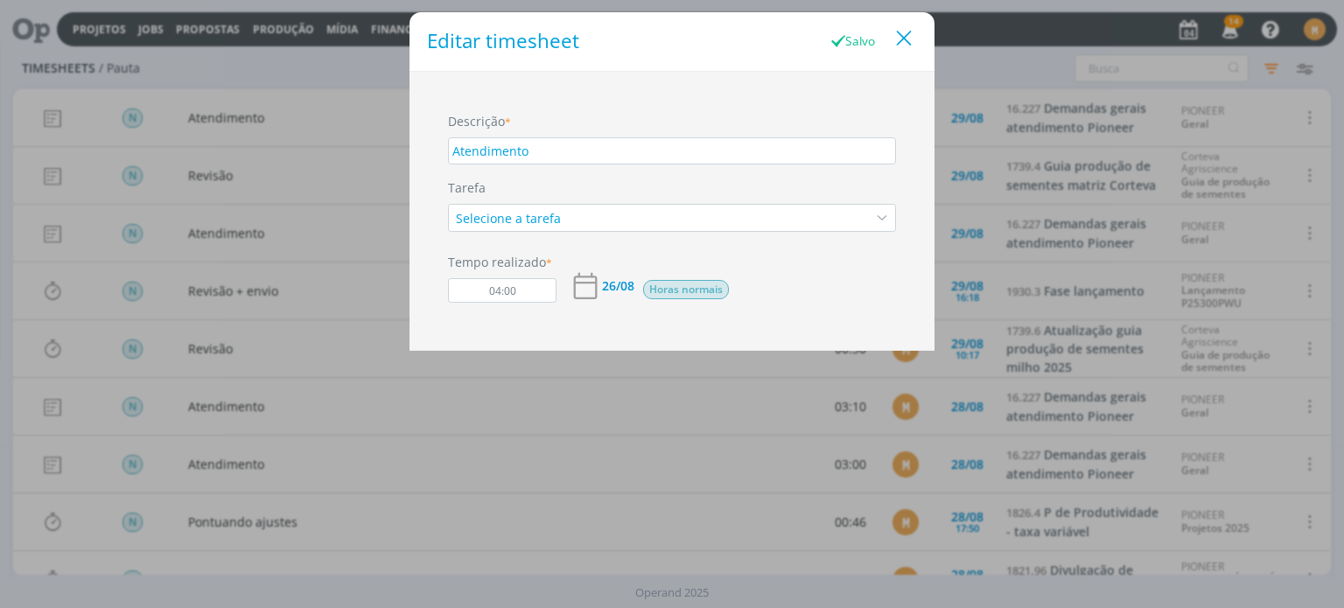
click at [901, 41] on icon "Close" at bounding box center [904, 38] width 26 height 26
